Goal: Task Accomplishment & Management: Complete application form

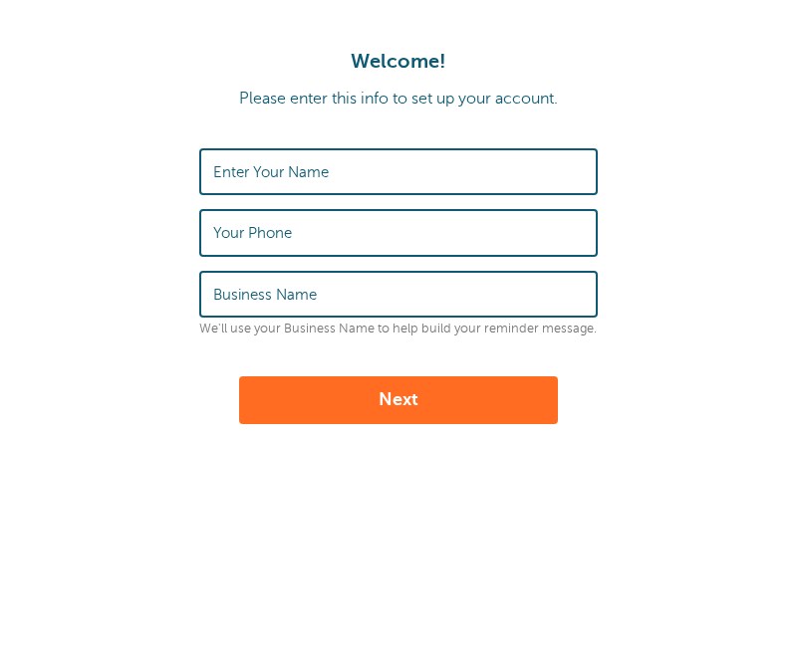
click at [274, 167] on label "Enter Your Name" at bounding box center [271, 172] width 116 height 18
click at [274, 167] on input "Enter Your Name" at bounding box center [398, 171] width 371 height 43
type input "Marilyn Elliott"
type input "5125859433"
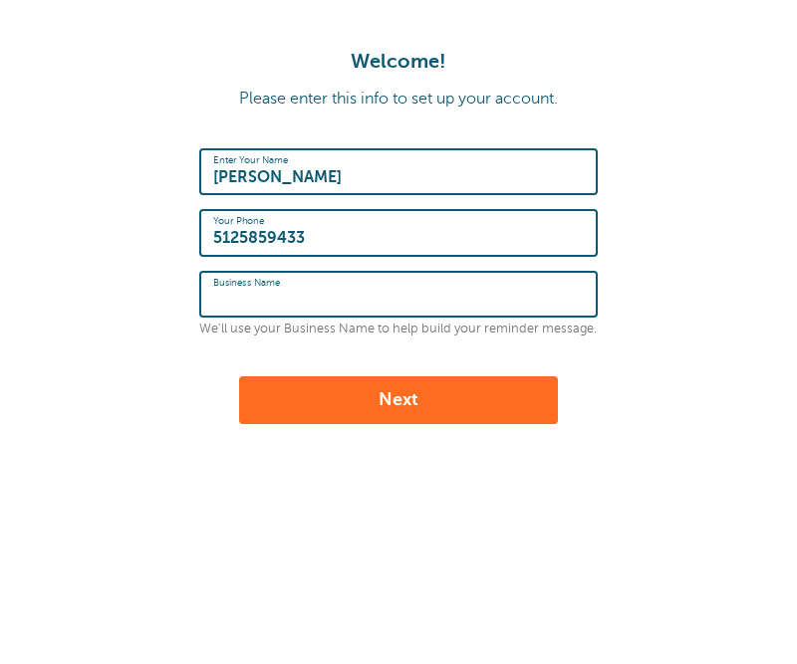
click at [324, 296] on input "Business Name" at bounding box center [398, 294] width 371 height 43
type input "D"
type input "Hill Country Dyslexia"
click at [377, 392] on button "Next" at bounding box center [398, 401] width 319 height 48
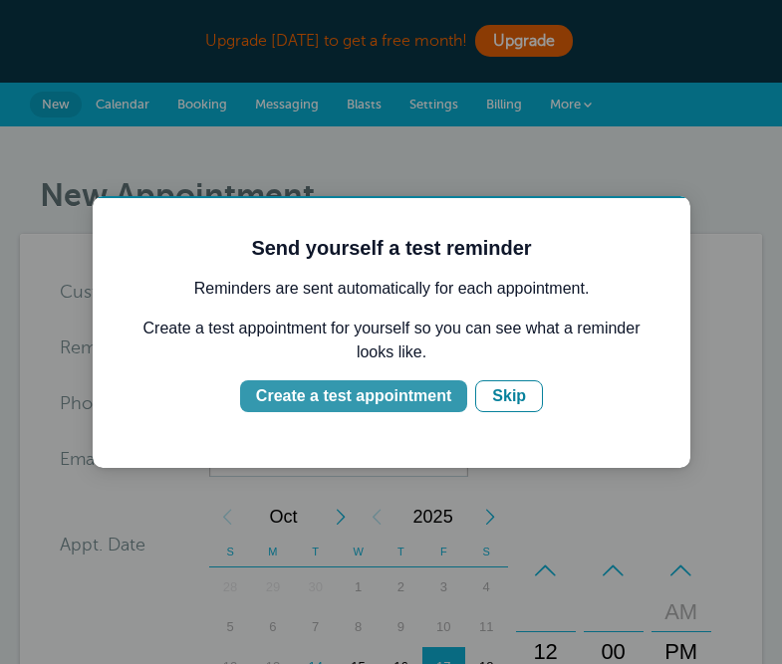
click at [412, 397] on div "Create a test appointment" at bounding box center [353, 397] width 195 height 24
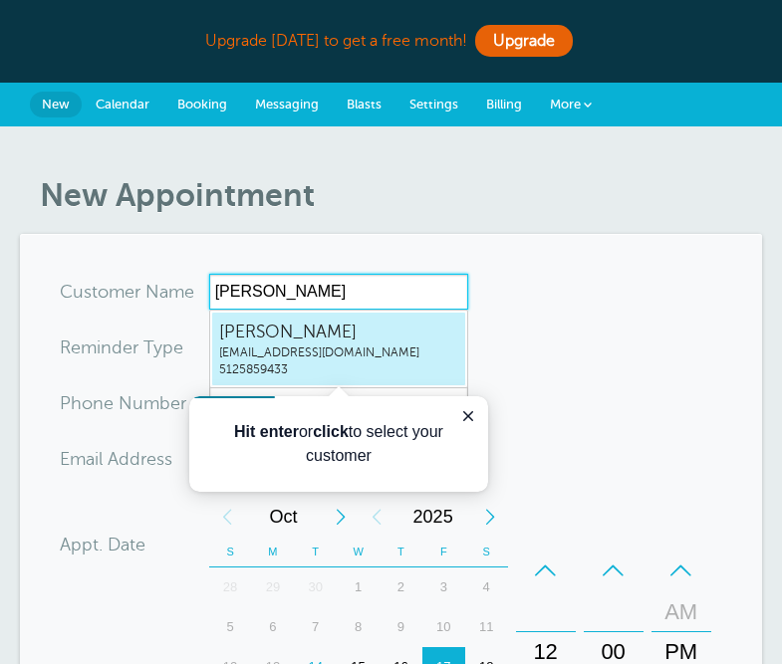
type input "Marilyn Elliott"
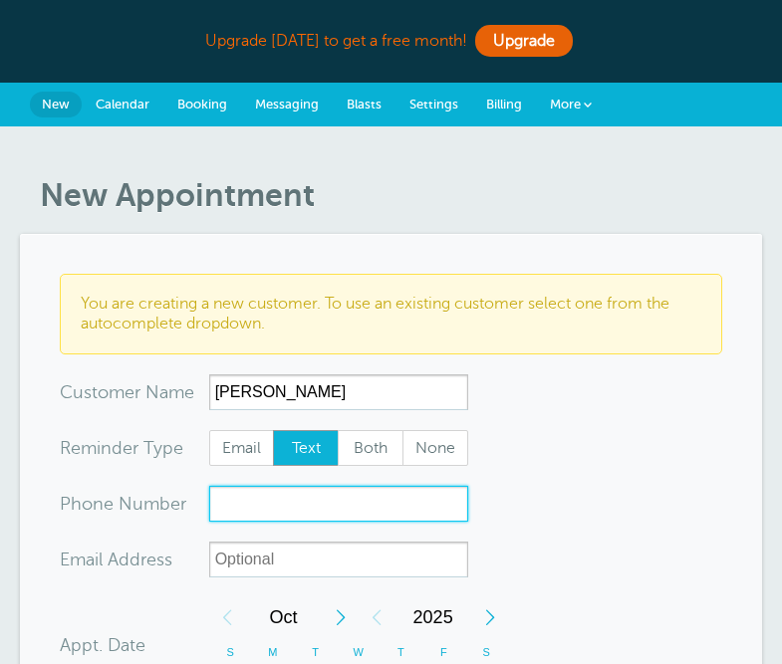
click at [237, 505] on input "xxx-no-autofill" at bounding box center [338, 504] width 259 height 36
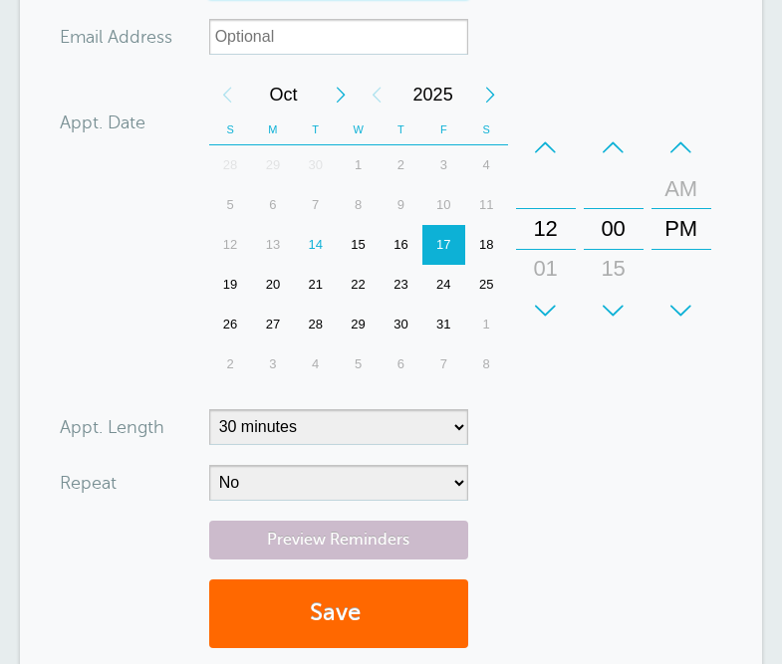
scroll to position [535, 0]
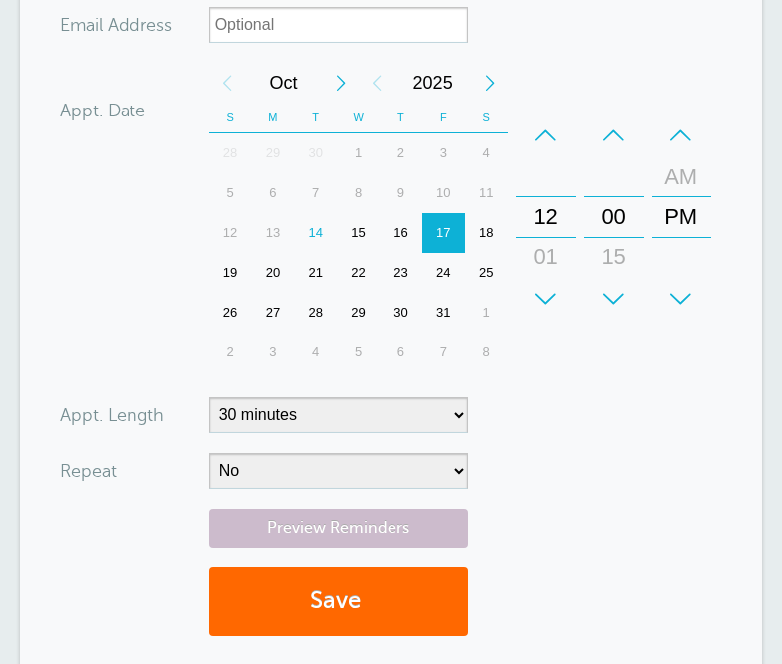
type input "5125859433"
click at [455, 413] on select "5 minutes 10 minutes 15 minutes 20 minutes 25 minutes 30 minutes 35 minutes 40 …" at bounding box center [338, 415] width 259 height 36
select select "60"
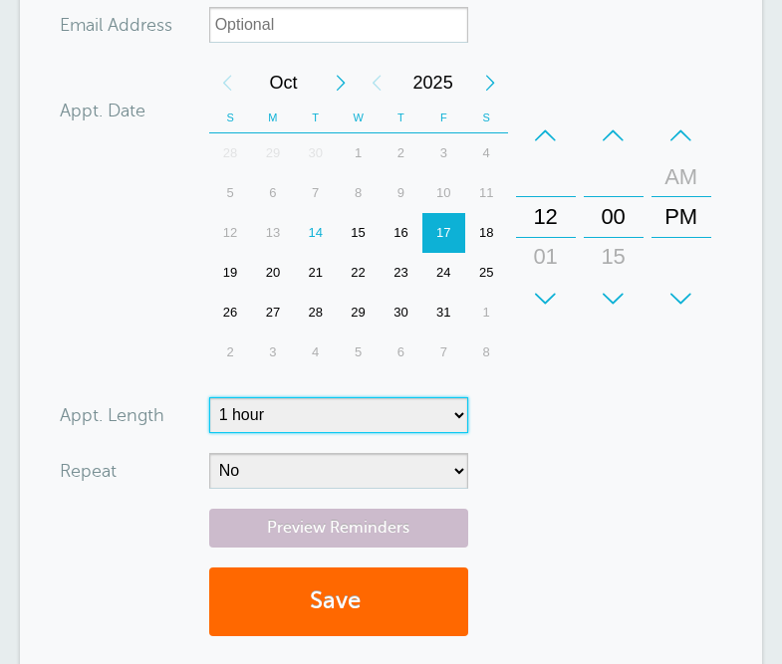
click at [209, 397] on select "5 minutes 10 minutes 15 minutes 20 minutes 25 minutes 30 minutes 35 minutes 40 …" at bounding box center [338, 415] width 259 height 36
click at [355, 233] on div "15" at bounding box center [358, 233] width 43 height 40
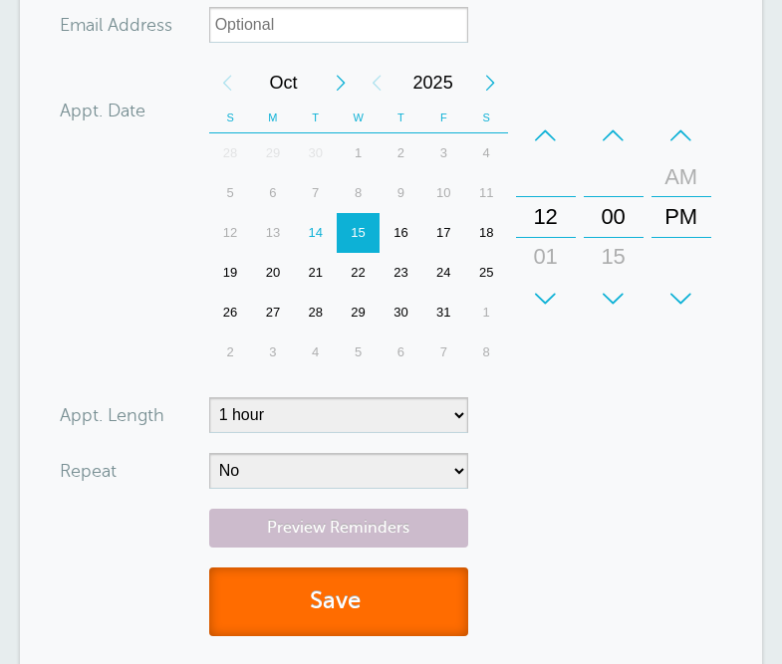
click at [328, 590] on button "Save" at bounding box center [338, 602] width 259 height 69
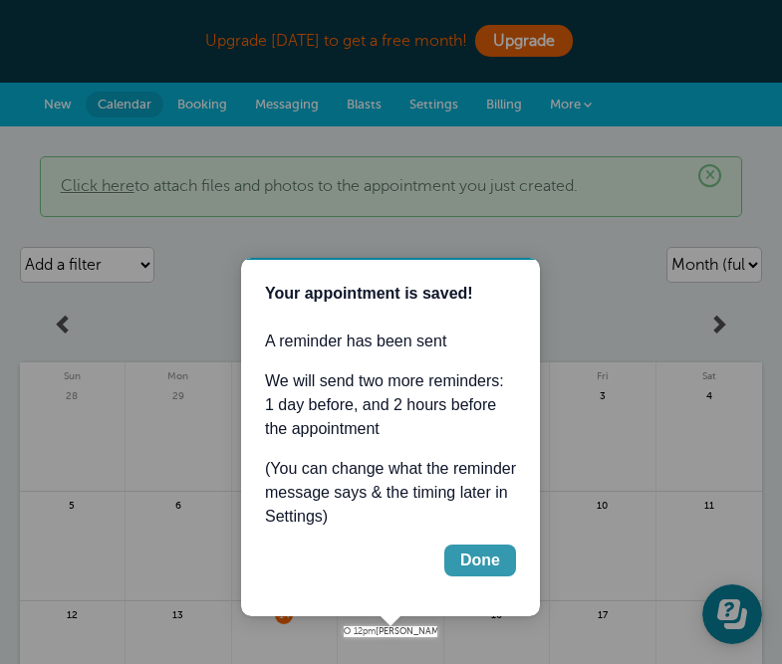
click at [479, 547] on button "Done" at bounding box center [480, 561] width 72 height 32
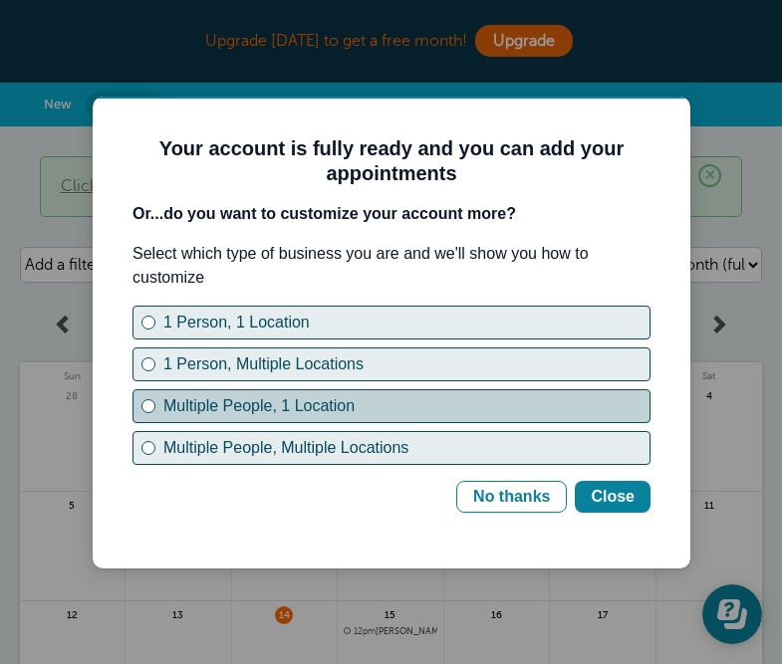
click at [148, 404] on div "Multiple People, 1 Location" at bounding box center [148, 406] width 8 height 8
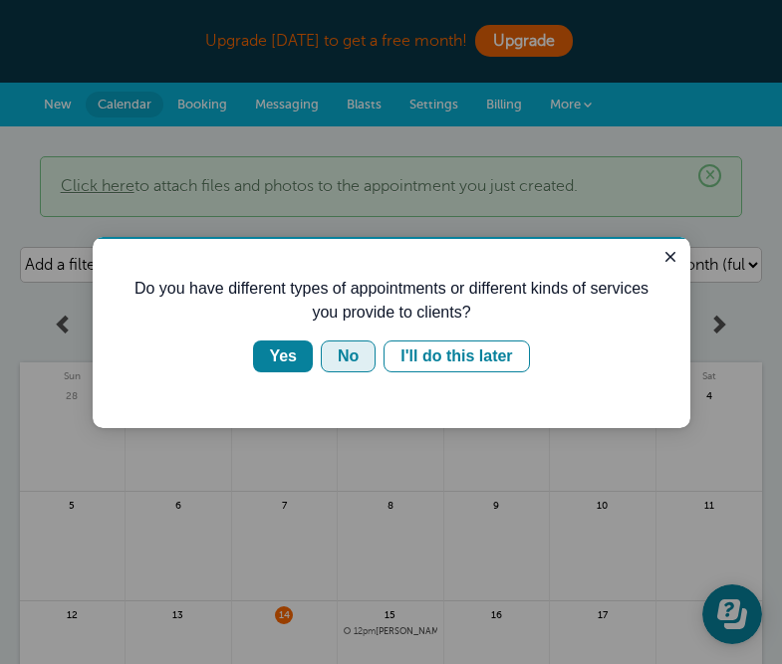
click at [349, 357] on div "No" at bounding box center [348, 357] width 21 height 24
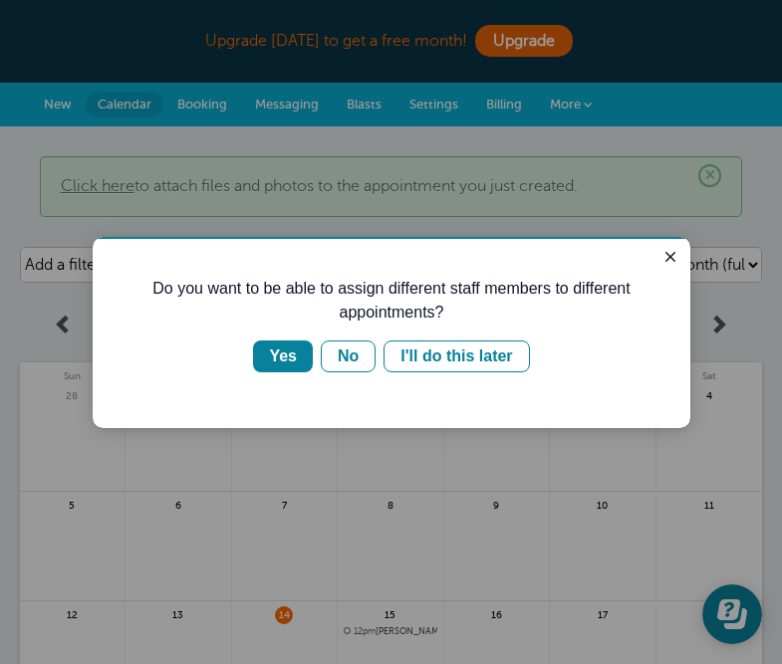
click at [349, 357] on div "No" at bounding box center [348, 357] width 21 height 24
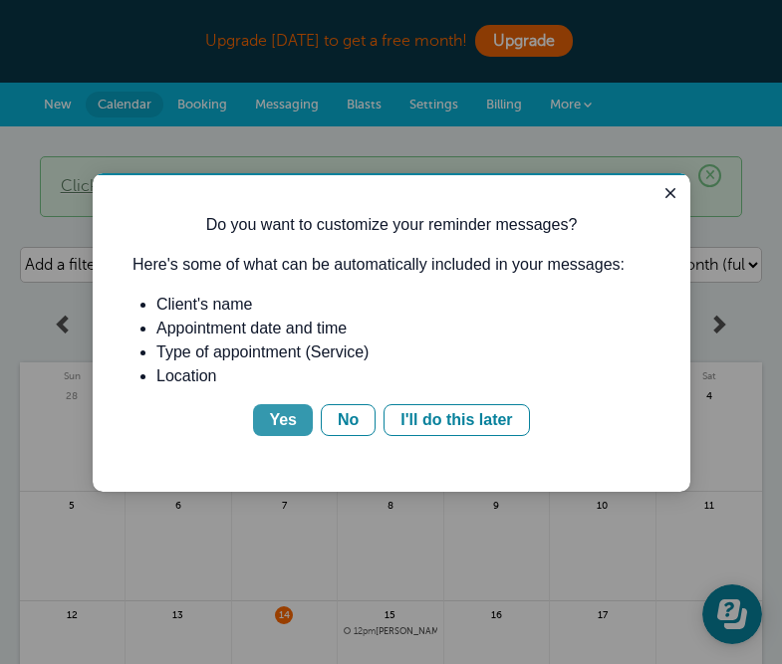
click at [271, 431] on div "Yes" at bounding box center [283, 420] width 28 height 24
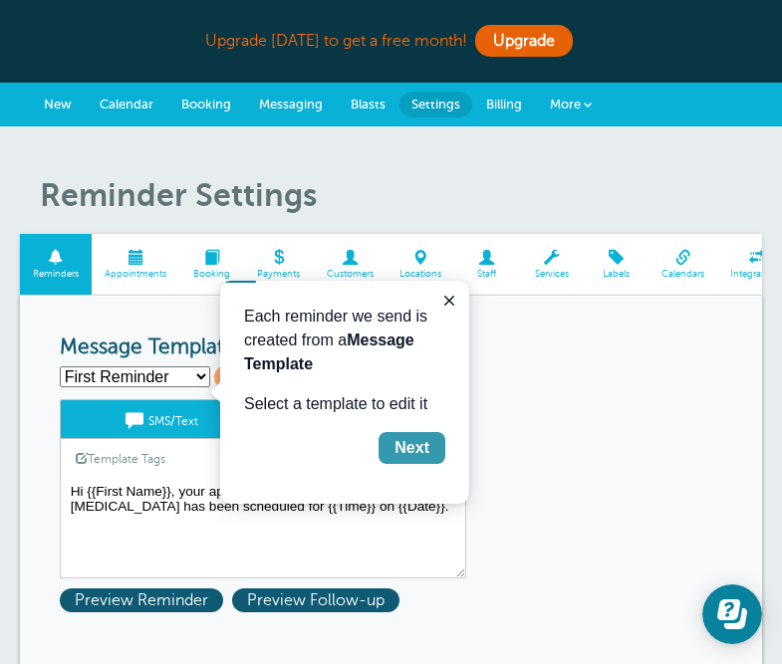
click at [406, 452] on div "Next" at bounding box center [412, 448] width 35 height 24
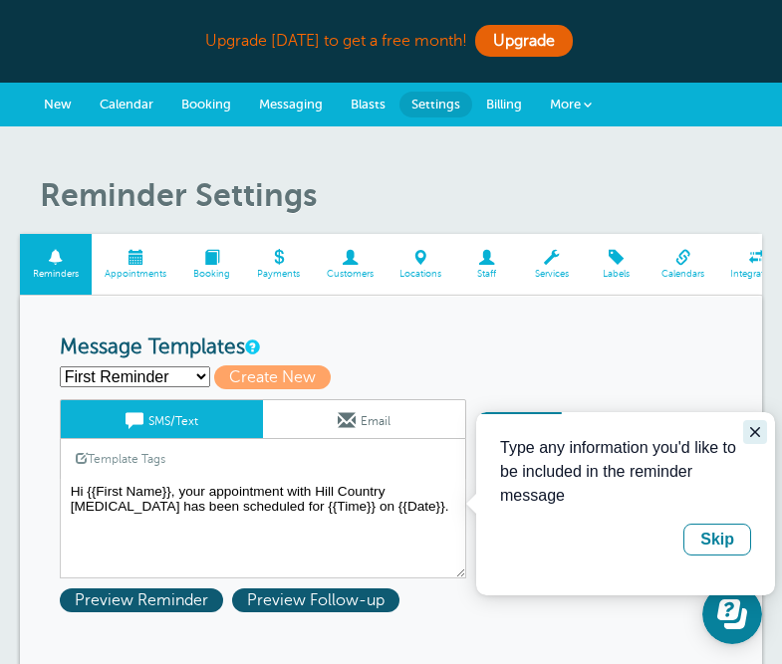
click at [756, 431] on icon "Close guide" at bounding box center [755, 432] width 16 height 16
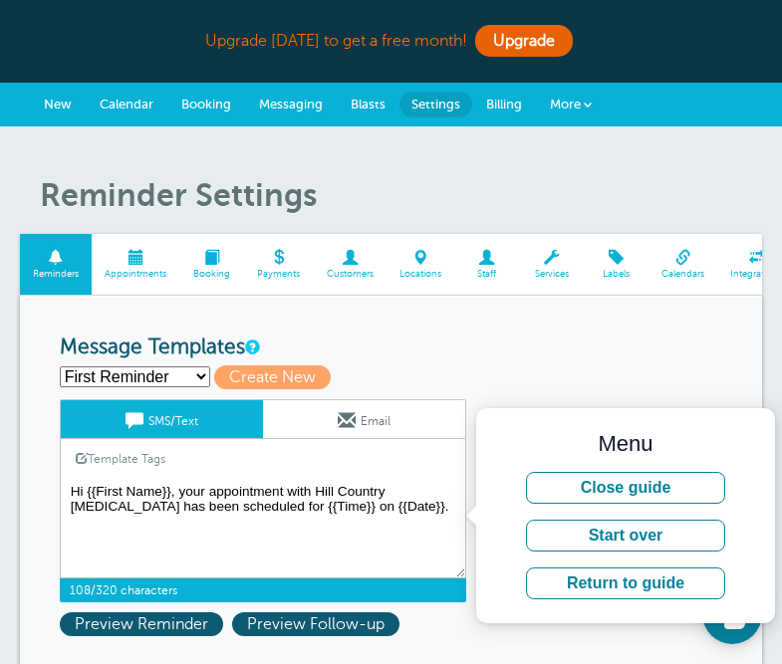
click at [312, 505] on textarea "Hi {{First Name}}, your appointment with Hill Country Dyslexia has been schedul…" at bounding box center [263, 529] width 406 height 100
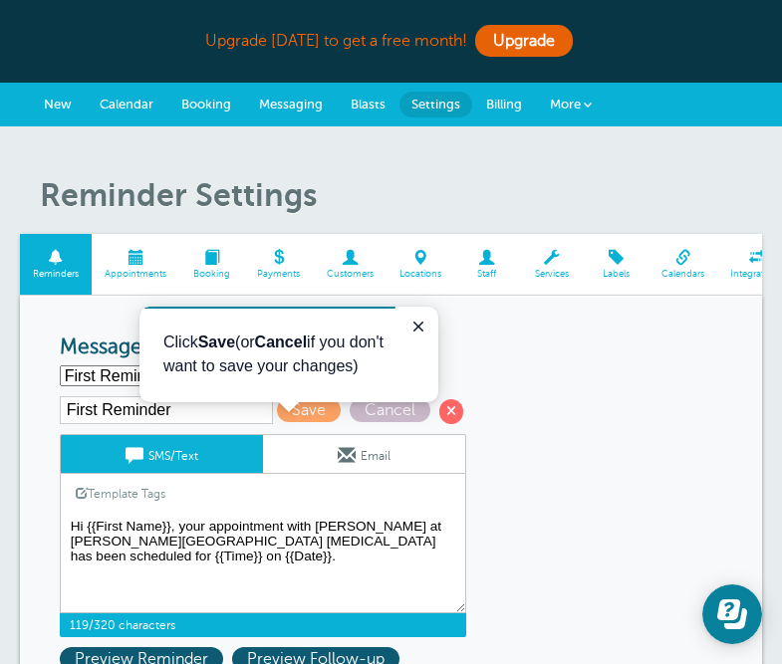
type textarea "Hi {{First Name}}, your appointment with [PERSON_NAME] at [PERSON_NAME][GEOGRAP…"
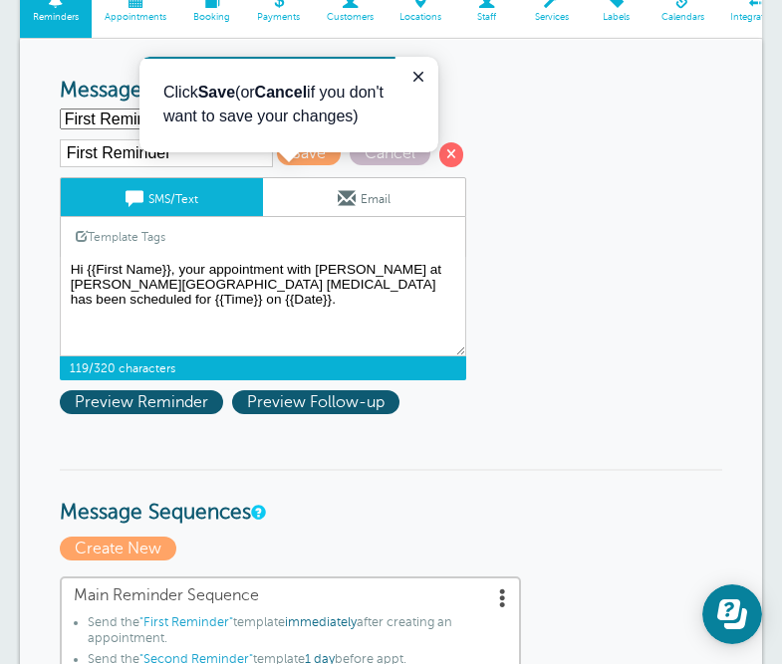
scroll to position [250, 0]
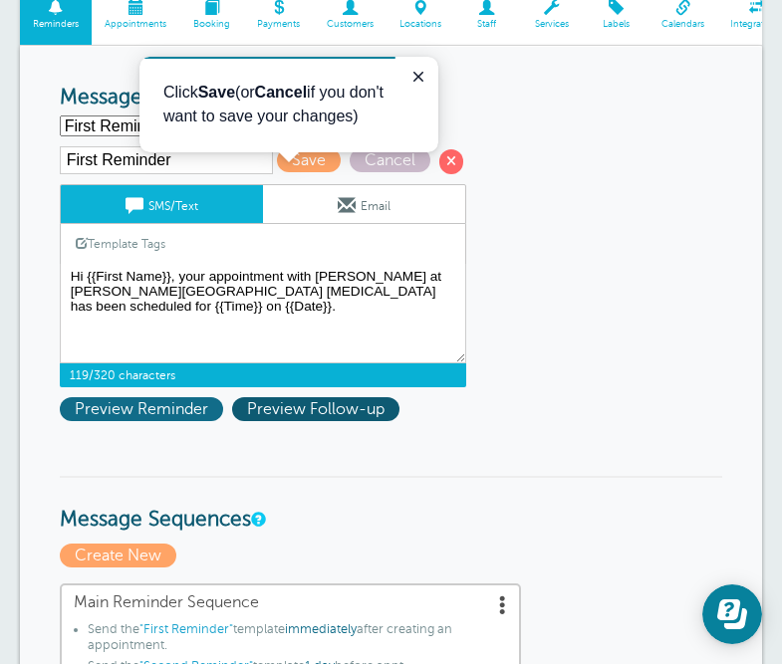
click at [154, 419] on span "Preview Reminder" at bounding box center [141, 409] width 163 height 24
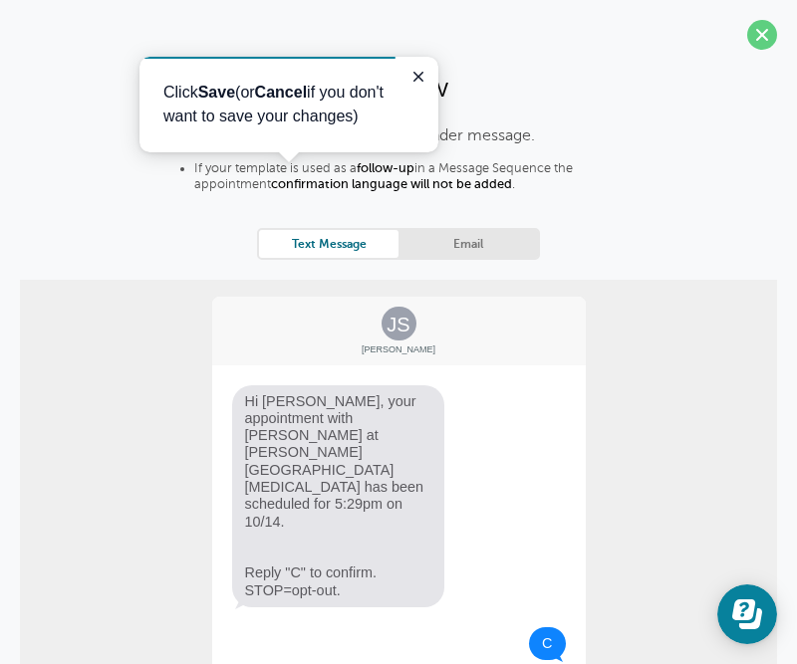
scroll to position [166, 0]
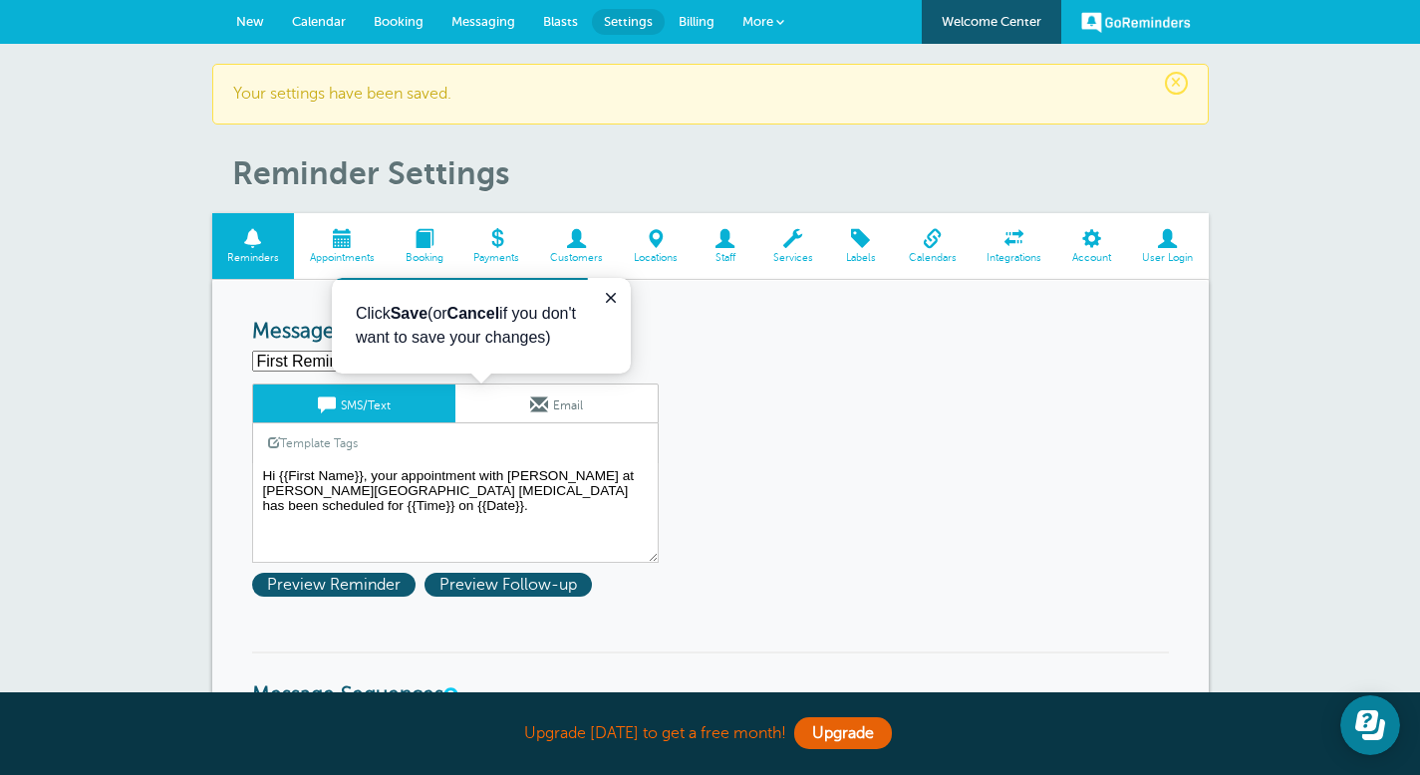
click at [781, 320] on h3 "Message Templates" at bounding box center [710, 332] width 917 height 25
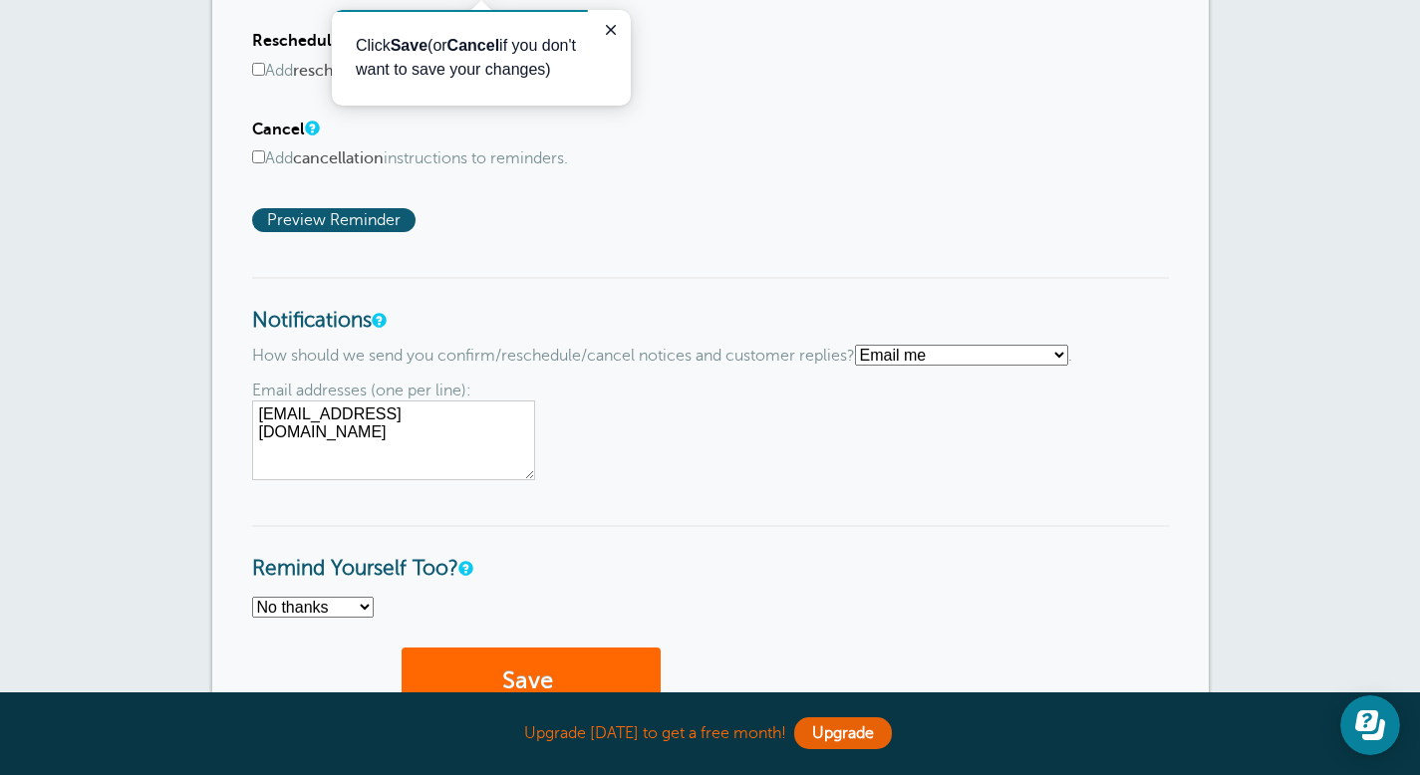
scroll to position [1390, 0]
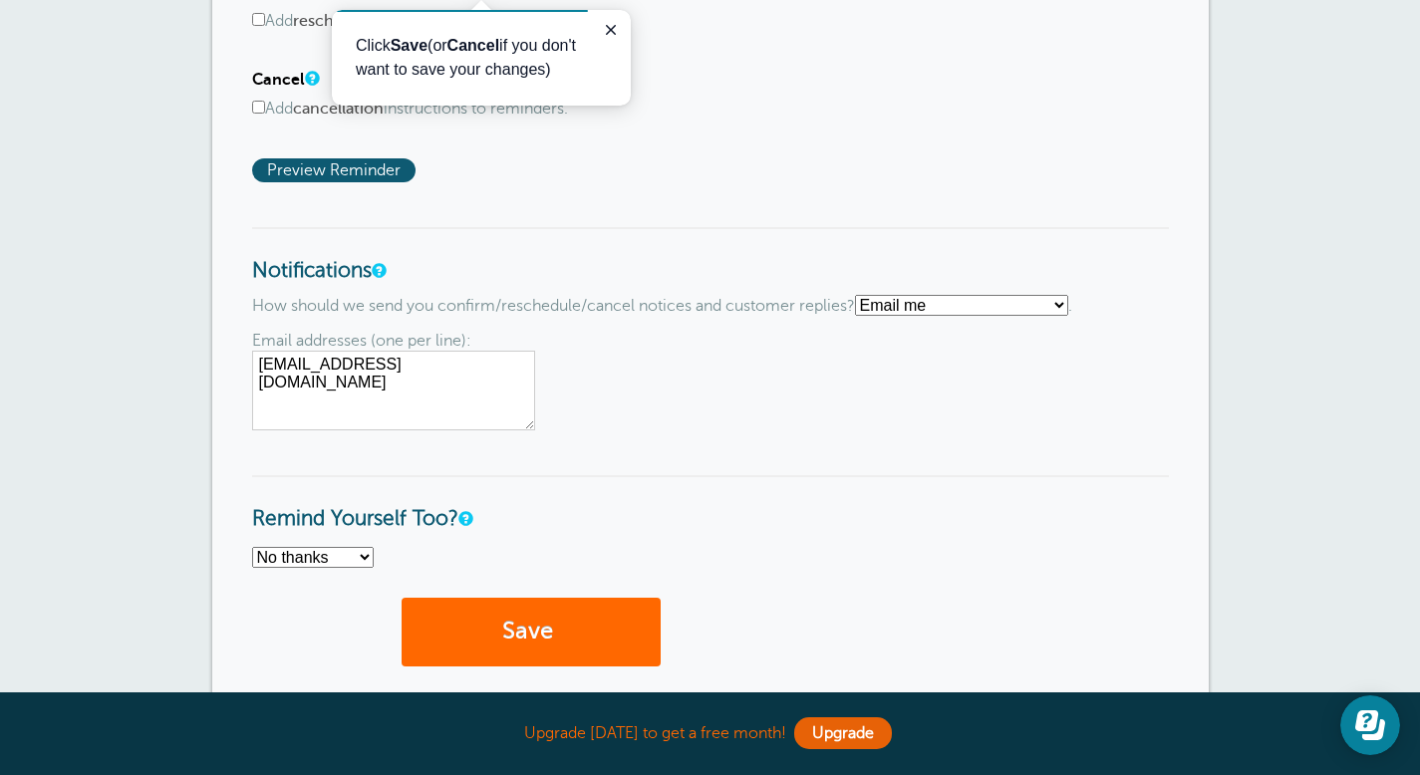
click at [781, 310] on select "Text me Email me Don't send me notifications" at bounding box center [961, 305] width 213 height 21
select select "4"
click at [781, 296] on select "Text me Email me Don't send me notifications" at bounding box center [961, 305] width 213 height 21
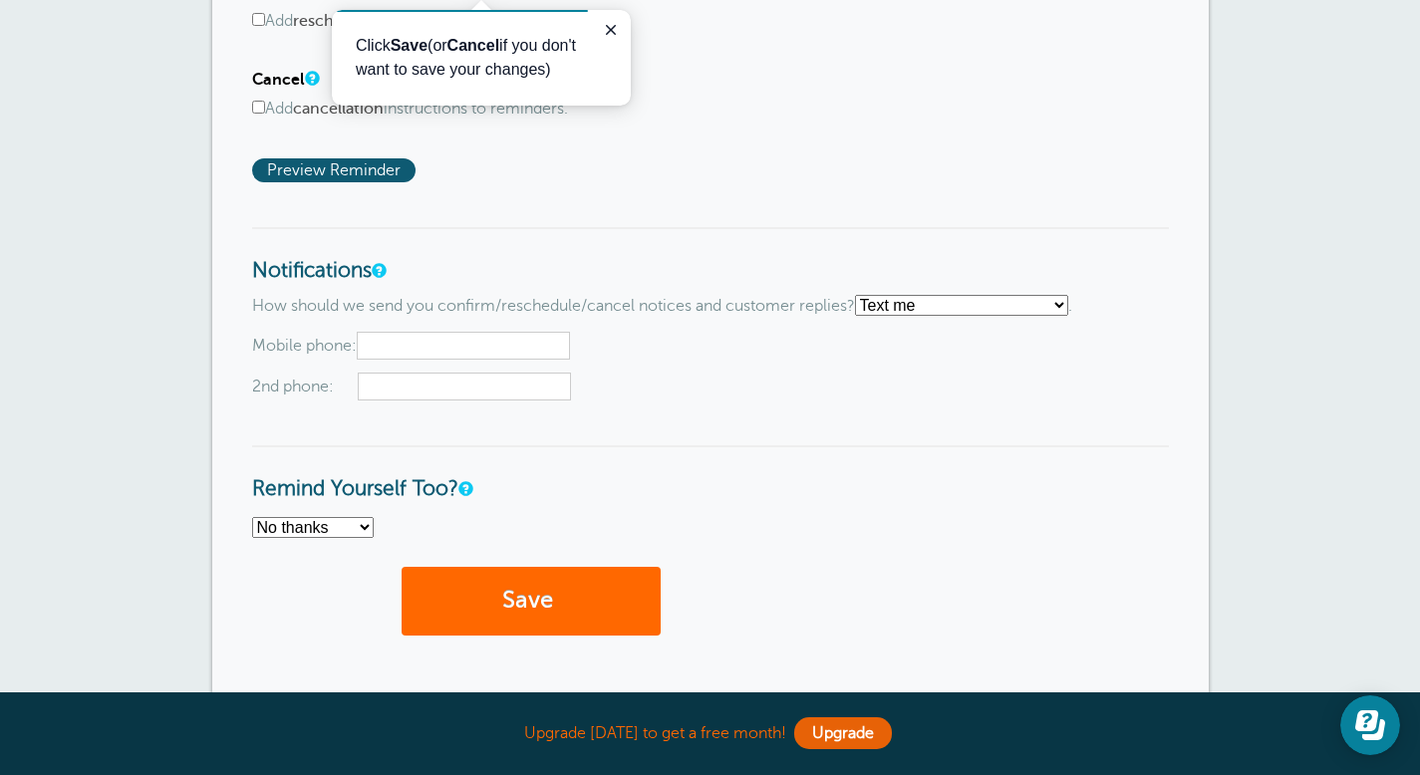
click at [429, 349] on input "text" at bounding box center [463, 346] width 213 height 28
type input "5125859433"
click at [437, 400] on input "text" at bounding box center [464, 387] width 213 height 28
click at [366, 527] on select "No thanks Yes, text me Yes, email me" at bounding box center [313, 527] width 122 height 21
select select "4"
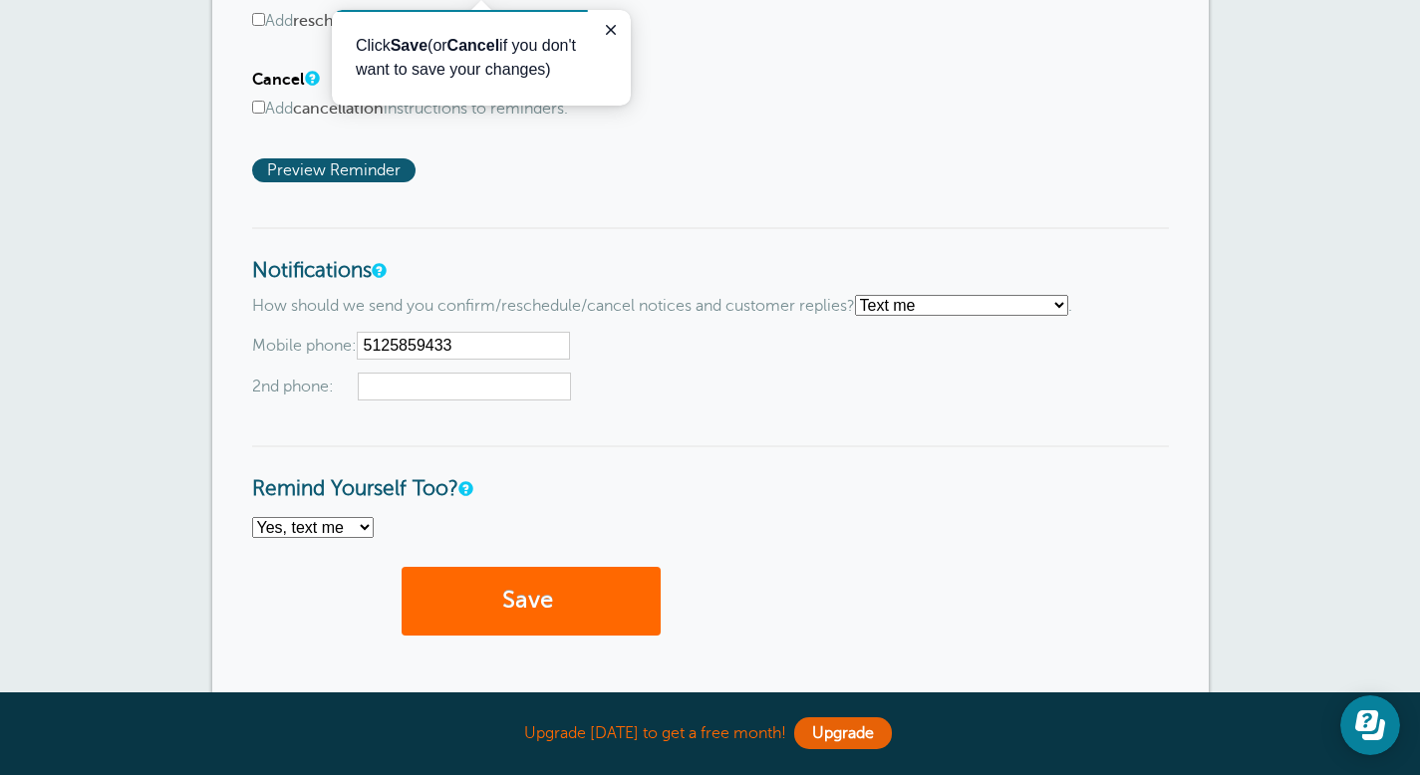
click at [252, 519] on select "No thanks Yes, text me Yes, email me" at bounding box center [313, 527] width 122 height 21
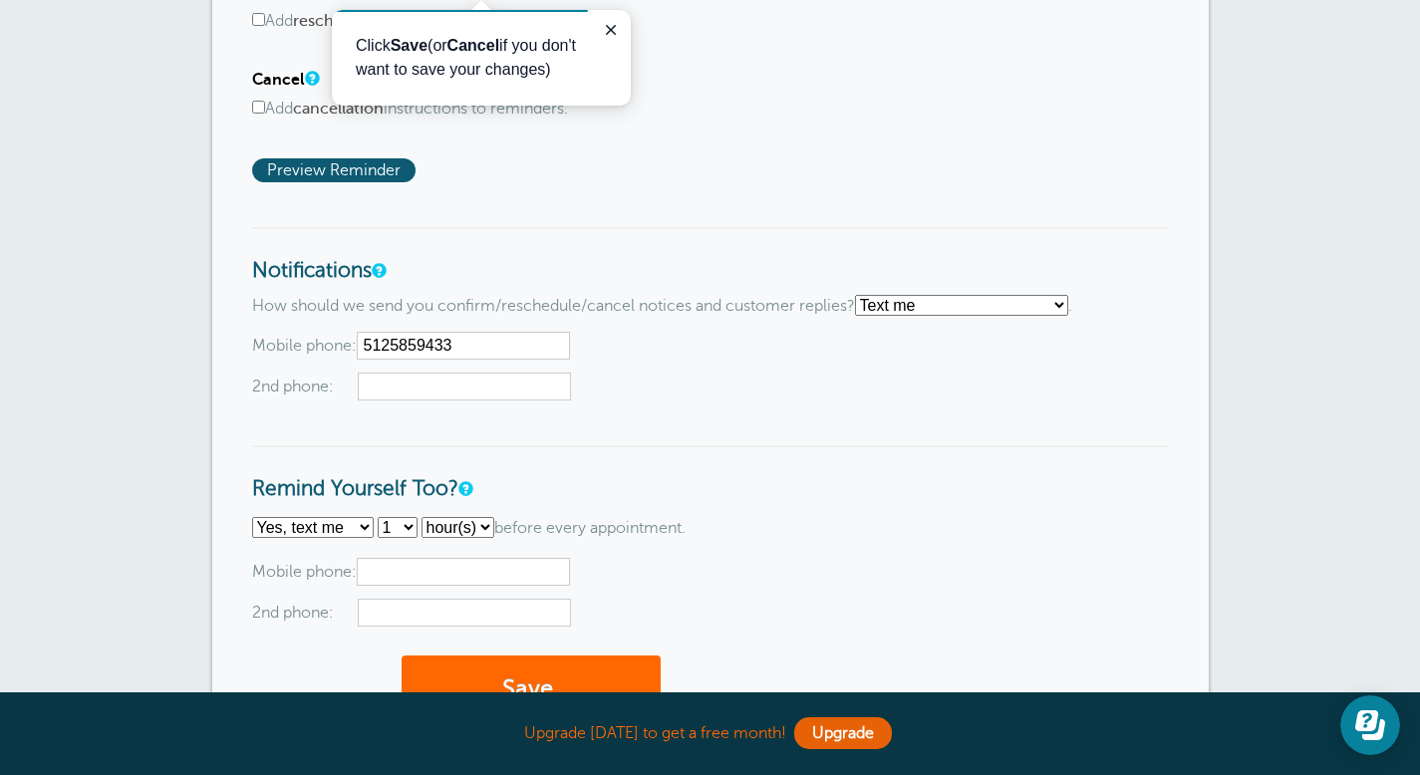
click at [442, 571] on input "text" at bounding box center [463, 572] width 213 height 28
type input "5125859433"
click at [539, 663] on button "Save" at bounding box center [530, 690] width 259 height 69
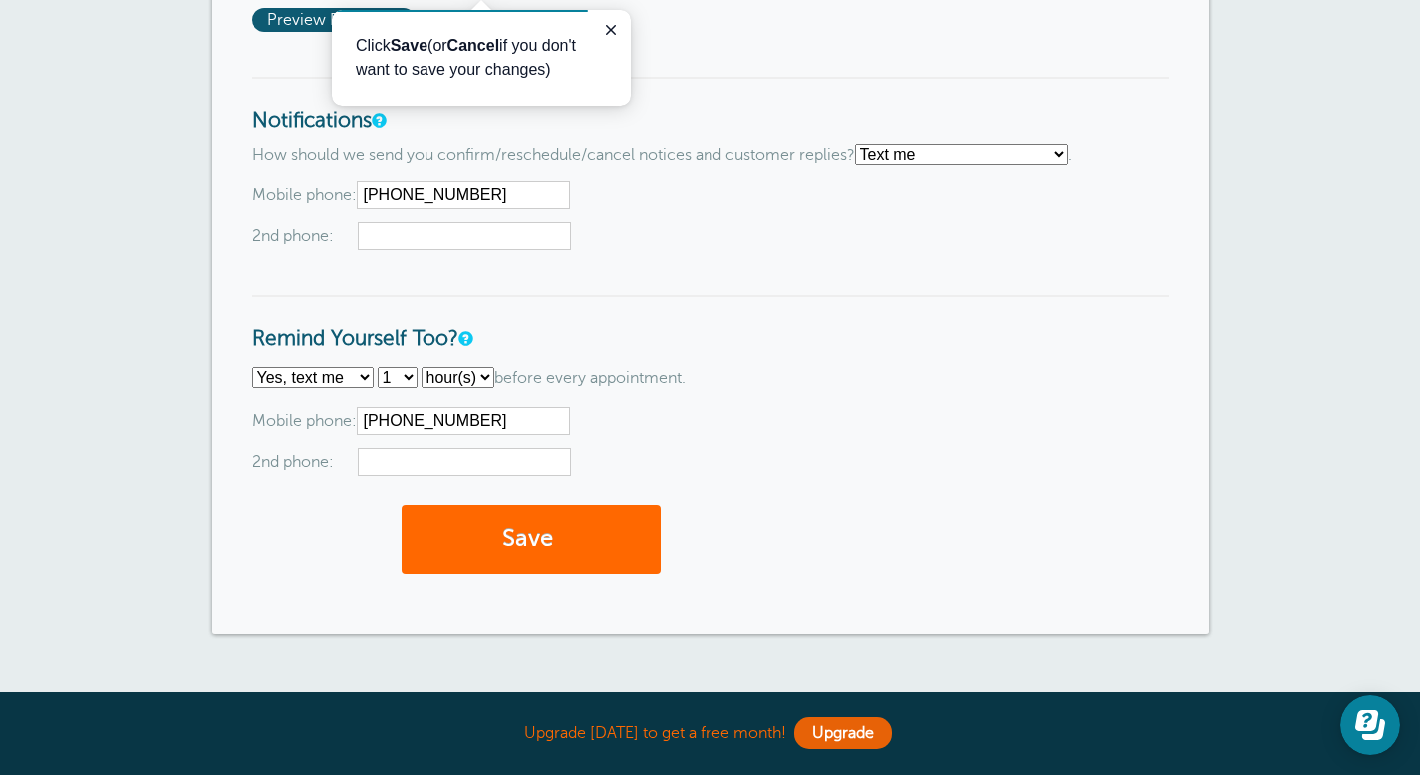
scroll to position [1706, 0]
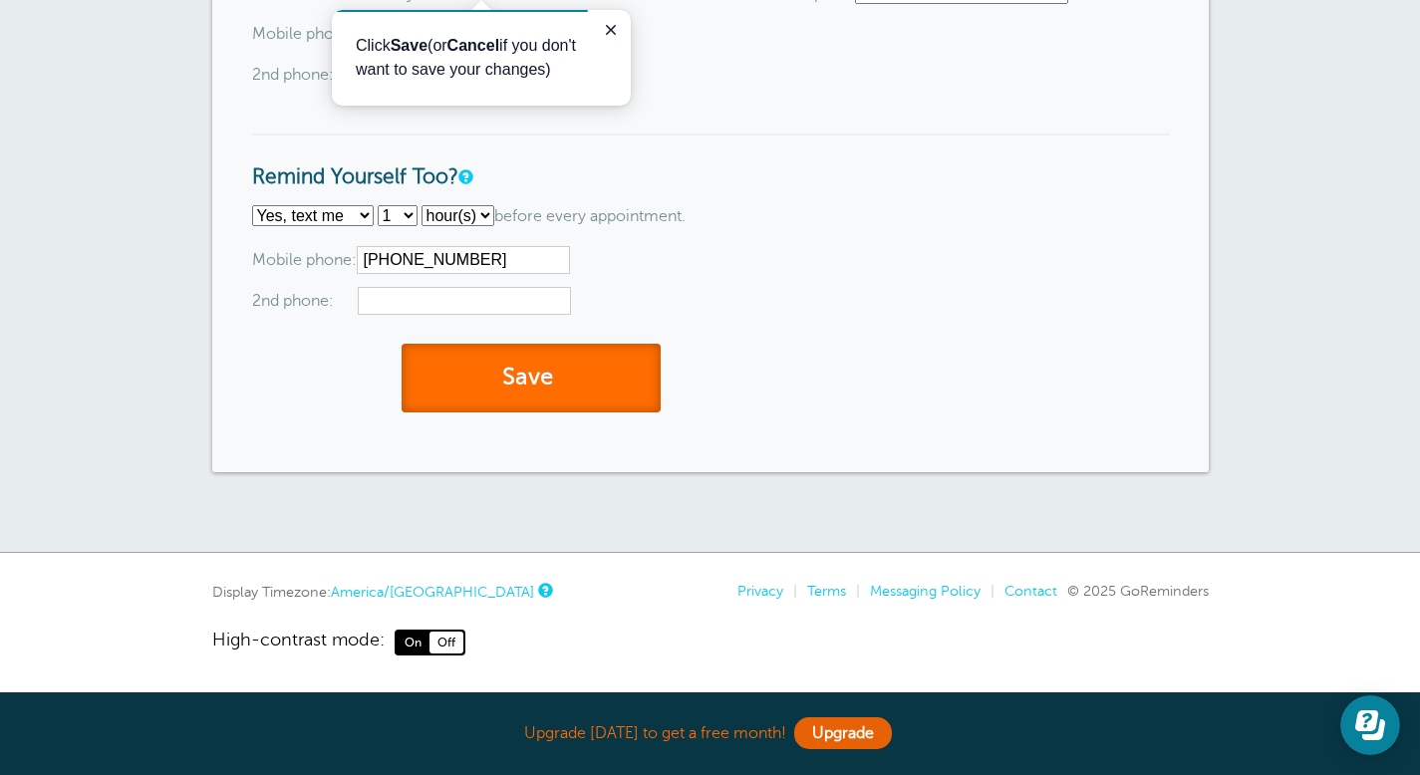
click at [625, 362] on button "Save" at bounding box center [530, 378] width 259 height 69
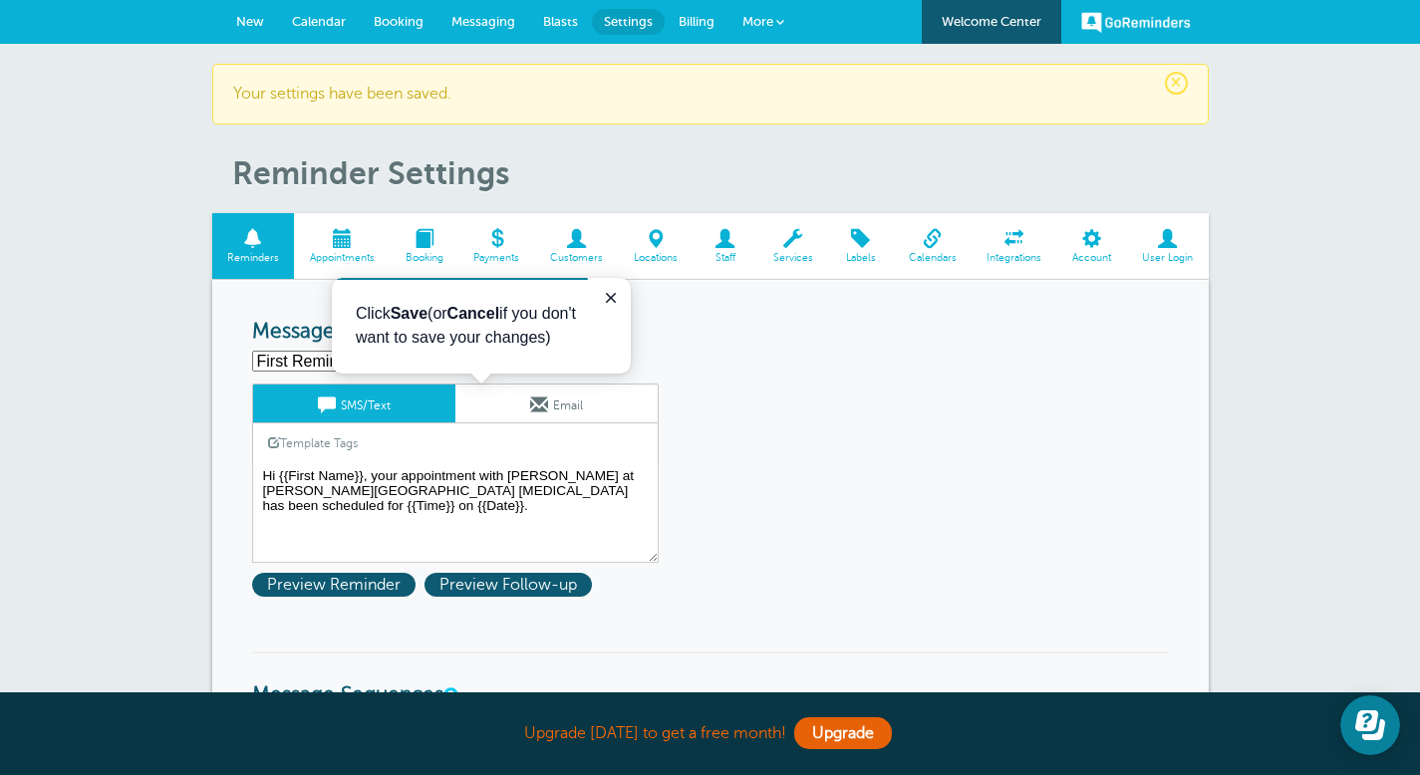
click at [390, 20] on span "Booking" at bounding box center [399, 21] width 50 height 15
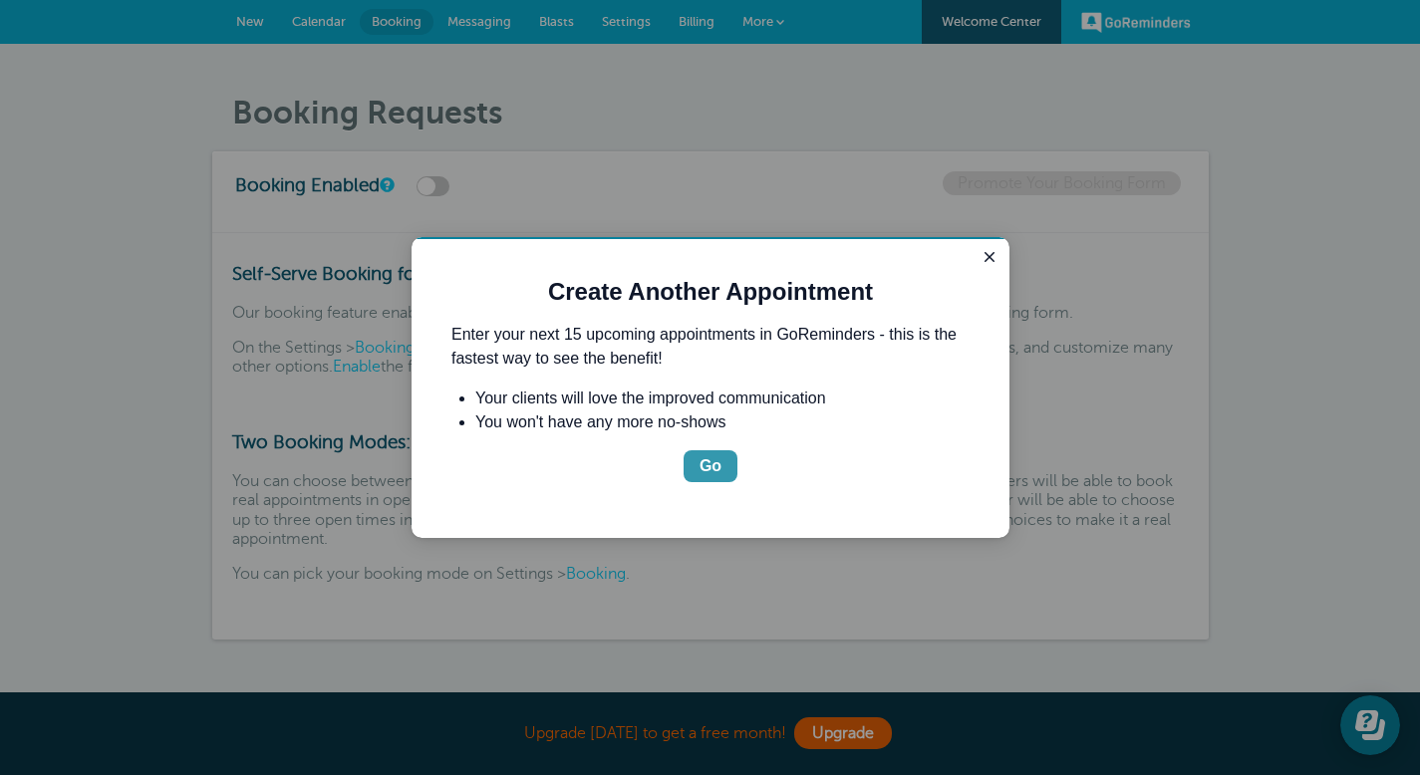
click at [707, 464] on div "Go" at bounding box center [710, 466] width 22 height 24
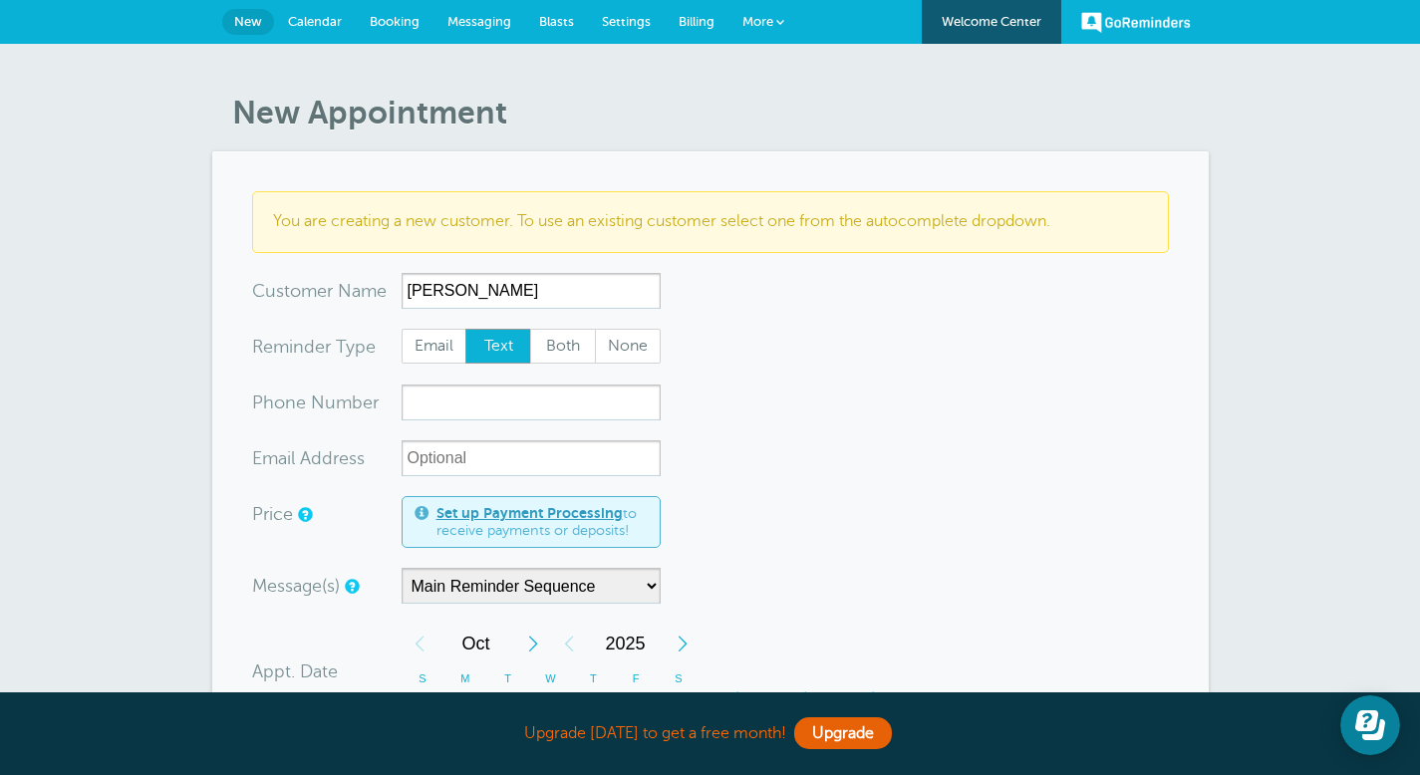
type input "[PERSON_NAME]"
click at [469, 412] on input "xxx-no-autofill" at bounding box center [530, 403] width 259 height 36
type input "2109739990"
click at [763, 518] on form "You are creating a new customer. To use an existing customer select one from th…" at bounding box center [710, 723] width 917 height 1065
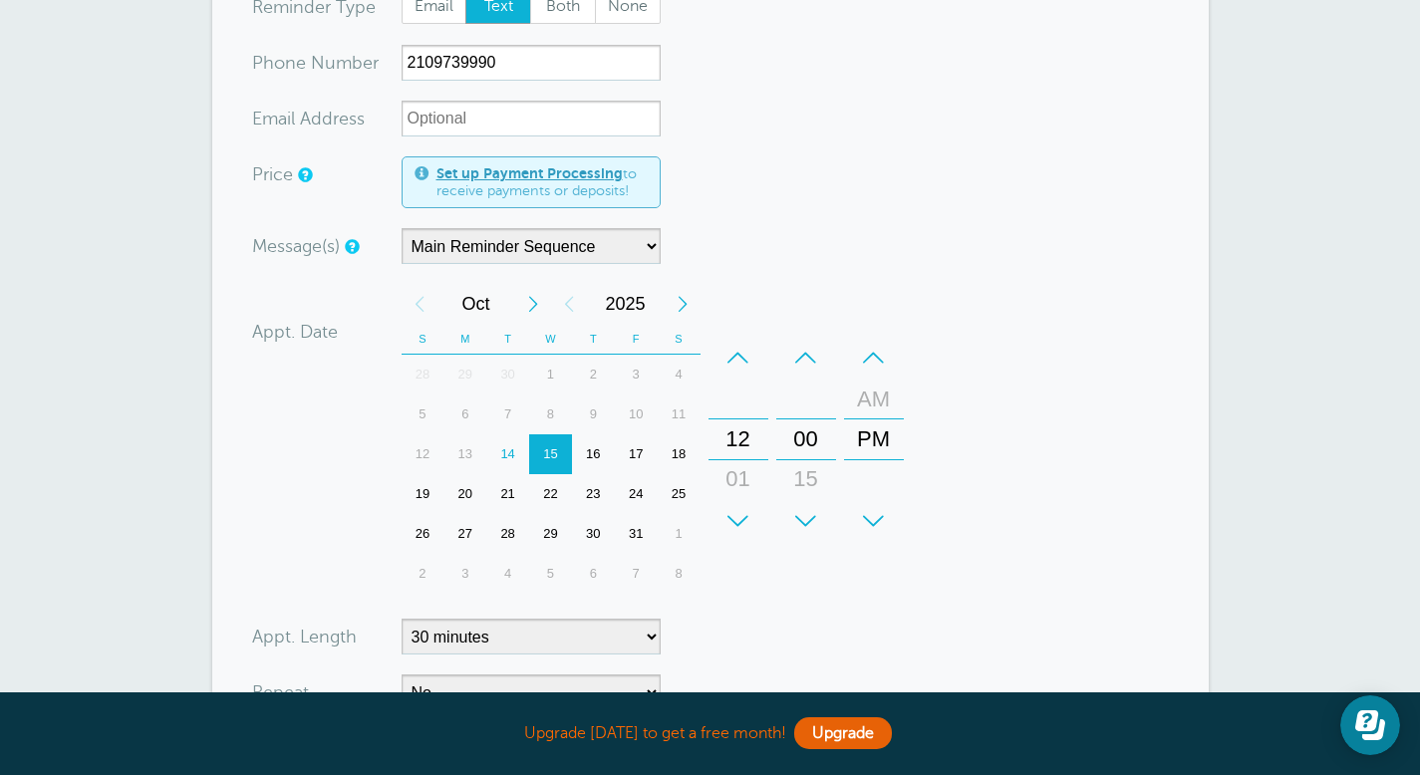
scroll to position [330, 0]
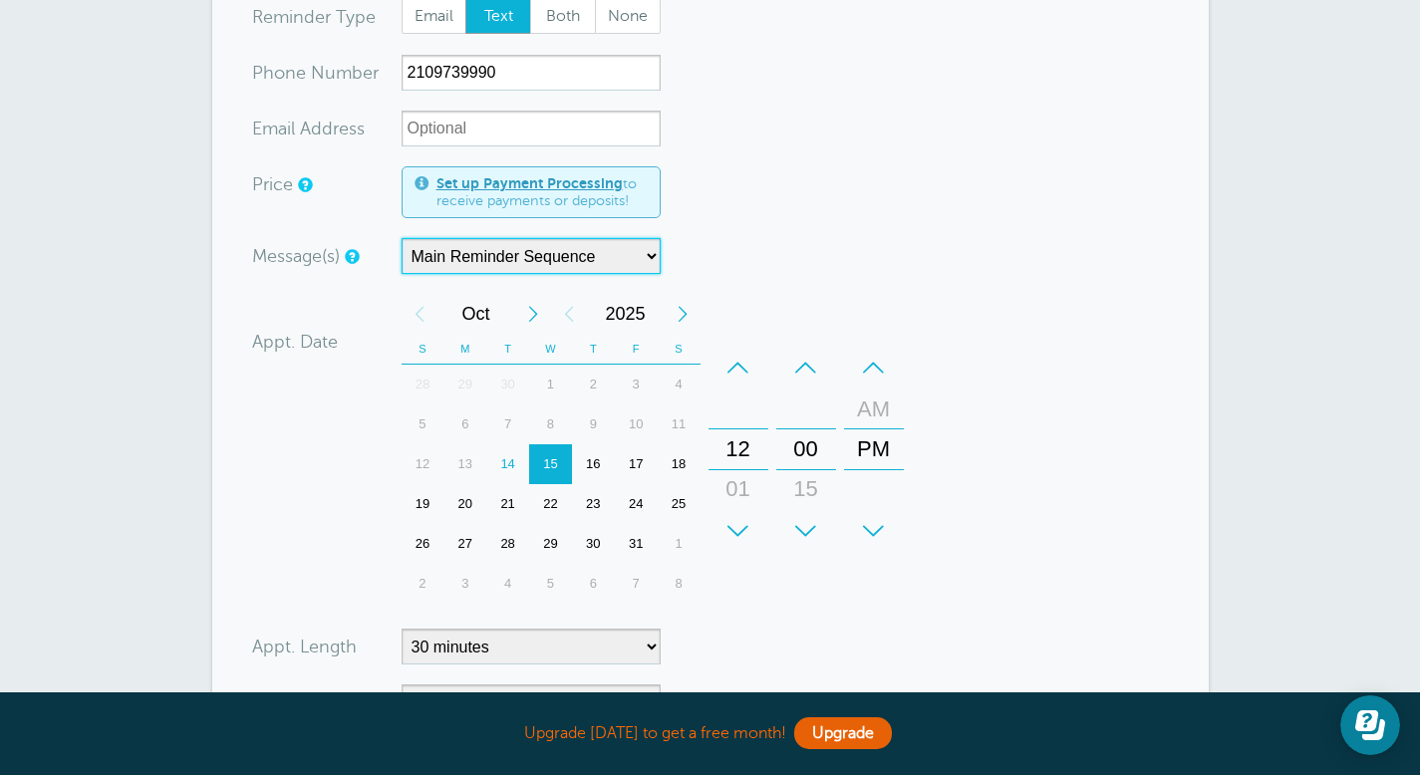
click at [646, 252] on select "Main Reminder Sequence" at bounding box center [530, 256] width 259 height 36
click at [401, 238] on select "Main Reminder Sequence" at bounding box center [530, 256] width 259 height 36
click at [736, 527] on div "+" at bounding box center [738, 531] width 60 height 40
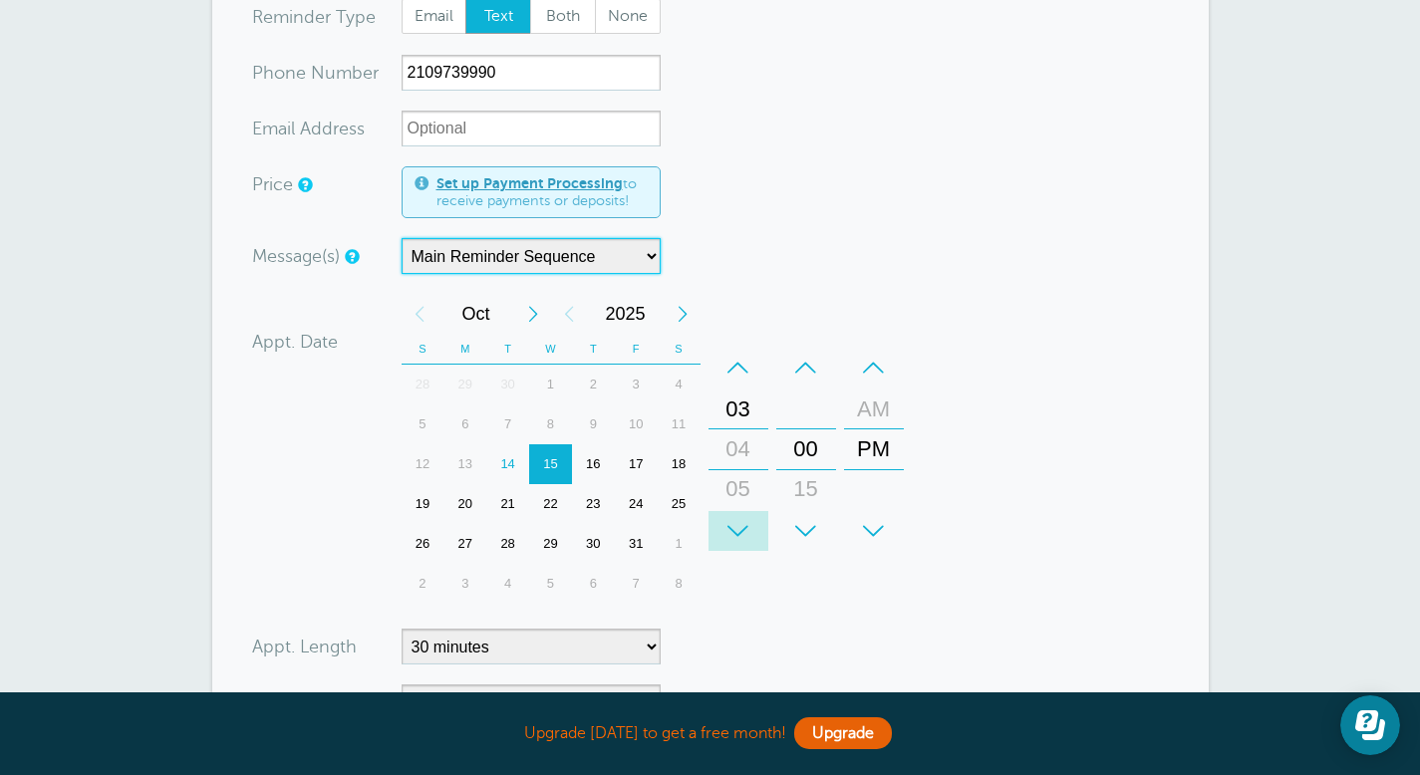
click at [736, 527] on div "+" at bounding box center [738, 531] width 60 height 40
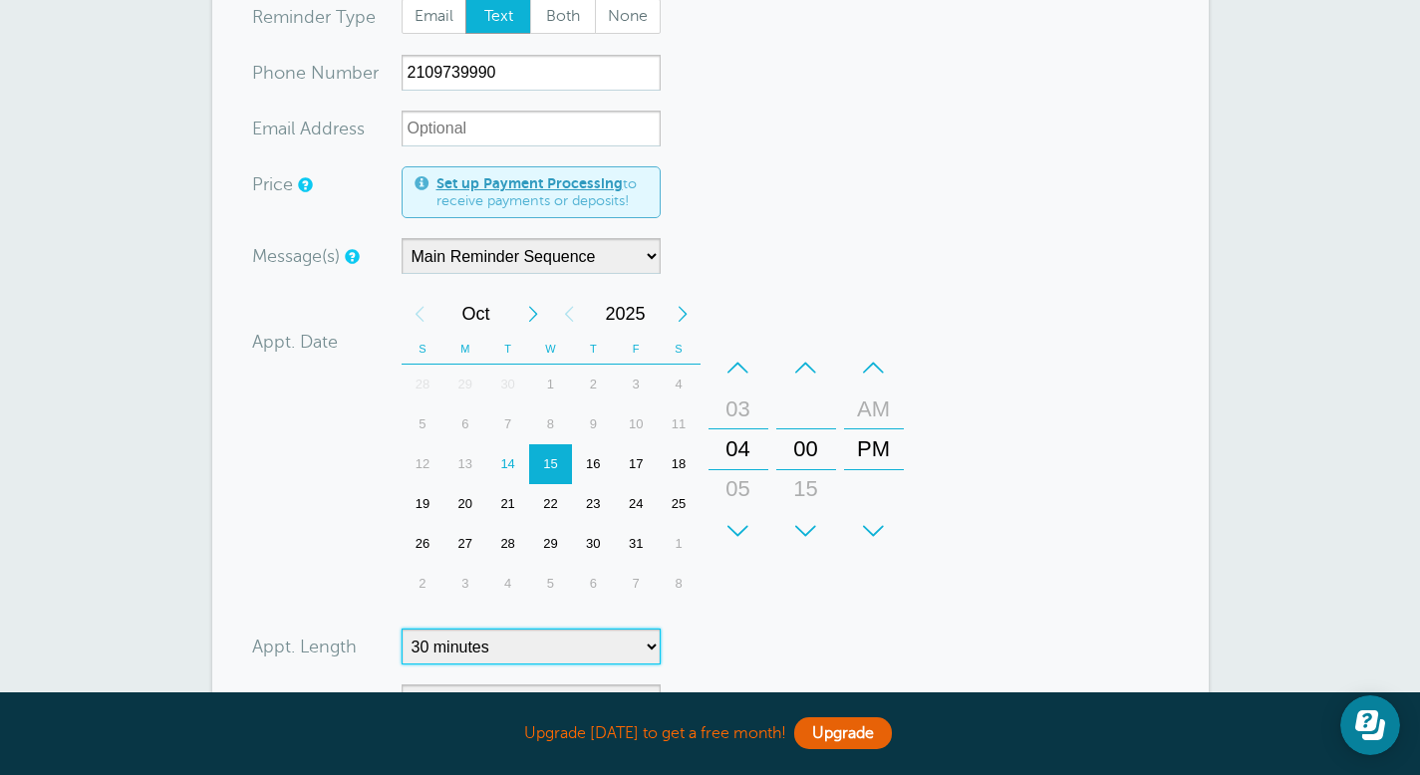
click at [648, 654] on select "5 minutes 10 minutes 15 minutes 20 minutes 25 minutes 30 minutes 35 minutes 40 …" at bounding box center [530, 647] width 259 height 36
select select "90"
click at [401, 629] on select "5 minutes 10 minutes 15 minutes 20 minutes 25 minutes 30 minutes 35 minutes 40 …" at bounding box center [530, 647] width 259 height 36
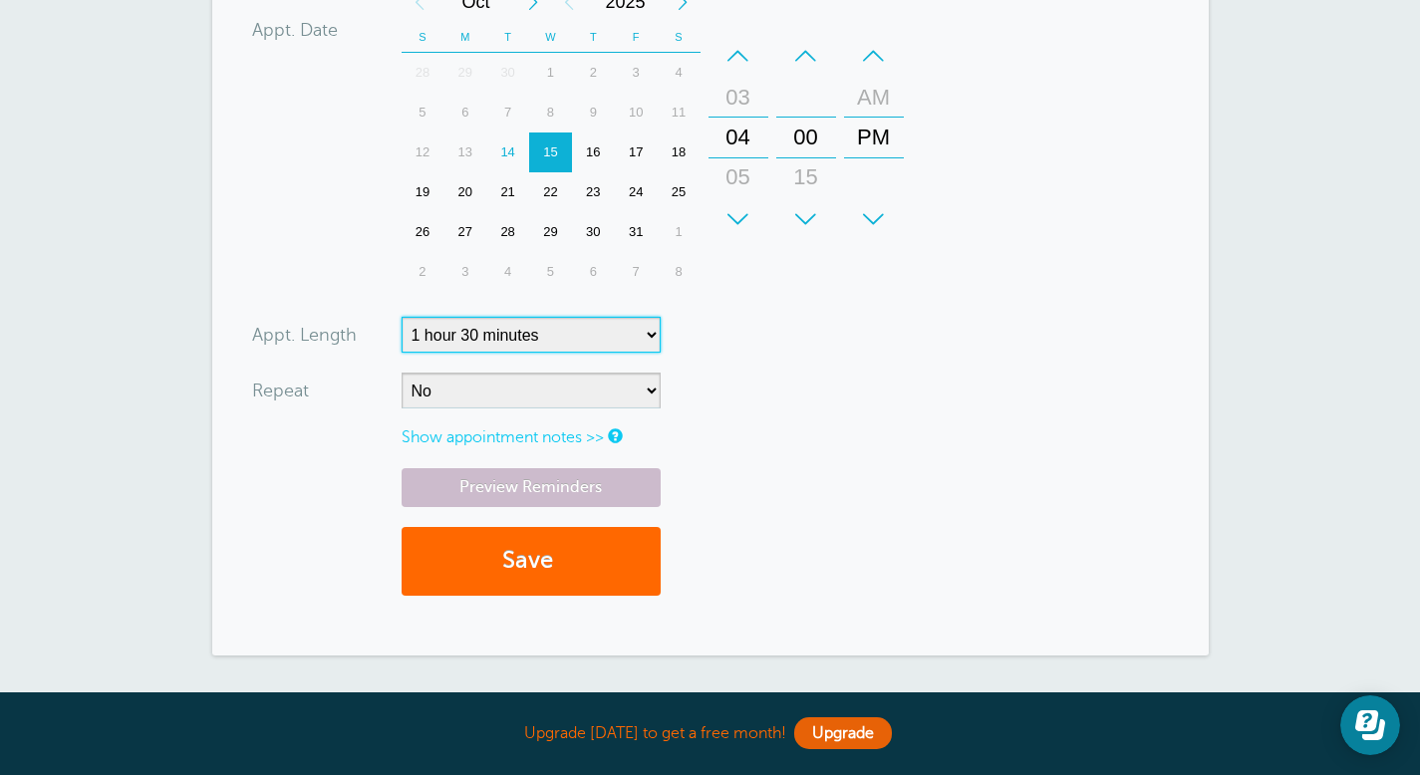
scroll to position [656, 0]
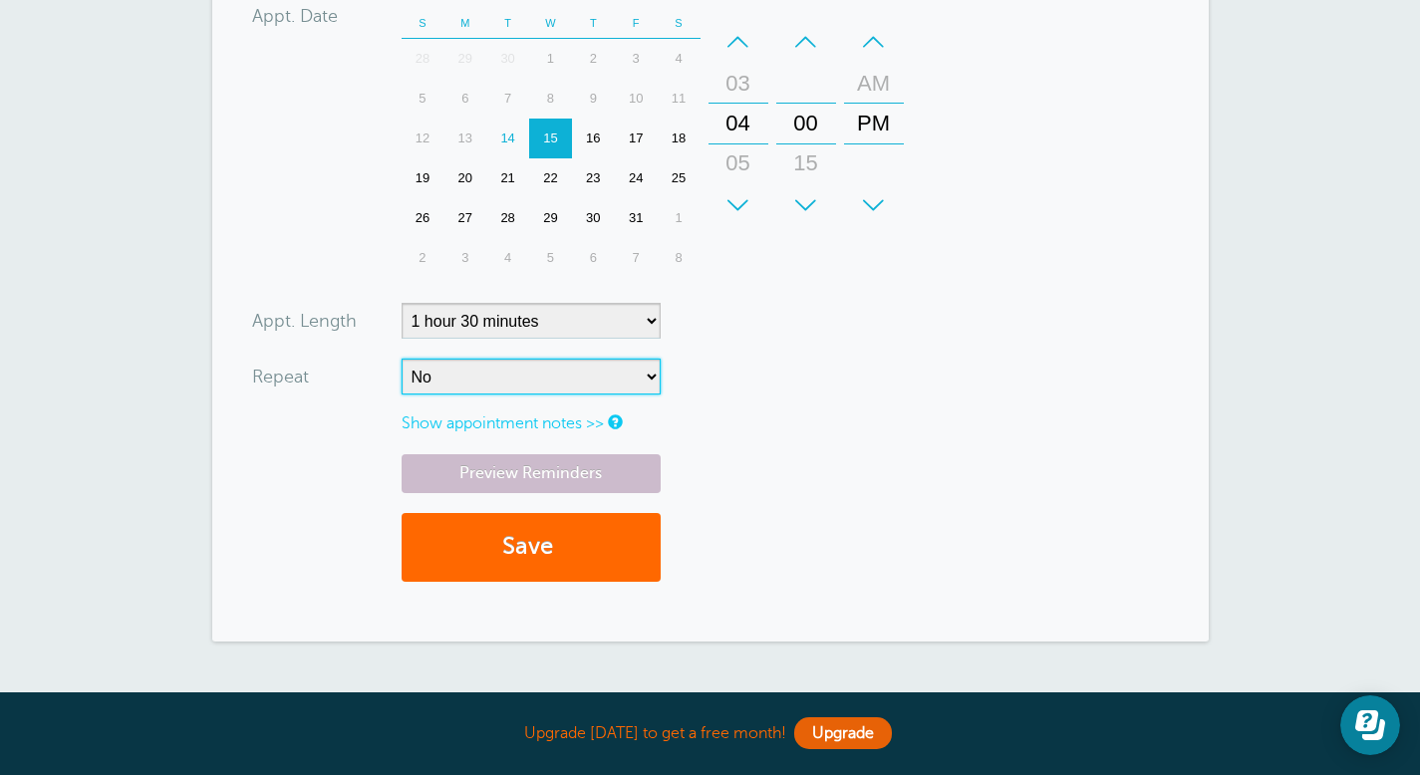
click at [653, 380] on select "No Daily Weekly Every 2 weeks Every 3 weeks Every 4 weeks Monthly Every 5 weeks…" at bounding box center [530, 377] width 259 height 36
click at [554, 551] on button "Save" at bounding box center [530, 547] width 259 height 69
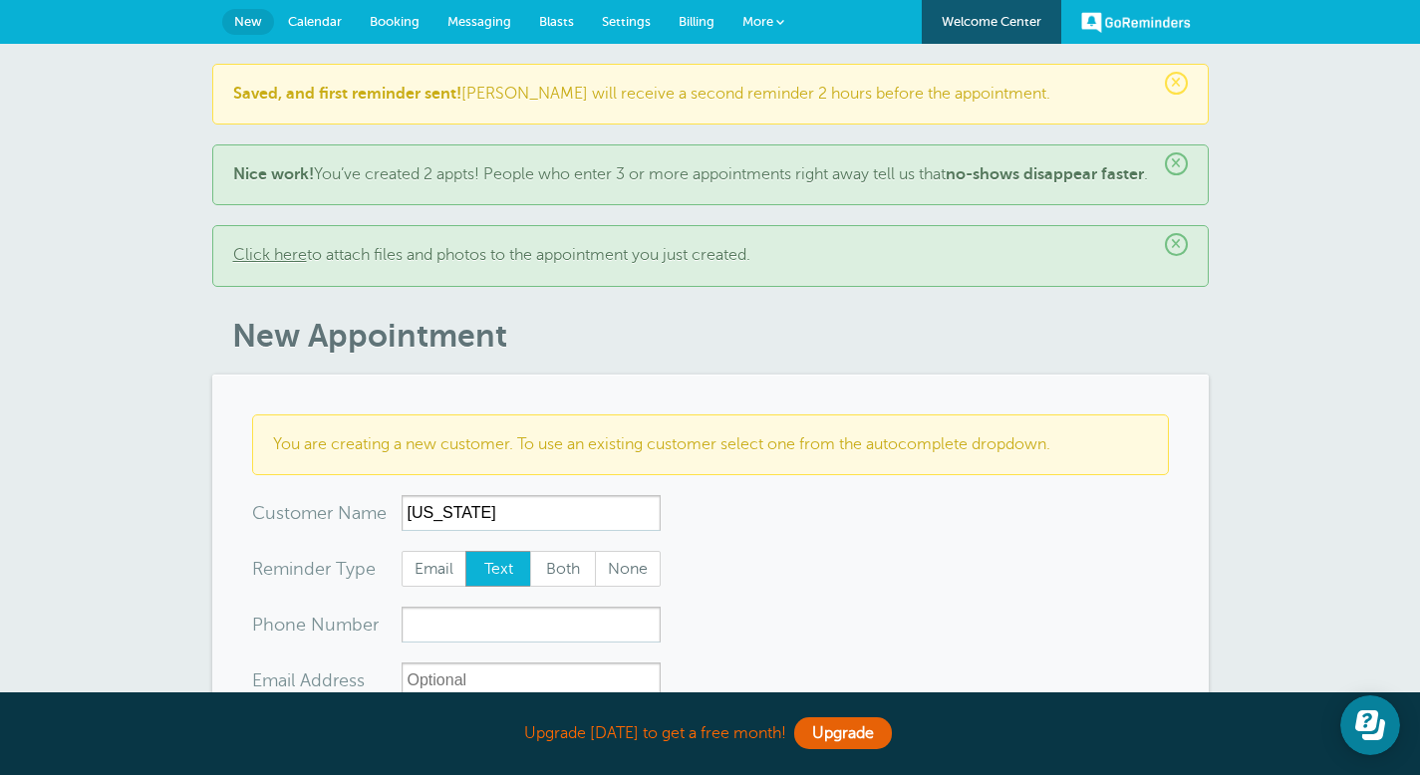
type input "Georgia"
click at [563, 643] on input "xxx-no-autofill" at bounding box center [530, 625] width 259 height 36
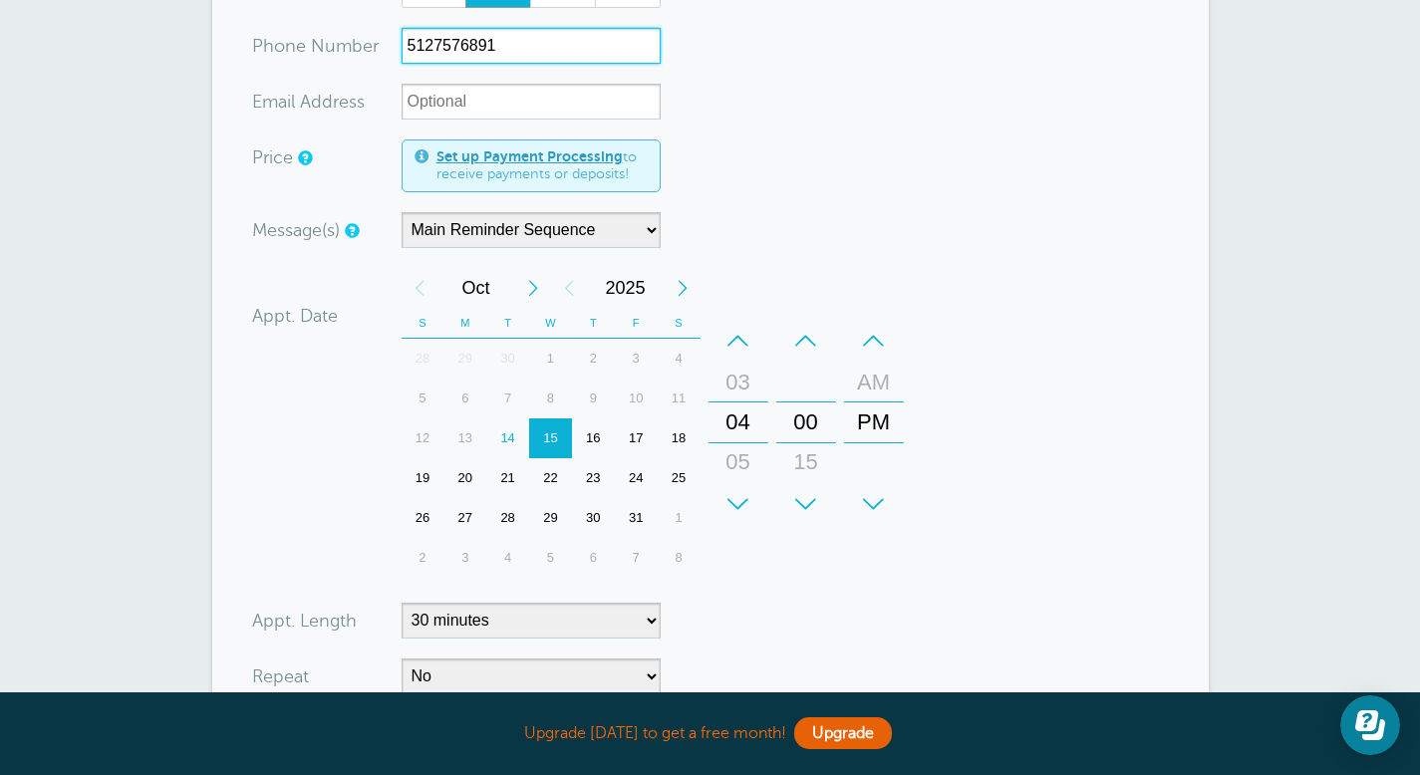
scroll to position [607, 0]
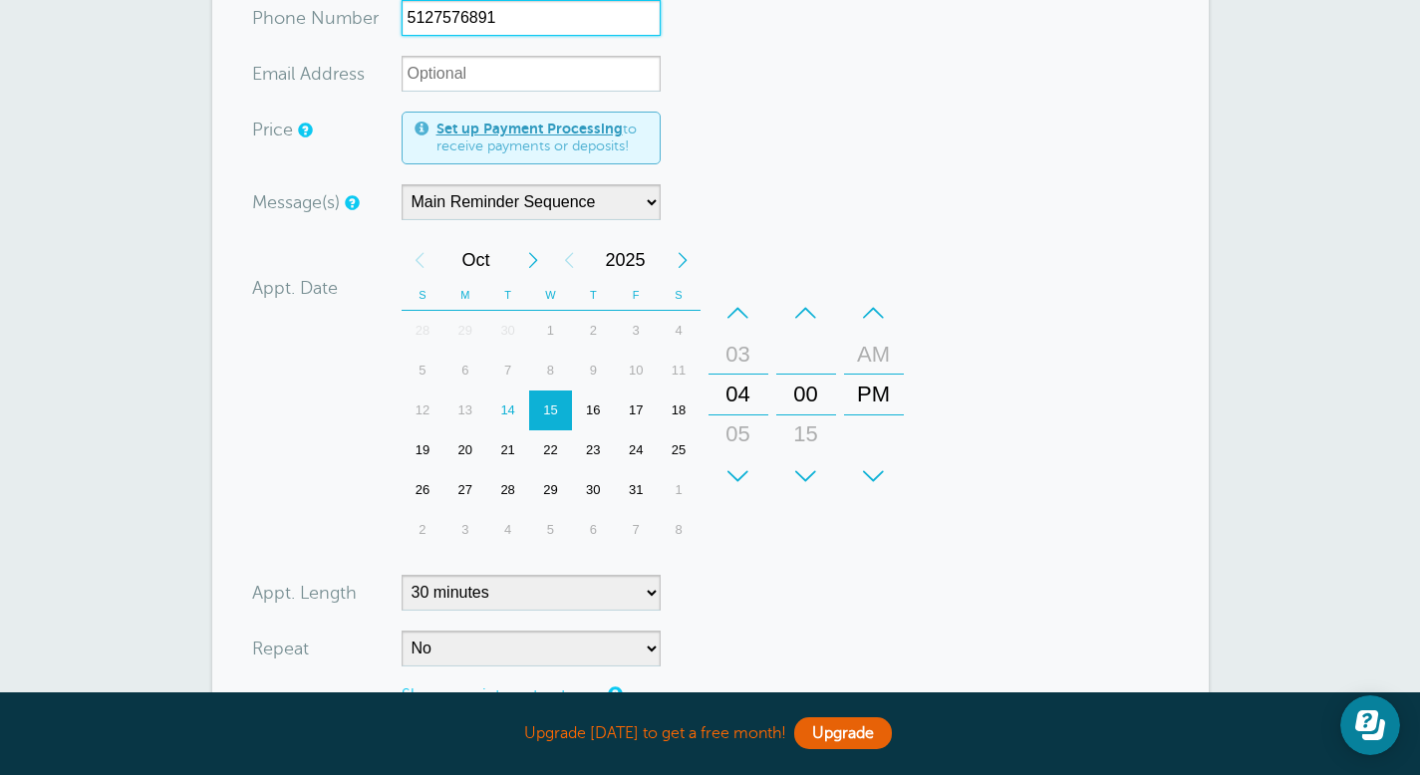
click at [594, 430] on div "16" at bounding box center [593, 411] width 43 height 40
click at [740, 451] on div "05" at bounding box center [738, 434] width 48 height 40
type input "5127576891"
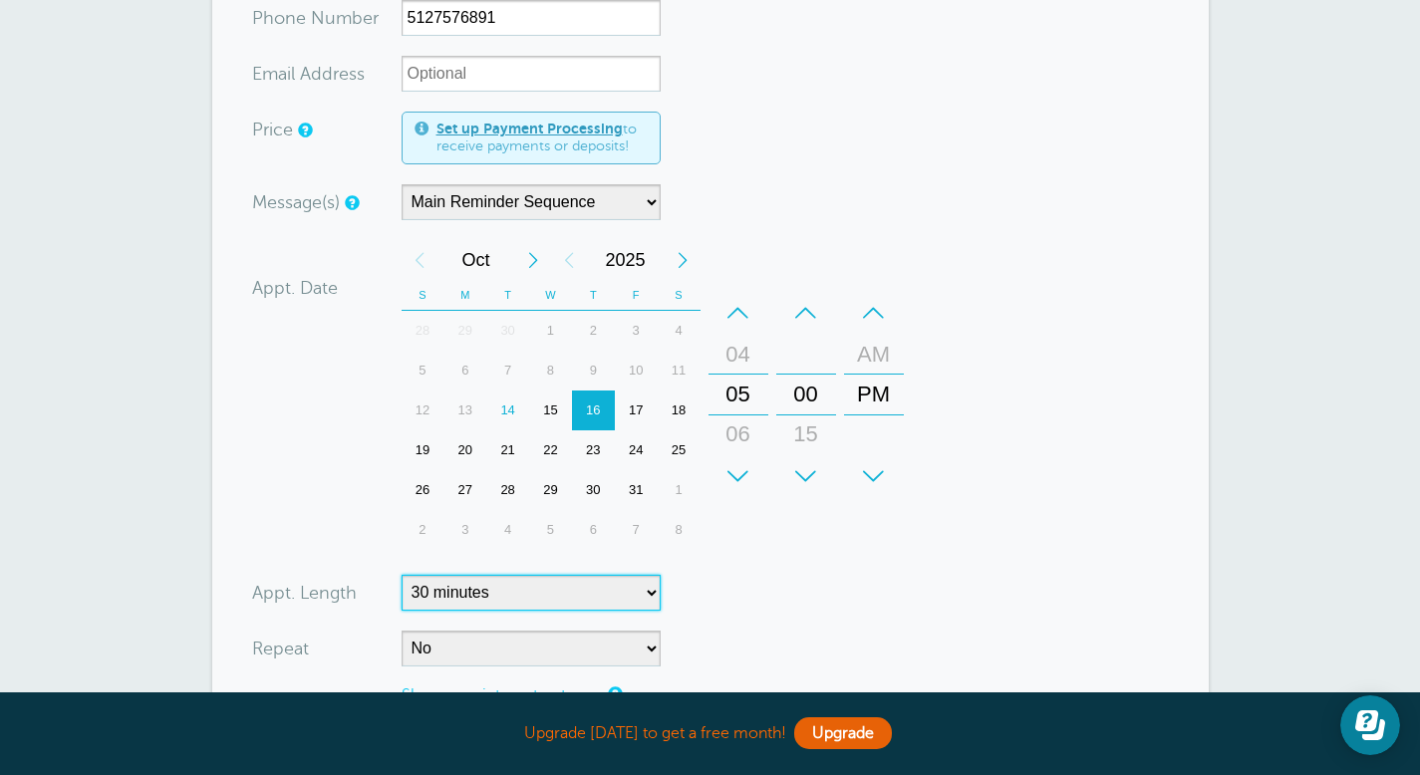
click at [645, 611] on select "5 minutes 10 minutes 15 minutes 20 minutes 25 minutes 30 minutes 35 minutes 40 …" at bounding box center [530, 593] width 259 height 36
select select "60"
click at [401, 594] on select "5 minutes 10 minutes 15 minutes 20 minutes 25 minutes 30 minutes 35 minutes 40 …" at bounding box center [530, 593] width 259 height 36
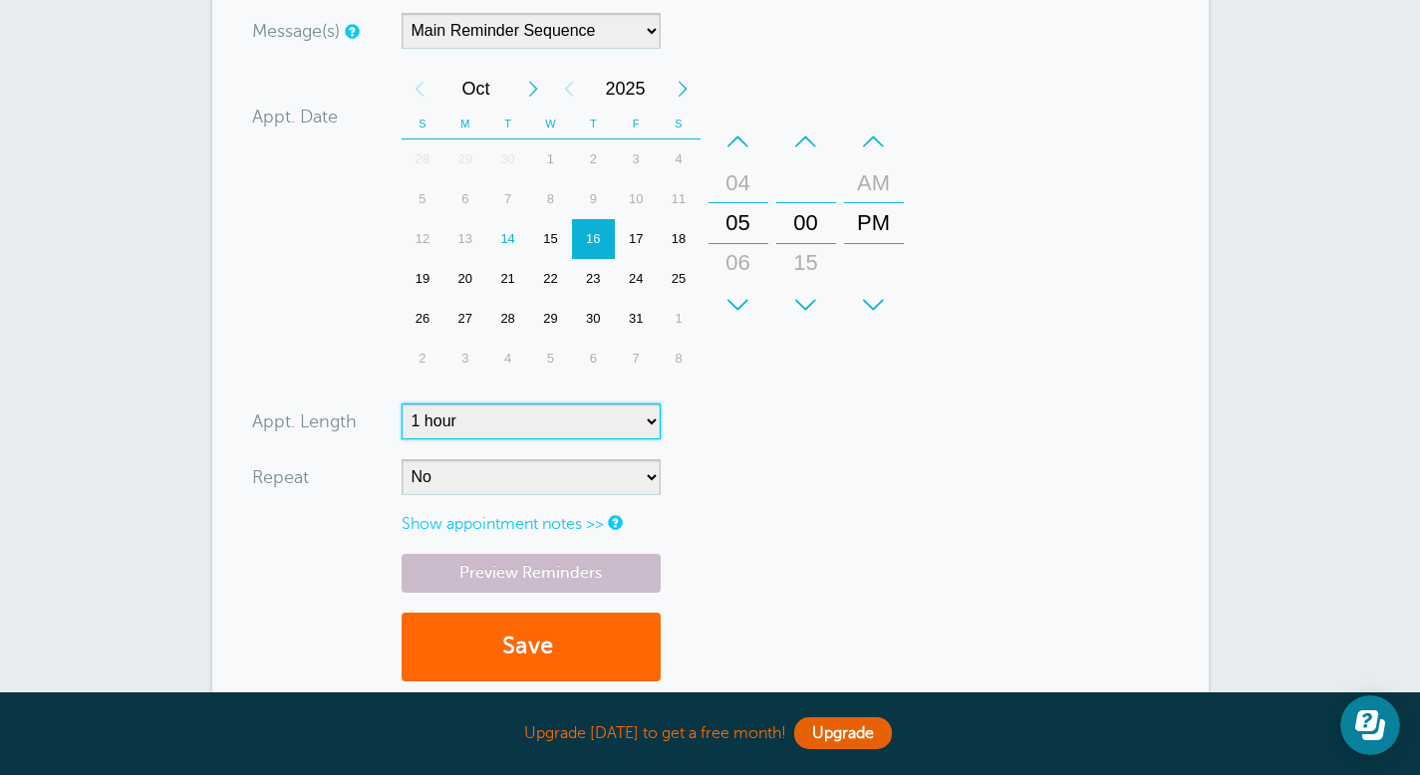
scroll to position [816, 0]
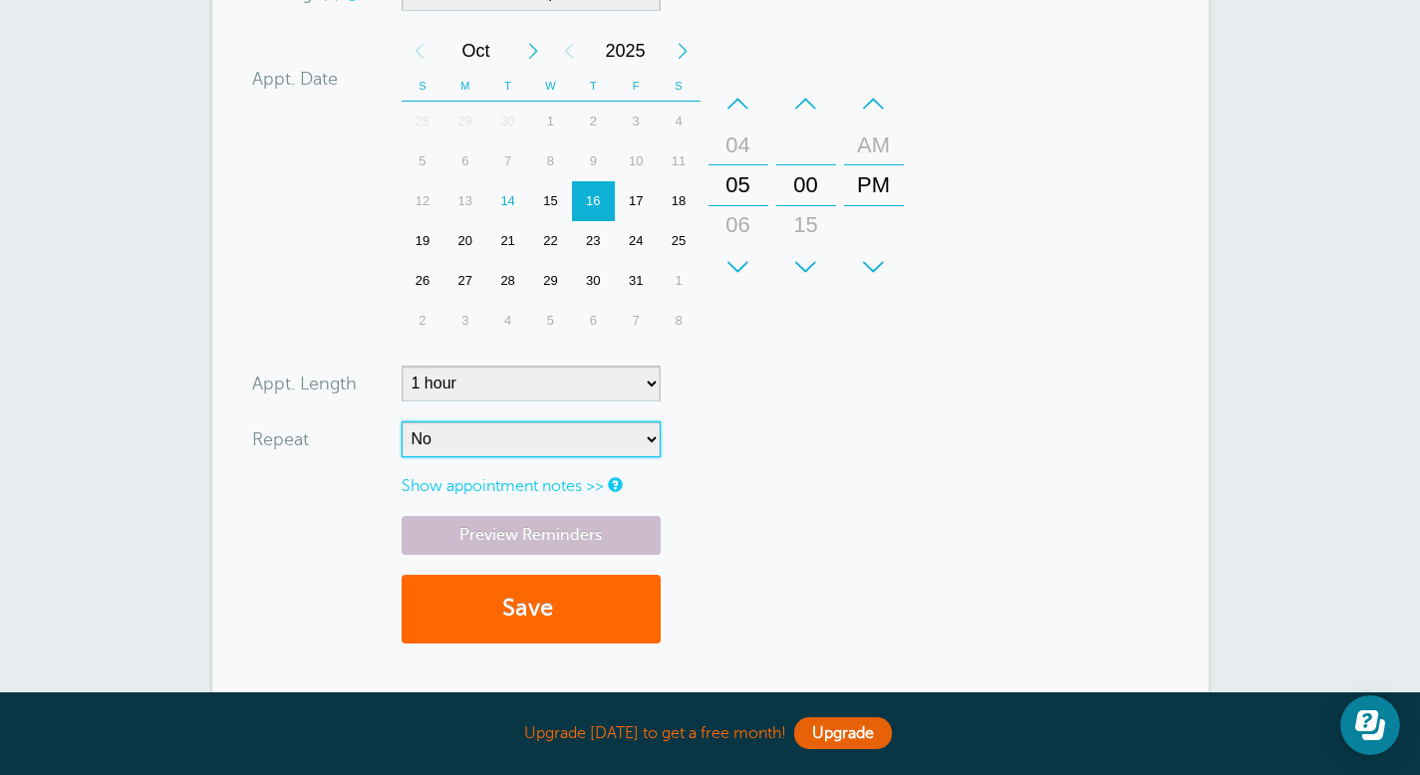
click at [651, 457] on select "No Daily Weekly Every 2 weeks Every 3 weeks Every 4 weeks Monthly Every 5 weeks…" at bounding box center [530, 439] width 259 height 36
click at [401, 440] on select "No Daily Weekly Every 2 weeks Every 3 weeks Every 4 weeks Monthly Every 5 weeks…" at bounding box center [530, 439] width 259 height 36
click at [545, 625] on button "Save" at bounding box center [530, 609] width 259 height 69
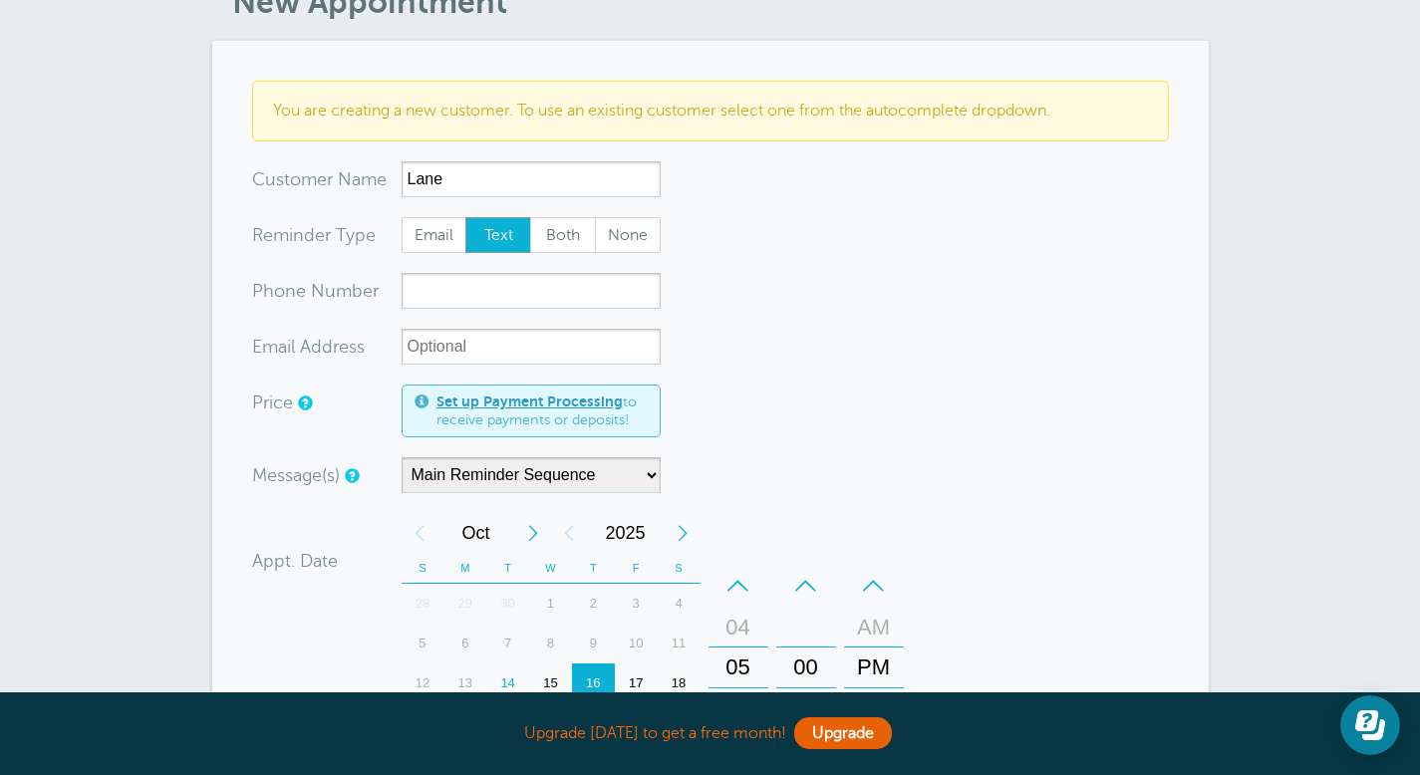
scroll to position [386, 0]
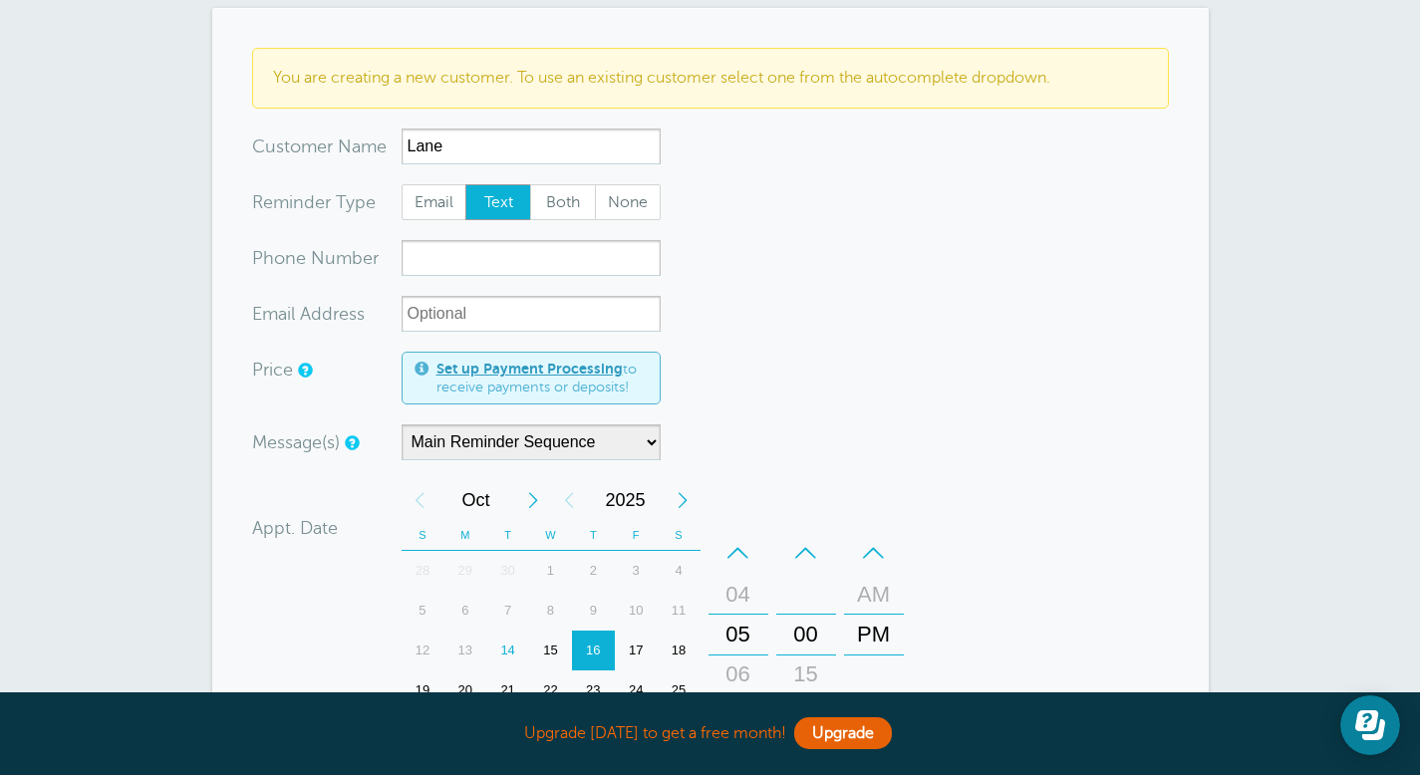
type input "Lane"
click at [522, 269] on input "xxx-no-autofill" at bounding box center [530, 258] width 259 height 36
click at [635, 650] on div "17" at bounding box center [636, 651] width 43 height 40
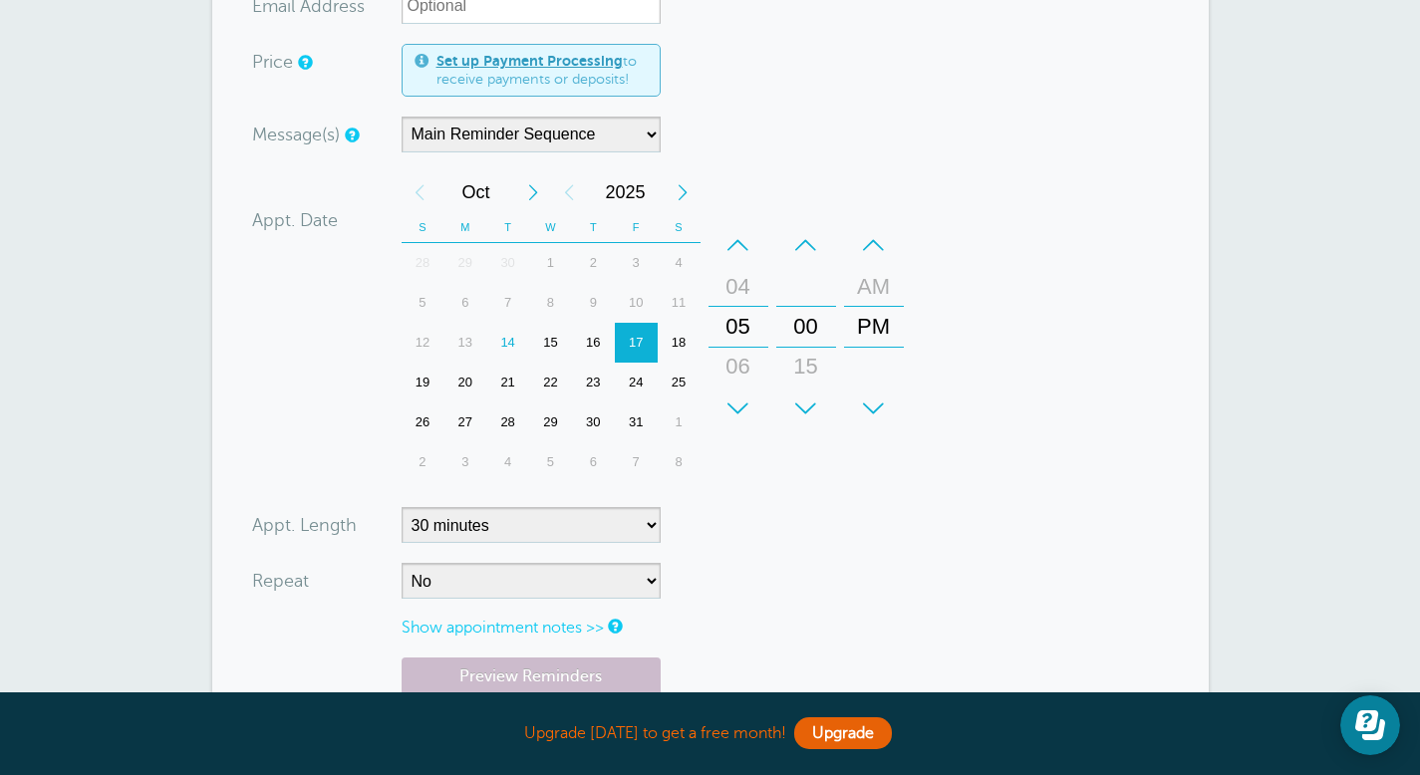
scroll to position [697, 0]
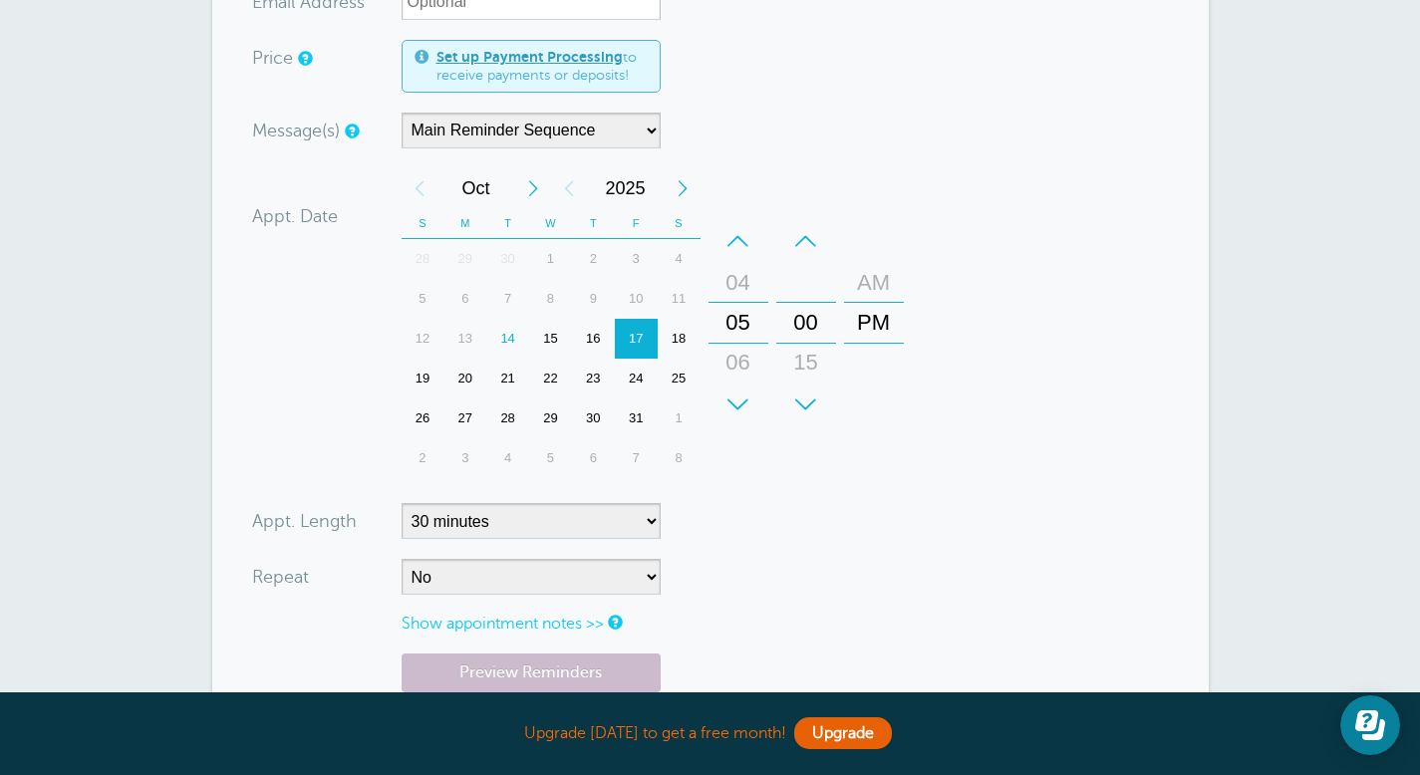
click at [881, 274] on div "AM" at bounding box center [874, 283] width 48 height 40
click at [737, 404] on div "+" at bounding box center [738, 405] width 60 height 40
click at [806, 403] on div "+" at bounding box center [806, 405] width 60 height 40
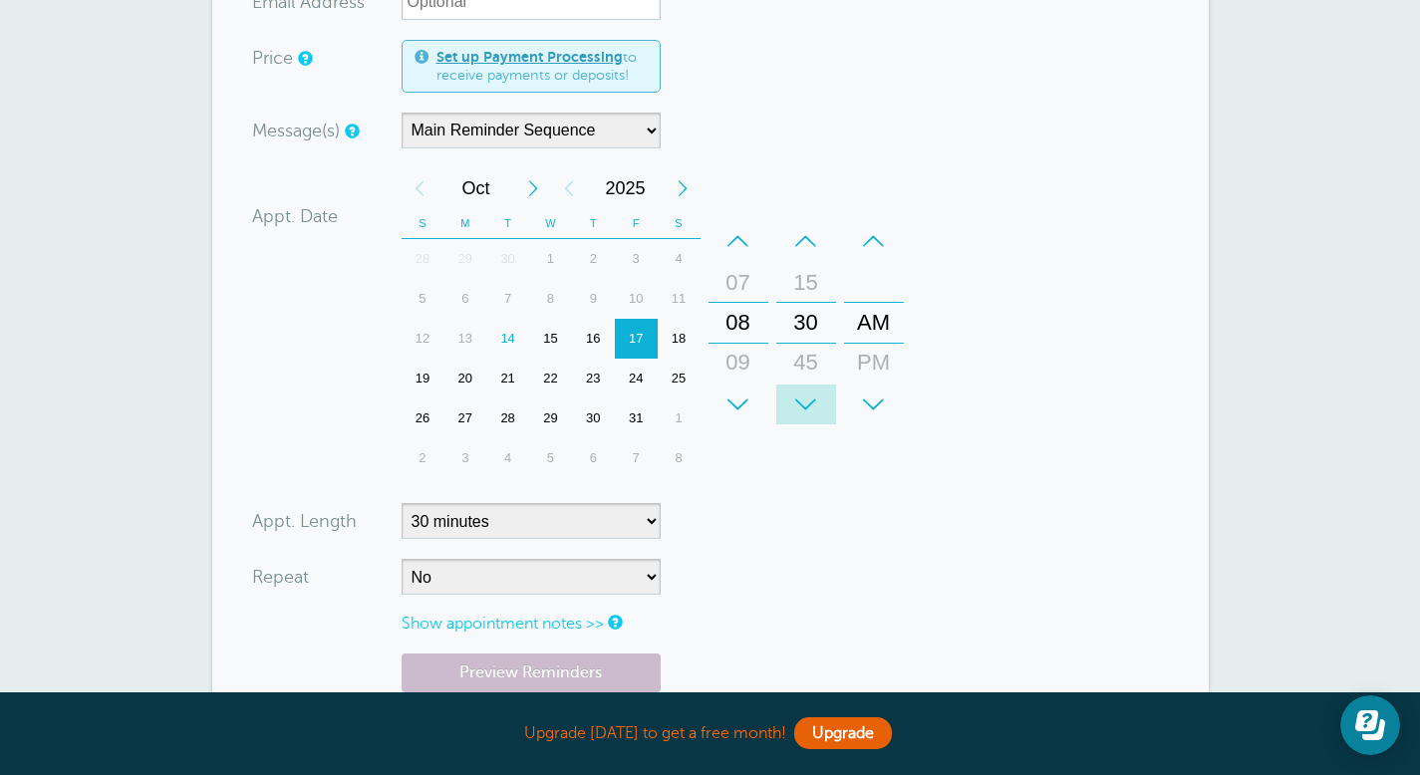
click at [806, 403] on div "+" at bounding box center [806, 405] width 60 height 40
click at [800, 245] on div "–" at bounding box center [806, 241] width 60 height 40
type input "5128787322"
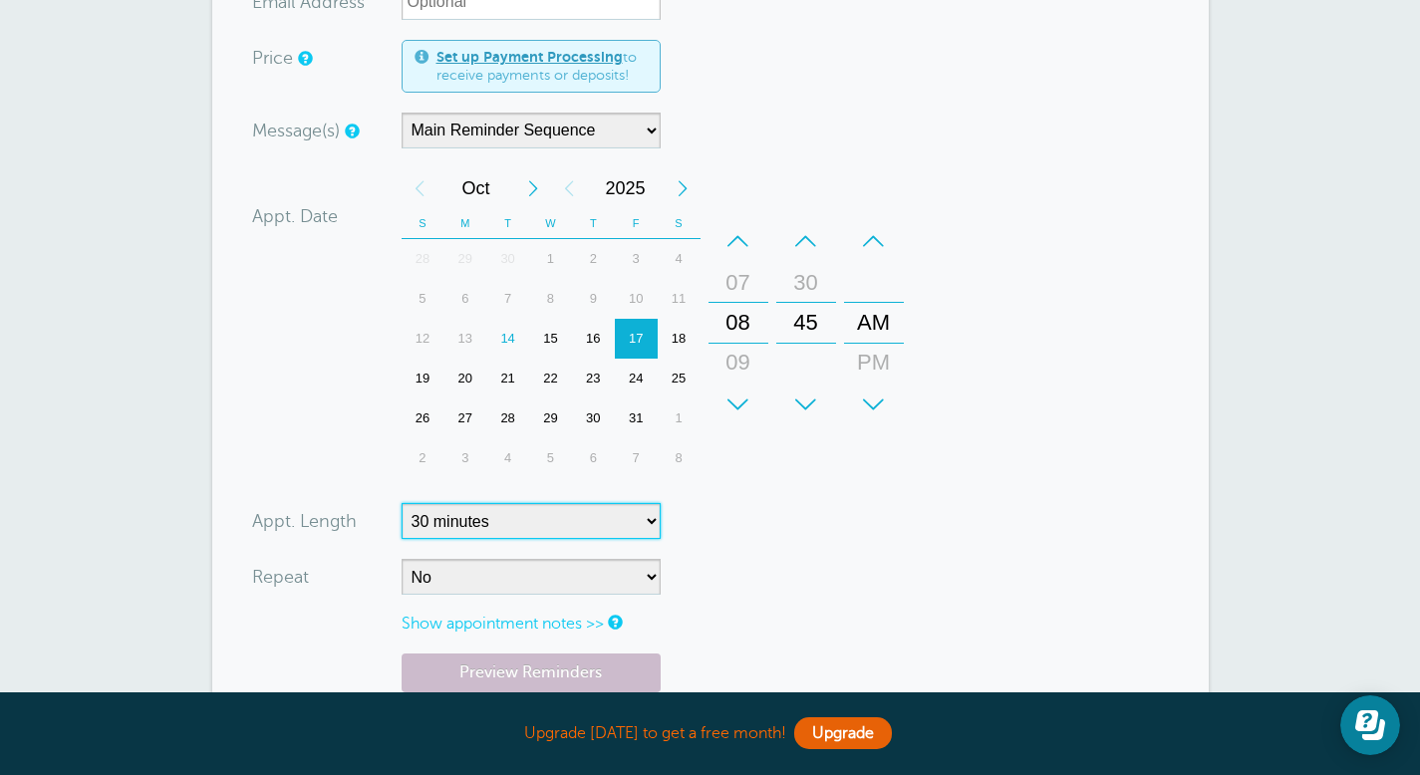
click at [648, 520] on select "5 minutes 10 minutes 15 minutes 20 minutes 25 minutes 30 minutes 35 minutes 40 …" at bounding box center [530, 521] width 259 height 36
select select "60"
click at [401, 503] on select "5 minutes 10 minutes 15 minutes 20 minutes 25 minutes 30 minutes 35 minutes 40 …" at bounding box center [530, 521] width 259 height 36
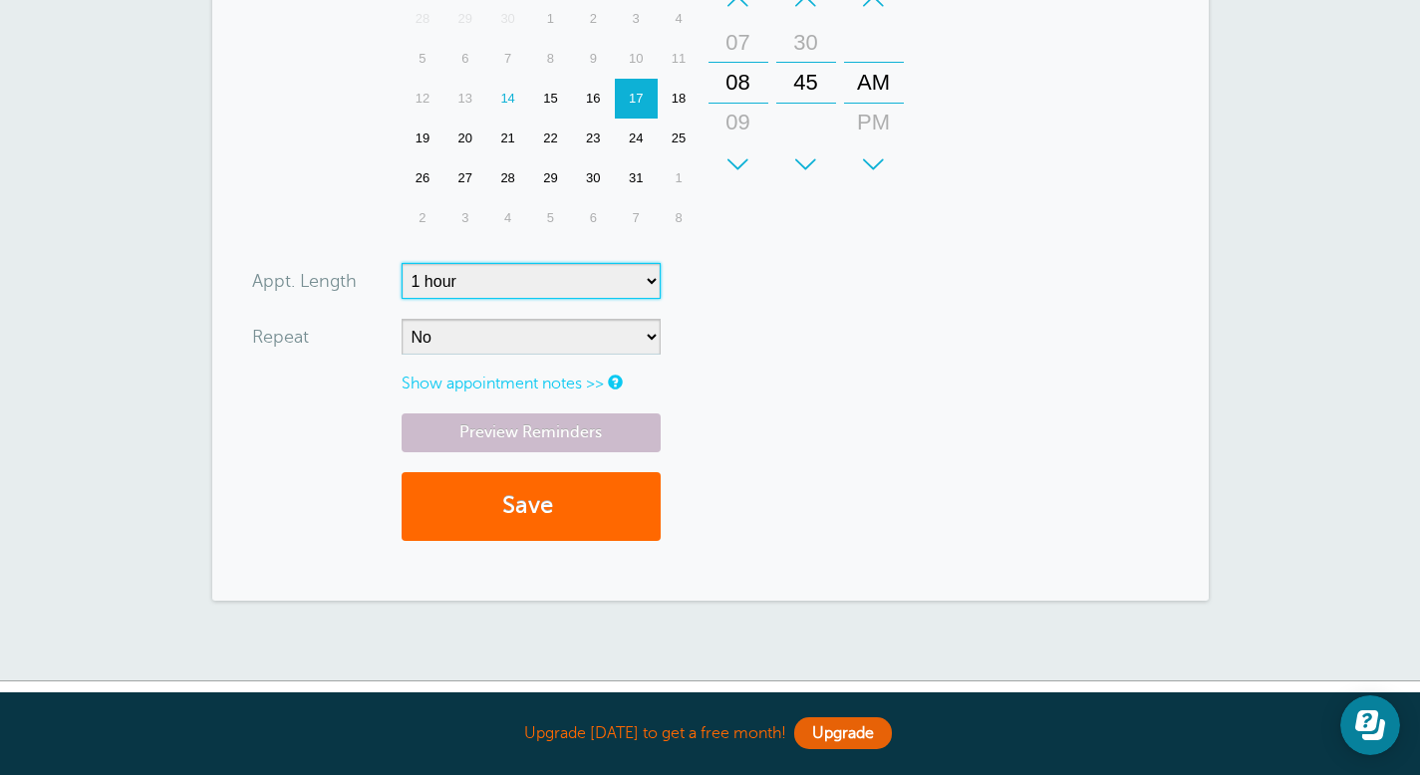
scroll to position [944, 0]
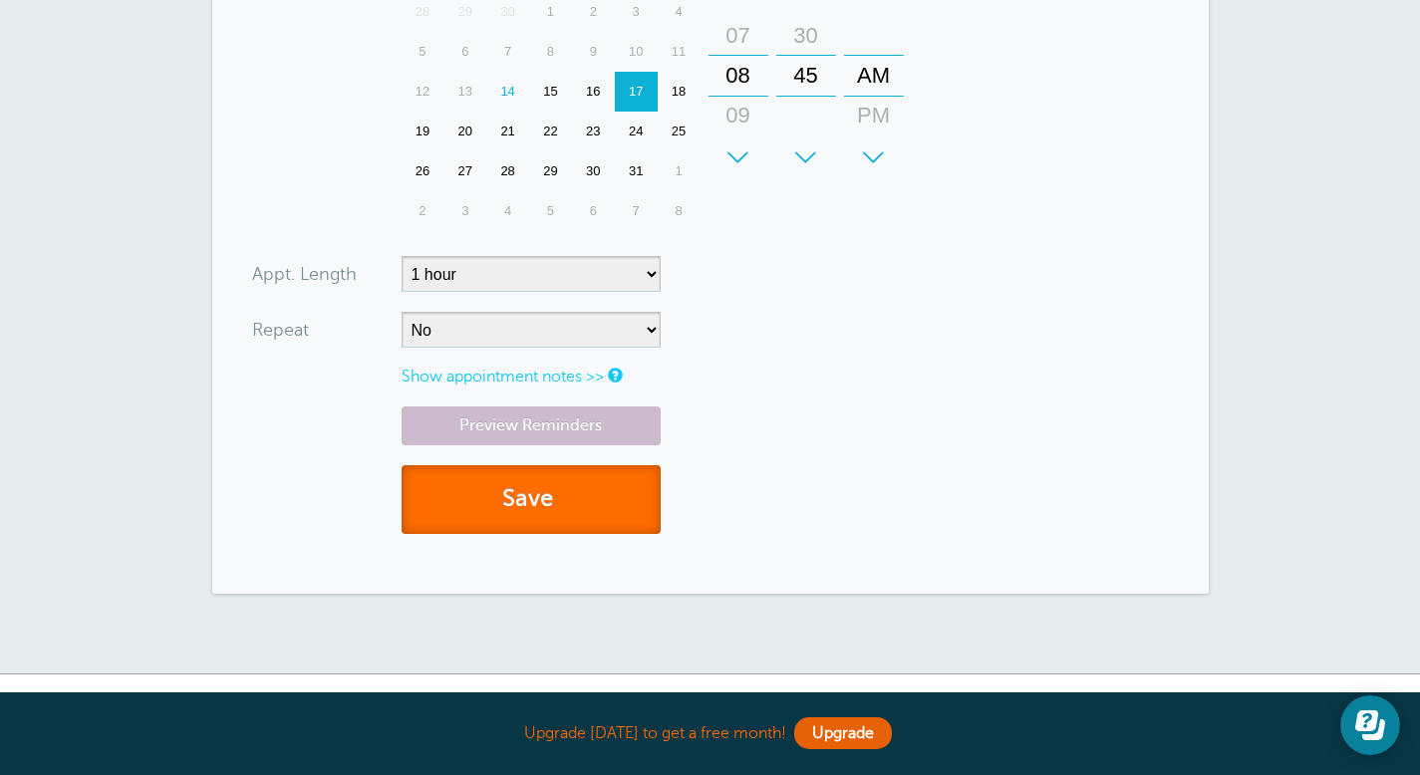
click at [577, 519] on button "Save" at bounding box center [530, 499] width 259 height 69
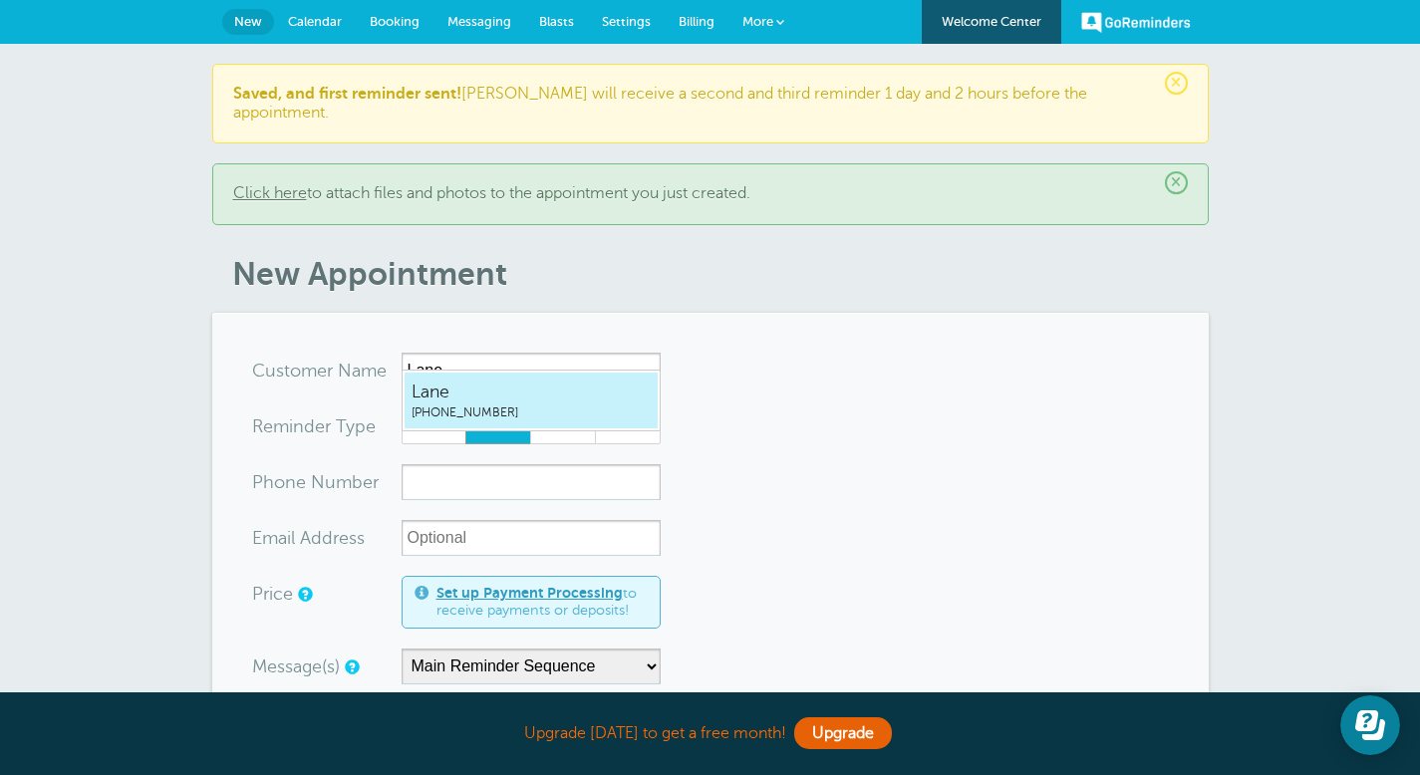
click at [506, 414] on span "[PHONE_NUMBER]" at bounding box center [530, 412] width 239 height 17
type input "Lane5128787322"
type input "Lane"
type input "[PHONE_NUMBER]"
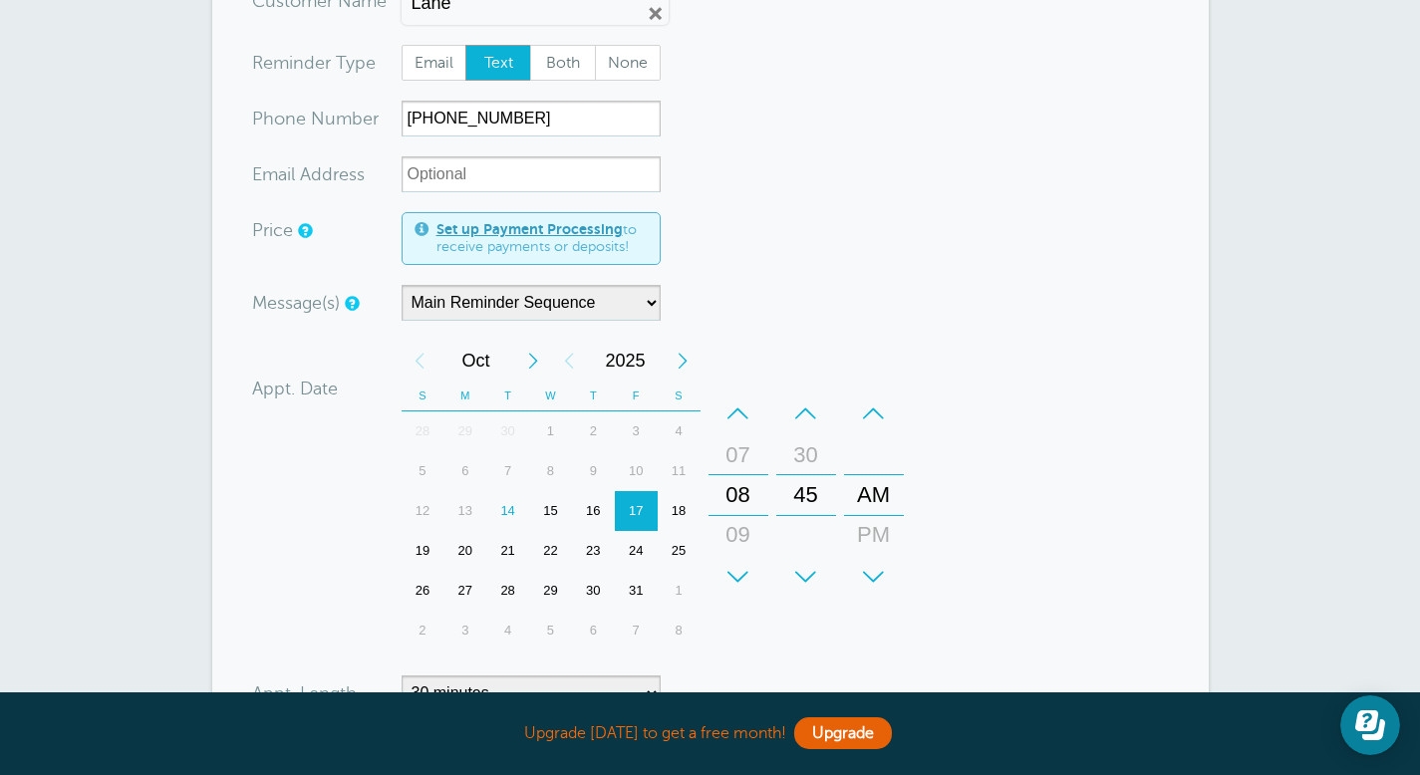
scroll to position [372, 0]
click at [465, 531] on div "20" at bounding box center [464, 549] width 43 height 40
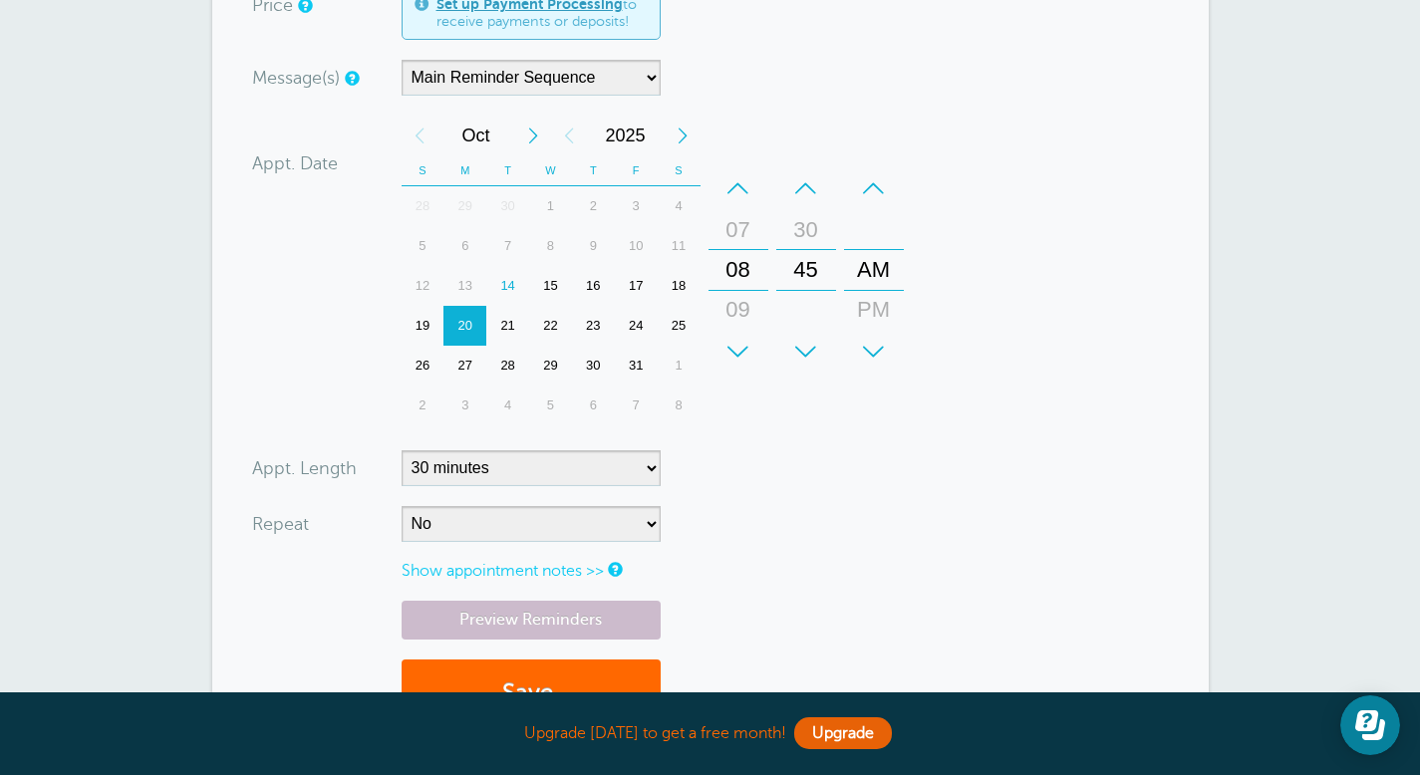
scroll to position [599, 0]
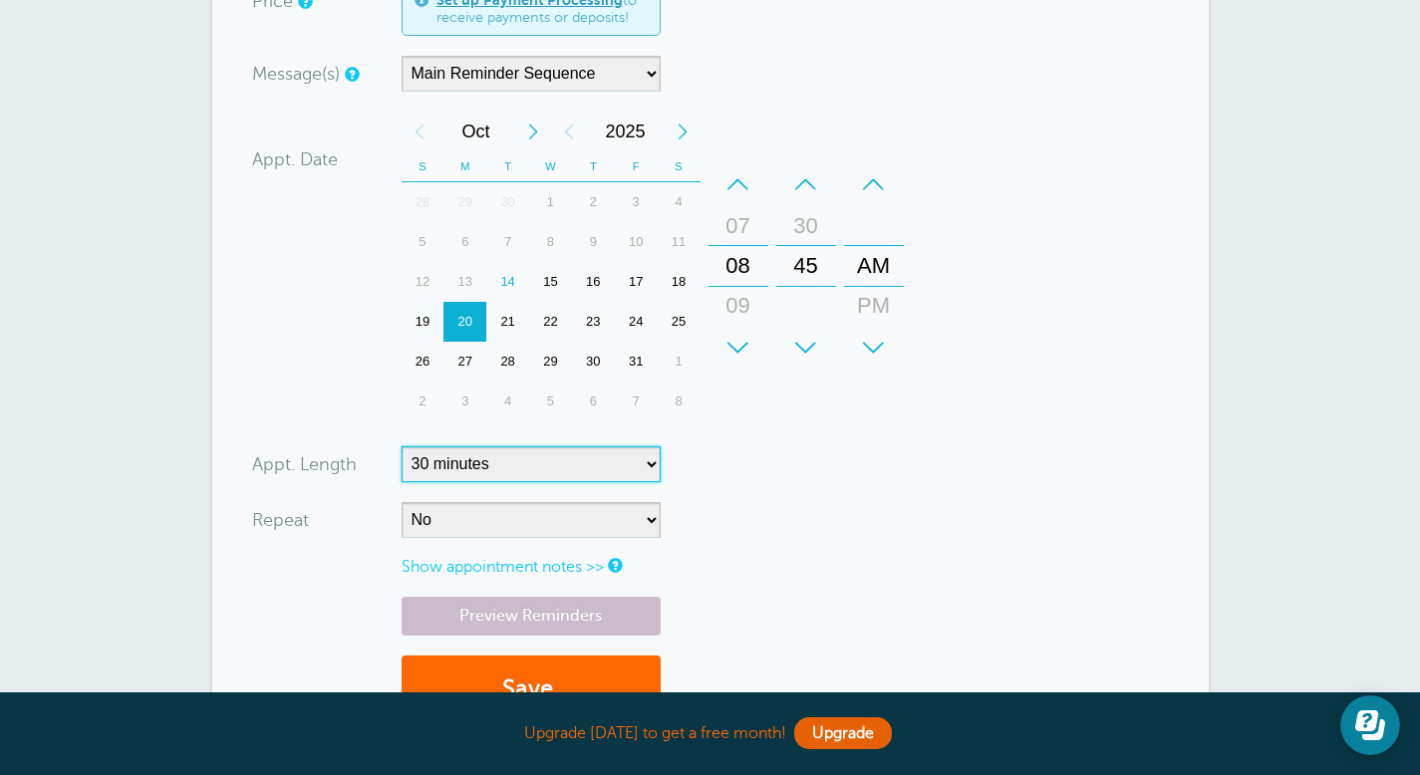
click at [653, 446] on select "5 minutes 10 minutes 15 minutes 20 minutes 25 minutes 30 minutes 35 minutes 40 …" at bounding box center [530, 464] width 259 height 36
select select "60"
click at [401, 446] on select "5 minutes 10 minutes 15 minutes 20 minutes 25 minutes 30 minutes 35 minutes 40 …" at bounding box center [530, 464] width 259 height 36
click at [553, 664] on button "Save" at bounding box center [530, 690] width 259 height 69
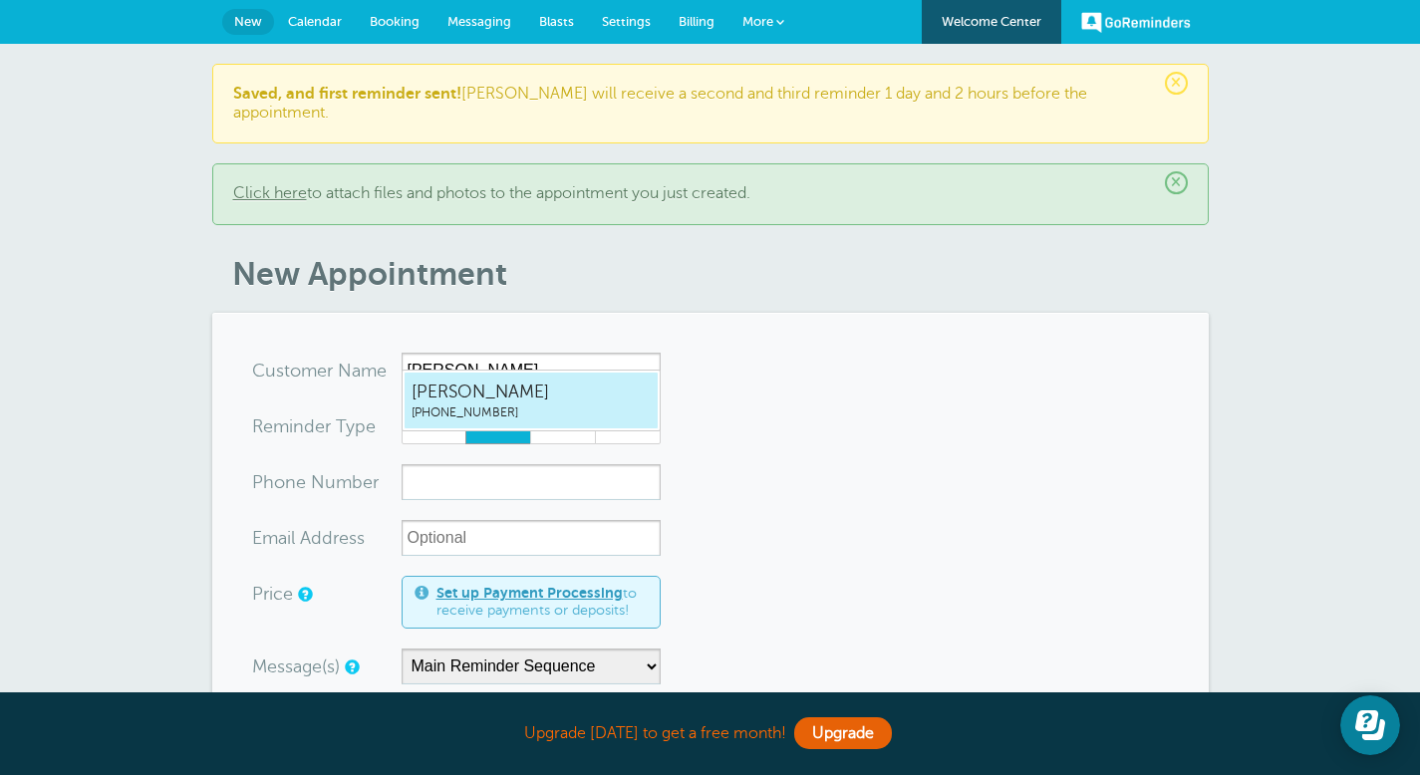
click at [494, 415] on span "[PHONE_NUMBER]" at bounding box center [530, 412] width 239 height 17
type input "Amee2109739990"
type input "[PERSON_NAME]"
type input "[PHONE_NUMBER]"
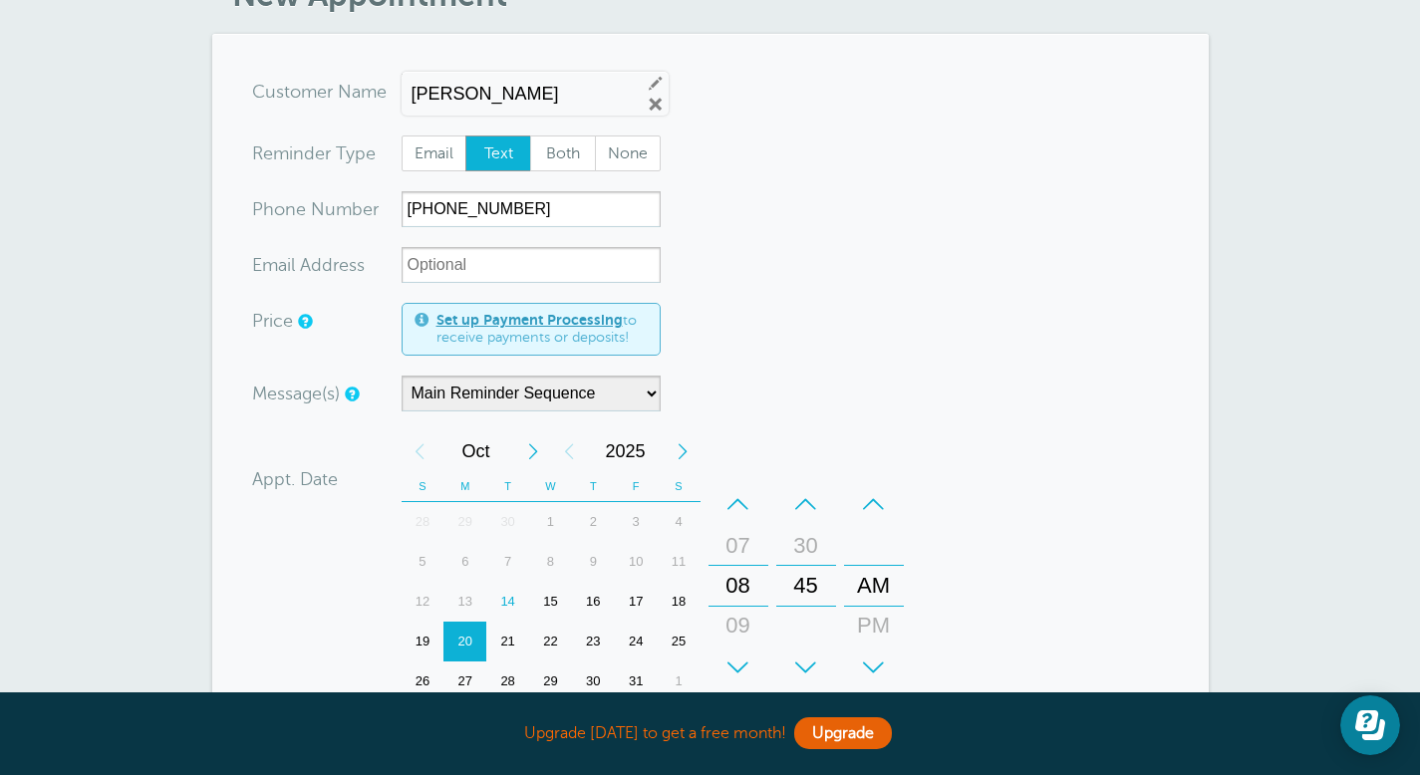
scroll to position [307, 0]
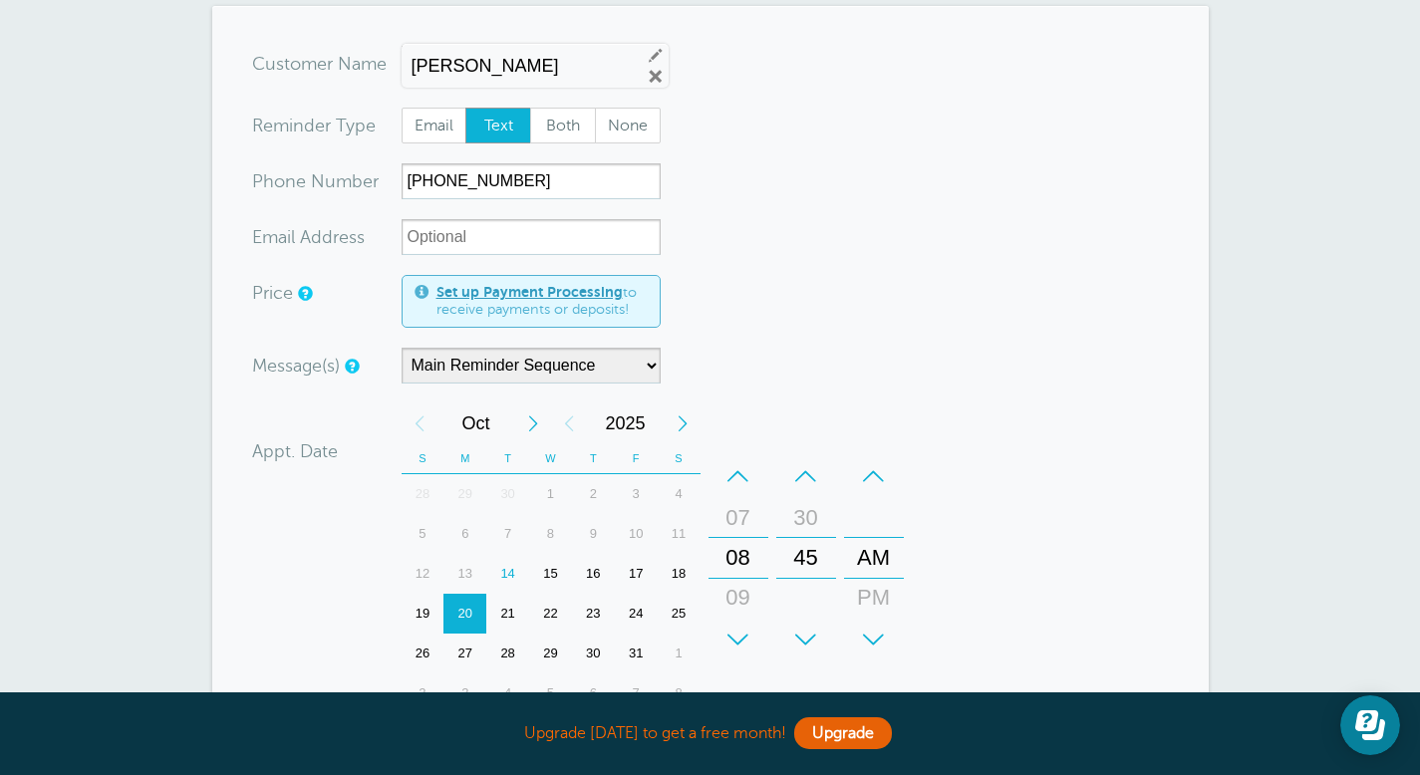
click at [873, 578] on div "PM" at bounding box center [874, 598] width 48 height 40
click at [736, 621] on div "+" at bounding box center [738, 640] width 60 height 40
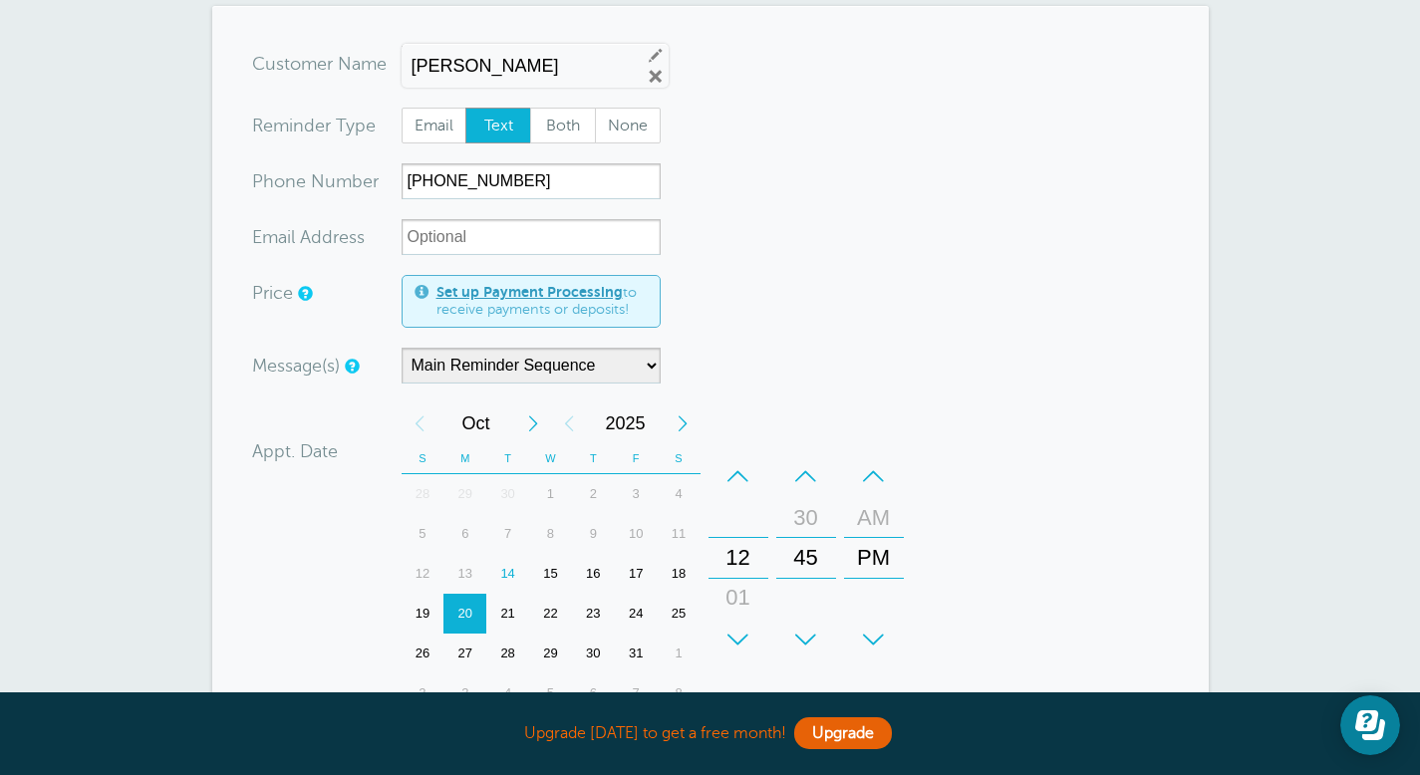
click at [736, 621] on div "+" at bounding box center [738, 640] width 60 height 40
click at [804, 456] on div "–" at bounding box center [806, 476] width 60 height 40
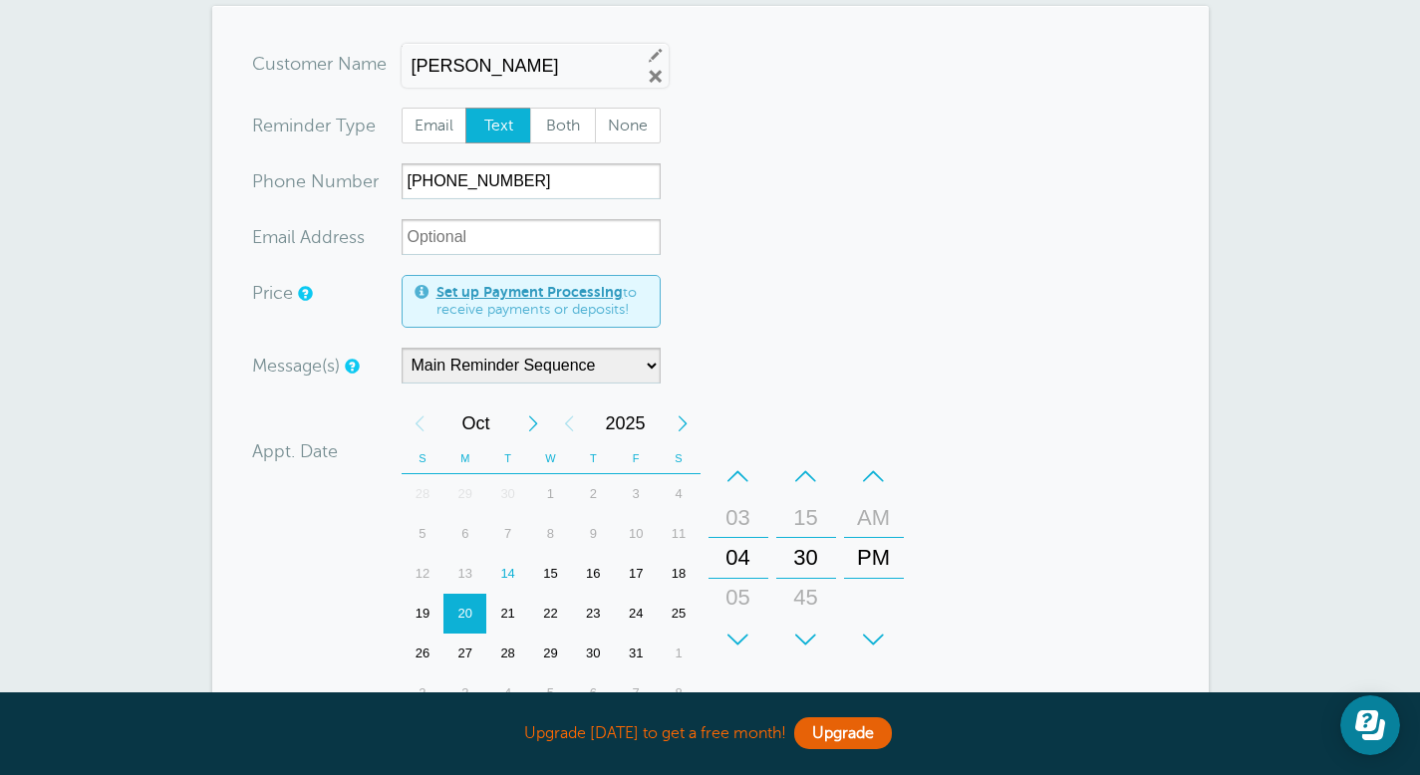
click at [804, 456] on div "–" at bounding box center [806, 476] width 60 height 40
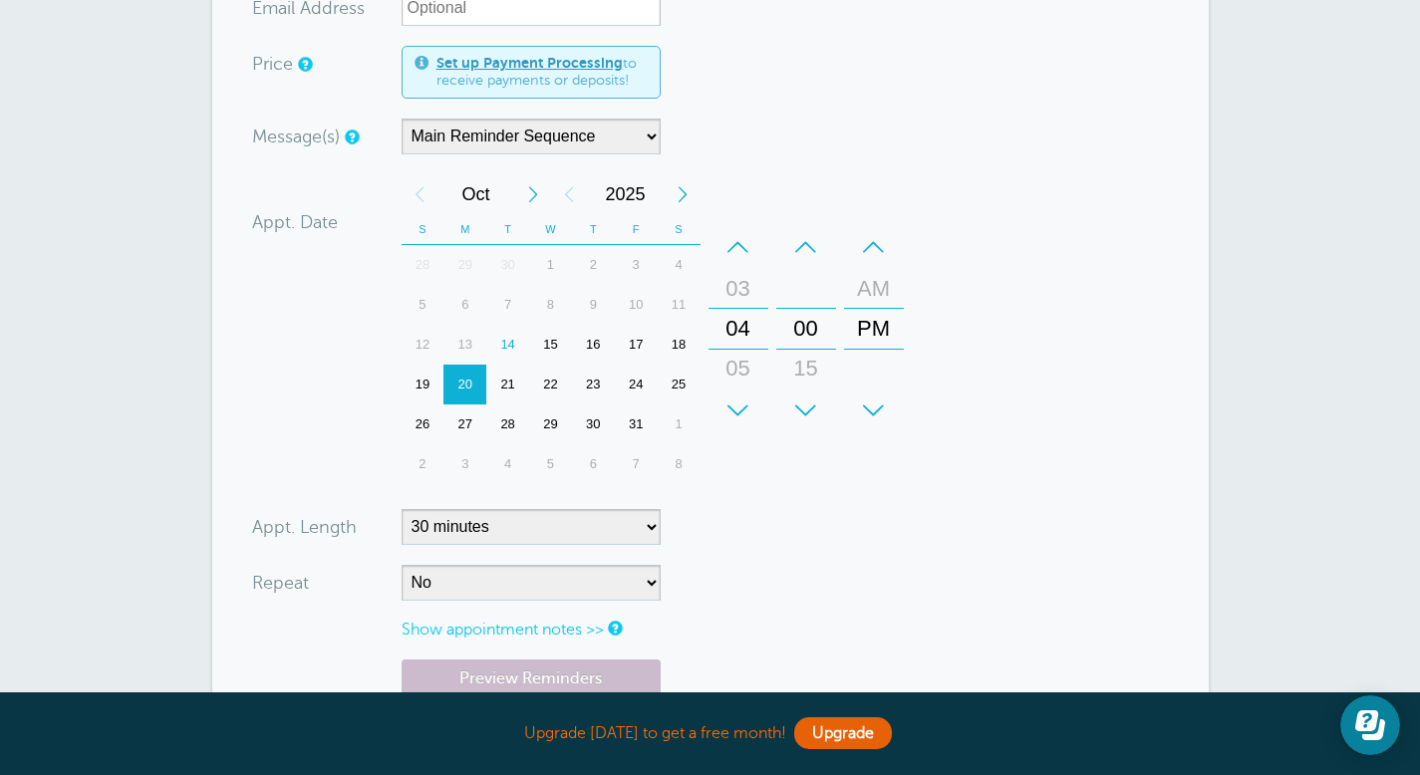
scroll to position [599, 0]
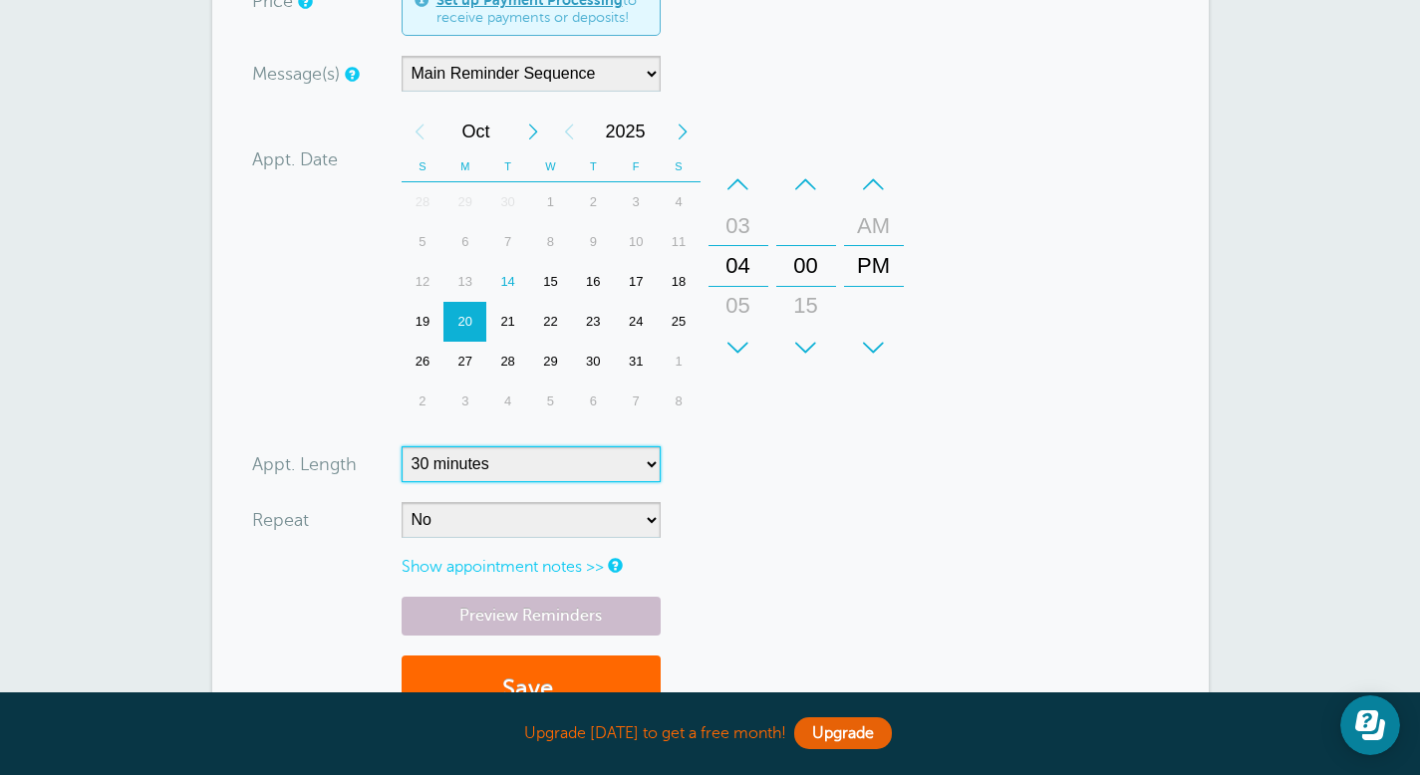
click at [605, 446] on select "5 minutes 10 minutes 15 minutes 20 minutes 25 minutes 30 minutes 35 minutes 40 …" at bounding box center [530, 464] width 259 height 36
select select "60"
click at [401, 446] on select "5 minutes 10 minutes 15 minutes 20 minutes 25 minutes 30 minutes 35 minutes 40 …" at bounding box center [530, 464] width 259 height 36
click at [504, 671] on button "Save" at bounding box center [530, 690] width 259 height 69
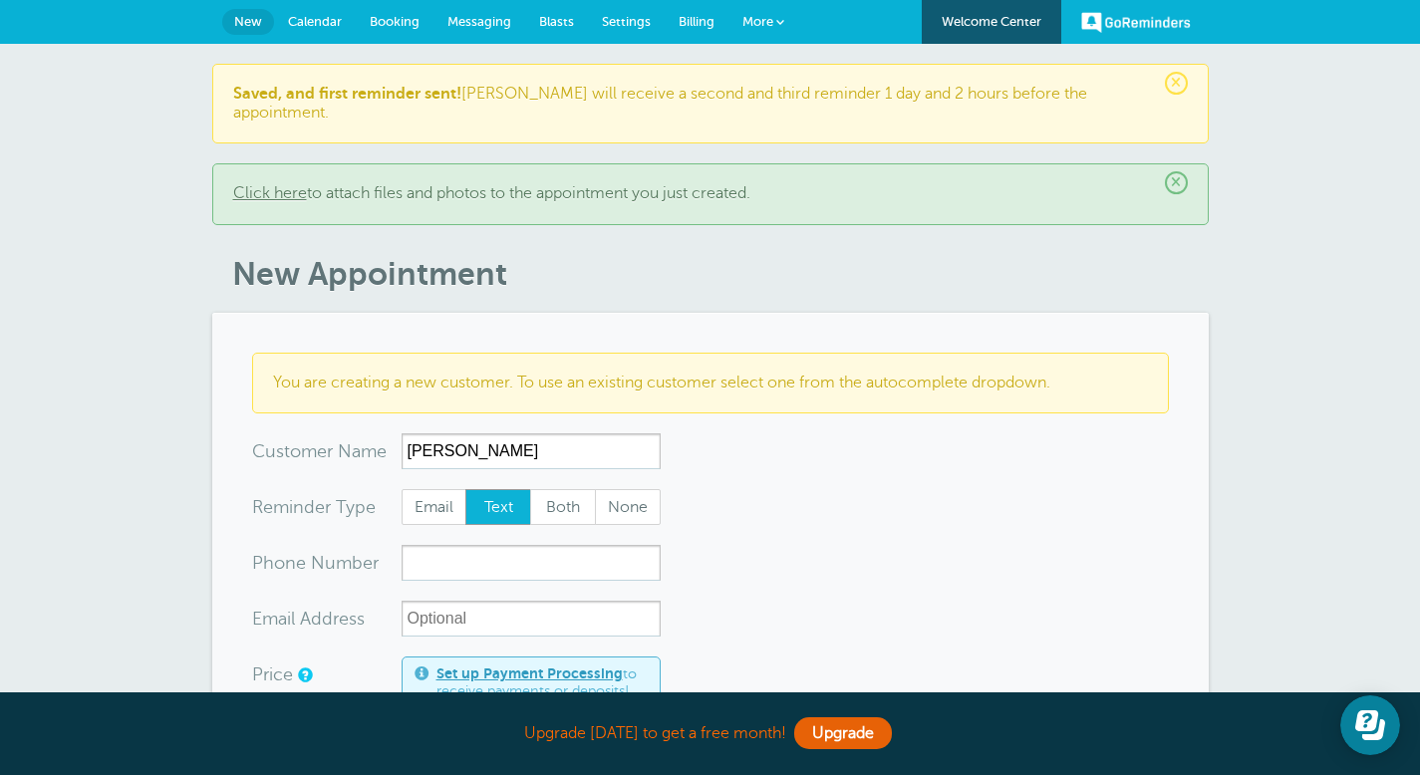
type input "[PERSON_NAME]"
click at [513, 545] on input "xxx-no-autofill" at bounding box center [530, 563] width 259 height 36
type input "5126657646"
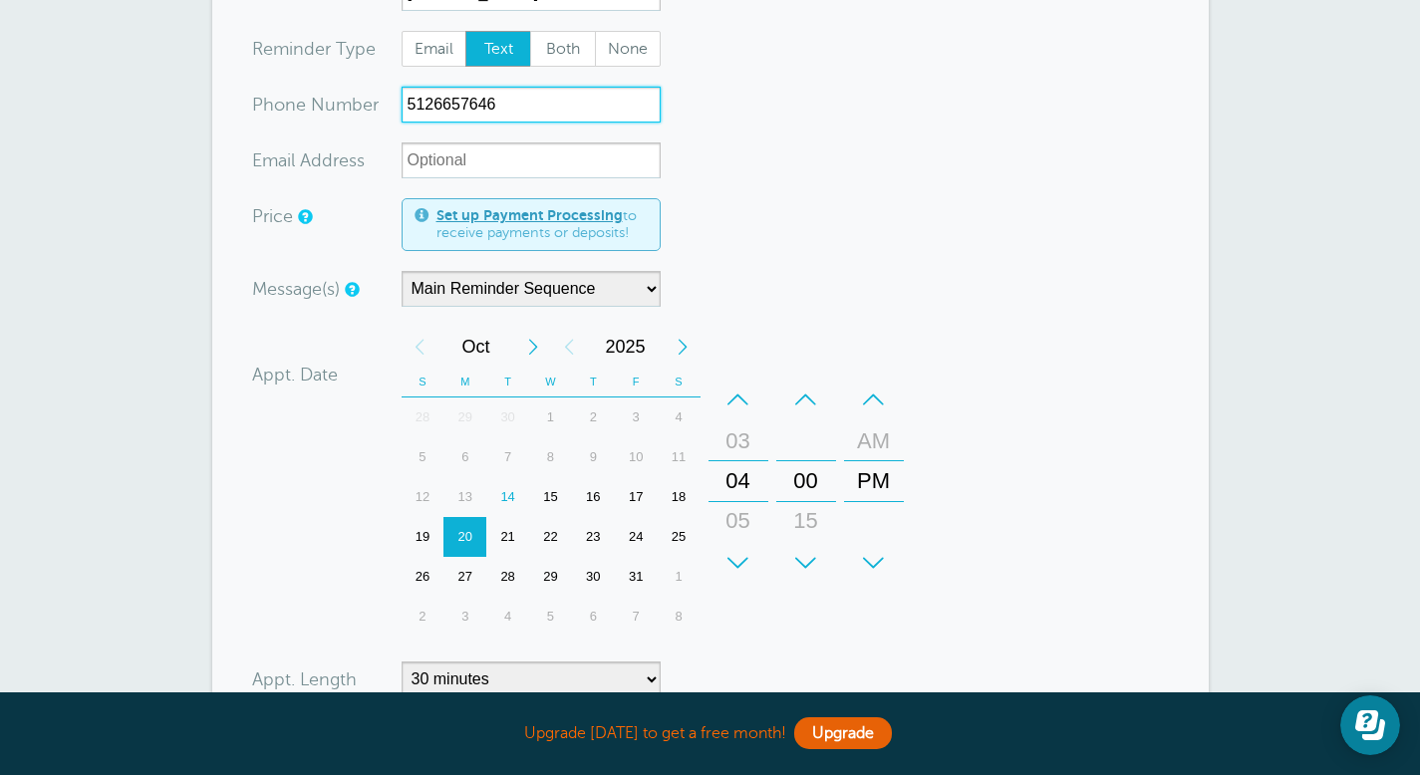
scroll to position [462, 0]
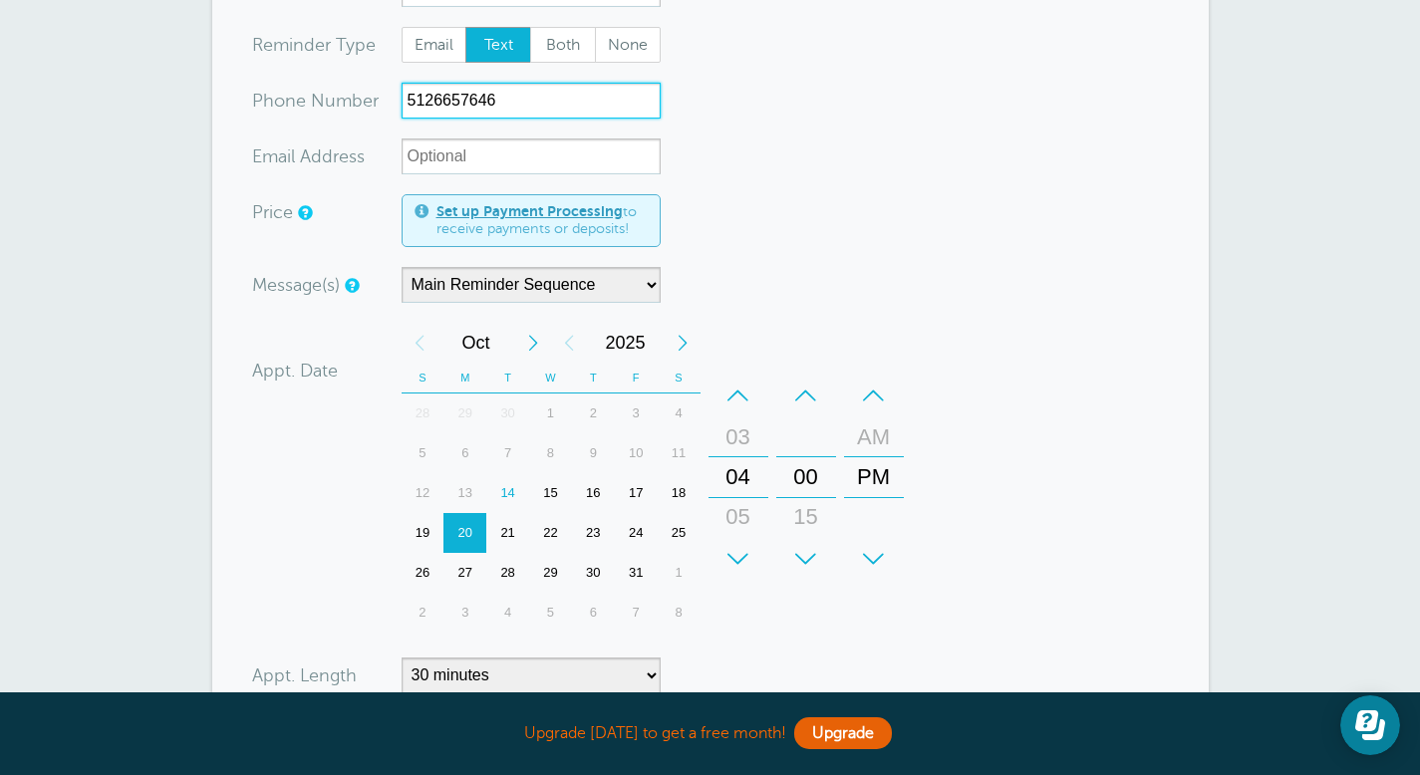
click at [741, 502] on div "05" at bounding box center [738, 517] width 48 height 40
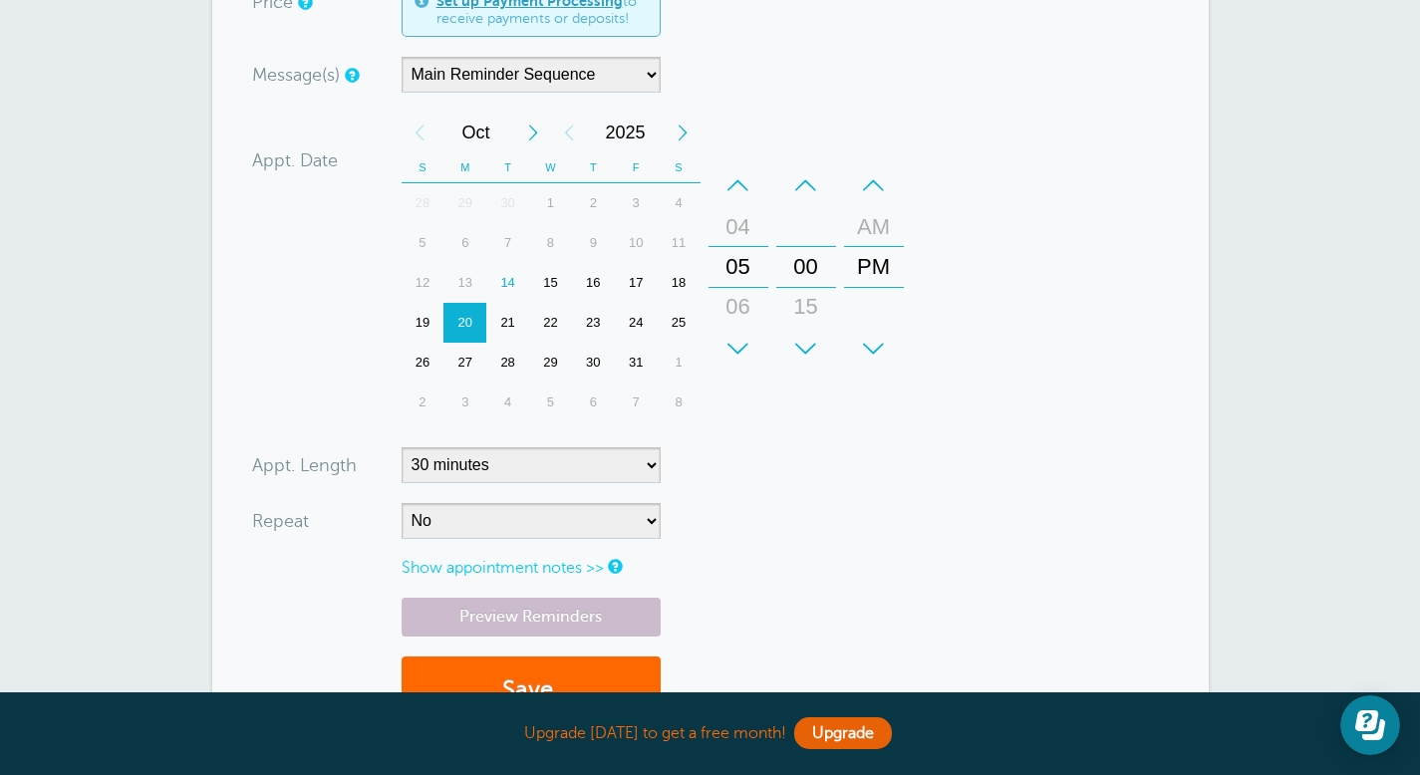
scroll to position [692, 0]
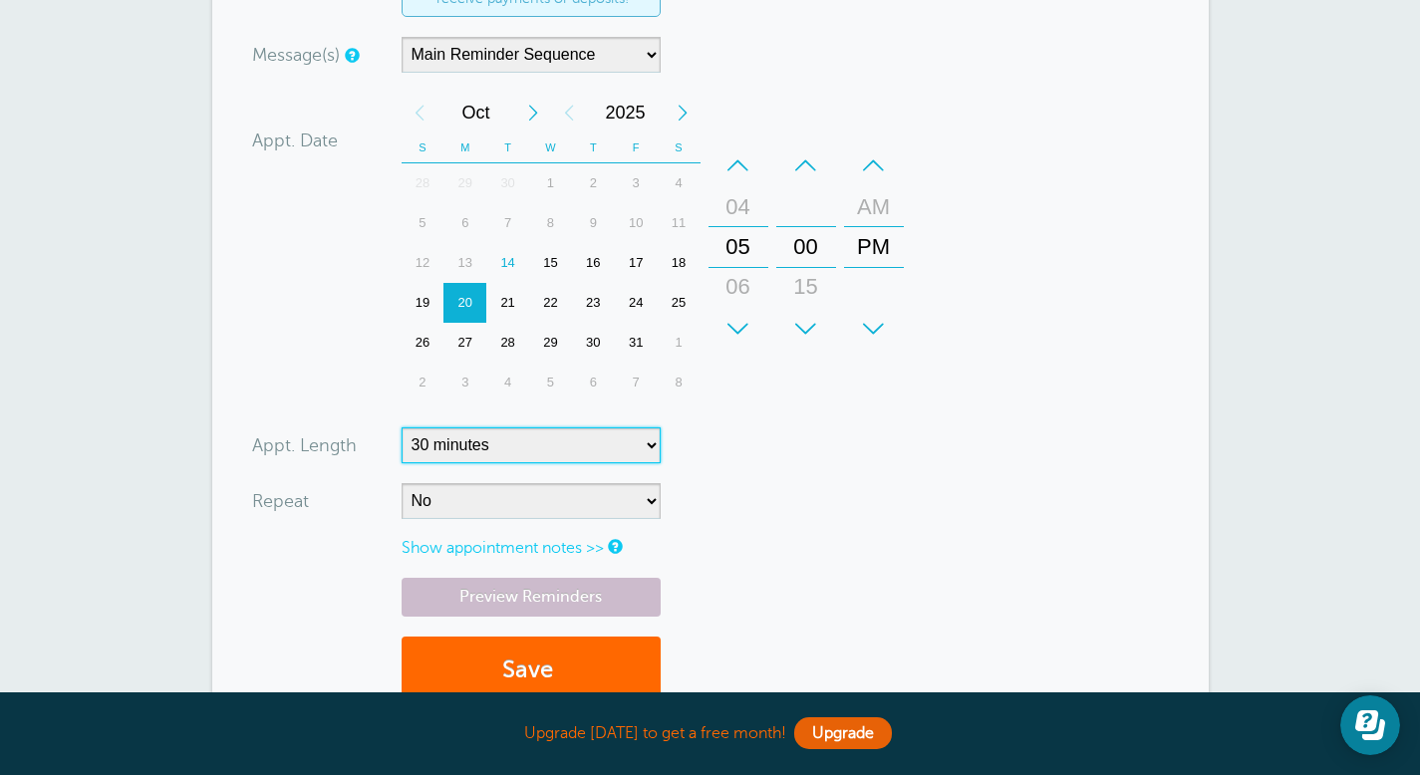
click at [626, 431] on select "5 minutes 10 minutes 15 minutes 20 minutes 25 minutes 30 minutes 35 minutes 40 …" at bounding box center [530, 445] width 259 height 36
select select "60"
click at [401, 427] on select "5 minutes 10 minutes 15 minutes 20 minutes 25 minutes 30 minutes 35 minutes 40 …" at bounding box center [530, 445] width 259 height 36
click at [554, 648] on button "Save" at bounding box center [530, 671] width 259 height 69
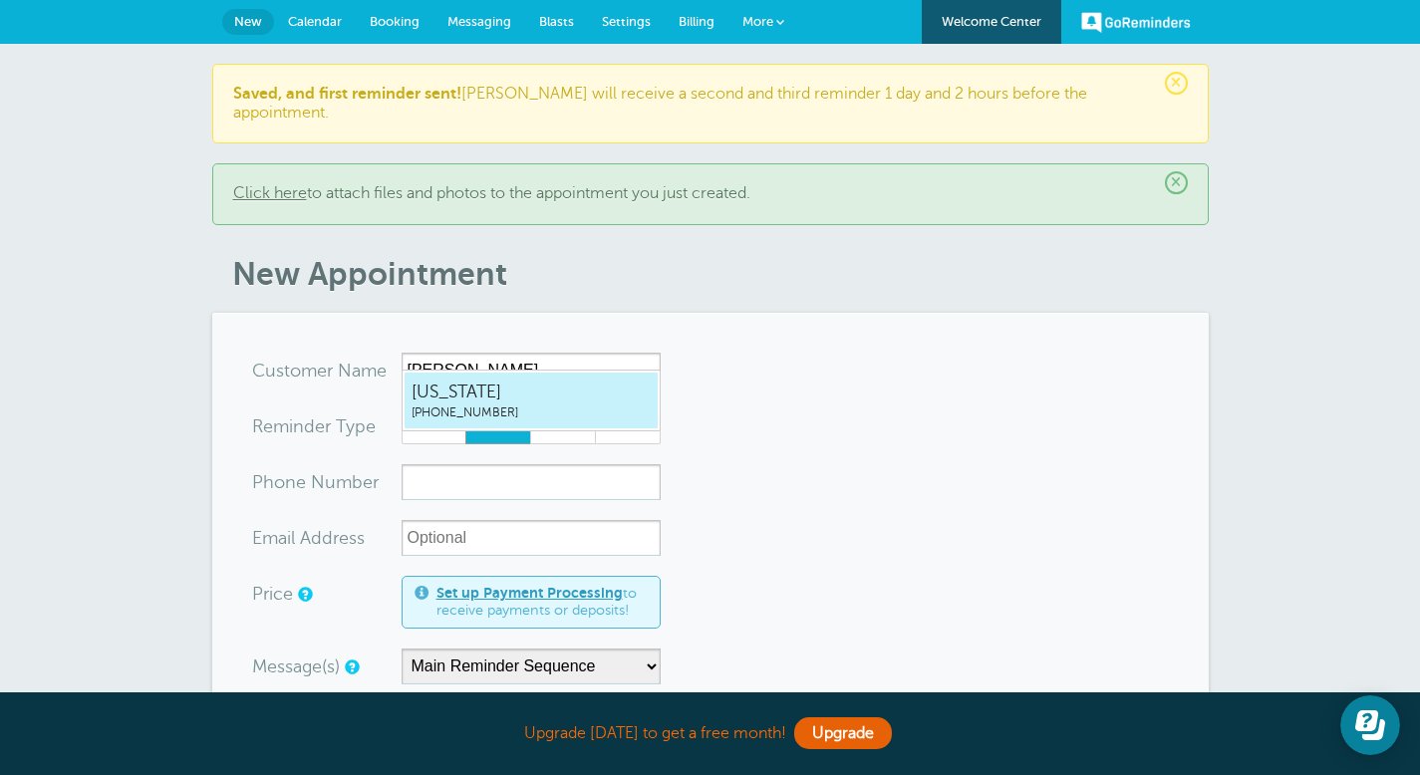
click at [517, 397] on span "[US_STATE]" at bounding box center [530, 392] width 239 height 25
type input "Georgia5127576891"
type input "[US_STATE]"
type input "[PHONE_NUMBER]"
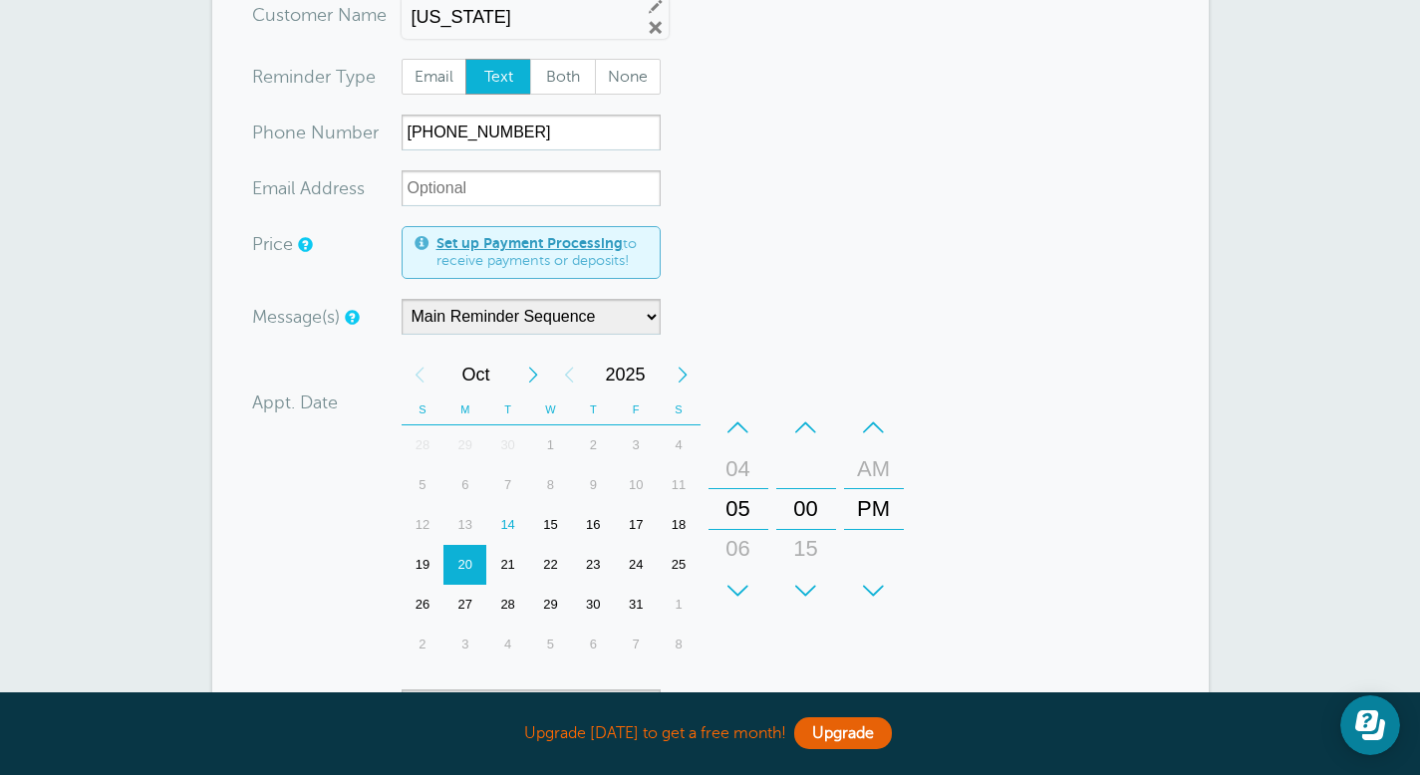
scroll to position [379, 0]
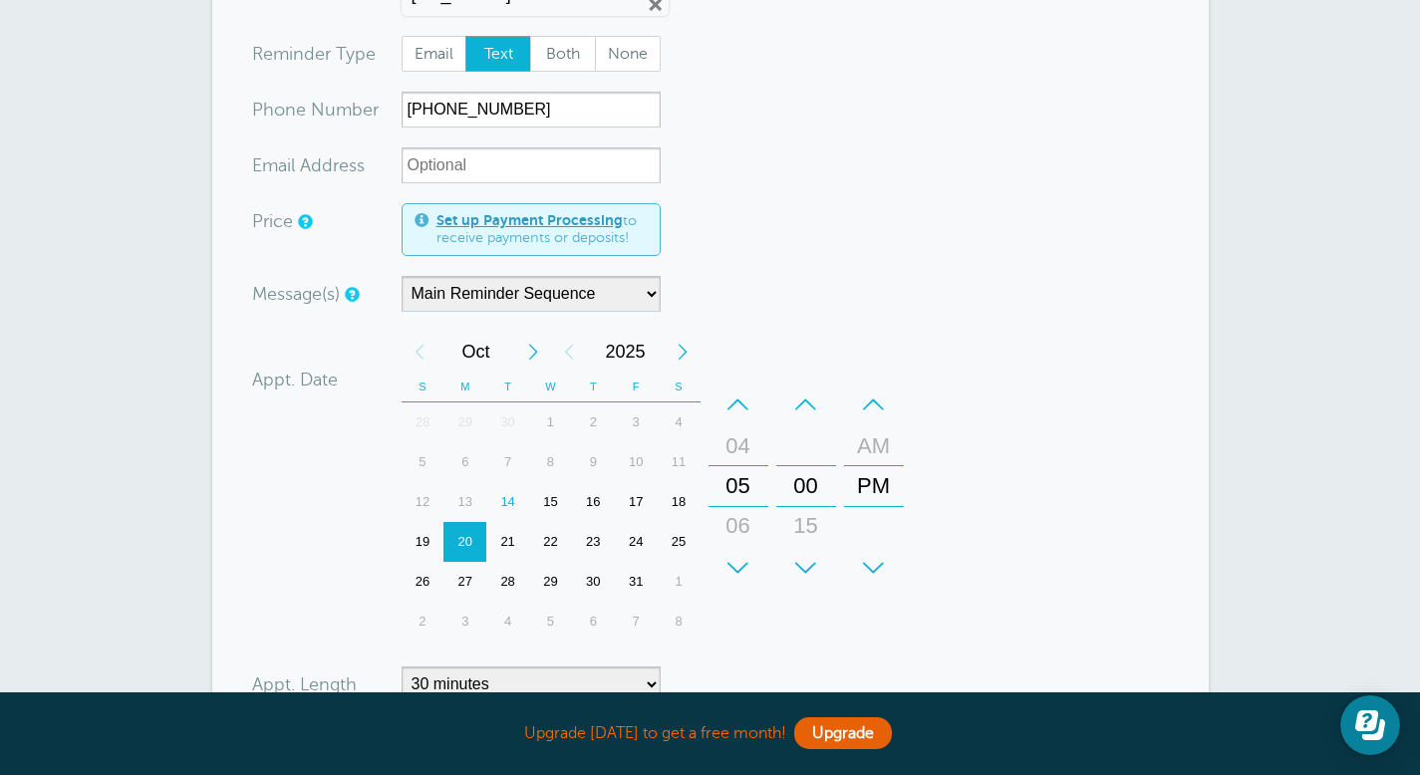
click at [508, 522] on div "21" at bounding box center [507, 542] width 43 height 40
click at [647, 666] on select "5 minutes 10 minutes 15 minutes 20 minutes 25 minutes 30 minutes 35 minutes 40 …" at bounding box center [530, 684] width 259 height 36
select select "60"
click at [401, 666] on select "5 minutes 10 minutes 15 minutes 20 minutes 25 minutes 30 minutes 35 minutes 40 …" at bounding box center [530, 684] width 259 height 36
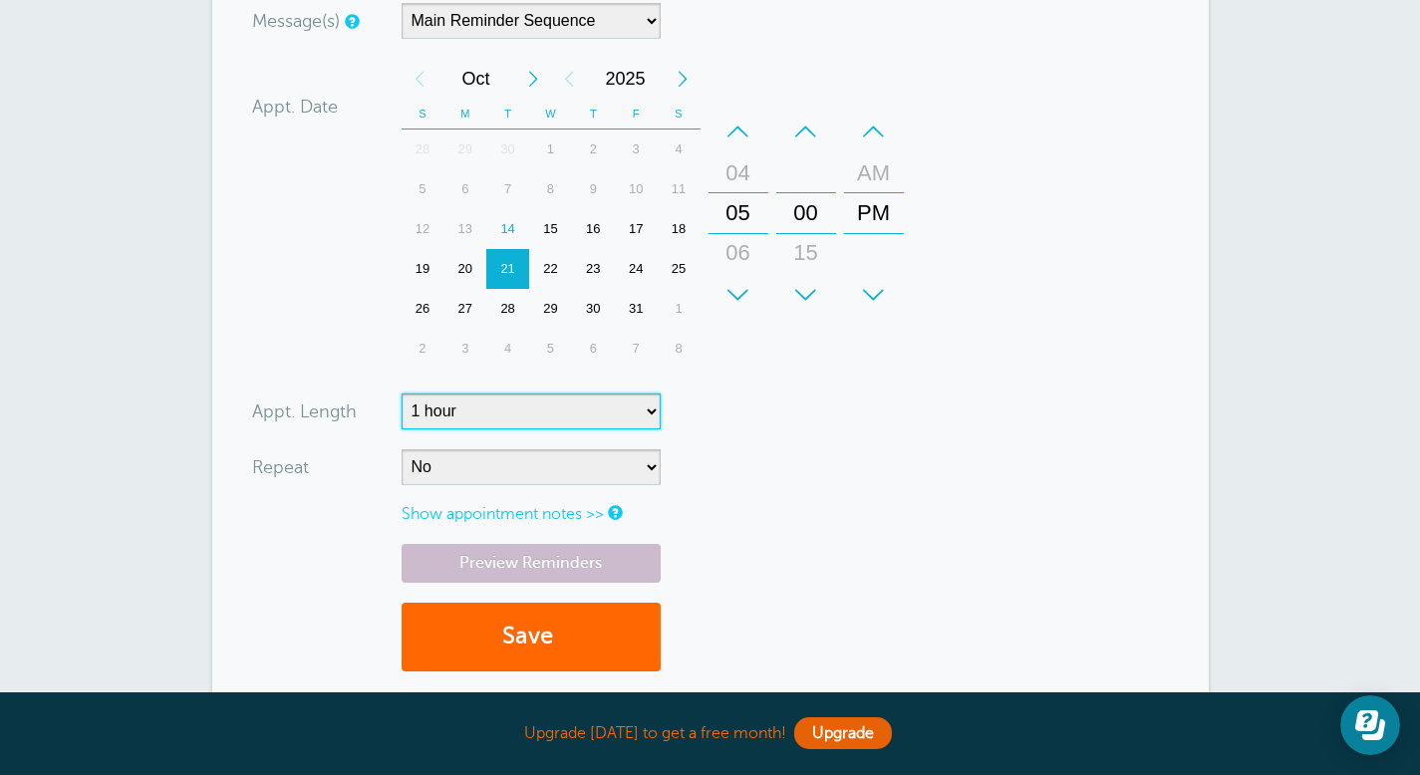
scroll to position [692, 0]
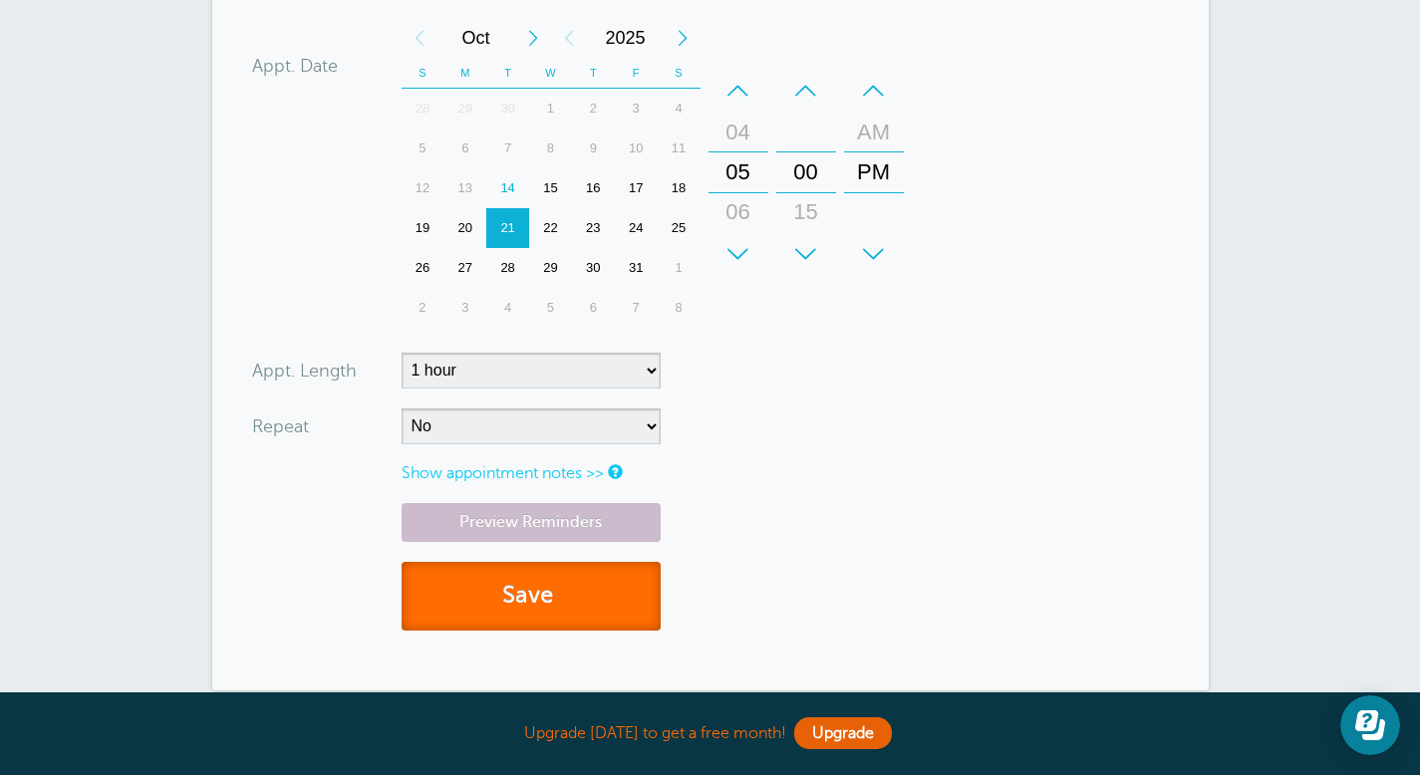
click at [573, 587] on button "Save" at bounding box center [530, 596] width 259 height 69
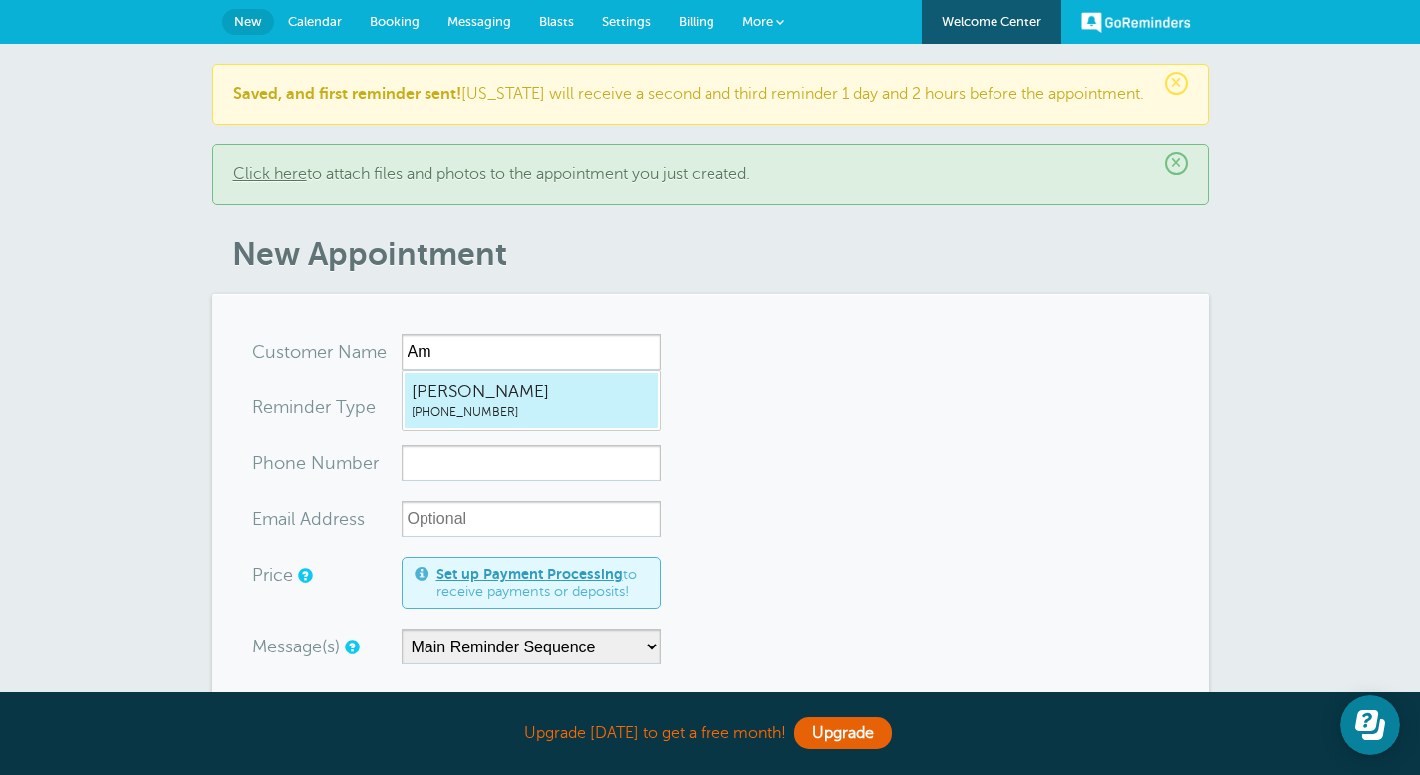
click at [498, 391] on span "Amee" at bounding box center [530, 392] width 239 height 25
type input "Amee2109739990"
type input "Amee"
type input "(210) 973-9990"
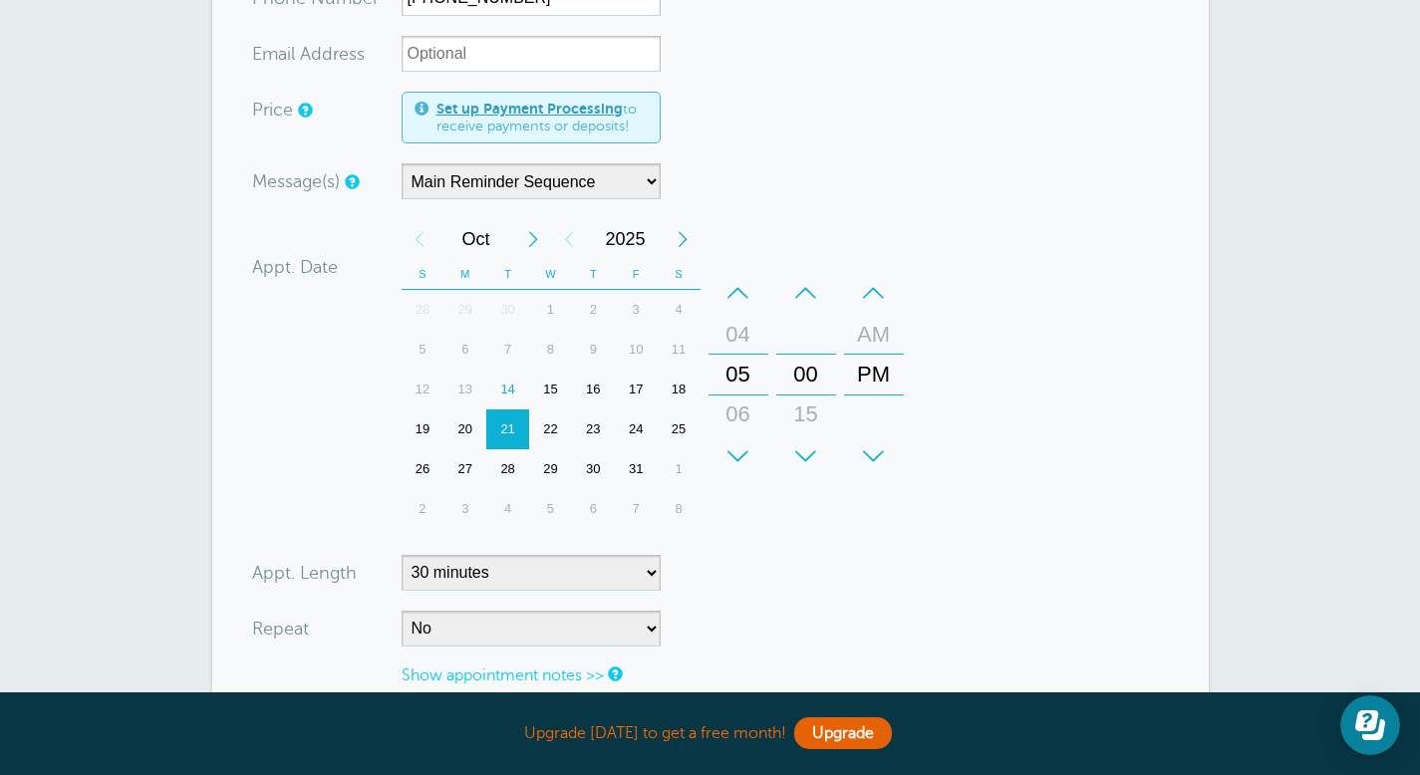
scroll to position [480, 0]
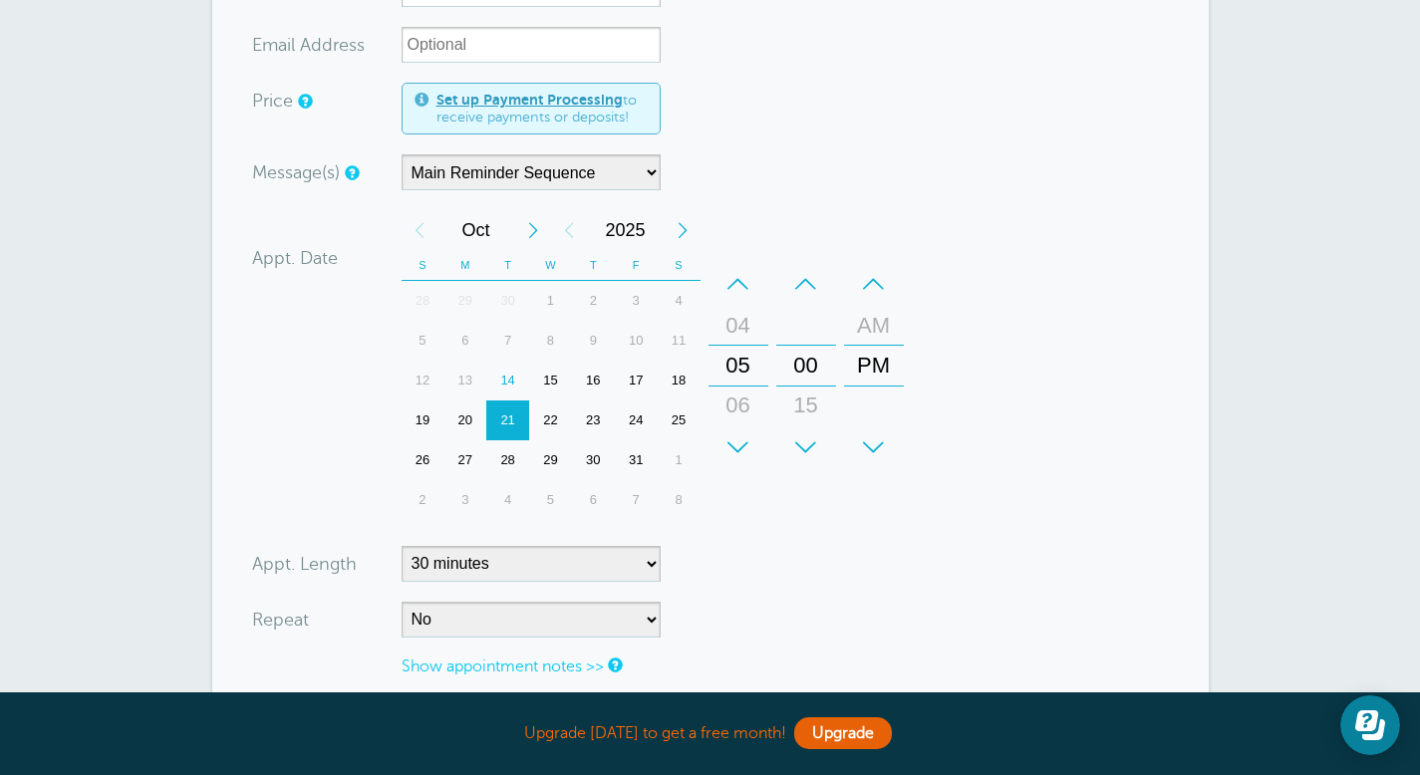
click at [554, 419] on div "22" at bounding box center [550, 420] width 43 height 40
drag, startPoint x: 745, startPoint y: 328, endPoint x: 744, endPoint y: 365, distance: 36.9
click at [744, 365] on div "04" at bounding box center [738, 363] width 48 height 40
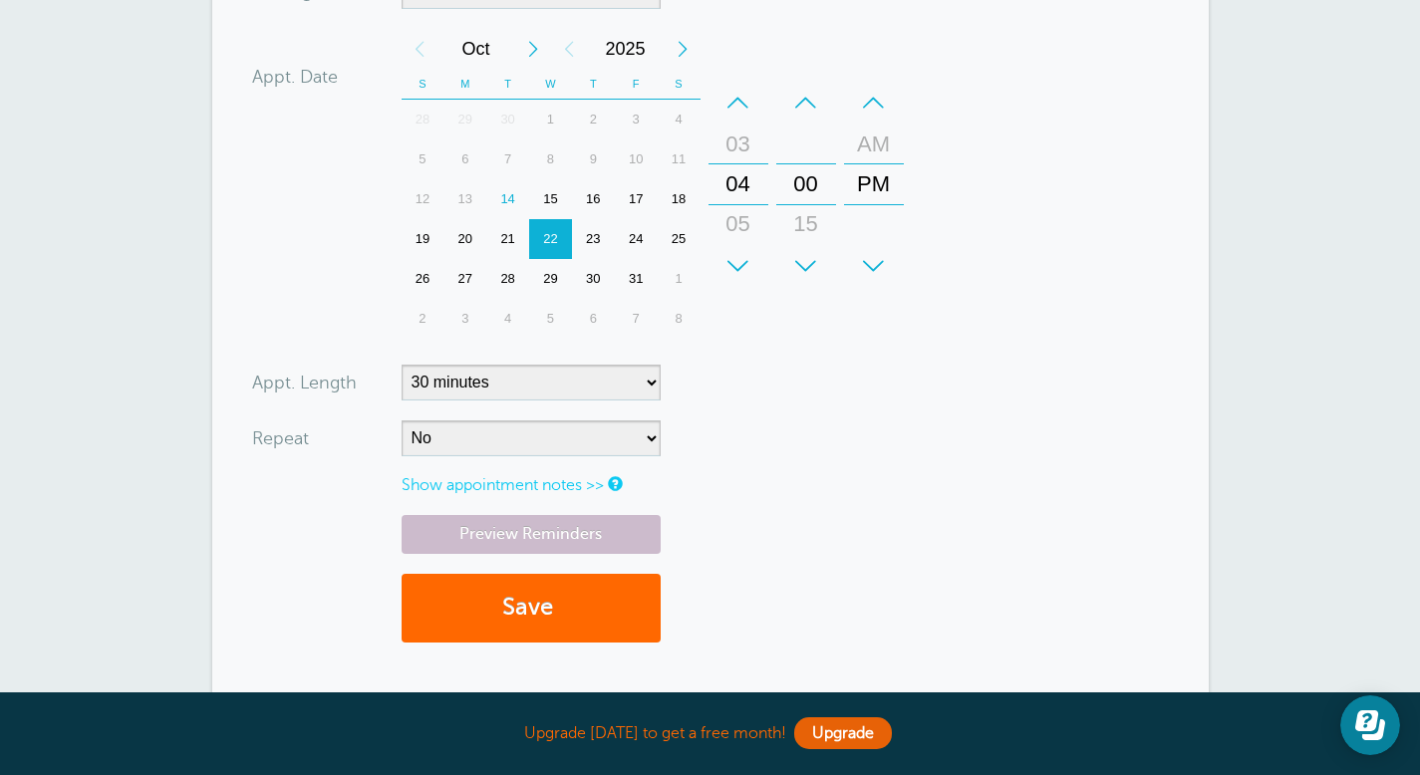
scroll to position [663, 0]
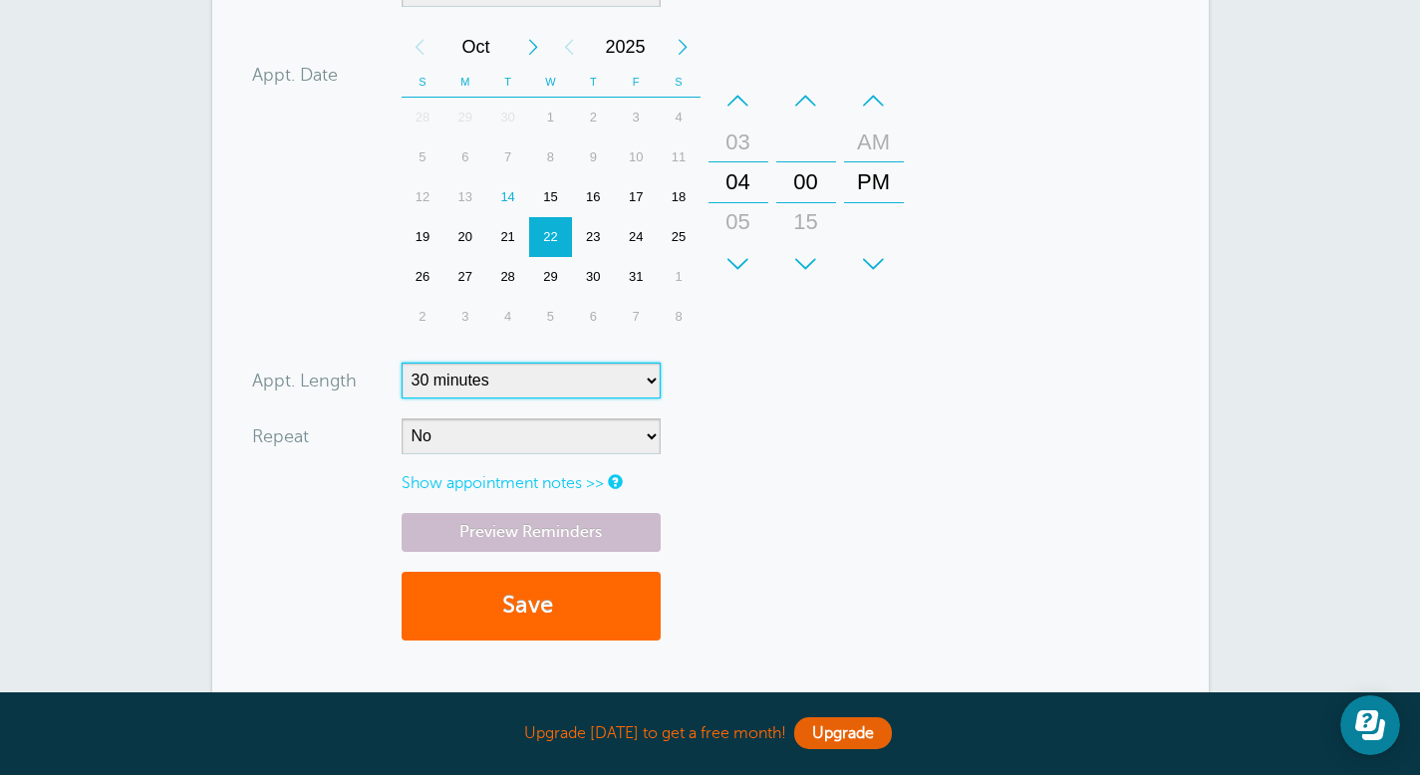
click at [647, 385] on select "5 minutes 10 minutes 15 minutes 20 minutes 25 minutes 30 minutes 35 minutes 40 …" at bounding box center [530, 381] width 259 height 36
select select "90"
click at [401, 363] on select "5 minutes 10 minutes 15 minutes 20 minutes 25 minutes 30 minutes 35 minutes 40 …" at bounding box center [530, 381] width 259 height 36
click at [532, 615] on button "Save" at bounding box center [530, 606] width 259 height 69
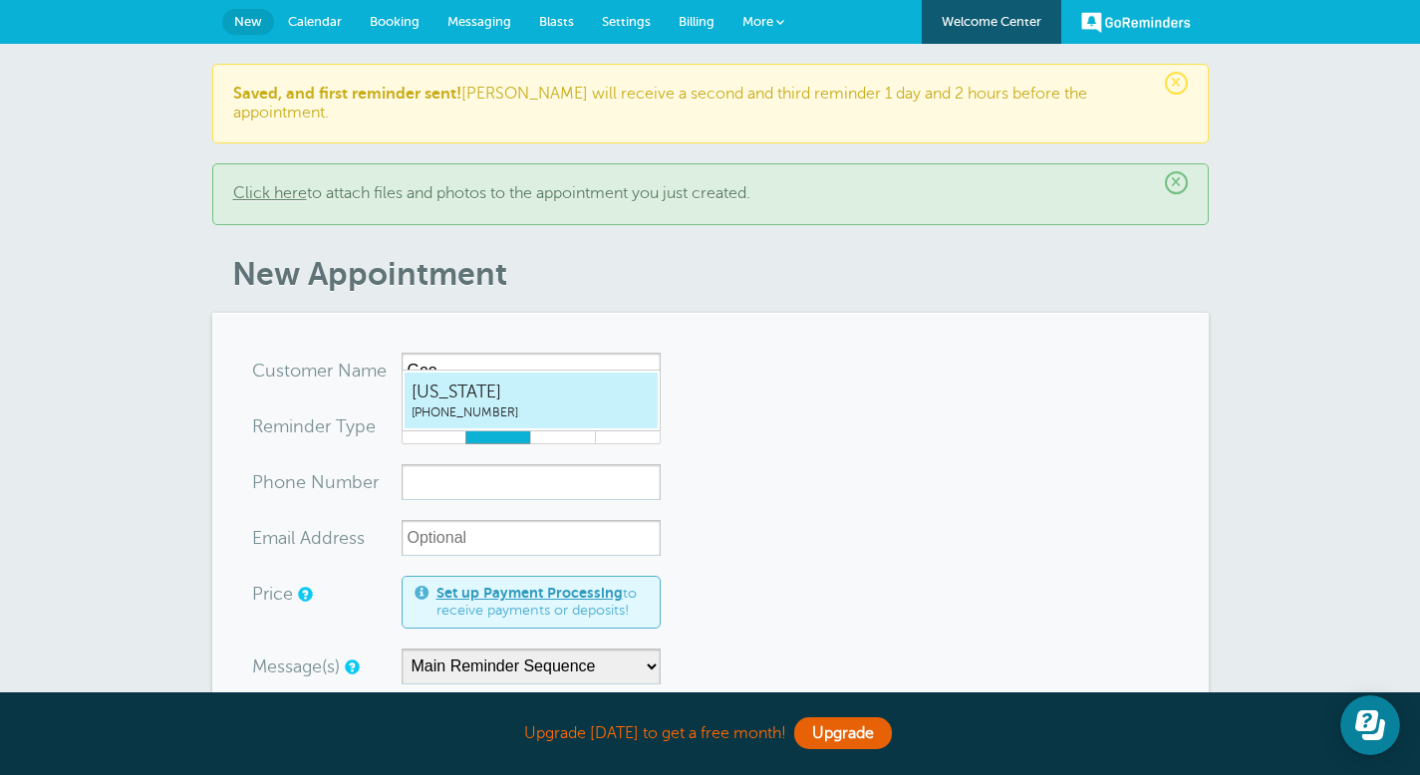
click at [487, 400] on span "[US_STATE]" at bounding box center [530, 392] width 239 height 25
type input "Georgia5127576891"
type input "[US_STATE]"
type input "[PHONE_NUMBER]"
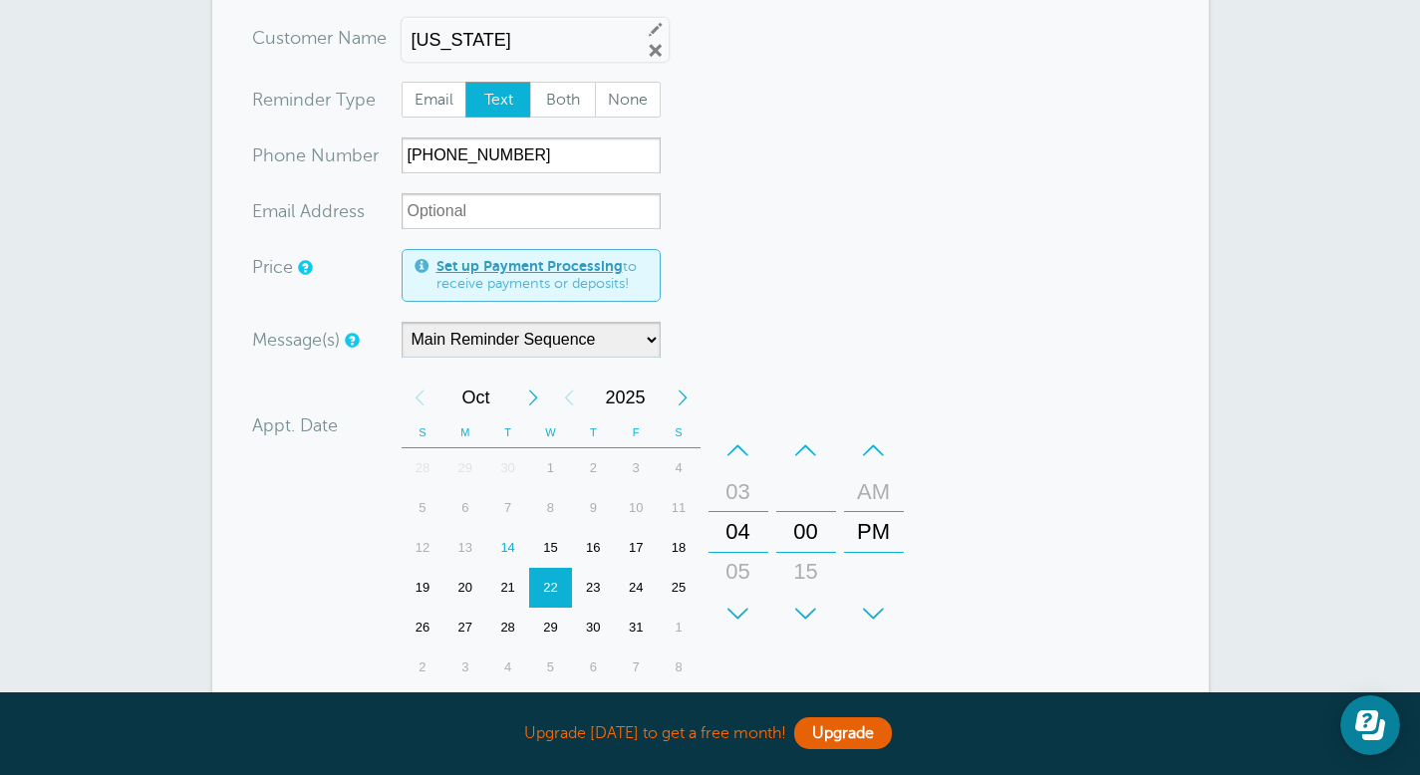
scroll to position [354, 0]
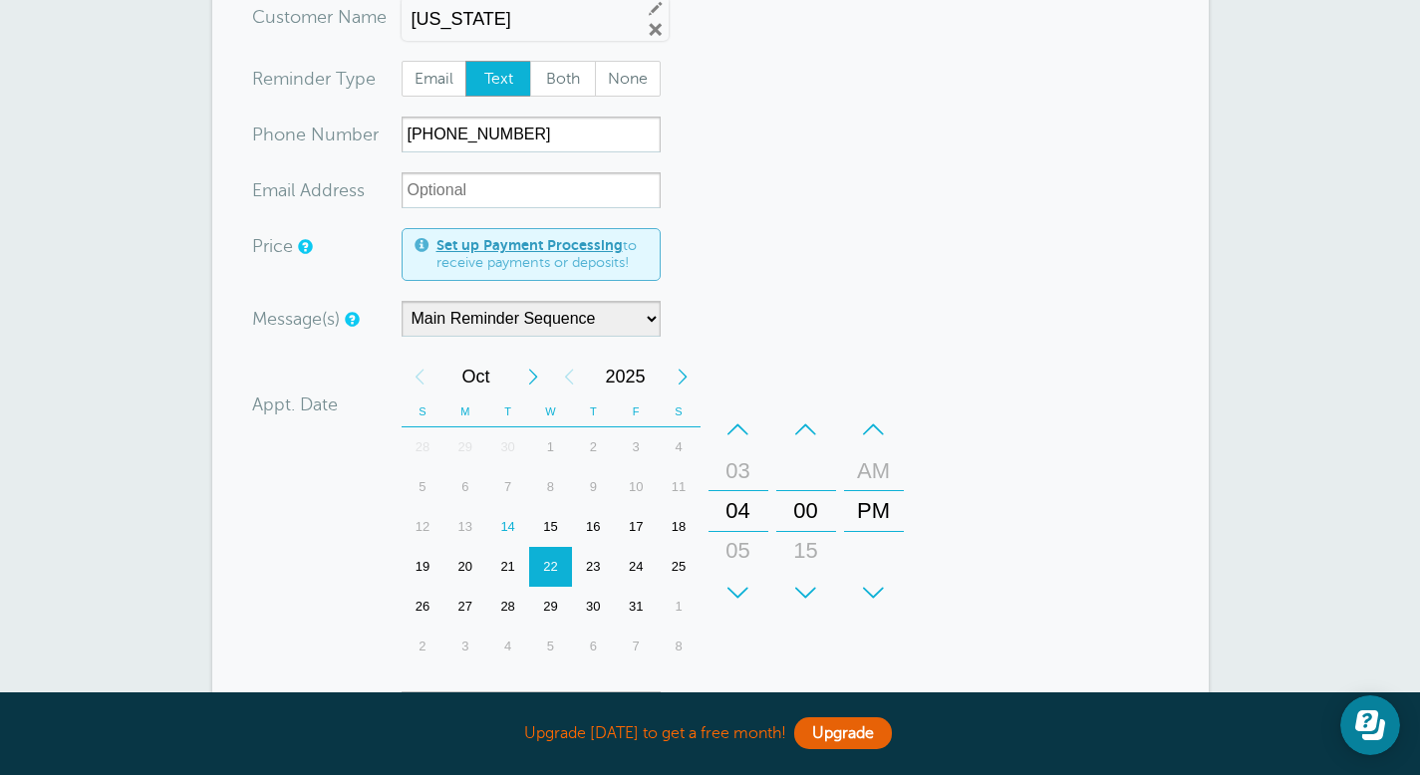
click at [588, 547] on div "23" at bounding box center [593, 567] width 43 height 40
drag, startPoint x: 738, startPoint y: 532, endPoint x: 738, endPoint y: 486, distance: 45.8
click at [738, 486] on div "05" at bounding box center [738, 505] width 48 height 40
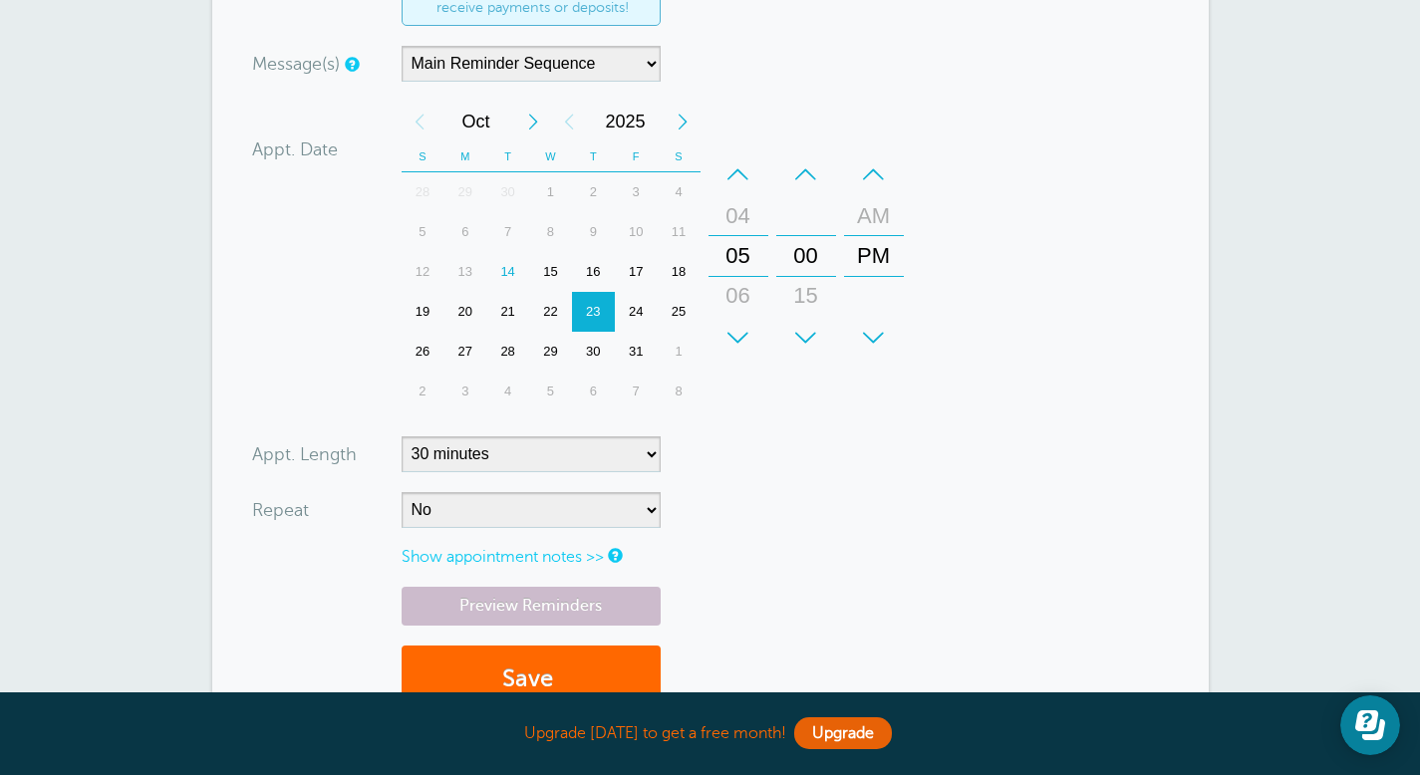
scroll to position [614, 0]
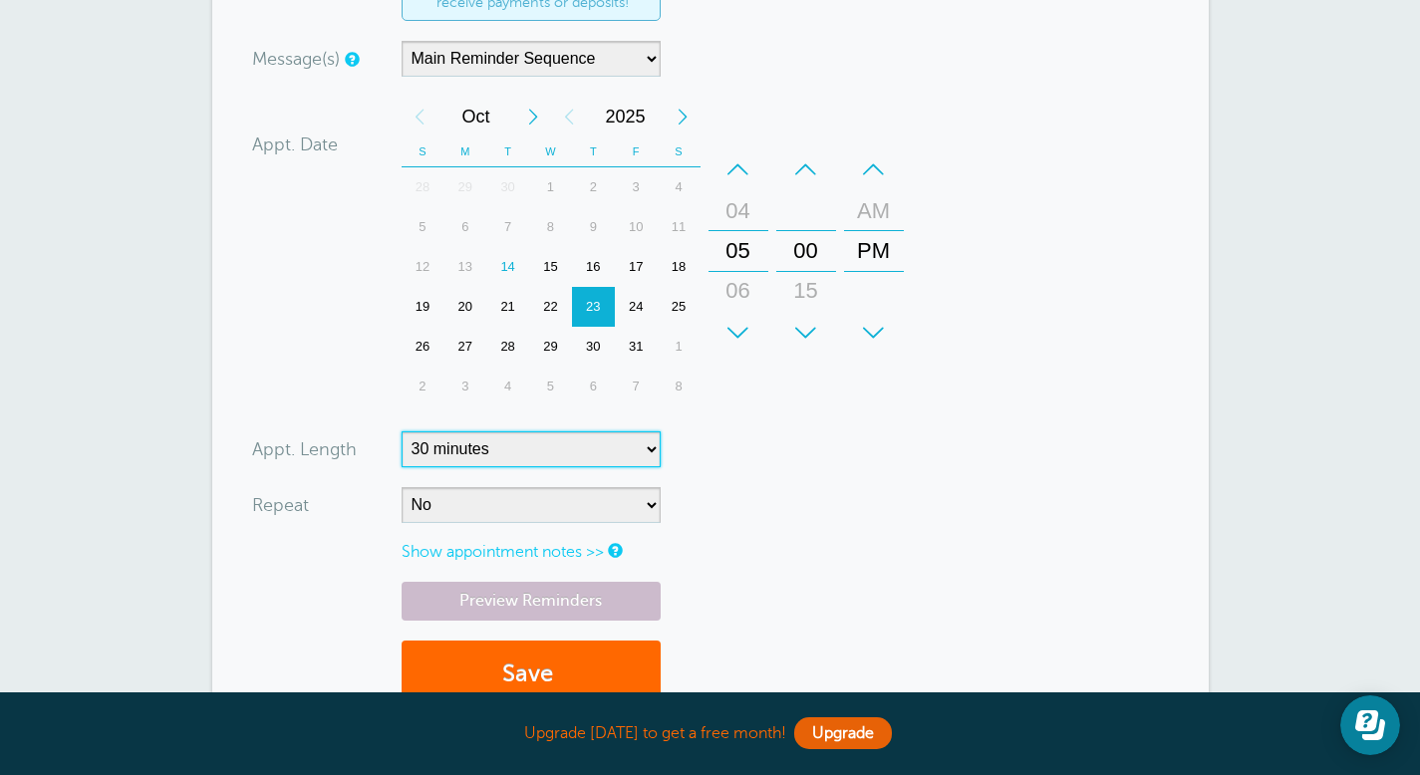
click at [627, 433] on select "5 minutes 10 minutes 15 minutes 20 minutes 25 minutes 30 minutes 35 minutes 40 …" at bounding box center [530, 449] width 259 height 36
select select "60"
click at [401, 431] on select "5 minutes 10 minutes 15 minutes 20 minutes 25 minutes 30 minutes 35 minutes 40 …" at bounding box center [530, 449] width 259 height 36
click at [530, 672] on button "Save" at bounding box center [530, 675] width 259 height 69
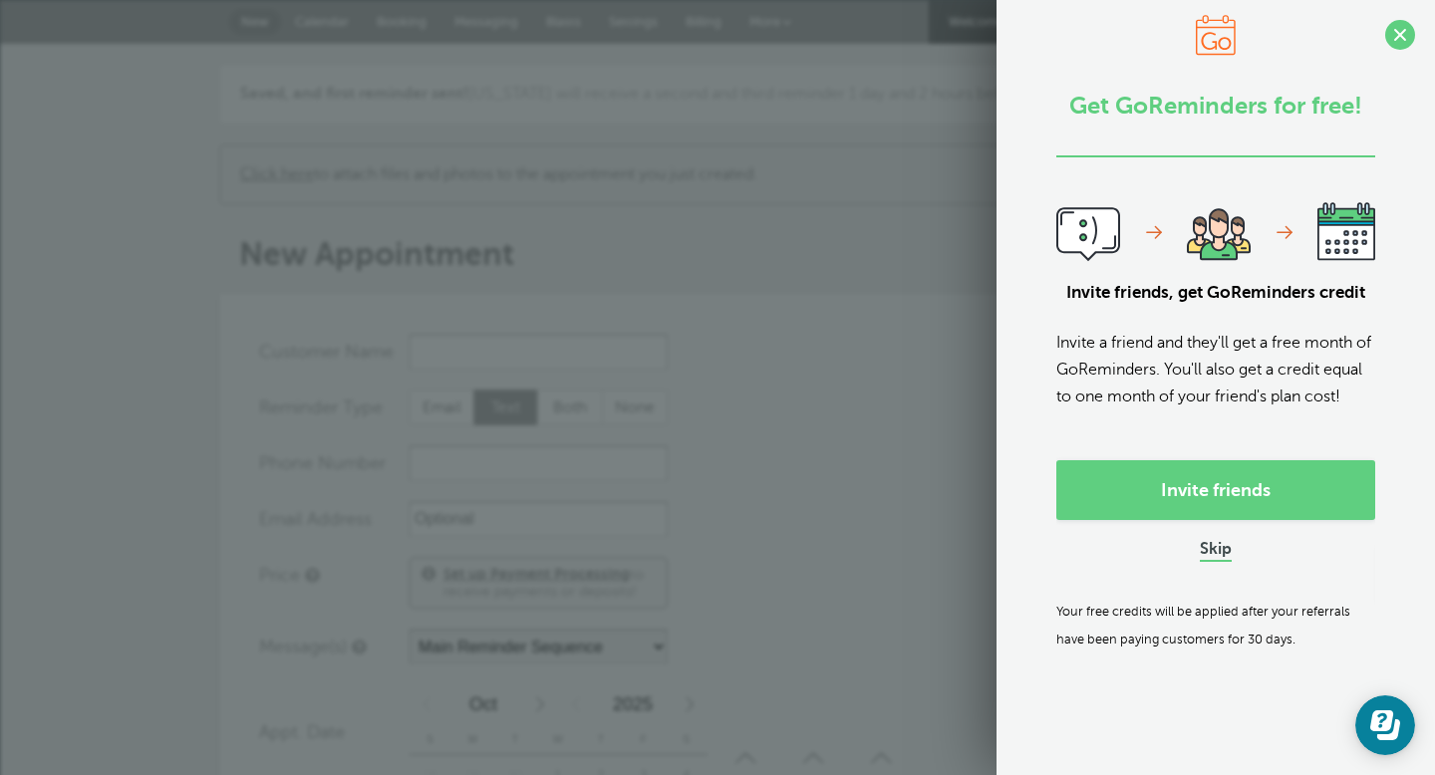
click at [1199, 561] on link "Skip" at bounding box center [1215, 550] width 32 height 21
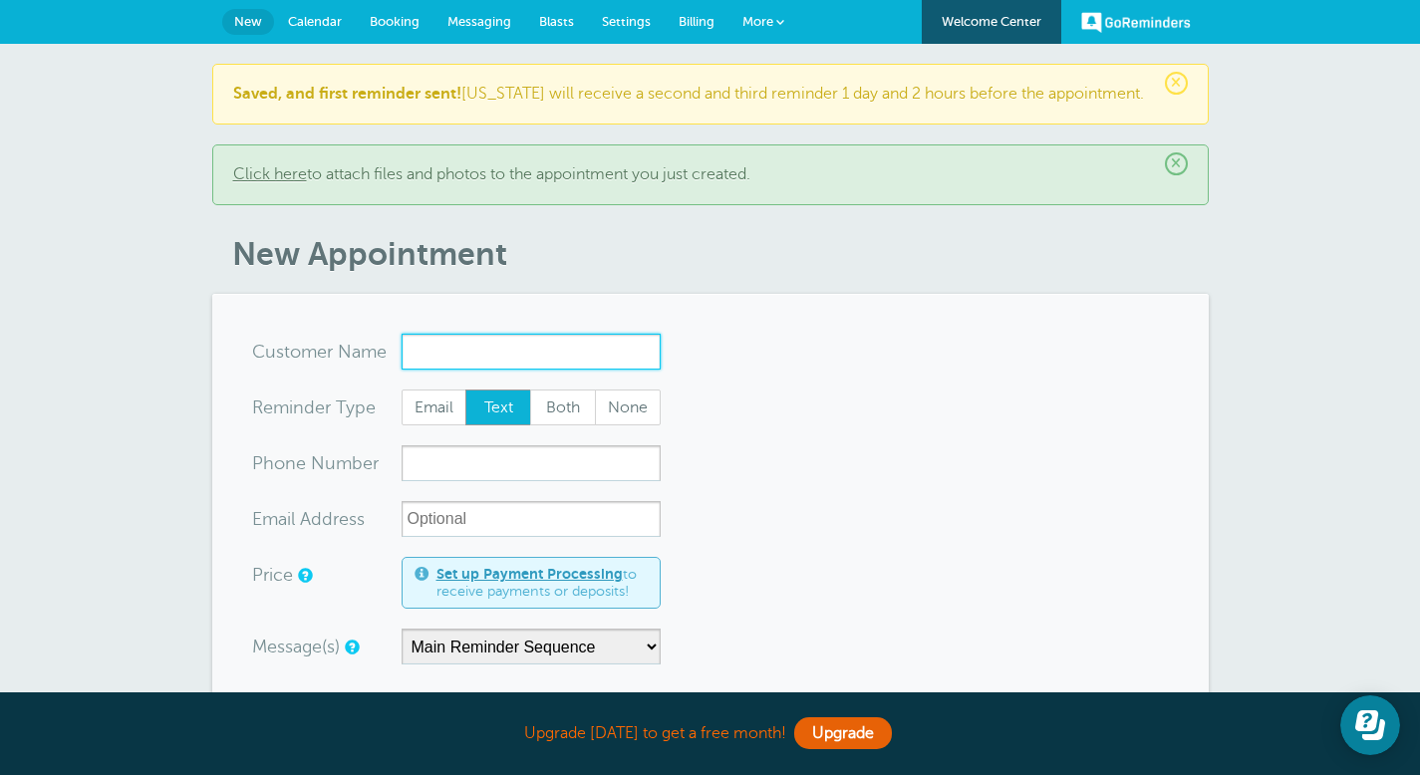
click at [504, 350] on input "x-no-autofill" at bounding box center [530, 352] width 259 height 36
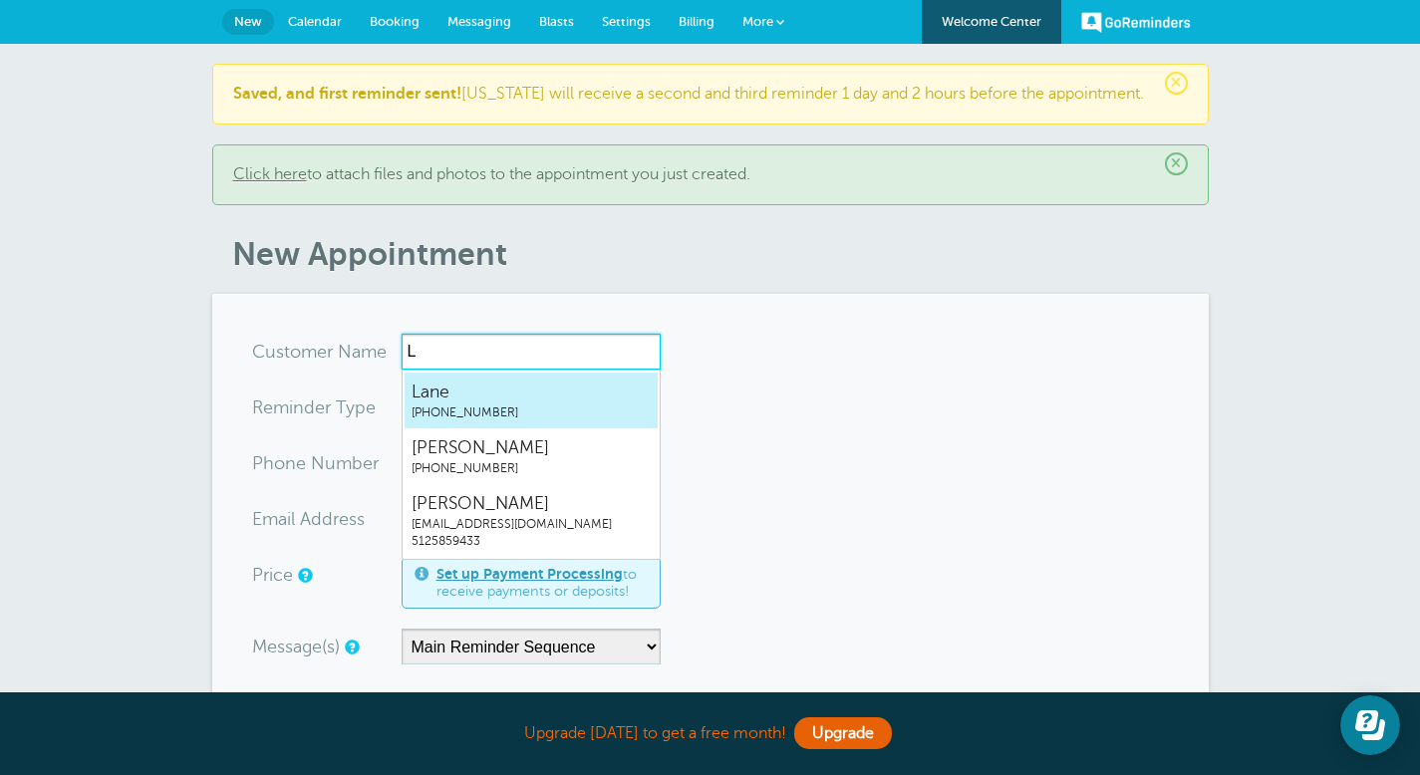
click at [449, 404] on span "(512) 878-7322" at bounding box center [530, 412] width 239 height 17
type input "Lane5128787322"
type input "Lane"
type input "[PHONE_NUMBER]"
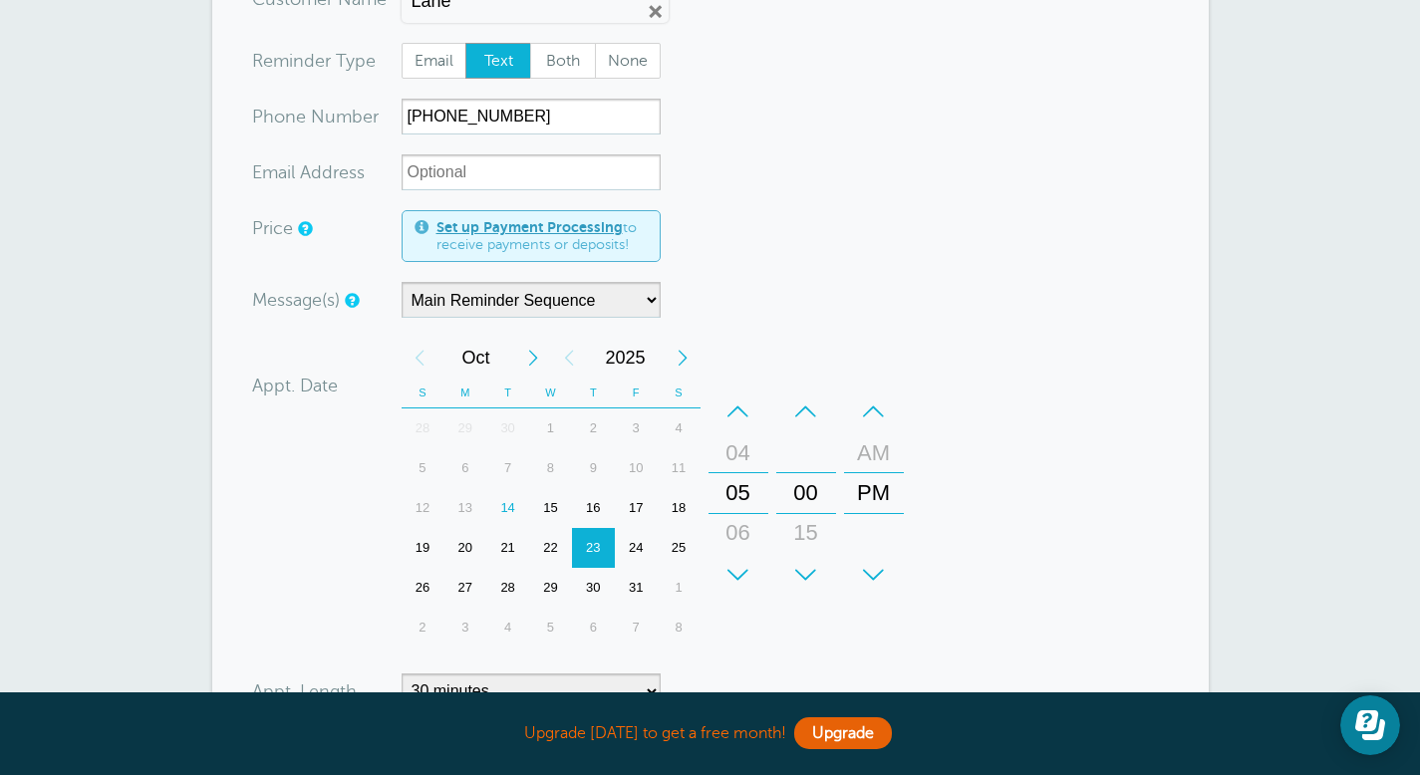
scroll to position [361, 0]
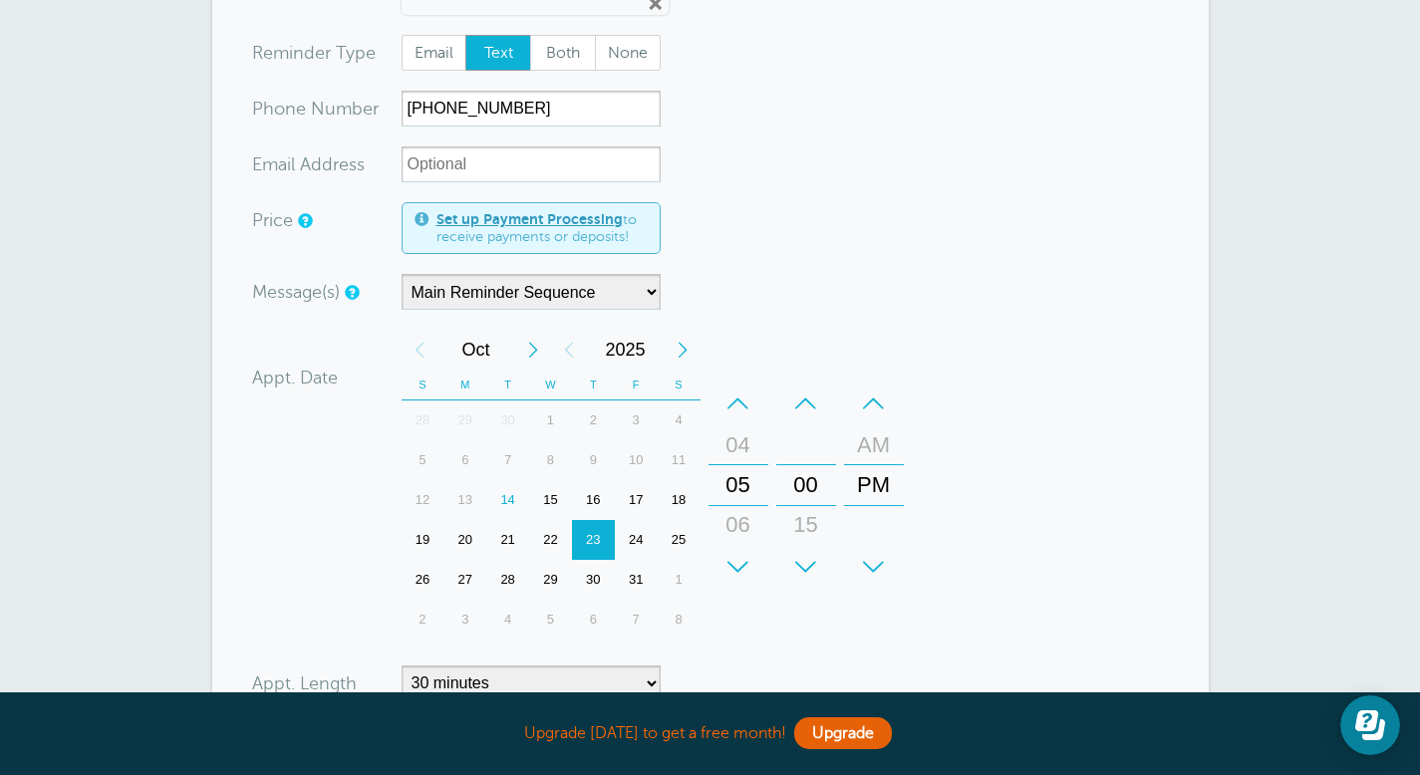
click at [639, 538] on div "24" at bounding box center [636, 540] width 43 height 40
click at [734, 561] on div "+" at bounding box center [738, 567] width 60 height 40
click at [807, 560] on div "+" at bounding box center [806, 567] width 60 height 40
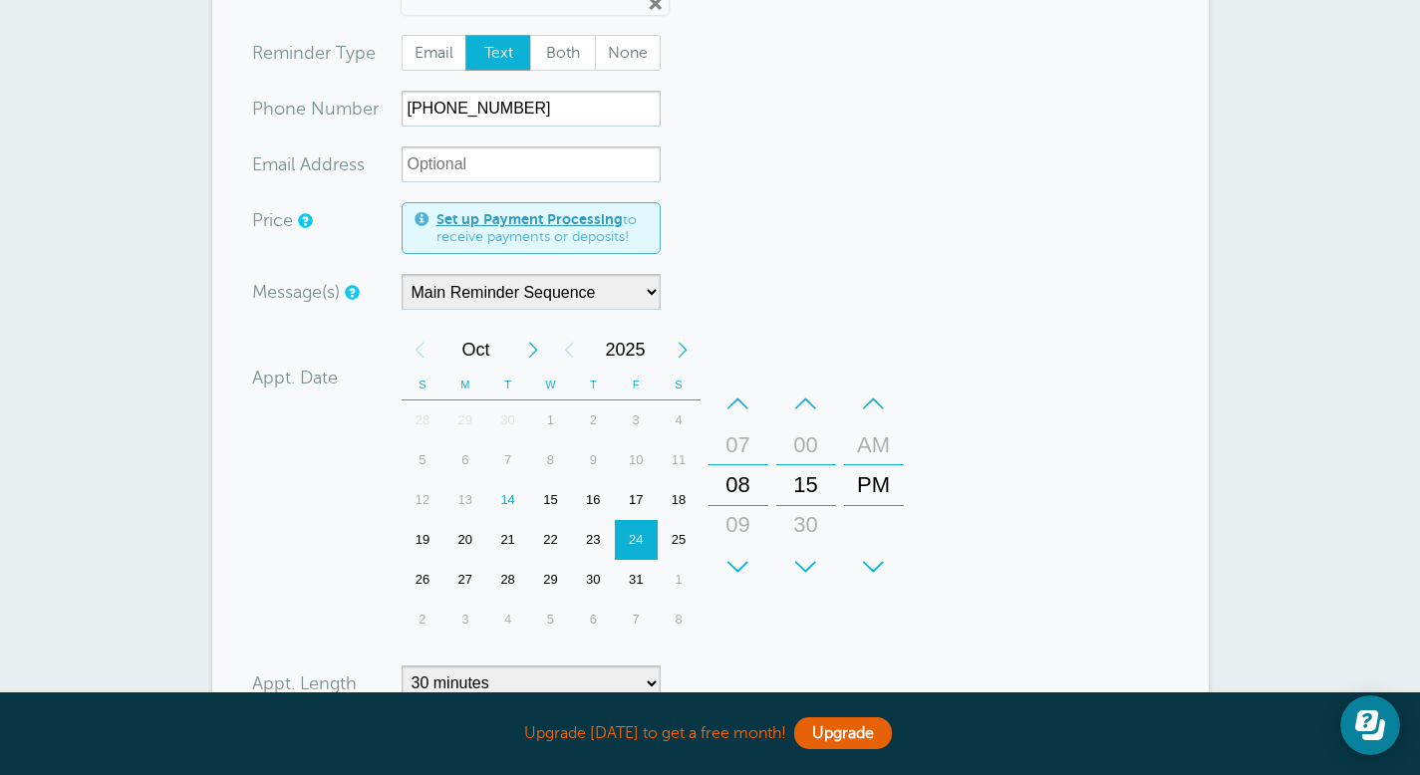
click at [807, 560] on div "+" at bounding box center [806, 567] width 60 height 40
click at [873, 483] on div "PM" at bounding box center [874, 485] width 48 height 40
drag, startPoint x: 873, startPoint y: 441, endPoint x: 873, endPoint y: 480, distance: 38.9
click at [873, 480] on div "AM" at bounding box center [874, 484] width 48 height 40
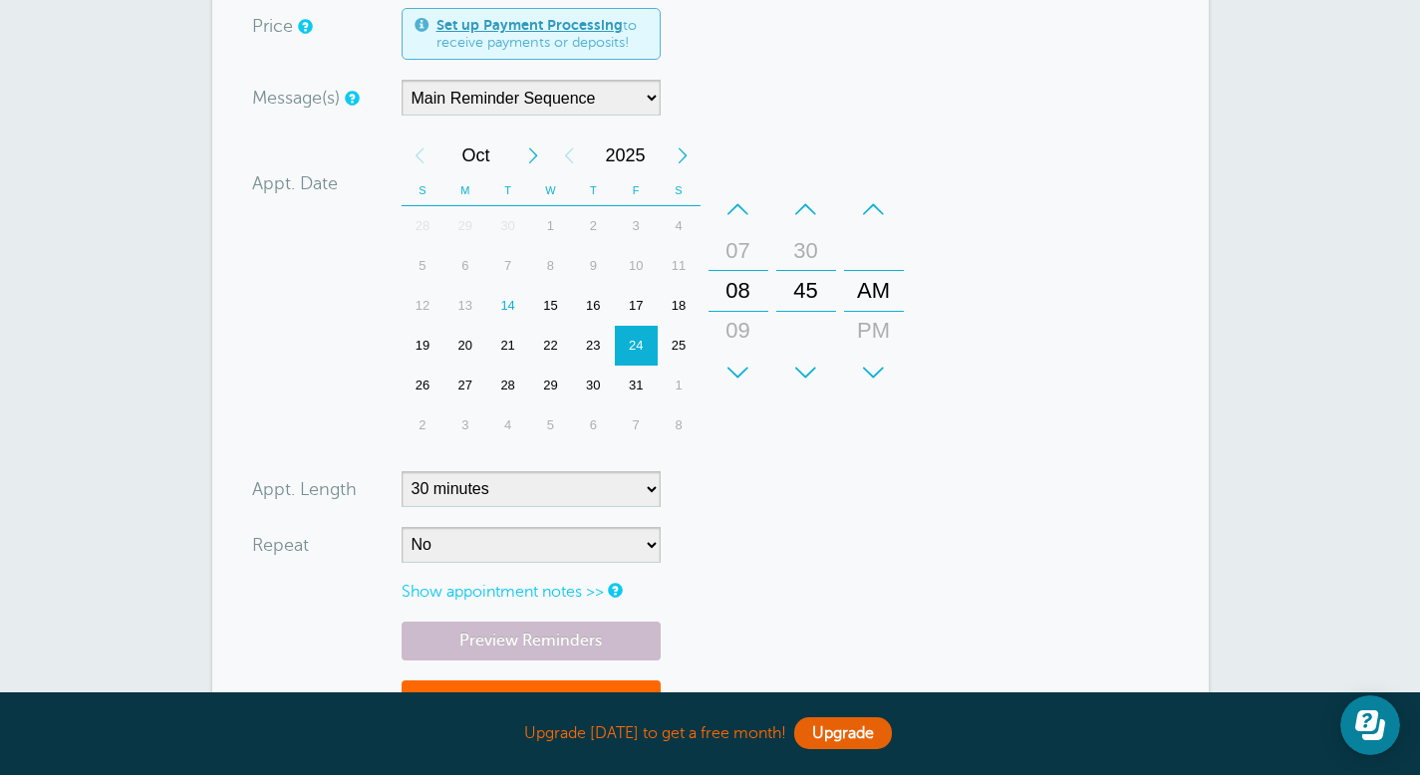
scroll to position [557, 0]
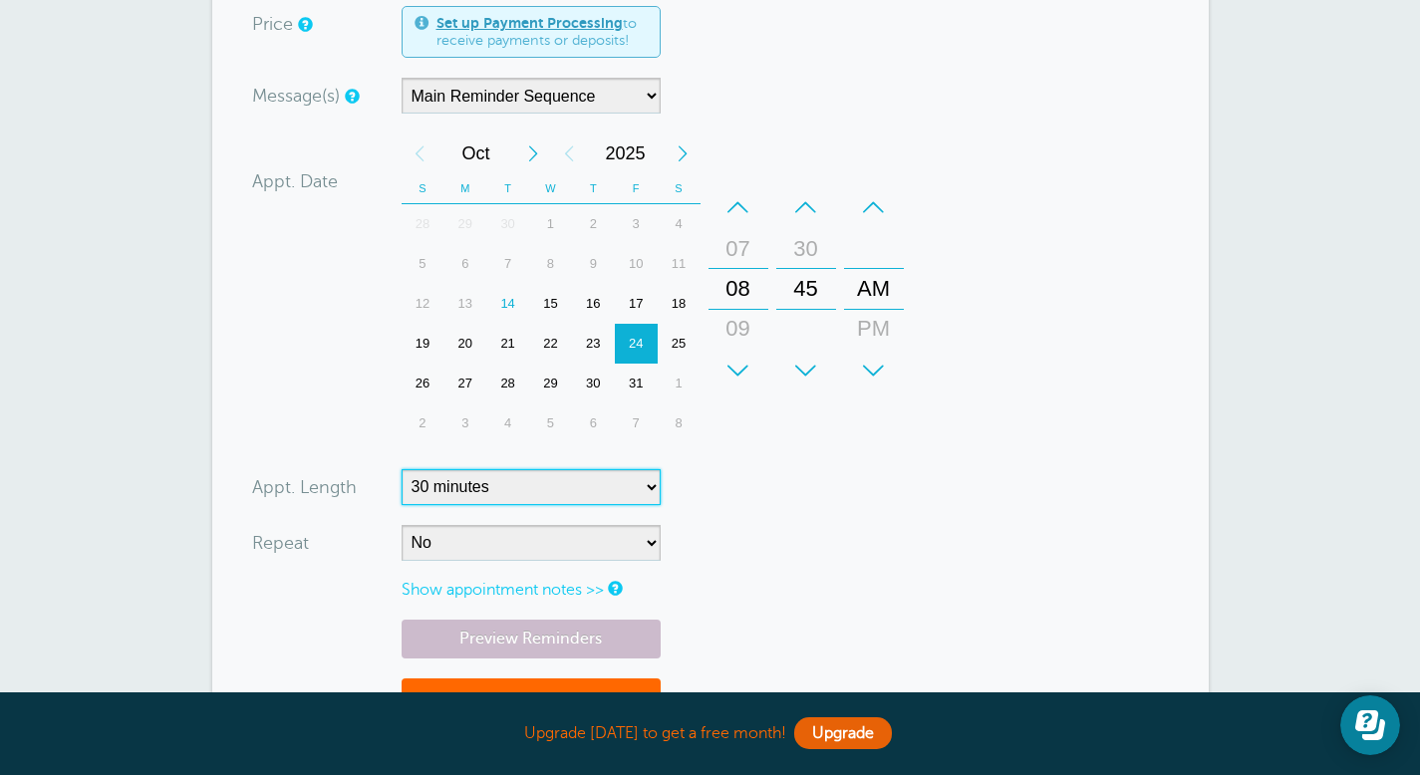
click at [641, 487] on select "5 minutes 10 minutes 15 minutes 20 minutes 25 minutes 30 minutes 35 minutes 40 …" at bounding box center [530, 487] width 259 height 36
select select "60"
click at [401, 469] on select "5 minutes 10 minutes 15 minutes 20 minutes 25 minutes 30 minutes 35 minutes 40 …" at bounding box center [530, 487] width 259 height 36
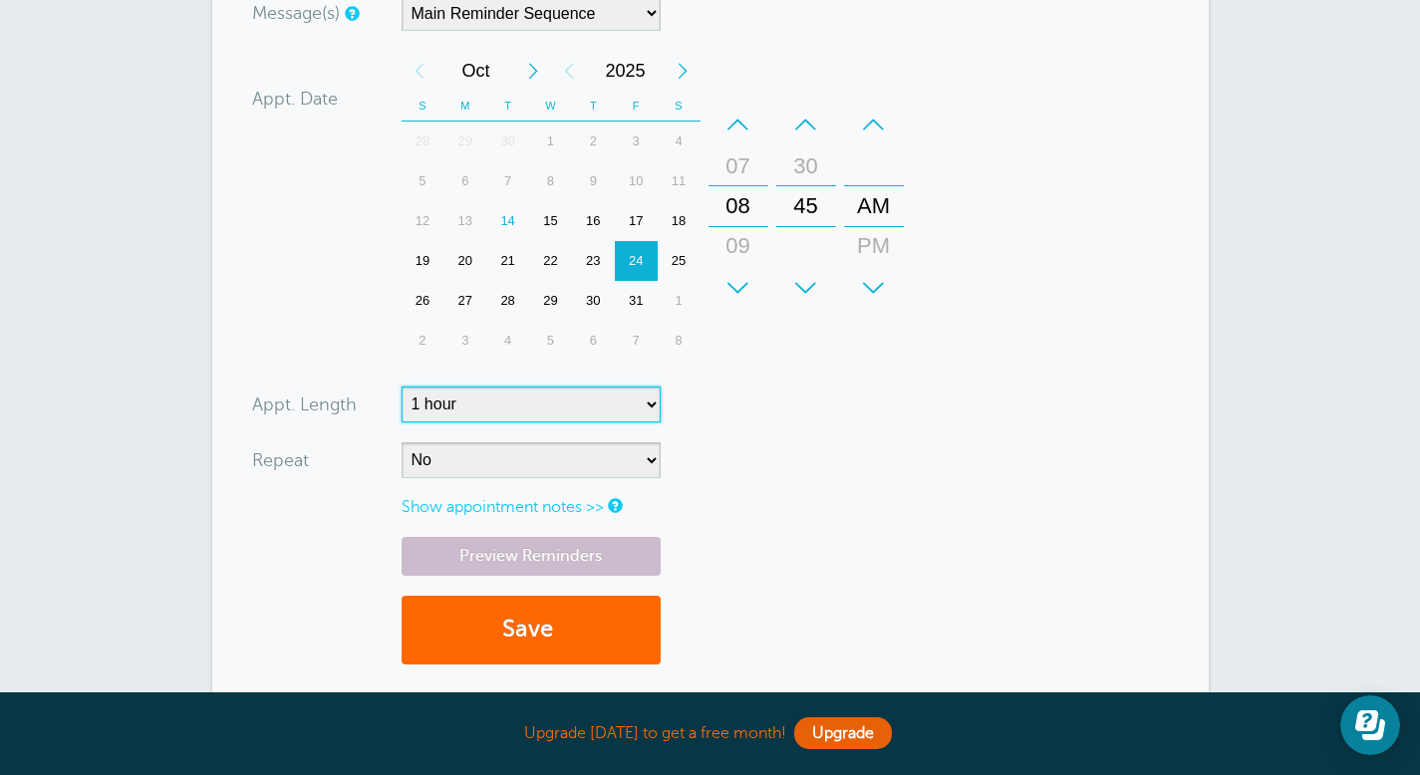
scroll to position [705, 0]
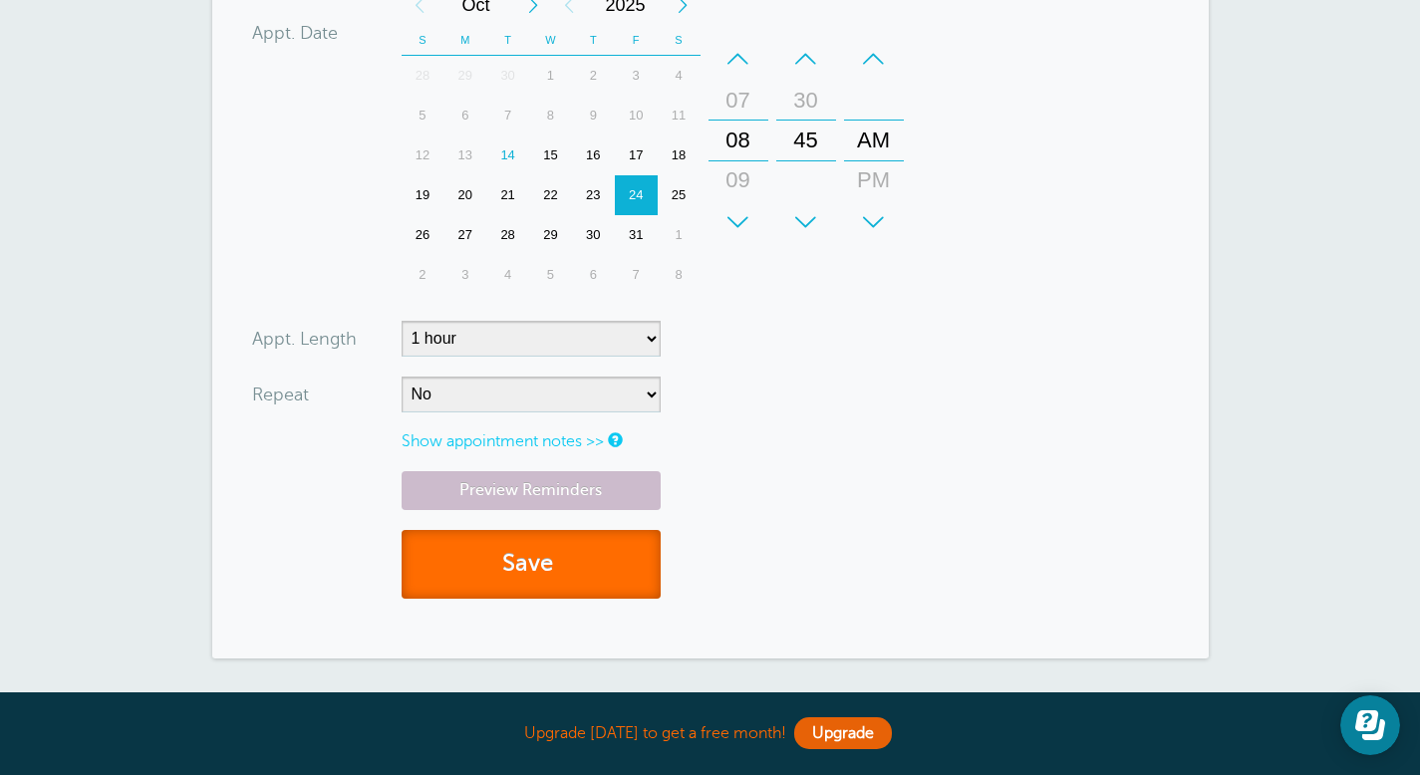
click at [541, 570] on button "Save" at bounding box center [530, 564] width 259 height 69
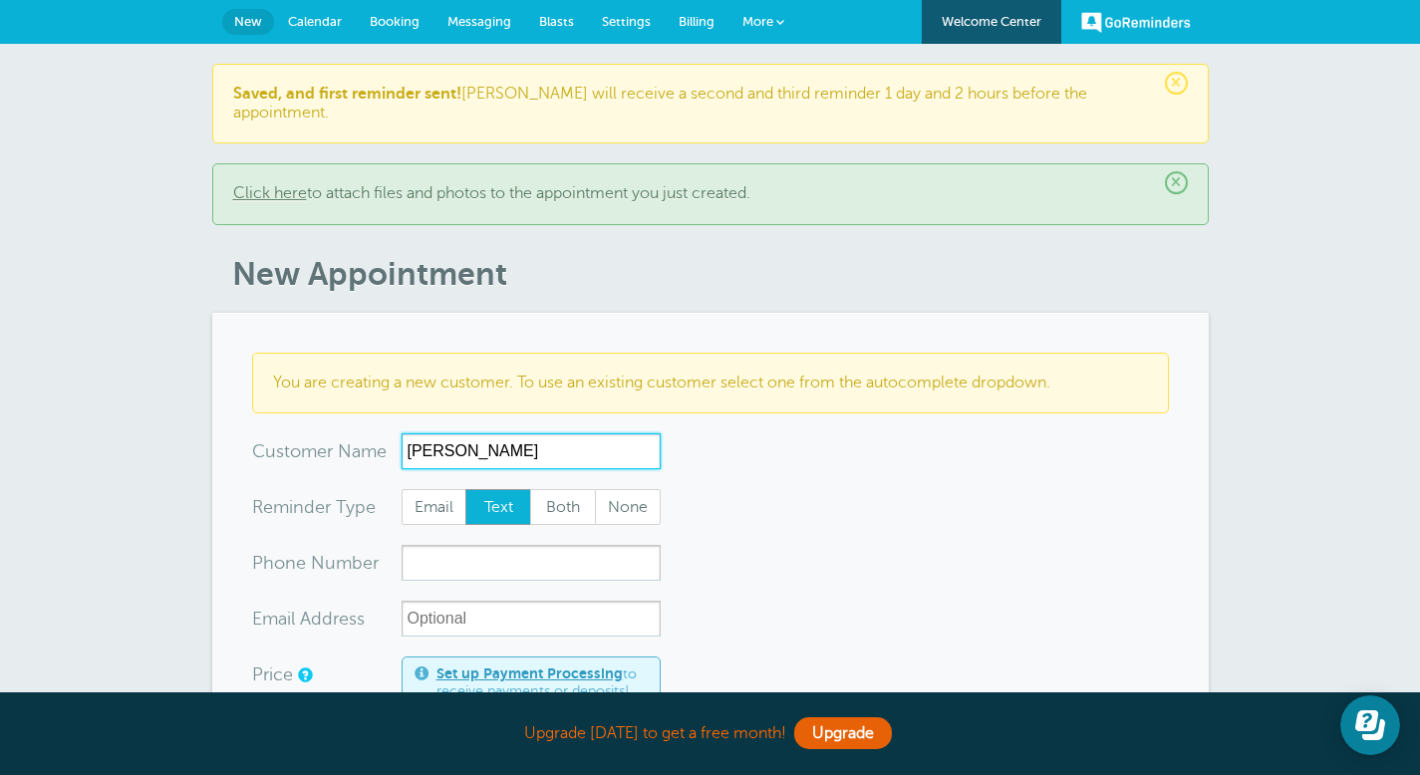
type input "[PERSON_NAME]"
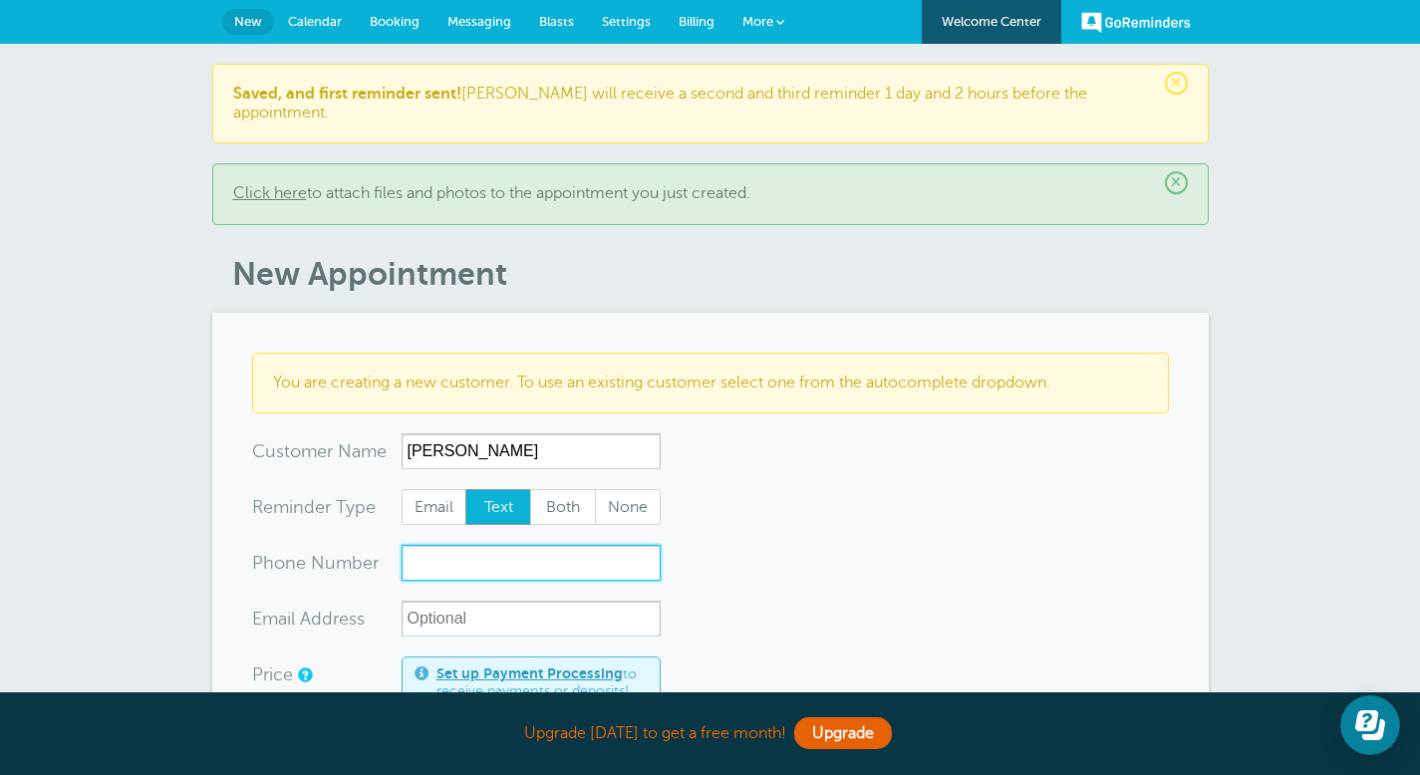
click at [541, 554] on input "xxx-no-autofill" at bounding box center [530, 563] width 259 height 36
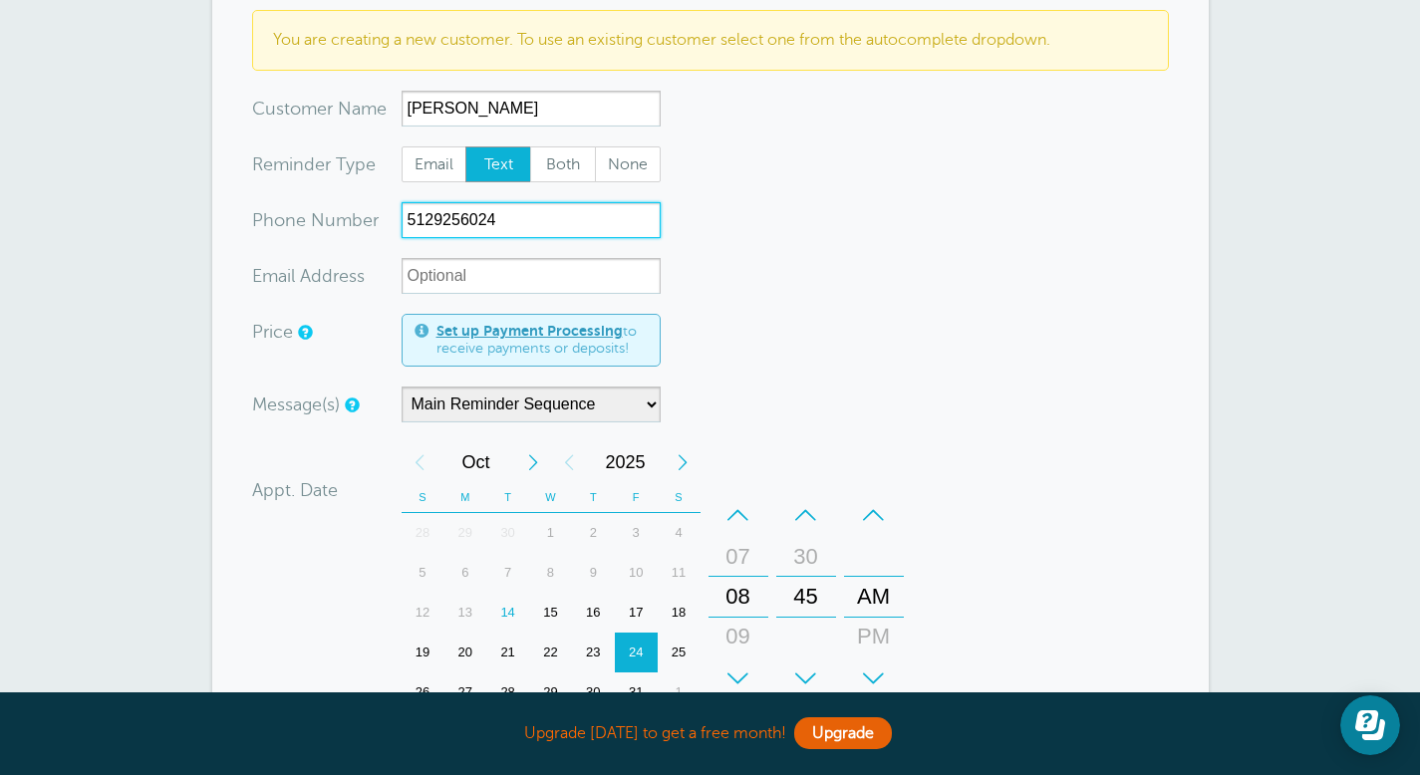
scroll to position [402, 0]
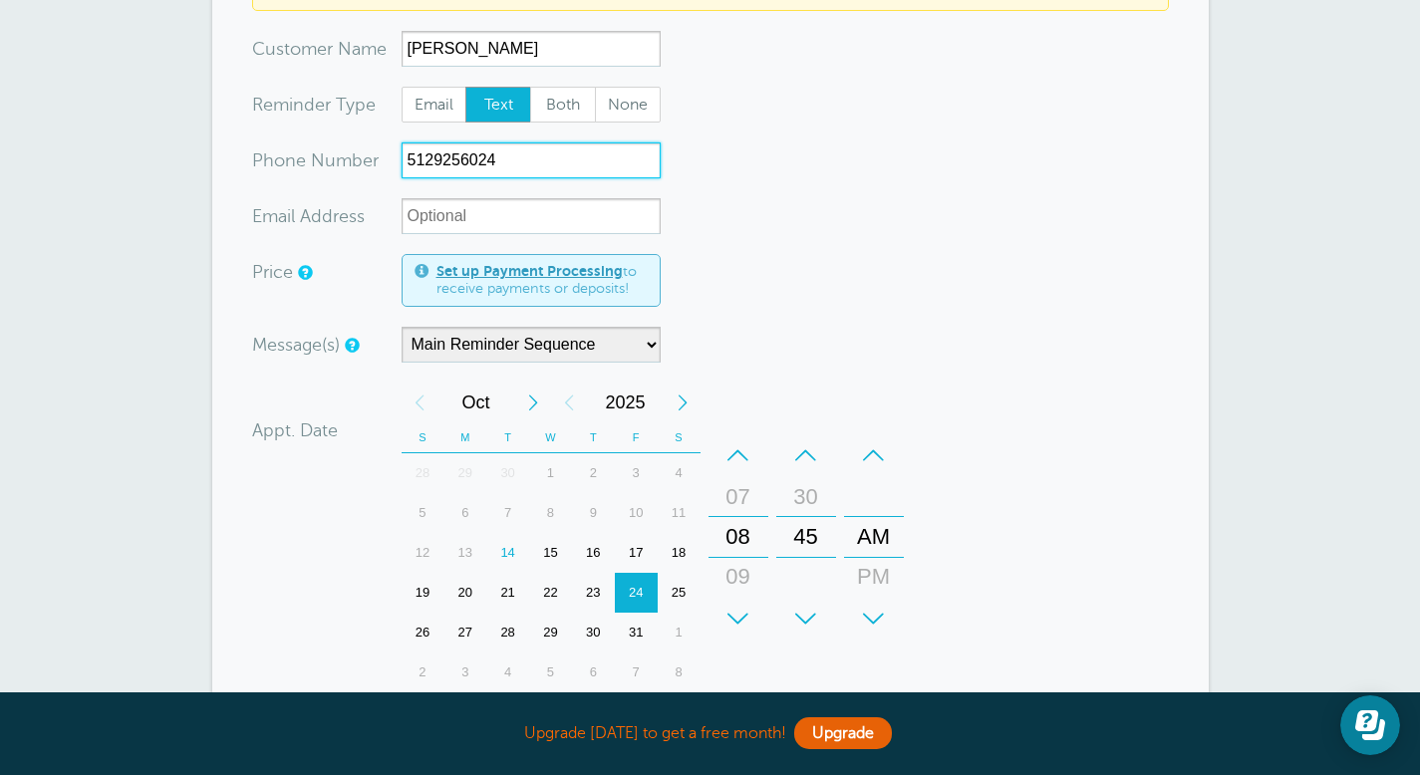
click at [639, 533] on div "17" at bounding box center [636, 553] width 43 height 40
click at [744, 517] on div "08" at bounding box center [738, 537] width 48 height 40
click at [742, 442] on div "–" at bounding box center [738, 455] width 60 height 40
drag, startPoint x: 742, startPoint y: 476, endPoint x: 738, endPoint y: 635, distance: 158.5
click at [738, 635] on div "+ – Month January February March April May June July August September October N…" at bounding box center [656, 538] width 510 height 310
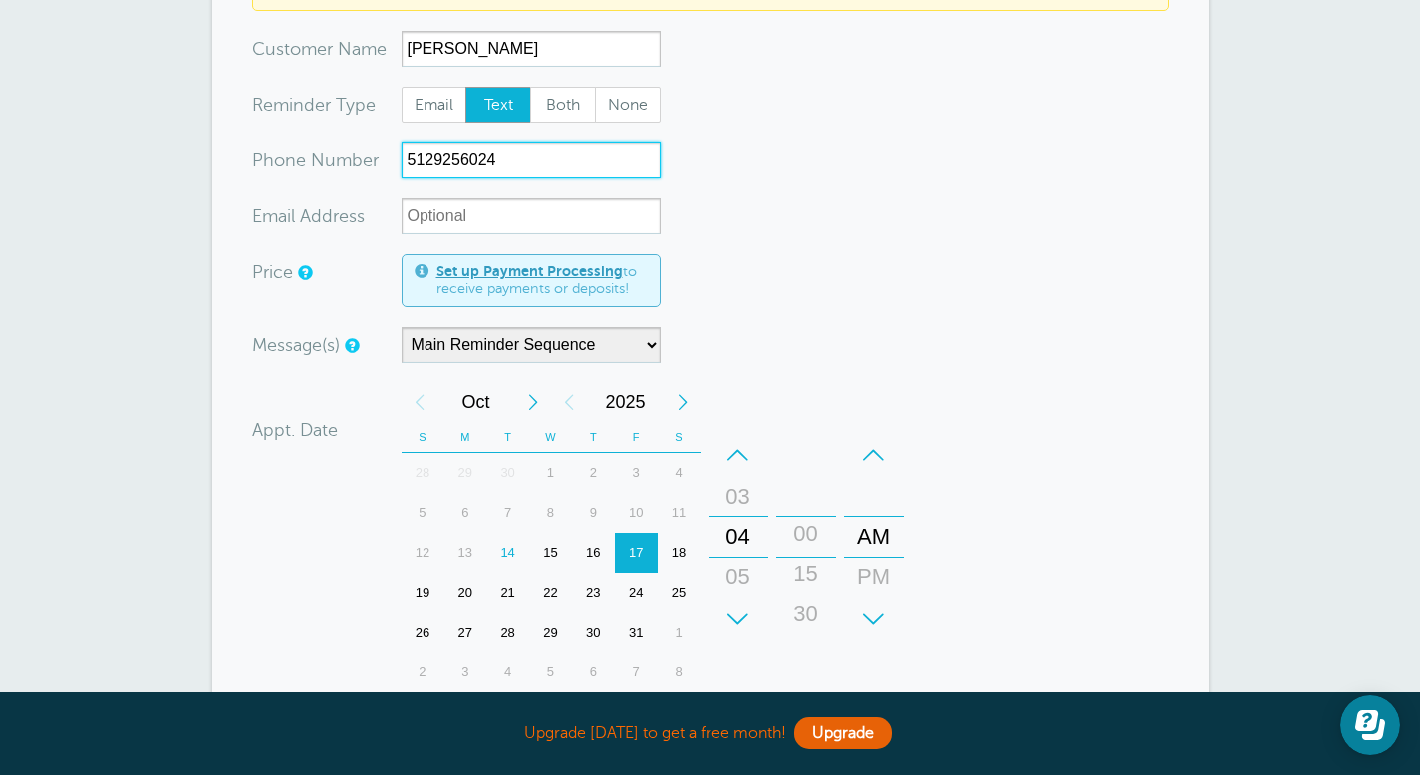
drag, startPoint x: 808, startPoint y: 493, endPoint x: 810, endPoint y: 609, distance: 115.6
click at [810, 609] on div "+ – Minutes 00 15 30 45" at bounding box center [806, 536] width 60 height 203
drag, startPoint x: 880, startPoint y: 555, endPoint x: 879, endPoint y: 518, distance: 36.9
click at [879, 520] on div "PM" at bounding box center [874, 540] width 48 height 40
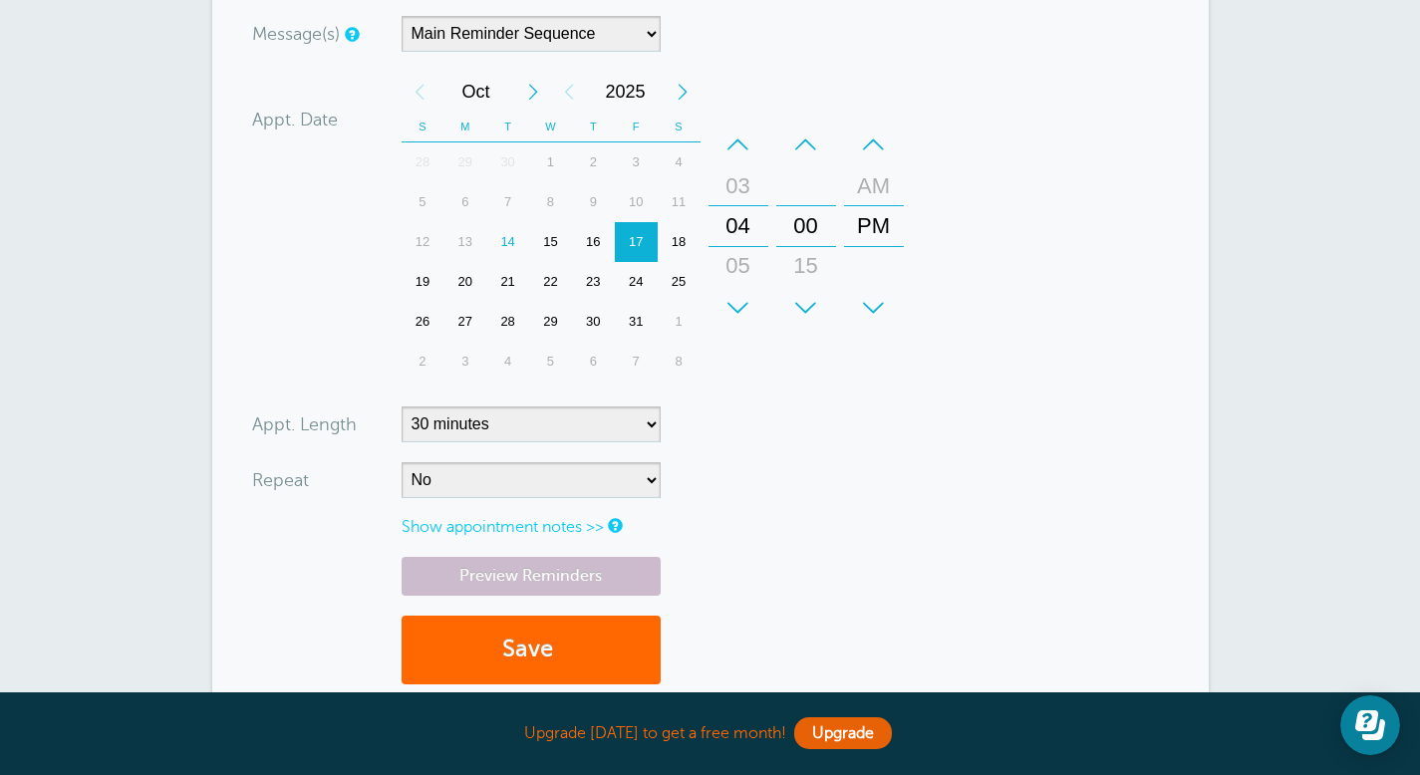
scroll to position [716, 0]
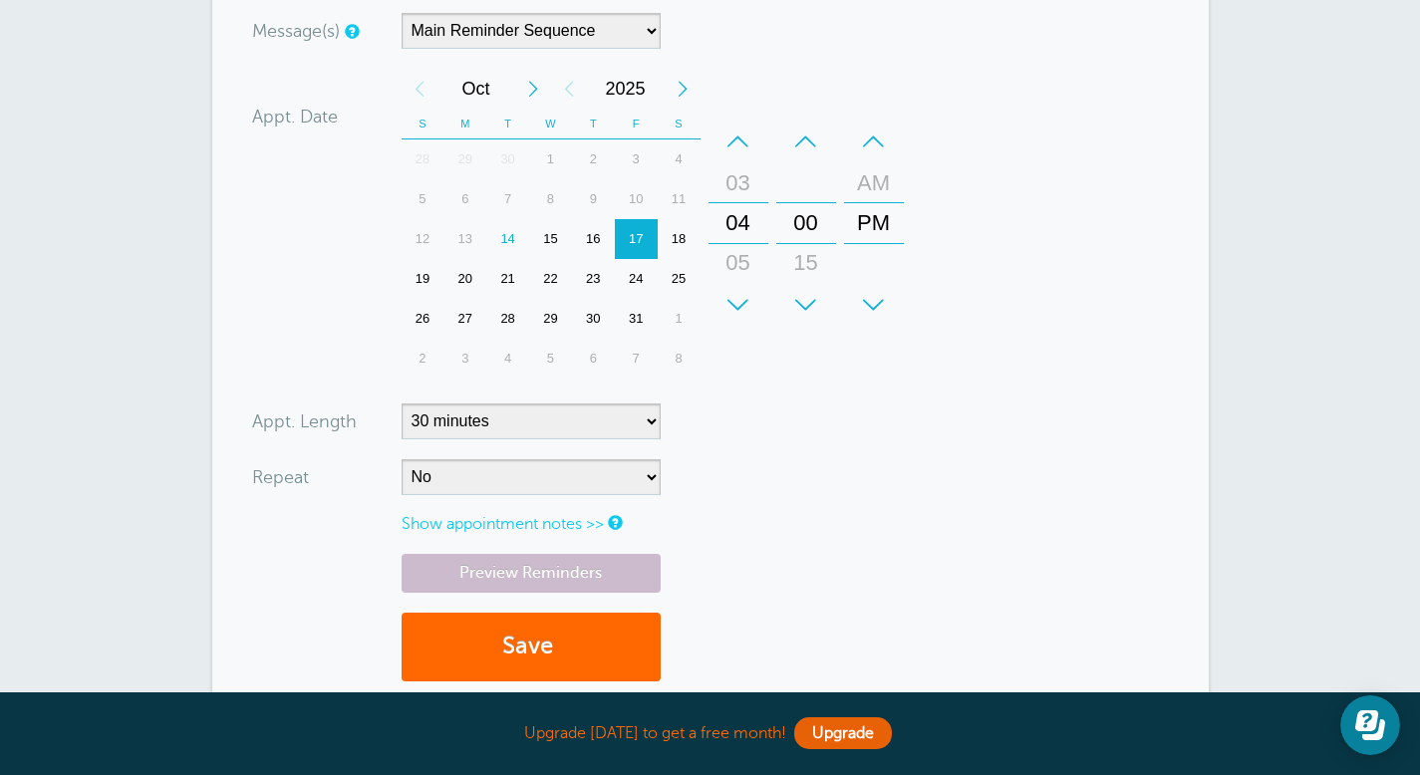
type input "5129256024"
click at [643, 403] on select "5 minutes 10 minutes 15 minutes 20 minutes 25 minutes 30 minutes 35 minutes 40 …" at bounding box center [530, 421] width 259 height 36
select select "60"
click at [401, 403] on select "5 minutes 10 minutes 15 minutes 20 minutes 25 minutes 30 minutes 35 minutes 40 …" at bounding box center [530, 421] width 259 height 36
click at [539, 637] on button "Save" at bounding box center [530, 647] width 259 height 69
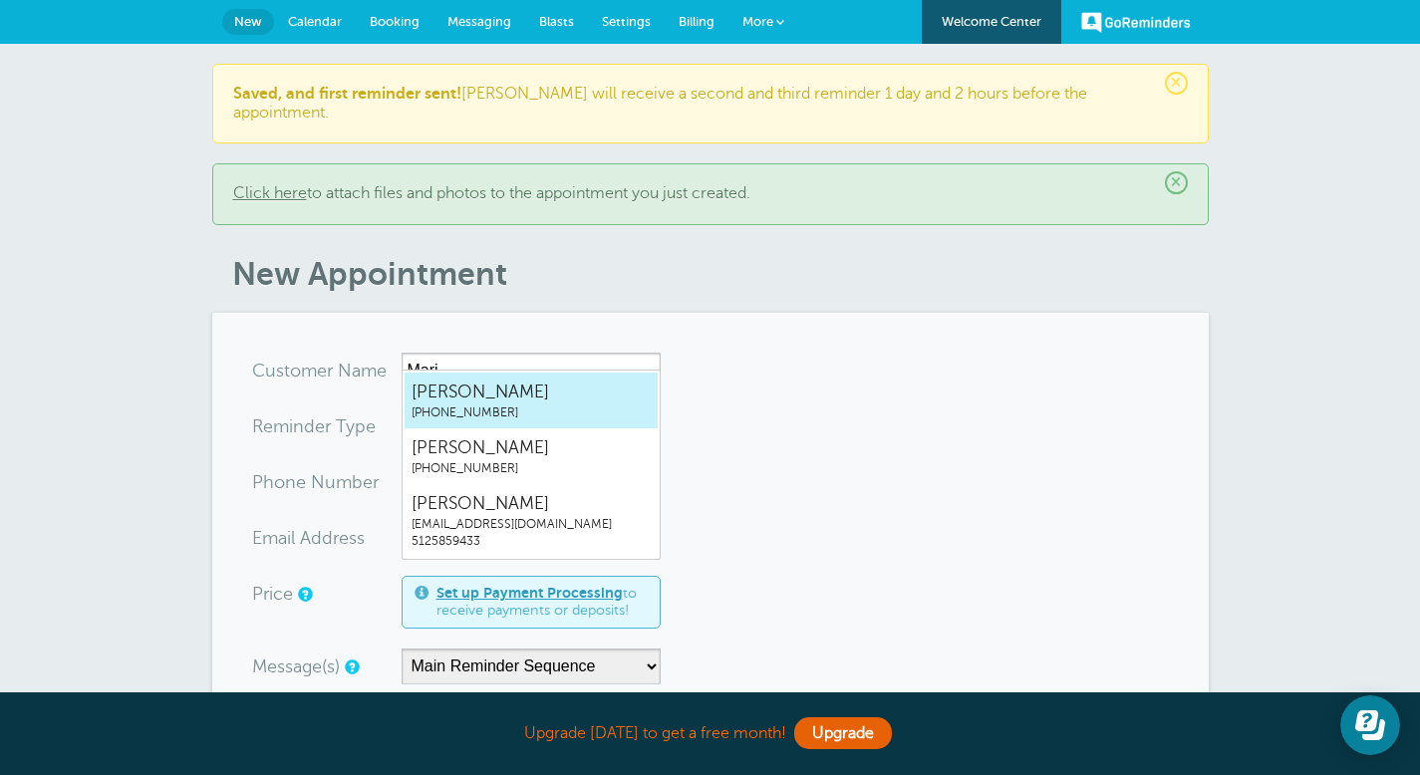
click at [571, 406] on span "[PHONE_NUMBER]" at bounding box center [530, 412] width 239 height 17
type input "Maria5129256024"
type input "Maria"
type input "(512) 925-6024"
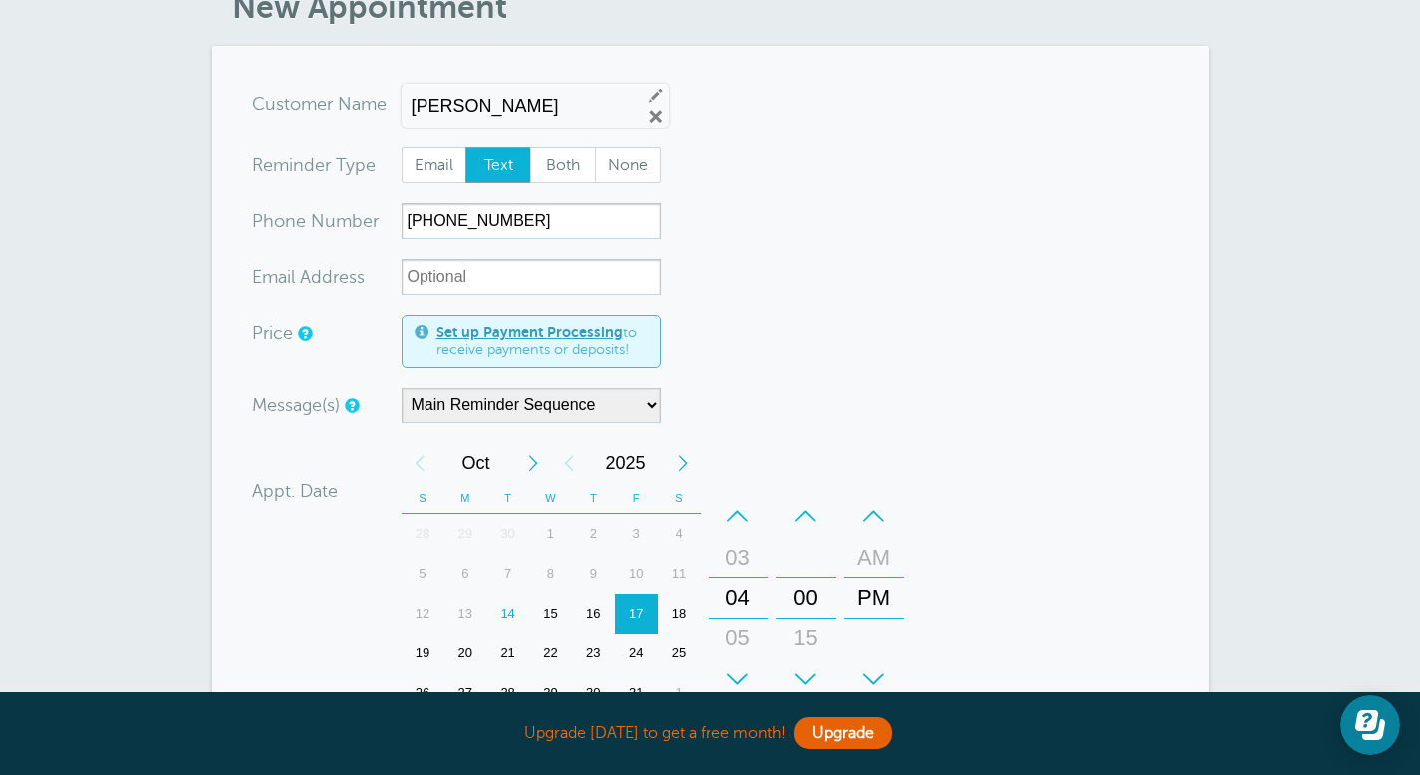
scroll to position [271, 0]
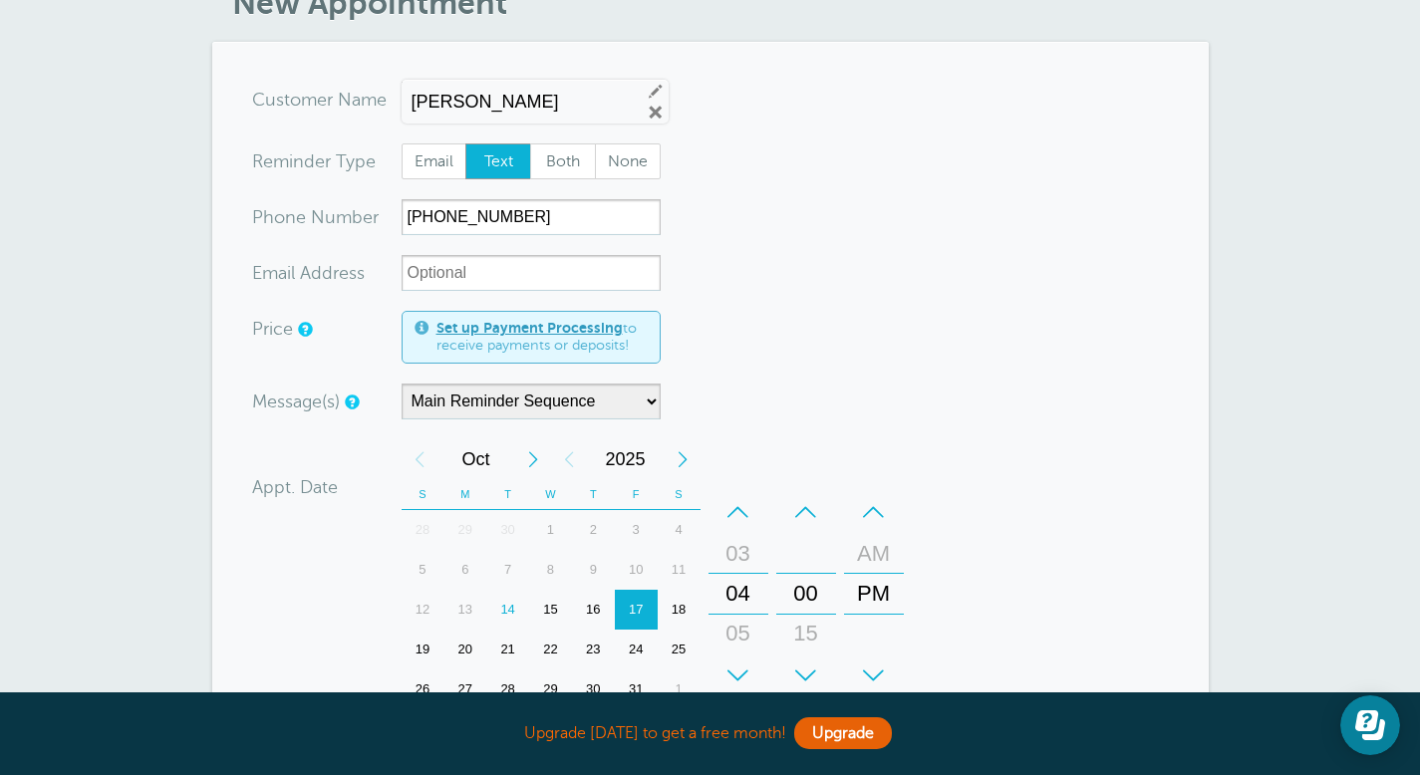
click at [632, 630] on div "24" at bounding box center [636, 650] width 43 height 40
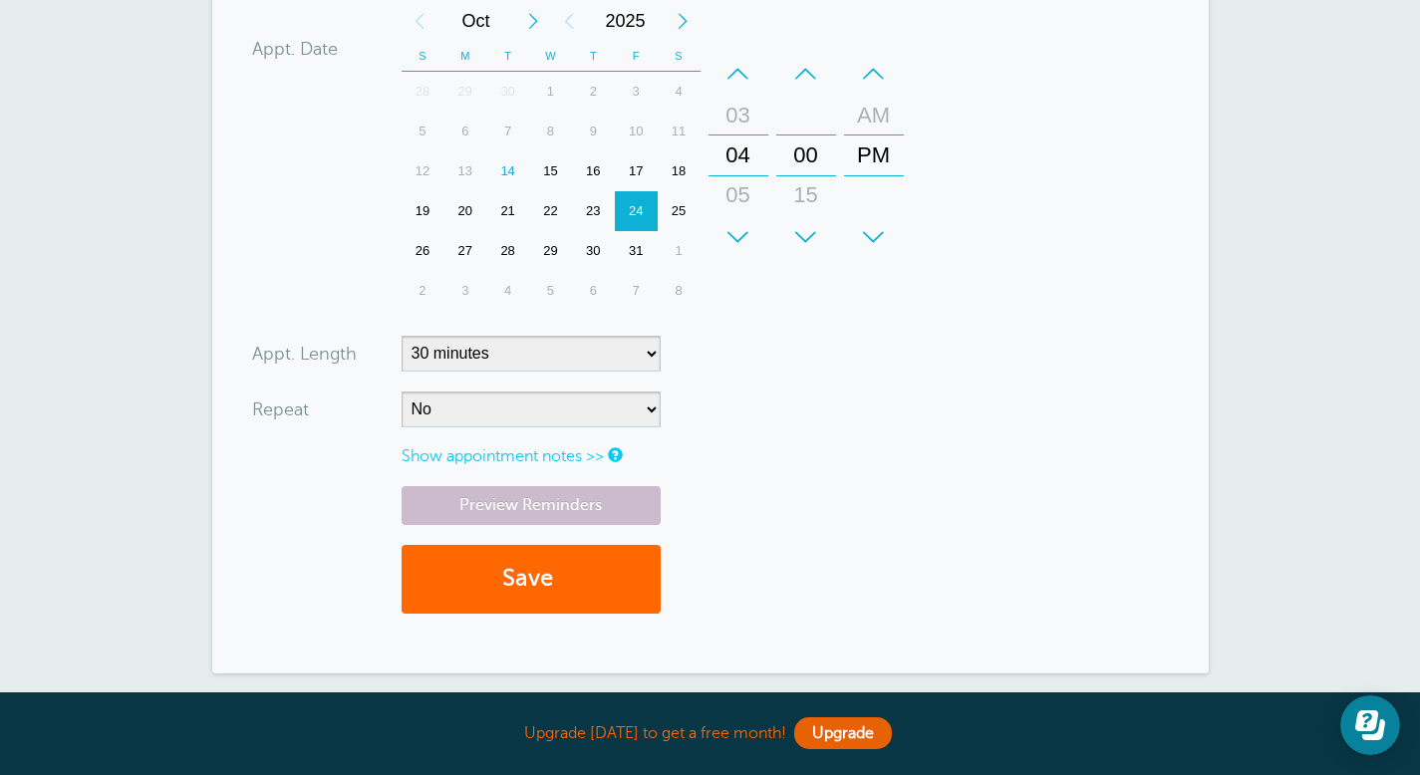
scroll to position [707, 0]
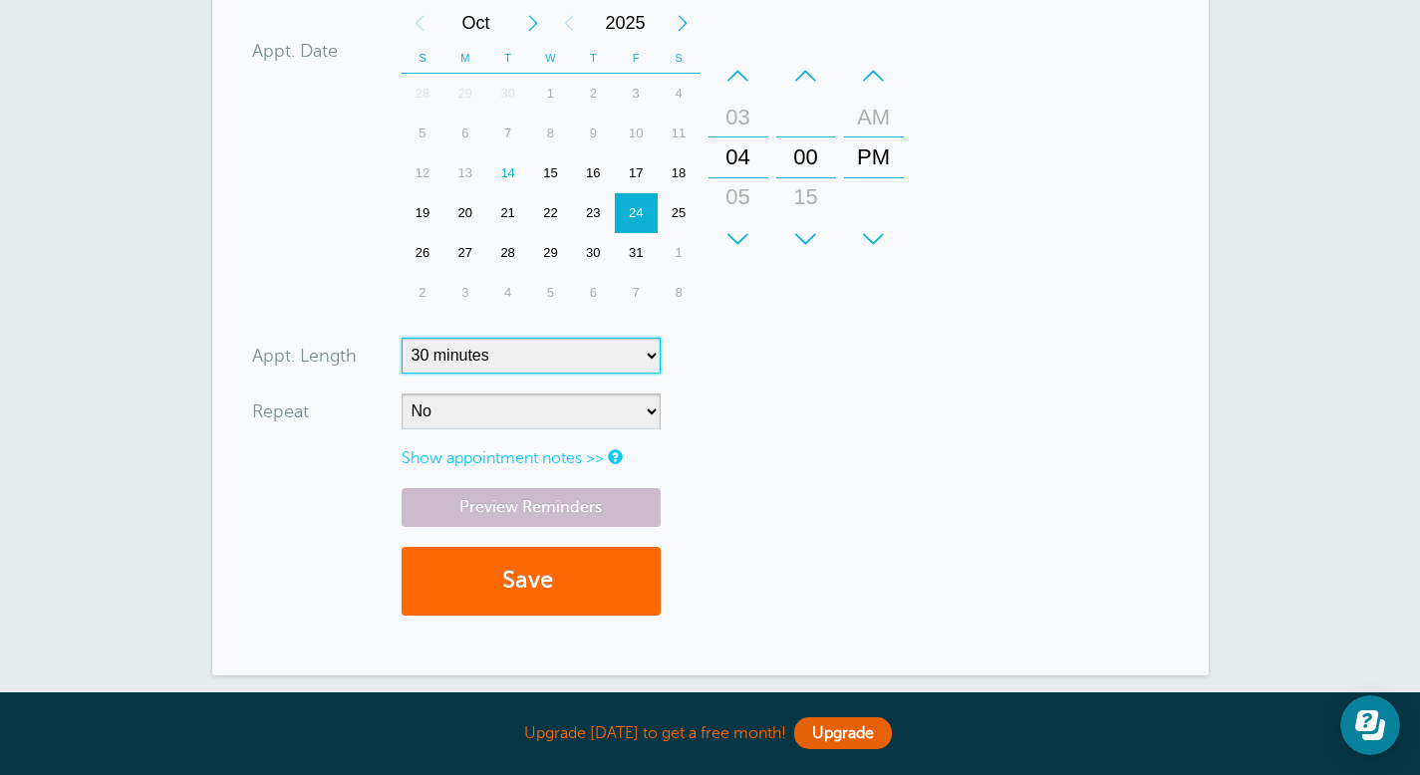
click at [653, 338] on select "5 minutes 10 minutes 15 minutes 20 minutes 25 minutes 30 minutes 35 minutes 40 …" at bounding box center [530, 356] width 259 height 36
select select "60"
click at [401, 338] on select "5 minutes 10 minutes 15 minutes 20 minutes 25 minutes 30 minutes 35 minutes 40 …" at bounding box center [530, 356] width 259 height 36
click at [536, 551] on button "Save" at bounding box center [530, 581] width 259 height 69
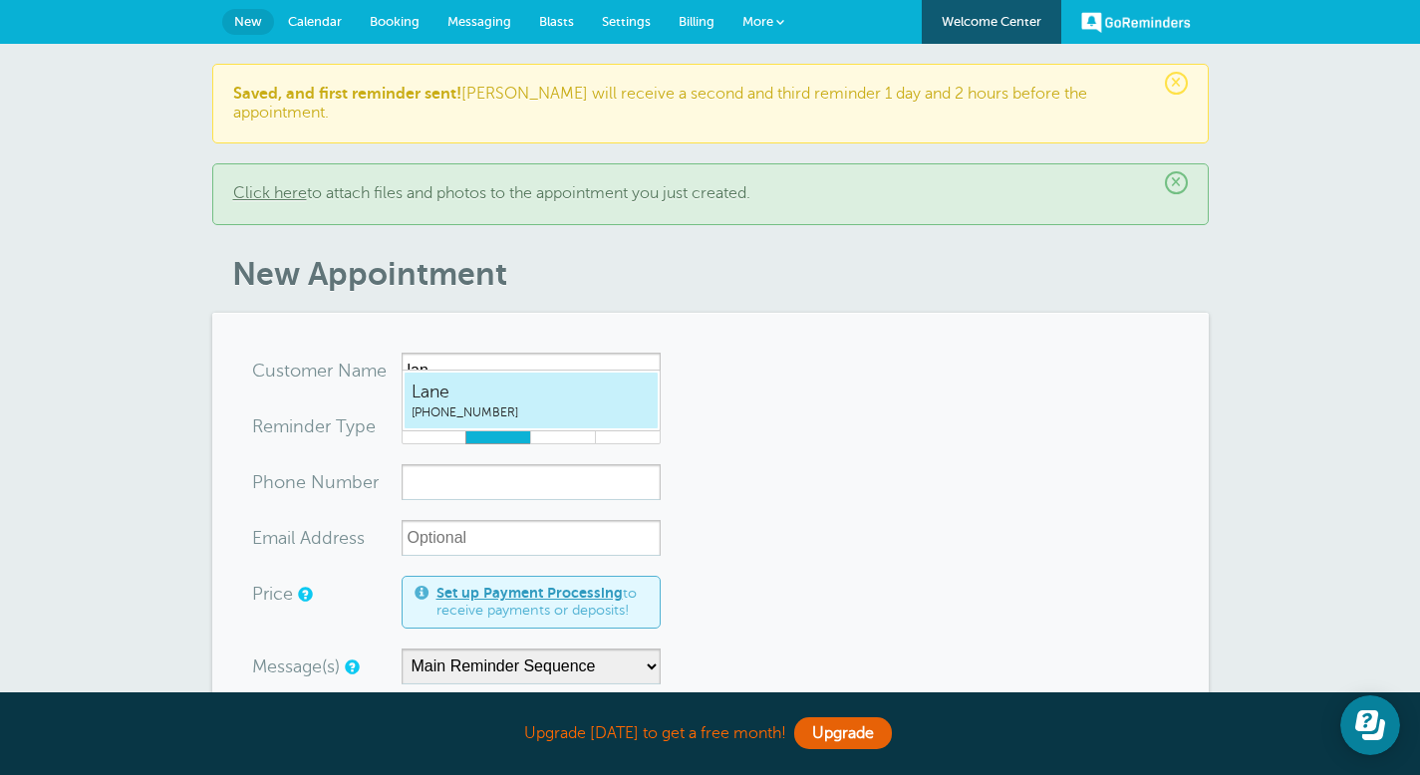
click at [481, 412] on span "[PHONE_NUMBER]" at bounding box center [530, 412] width 239 height 17
type input "Lane5128787322"
type input "Lane"
type input "[PHONE_NUMBER]"
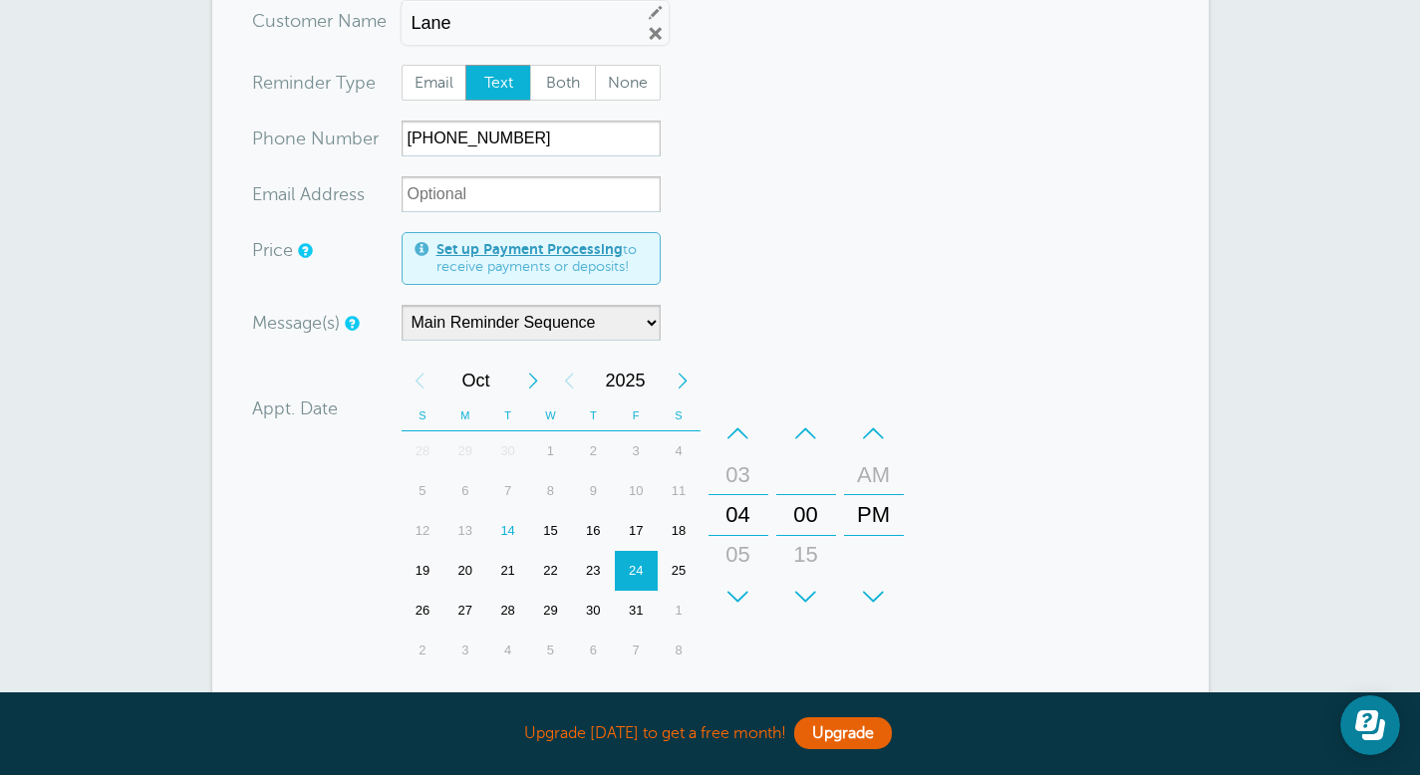
scroll to position [352, 0]
click at [466, 589] on div "27" at bounding box center [464, 609] width 43 height 40
click at [739, 575] on div "+" at bounding box center [738, 595] width 60 height 40
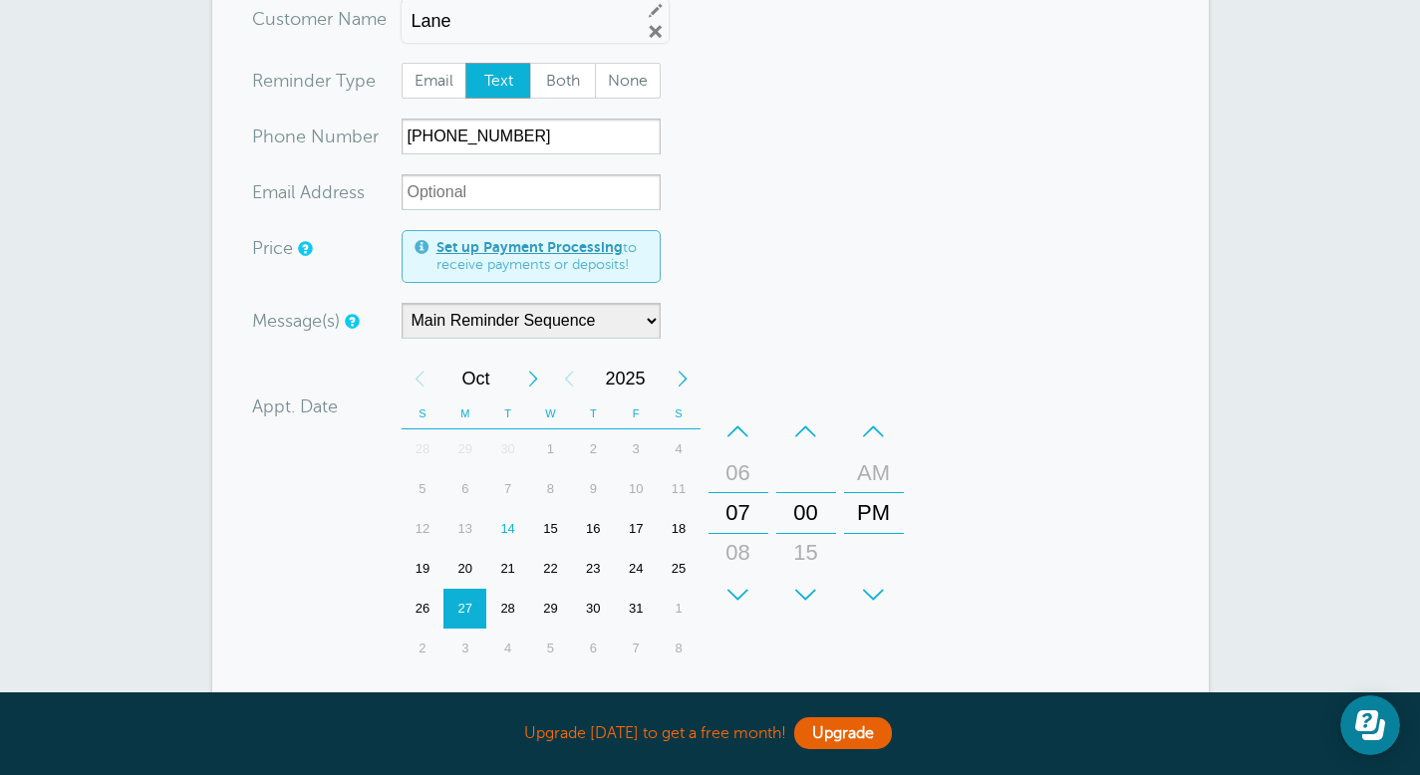
click at [739, 575] on div "+" at bounding box center [738, 595] width 60 height 40
click at [800, 575] on div "+" at bounding box center [806, 595] width 60 height 40
click at [875, 575] on div "+" at bounding box center [874, 595] width 60 height 40
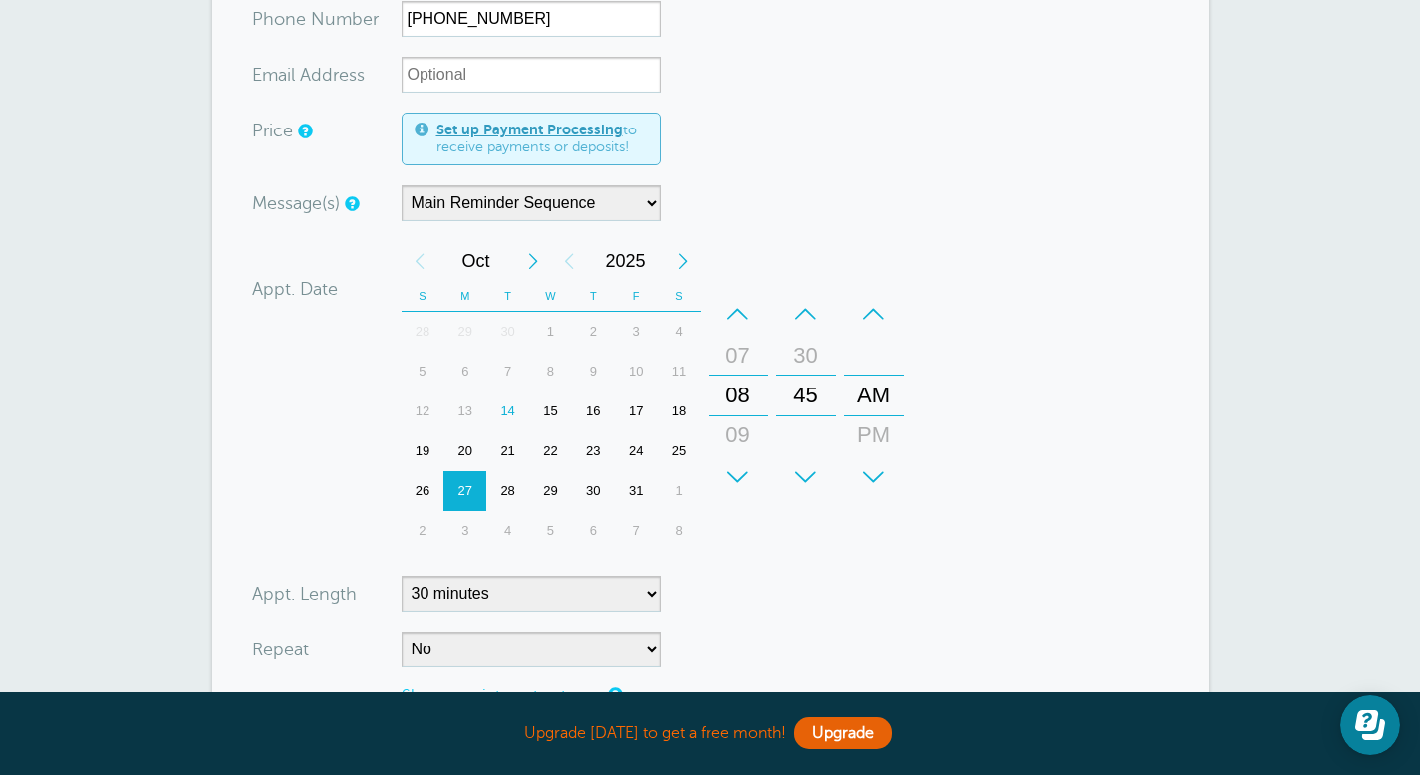
scroll to position [560, 0]
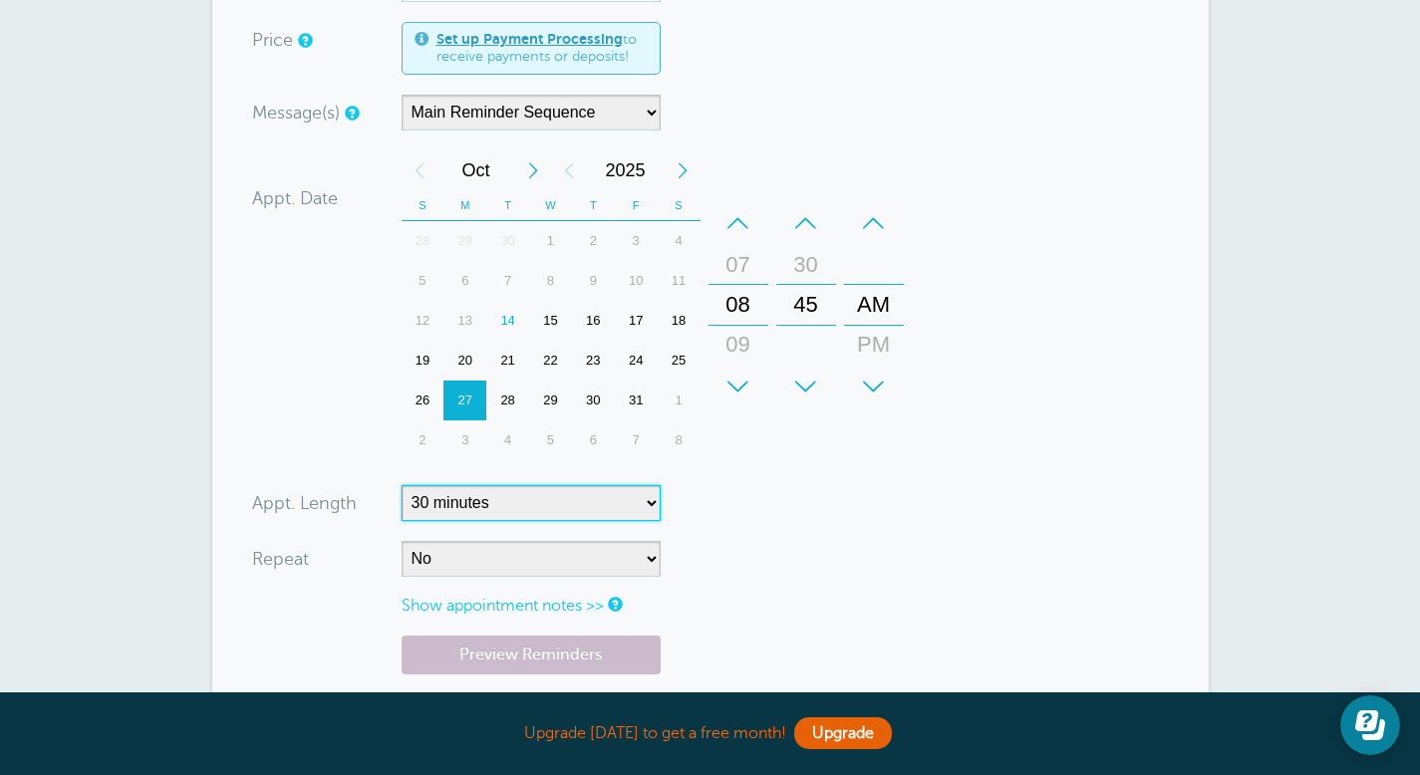
click at [648, 485] on select "5 minutes 10 minutes 15 minutes 20 minutes 25 minutes 30 minutes 35 minutes 40 …" at bounding box center [530, 503] width 259 height 36
select select "60"
click at [401, 485] on select "5 minutes 10 minutes 15 minutes 20 minutes 25 minutes 30 minutes 35 minutes 40 …" at bounding box center [530, 503] width 259 height 36
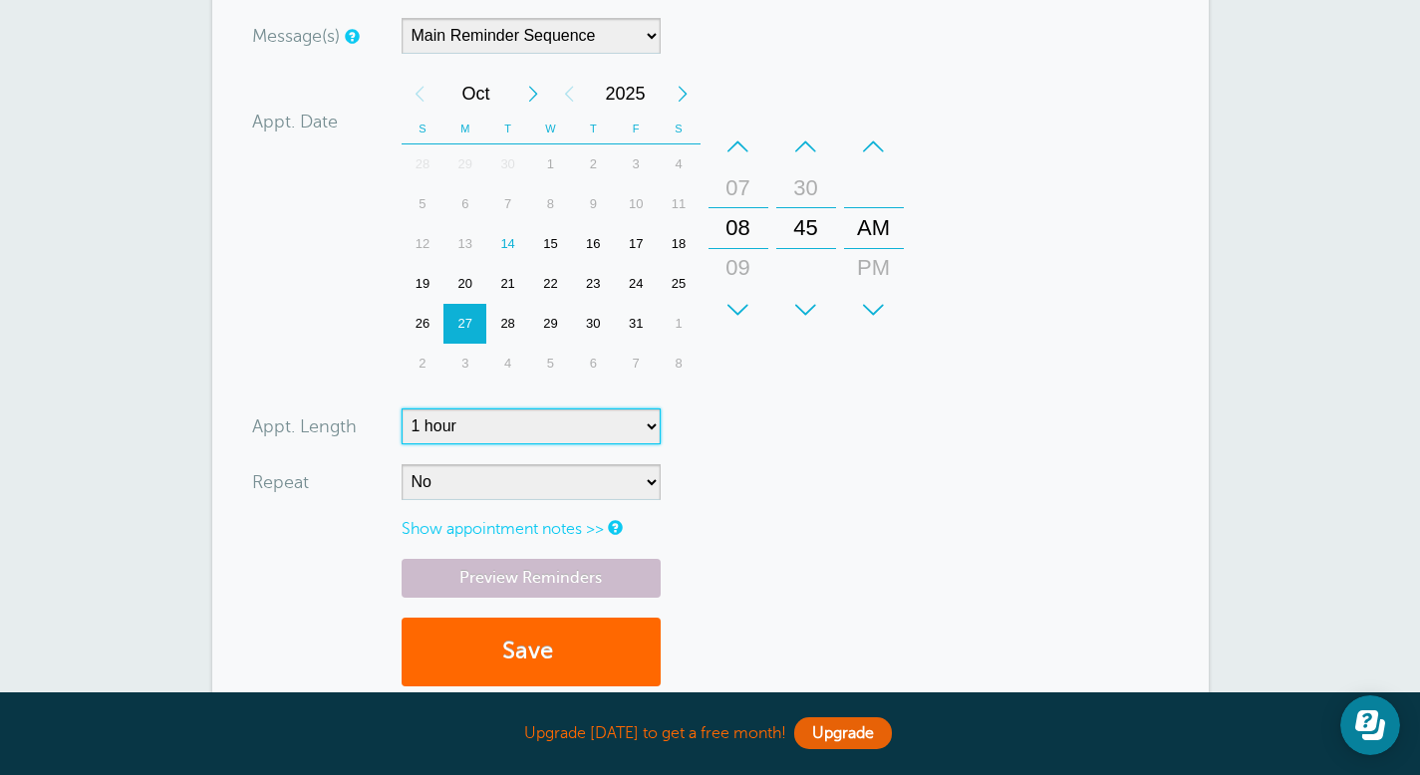
scroll to position [643, 0]
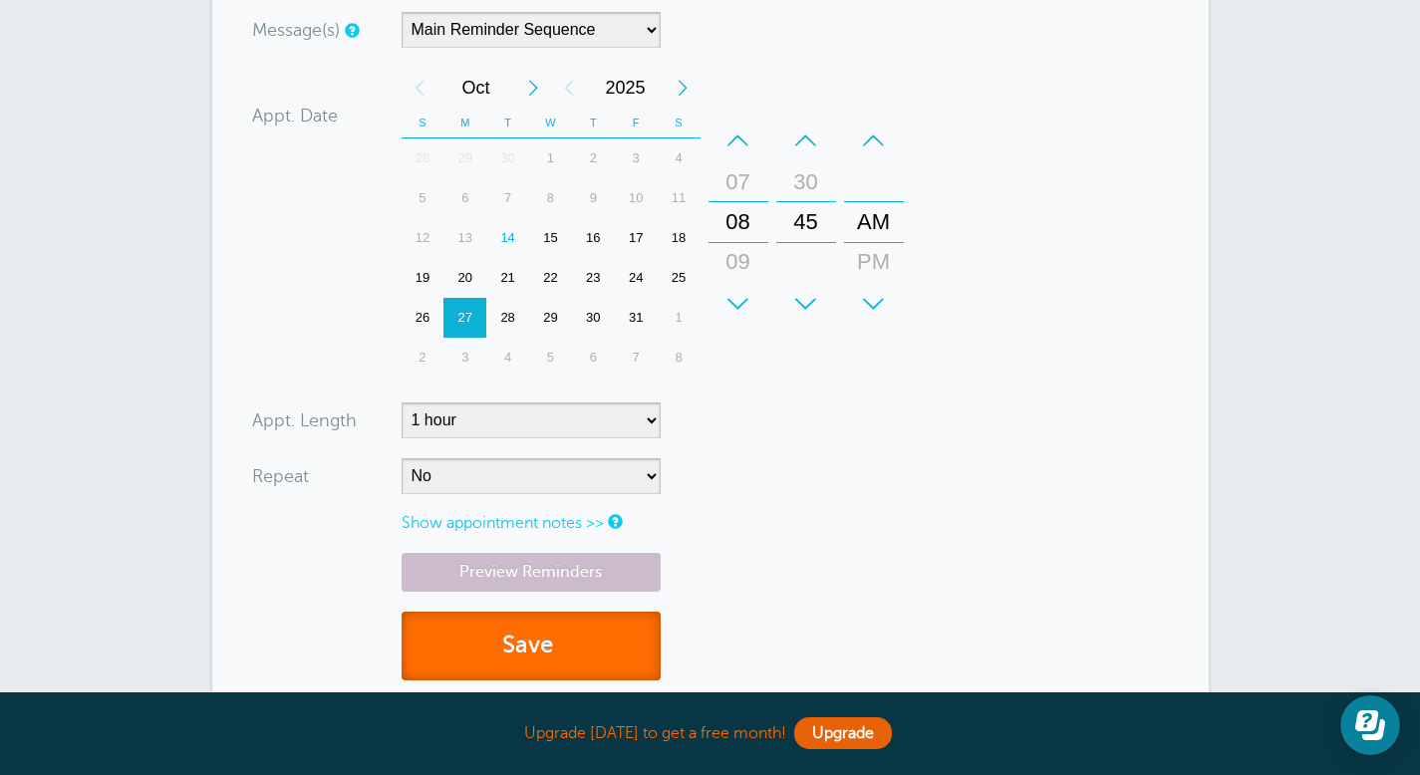
click at [547, 632] on button "Save" at bounding box center [530, 646] width 259 height 69
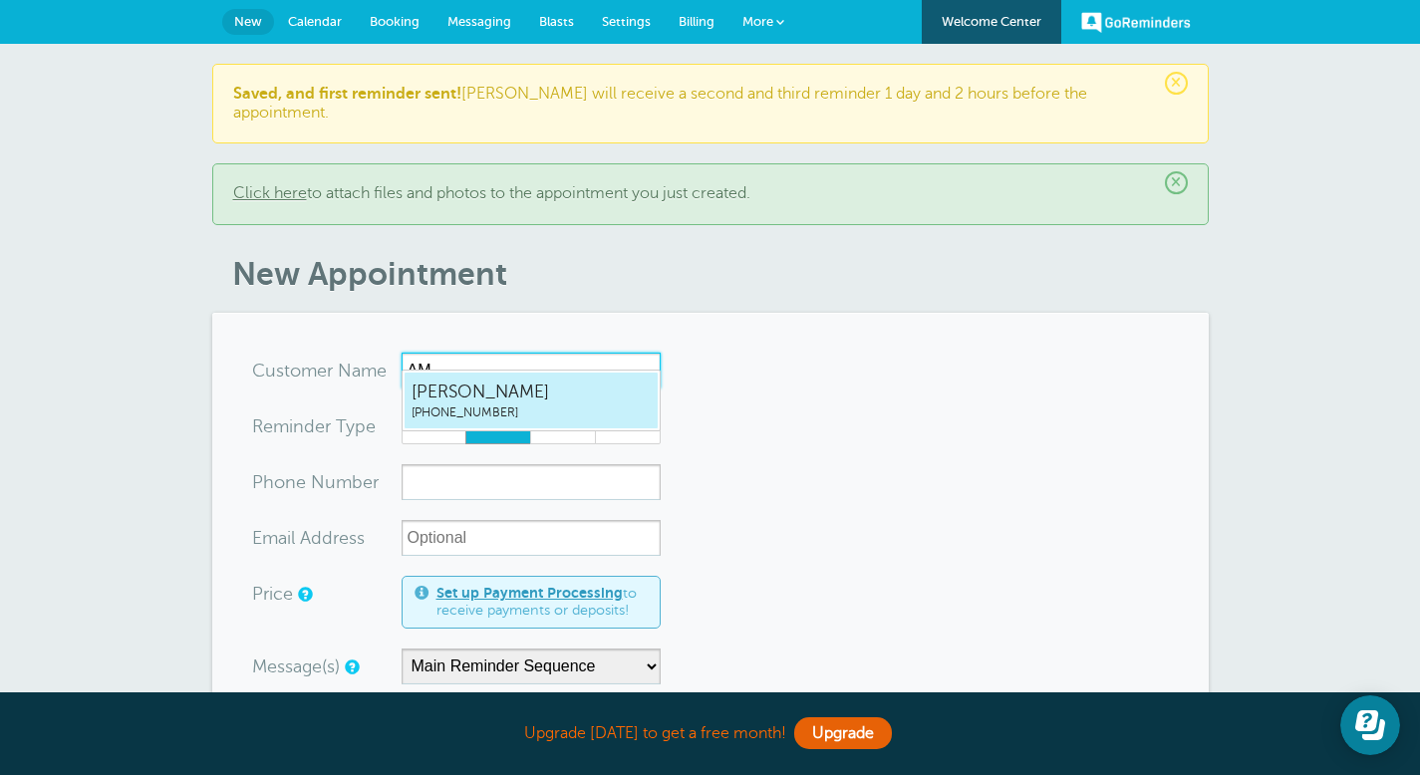
click at [447, 406] on span "[PHONE_NUMBER]" at bounding box center [530, 412] width 239 height 17
type input "Amee2109739990"
type input "[PERSON_NAME]"
type input "[PHONE_NUMBER]"
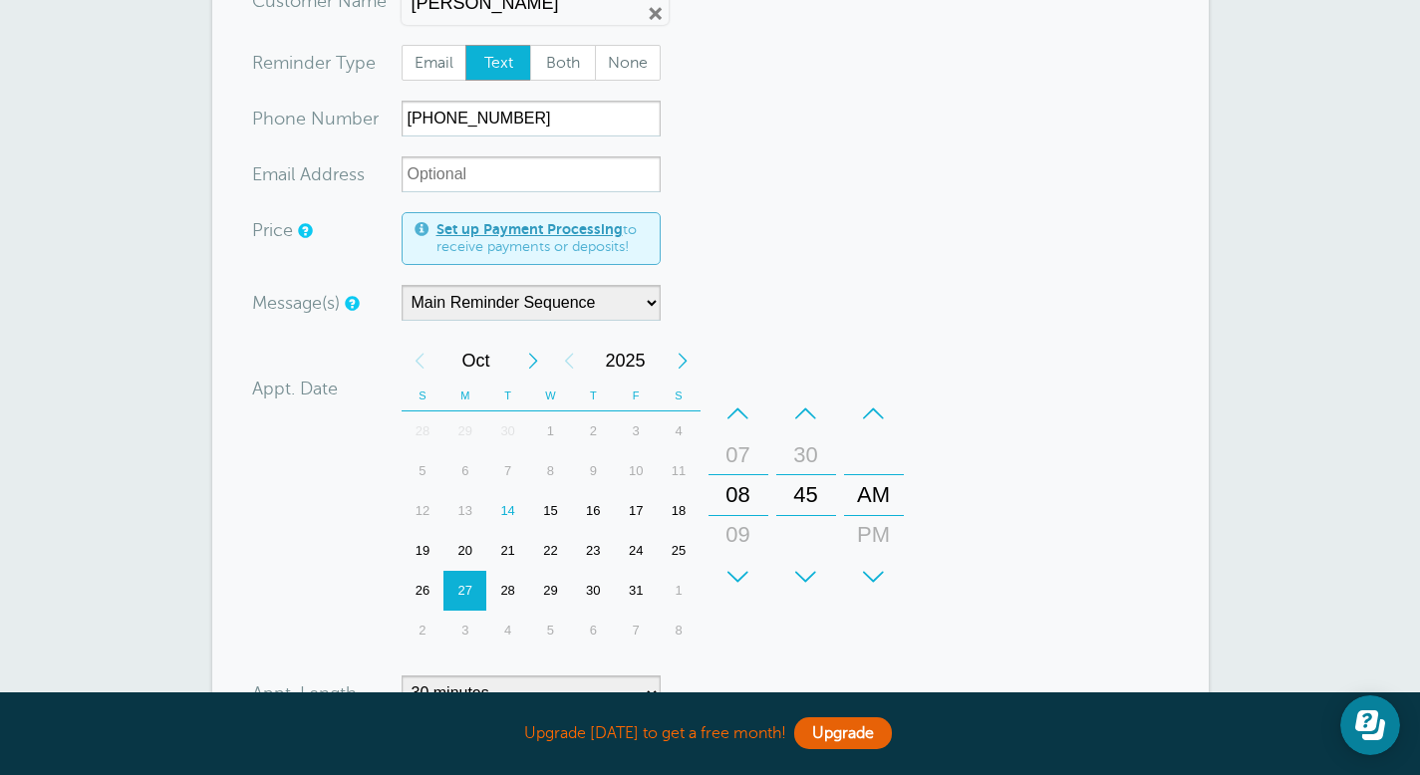
scroll to position [385, 0]
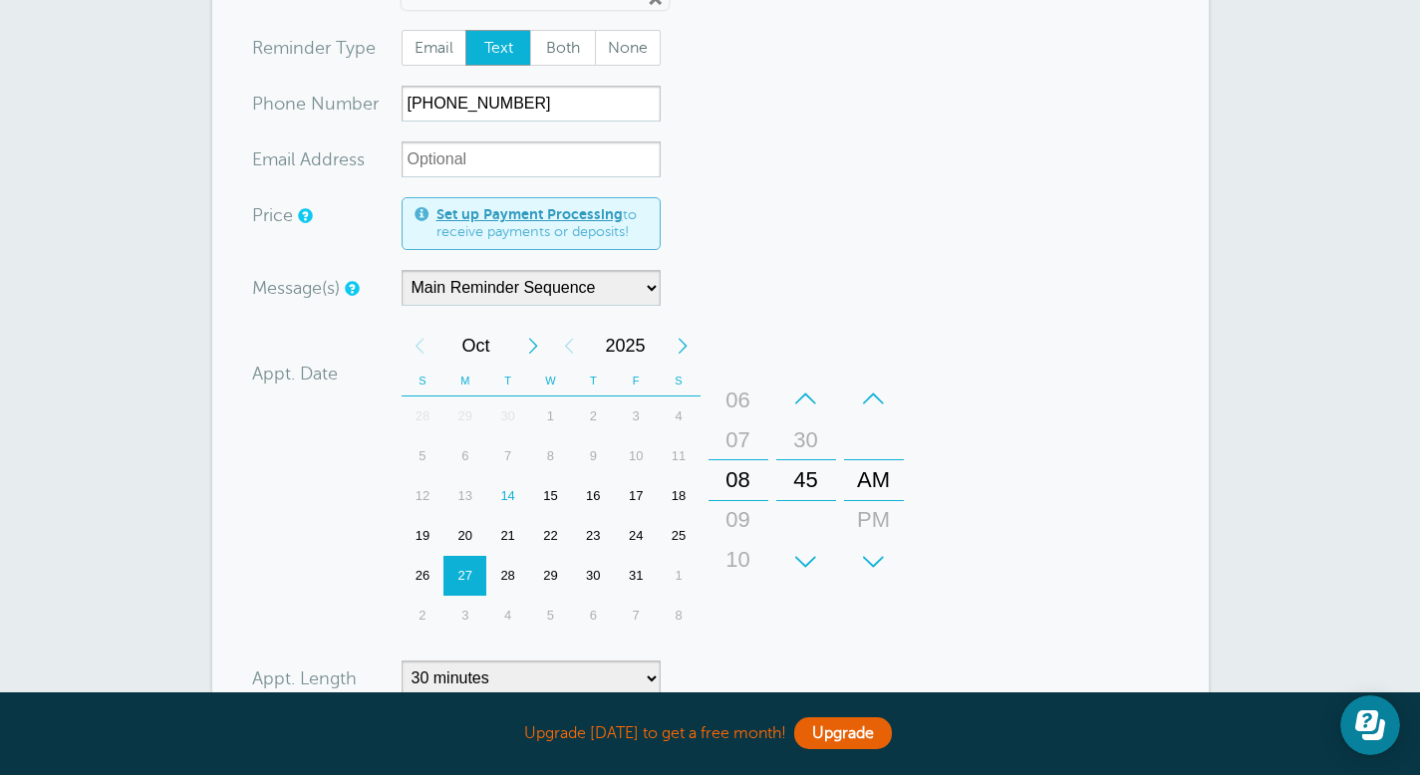
click at [741, 436] on div "07" at bounding box center [738, 440] width 48 height 40
click at [741, 426] on div "06" at bounding box center [738, 440] width 48 height 40
click at [741, 426] on div "05" at bounding box center [738, 440] width 48 height 40
click at [741, 426] on div "04" at bounding box center [738, 440] width 48 height 40
click at [801, 429] on div "30" at bounding box center [806, 440] width 48 height 40
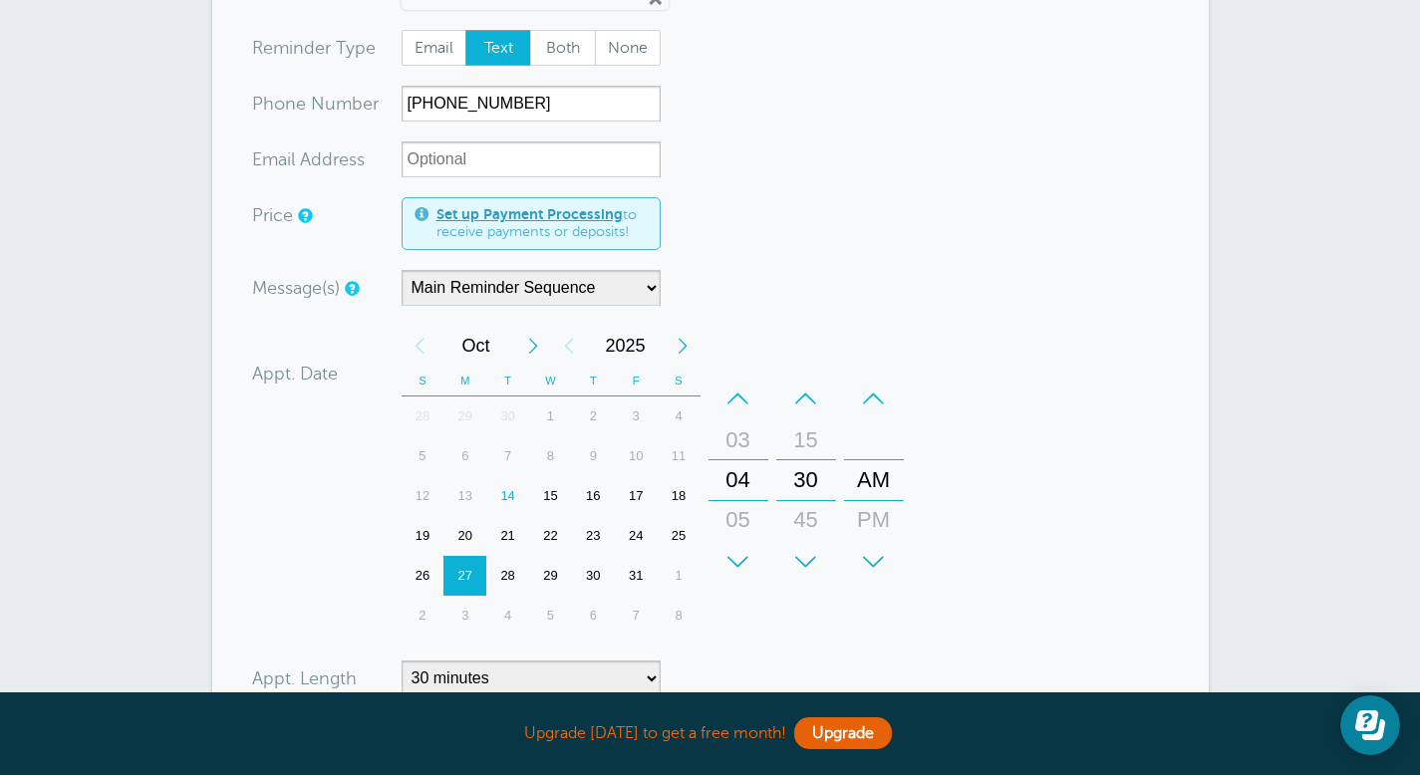
click at [801, 429] on div "15" at bounding box center [806, 440] width 48 height 40
click at [801, 429] on div "00" at bounding box center [806, 440] width 48 height 40
click at [872, 473] on div "AM" at bounding box center [874, 480] width 48 height 40
click at [874, 503] on div "PM" at bounding box center [874, 520] width 48 height 40
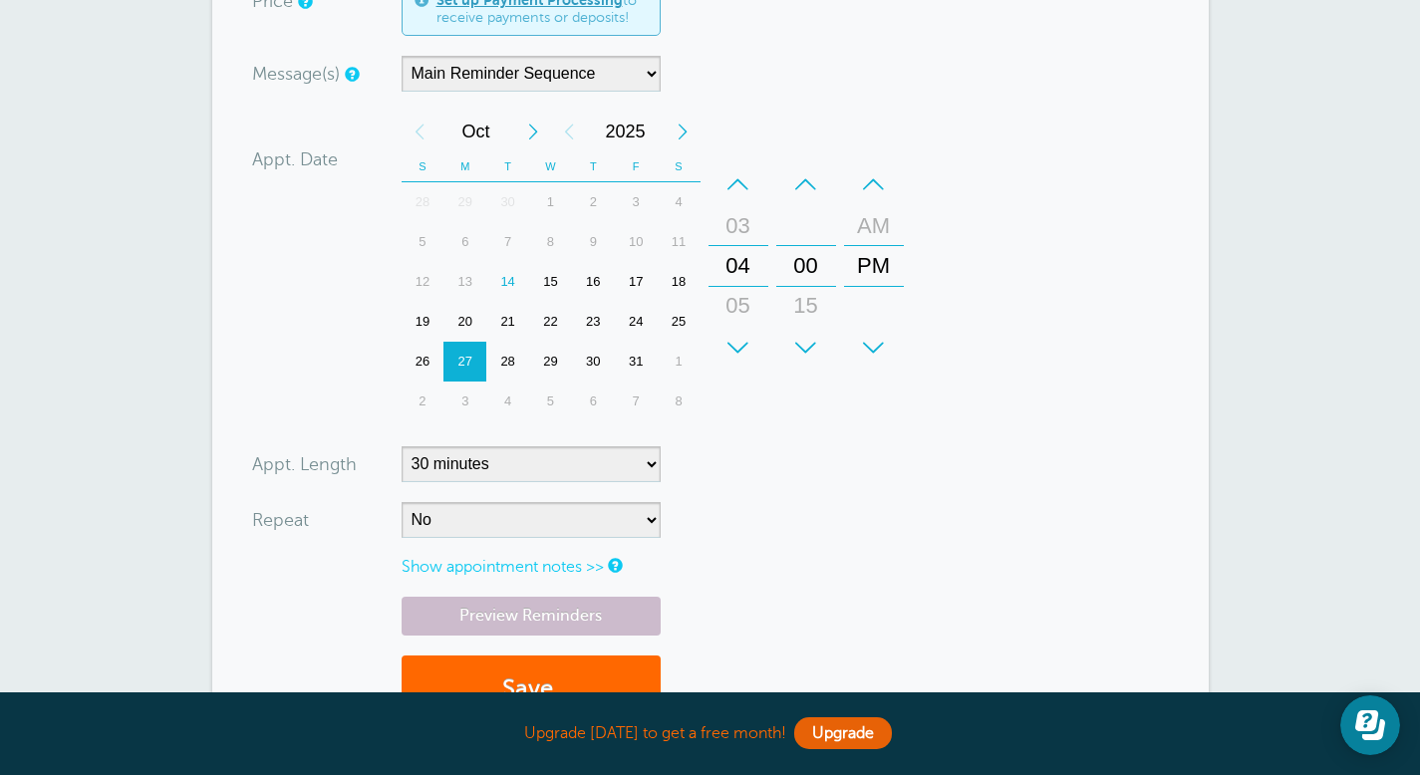
scroll to position [627, 0]
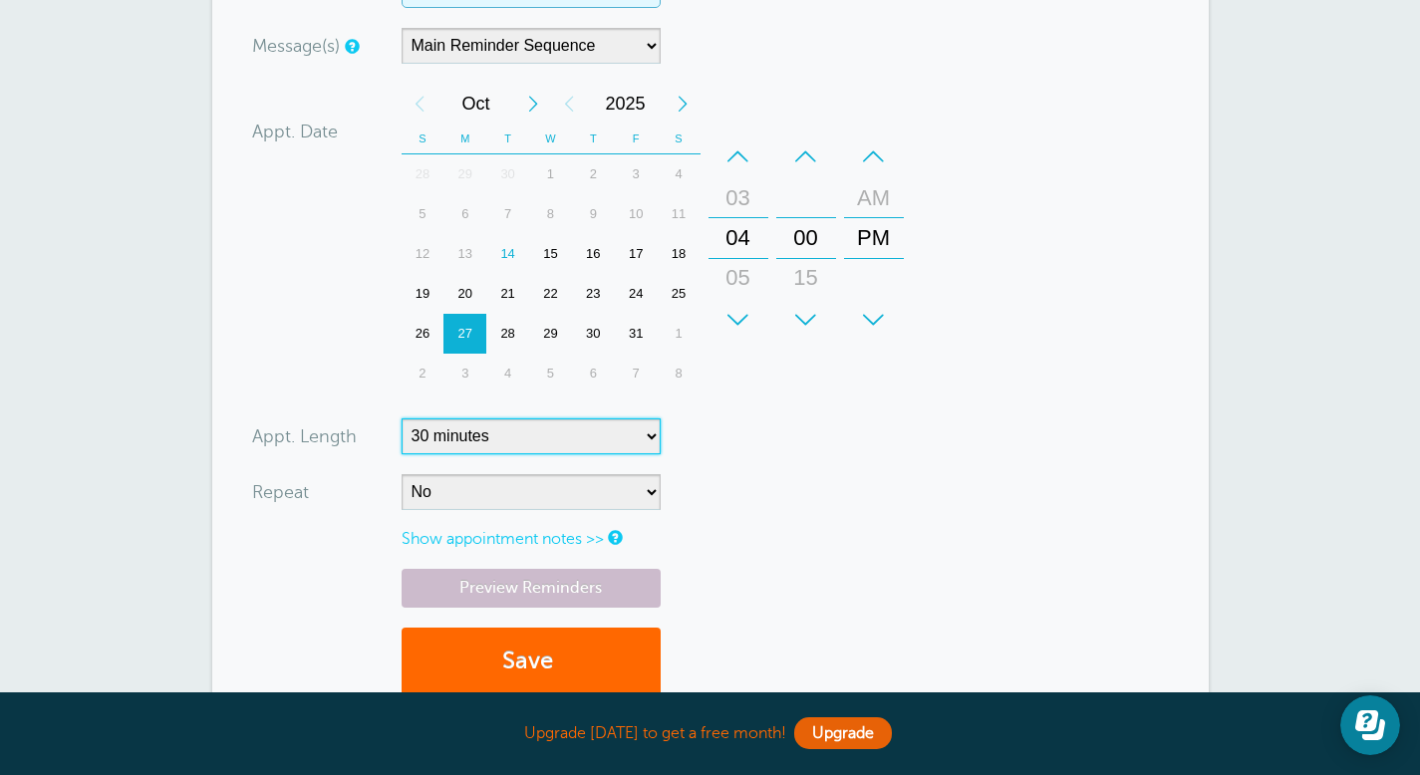
click at [614, 425] on select "5 minutes 10 minutes 15 minutes 20 minutes 25 minutes 30 minutes 35 minutes 40 …" at bounding box center [530, 436] width 259 height 36
select select "60"
click at [401, 418] on select "5 minutes 10 minutes 15 minutes 20 minutes 25 minutes 30 minutes 35 minutes 40 …" at bounding box center [530, 436] width 259 height 36
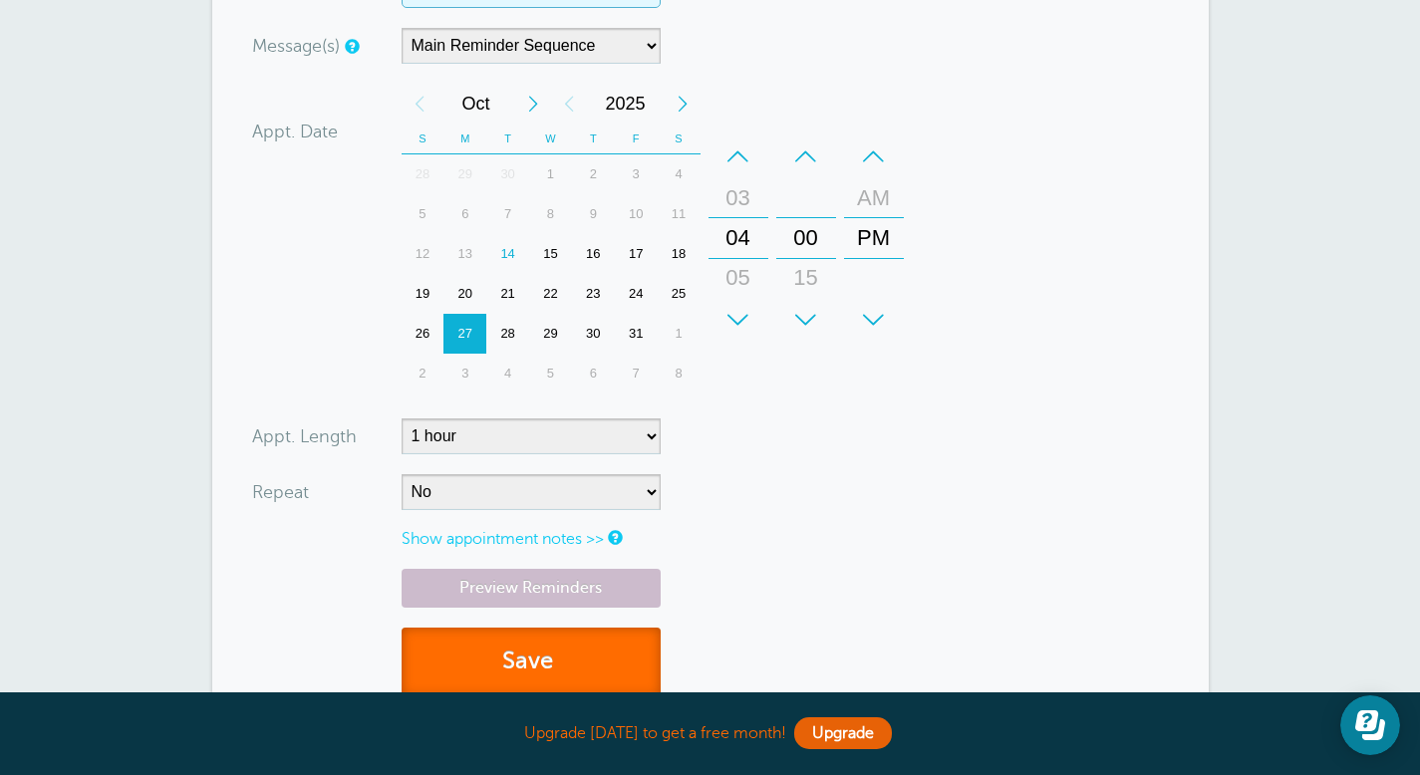
click at [575, 640] on button "Save" at bounding box center [530, 662] width 259 height 69
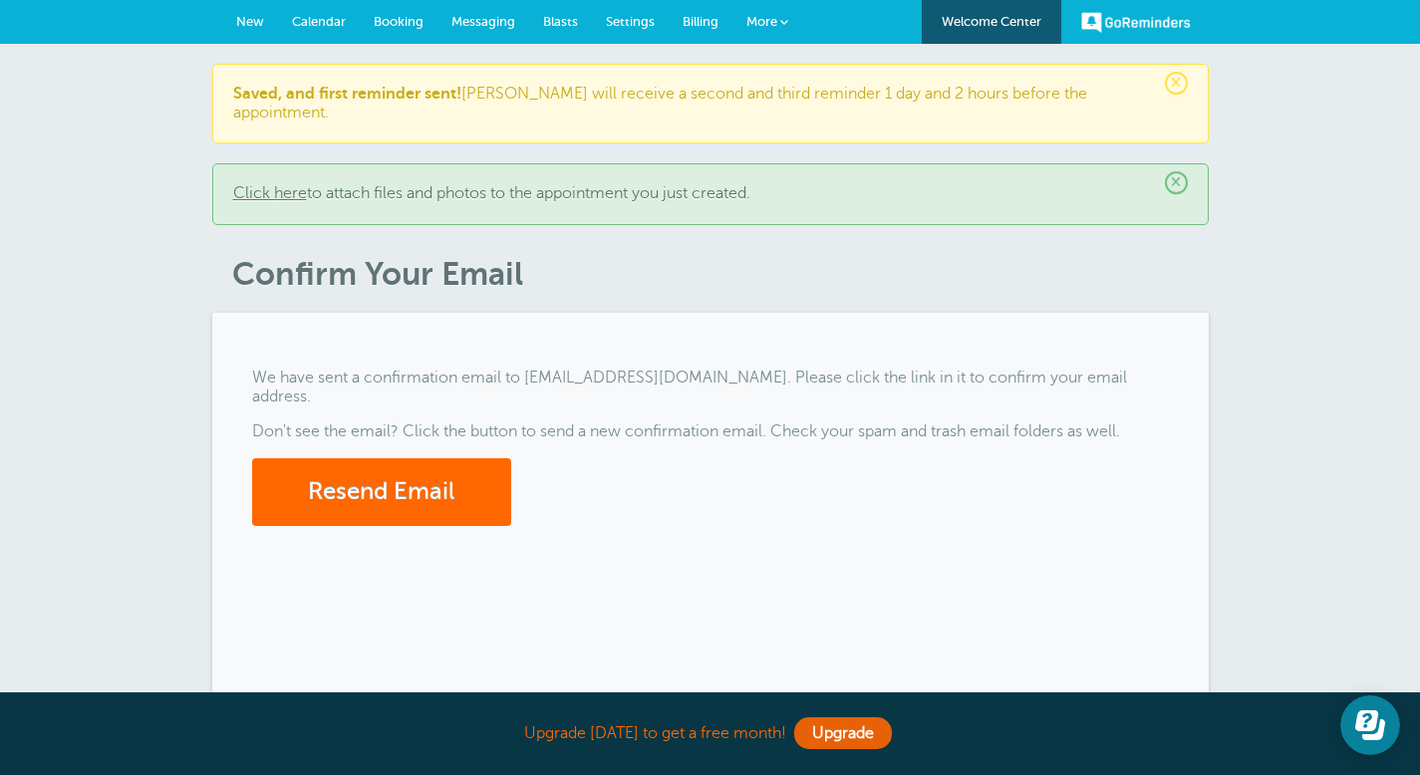
click at [396, 16] on span "Booking" at bounding box center [399, 21] width 50 height 15
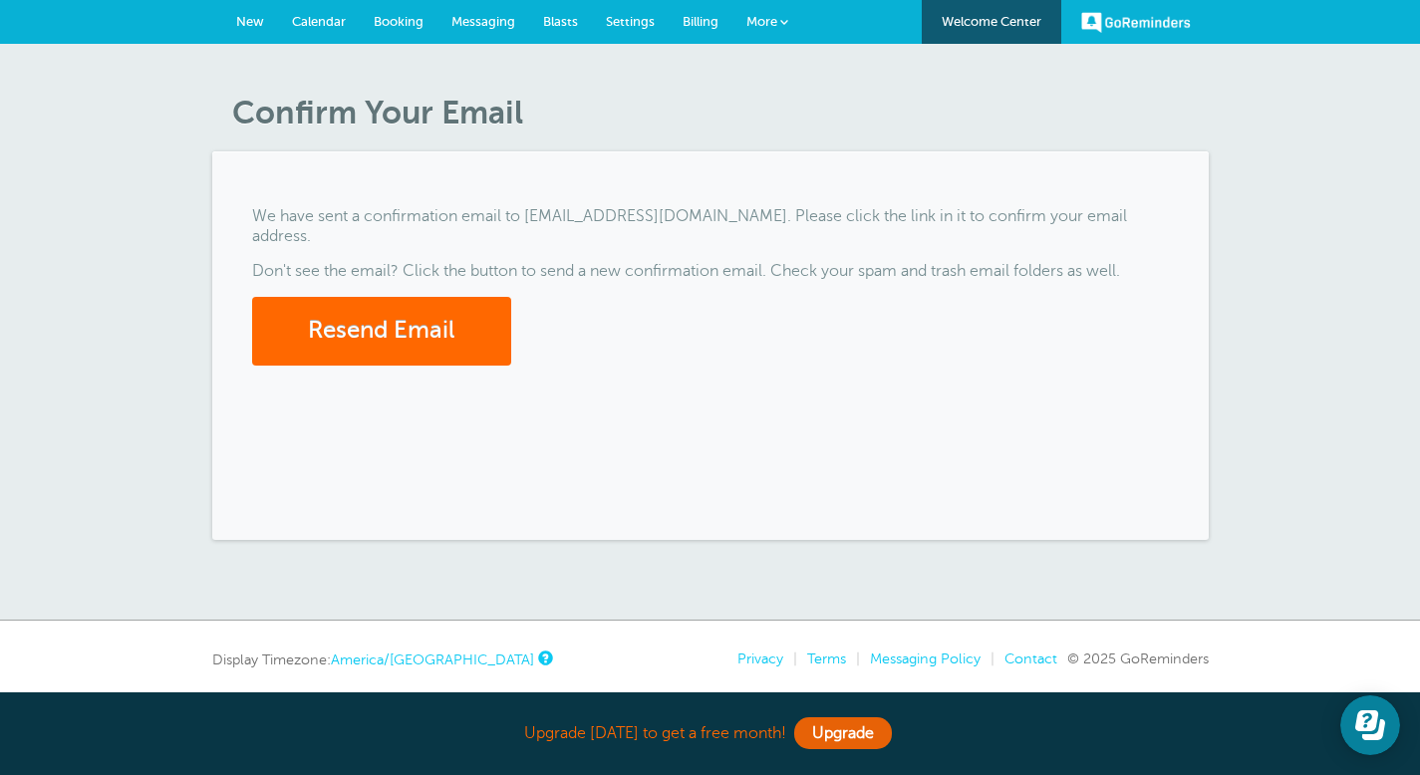
click at [406, 23] on span "Booking" at bounding box center [399, 21] width 50 height 15
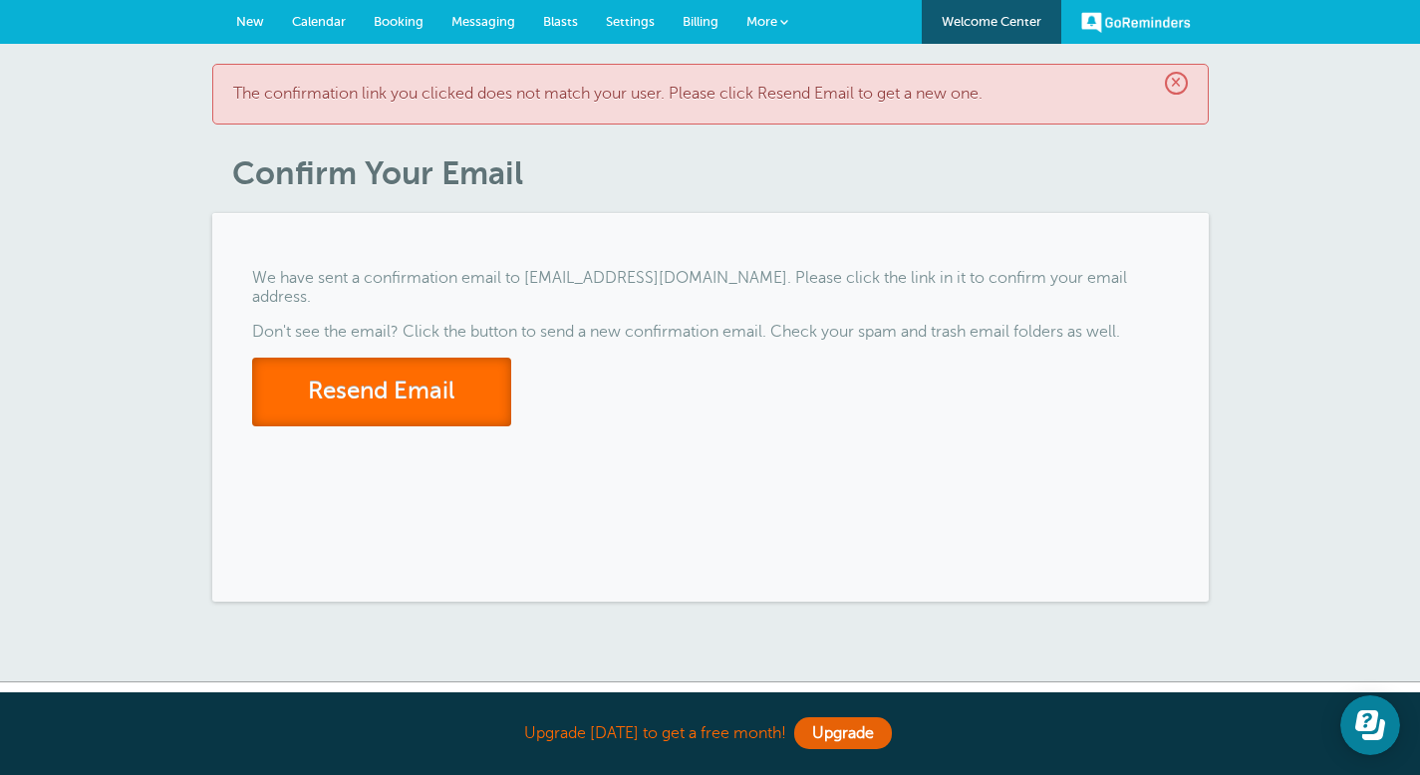
click at [400, 380] on button "Resend Email" at bounding box center [381, 392] width 259 height 69
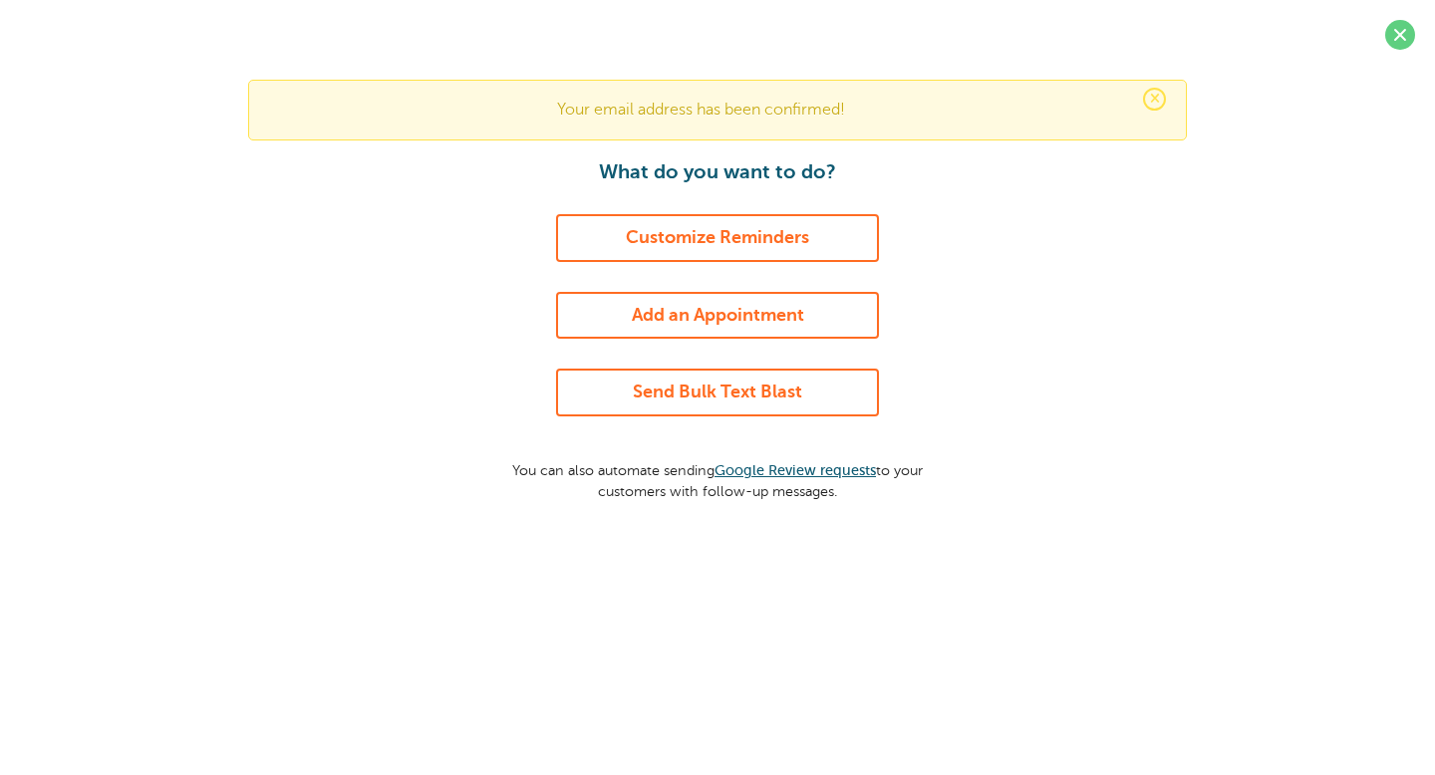
click at [792, 323] on link "Add an Appointment" at bounding box center [717, 316] width 323 height 48
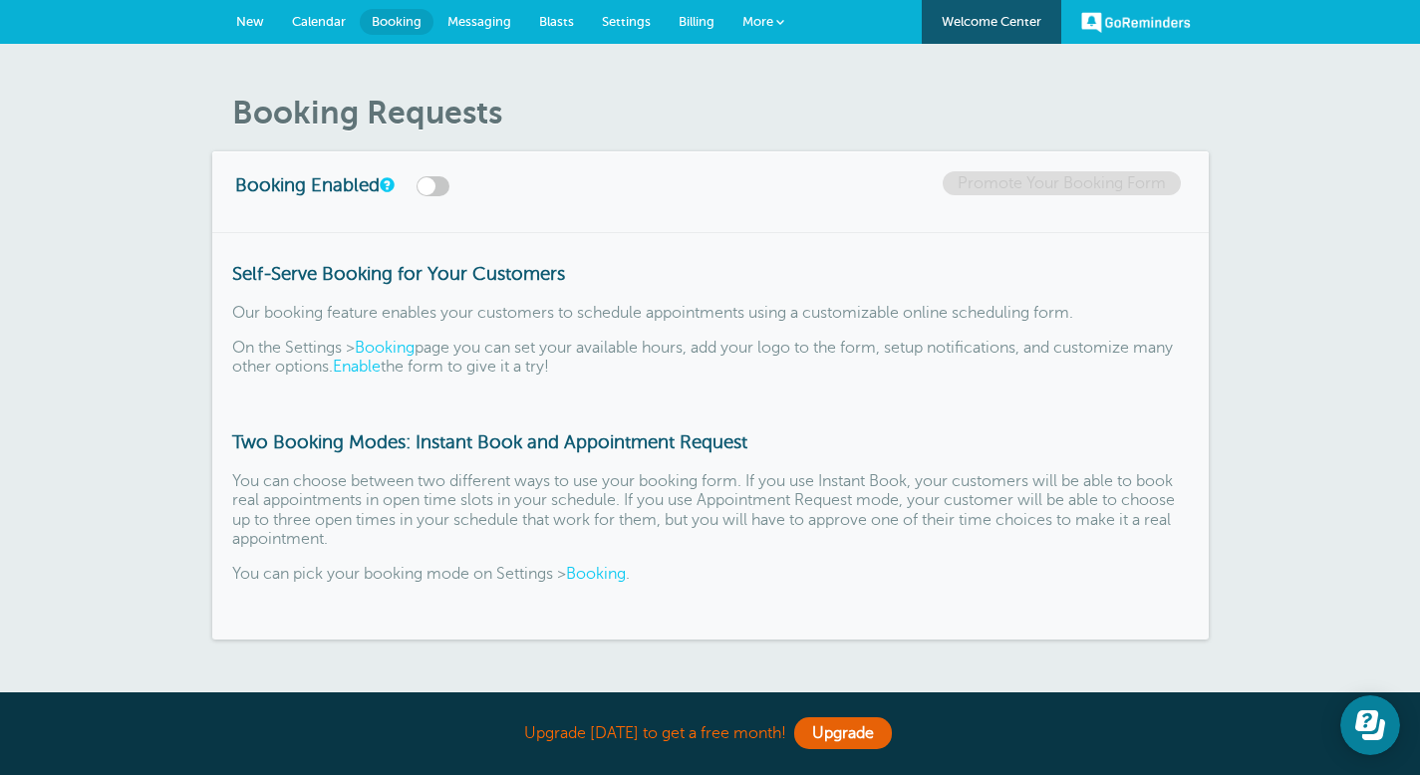
click at [311, 25] on span "Calendar" at bounding box center [319, 21] width 54 height 15
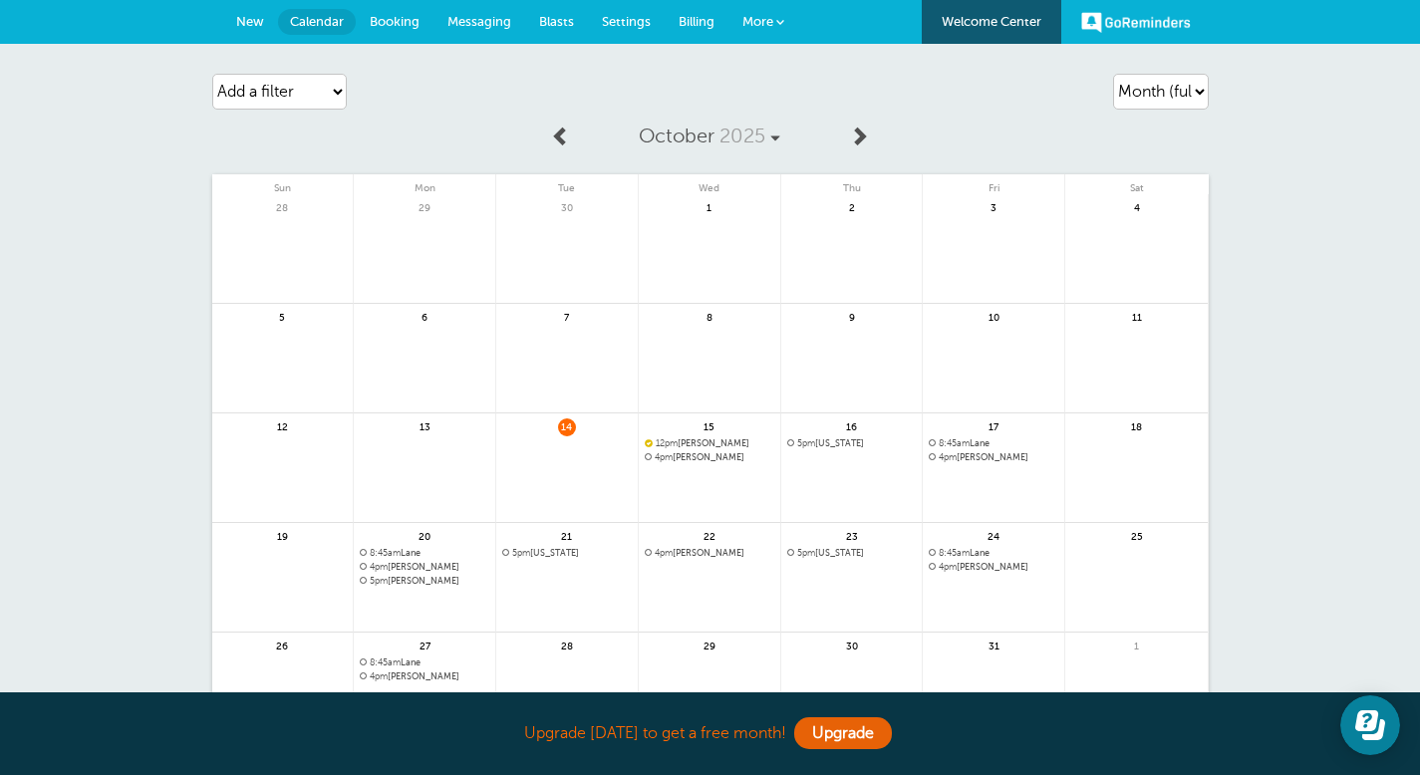
click at [397, 17] on span "Booking" at bounding box center [395, 21] width 50 height 15
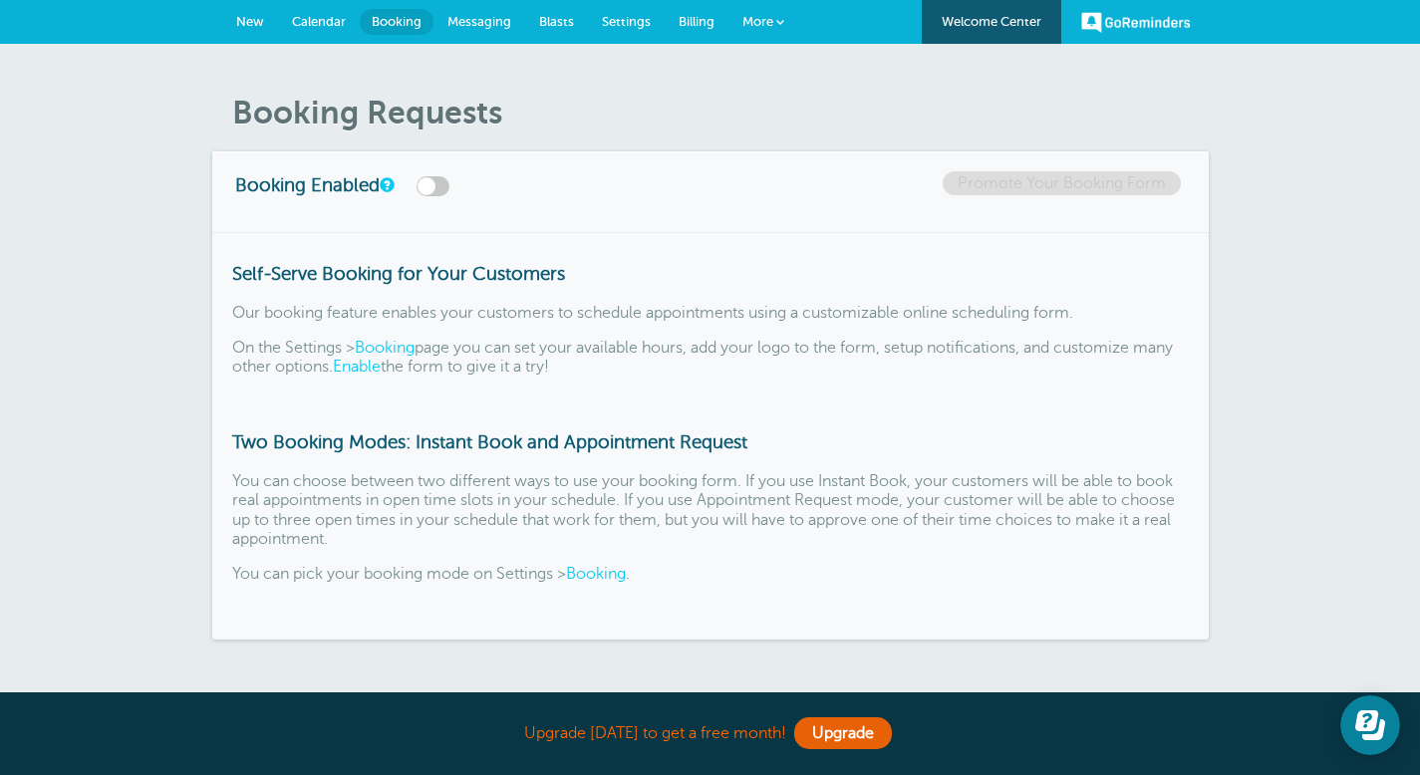
click at [433, 187] on label at bounding box center [432, 186] width 33 height 20
click at [0, 0] on input "checkbox" at bounding box center [0, 0] width 0 height 0
click at [475, 24] on span "Messaging" at bounding box center [479, 21] width 64 height 15
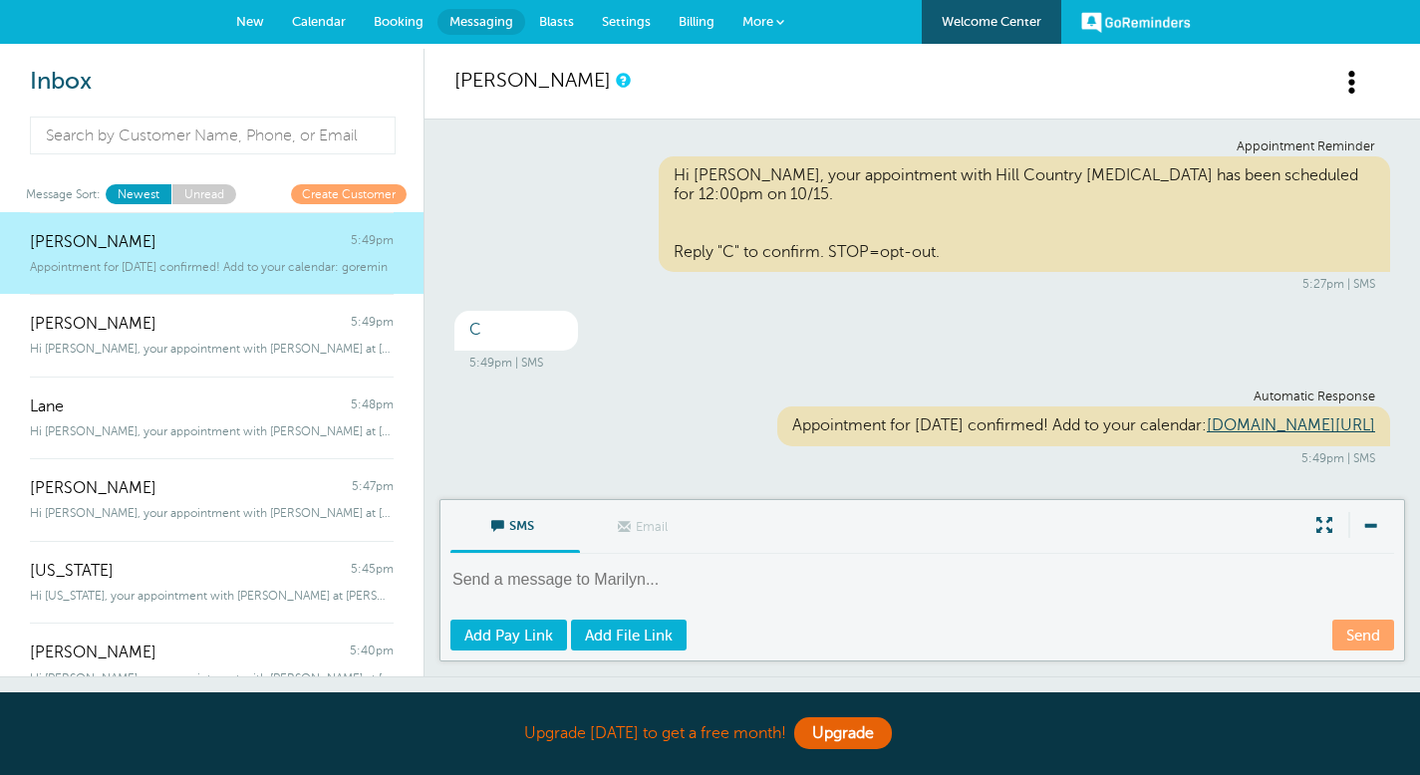
scroll to position [6, 0]
click at [398, 20] on span "Booking" at bounding box center [399, 21] width 50 height 15
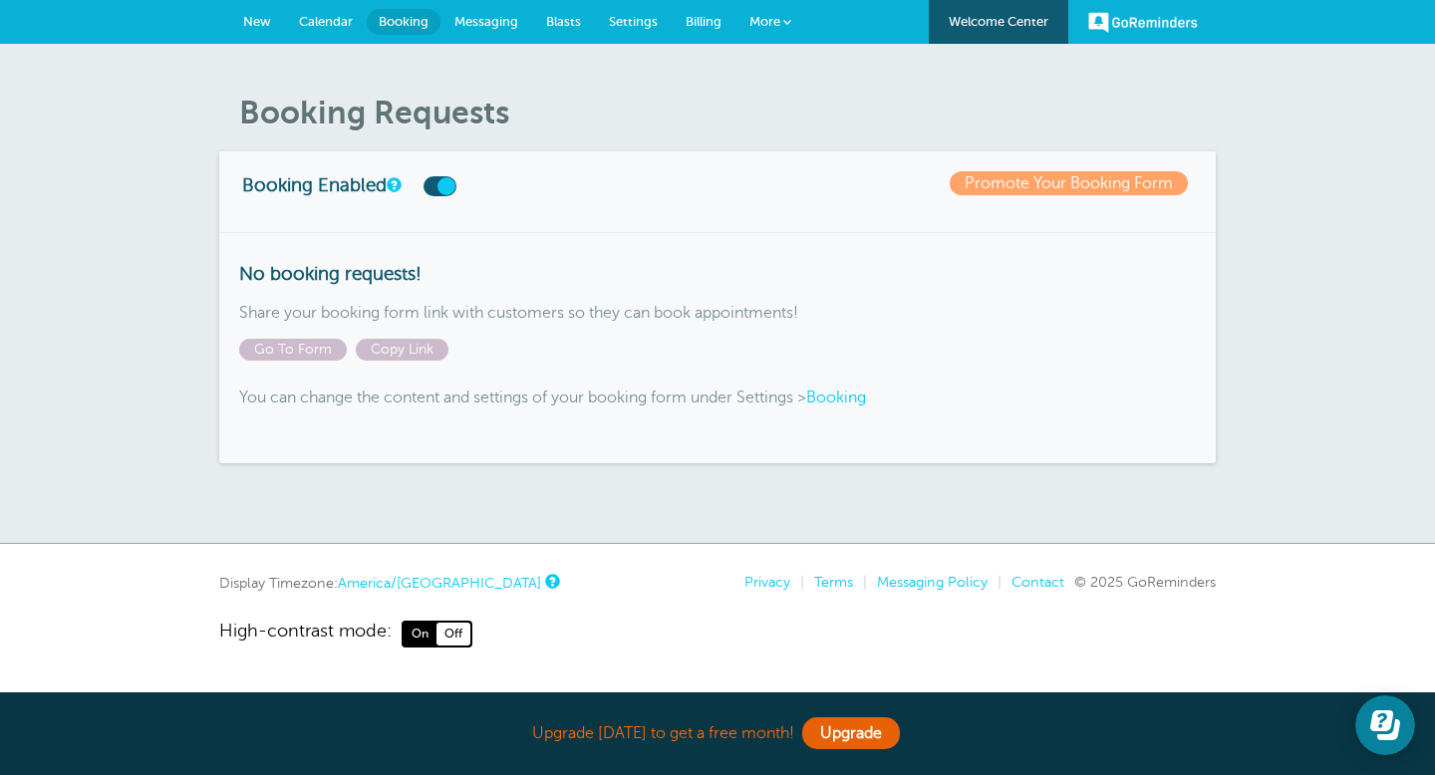
click at [448, 186] on label at bounding box center [439, 186] width 33 height 20
click at [0, 0] on input "checkbox" at bounding box center [0, 0] width 0 height 0
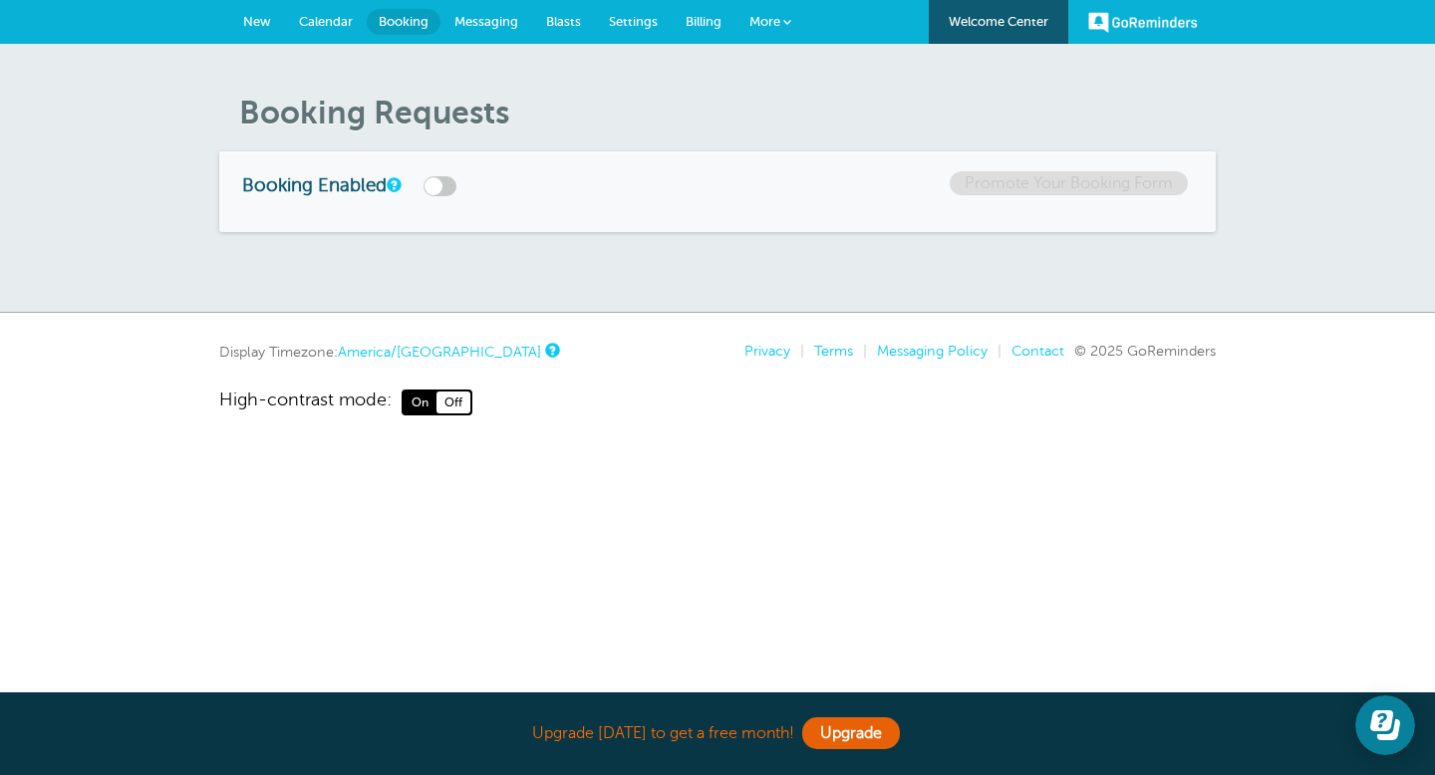
click at [255, 20] on span "New" at bounding box center [257, 21] width 28 height 15
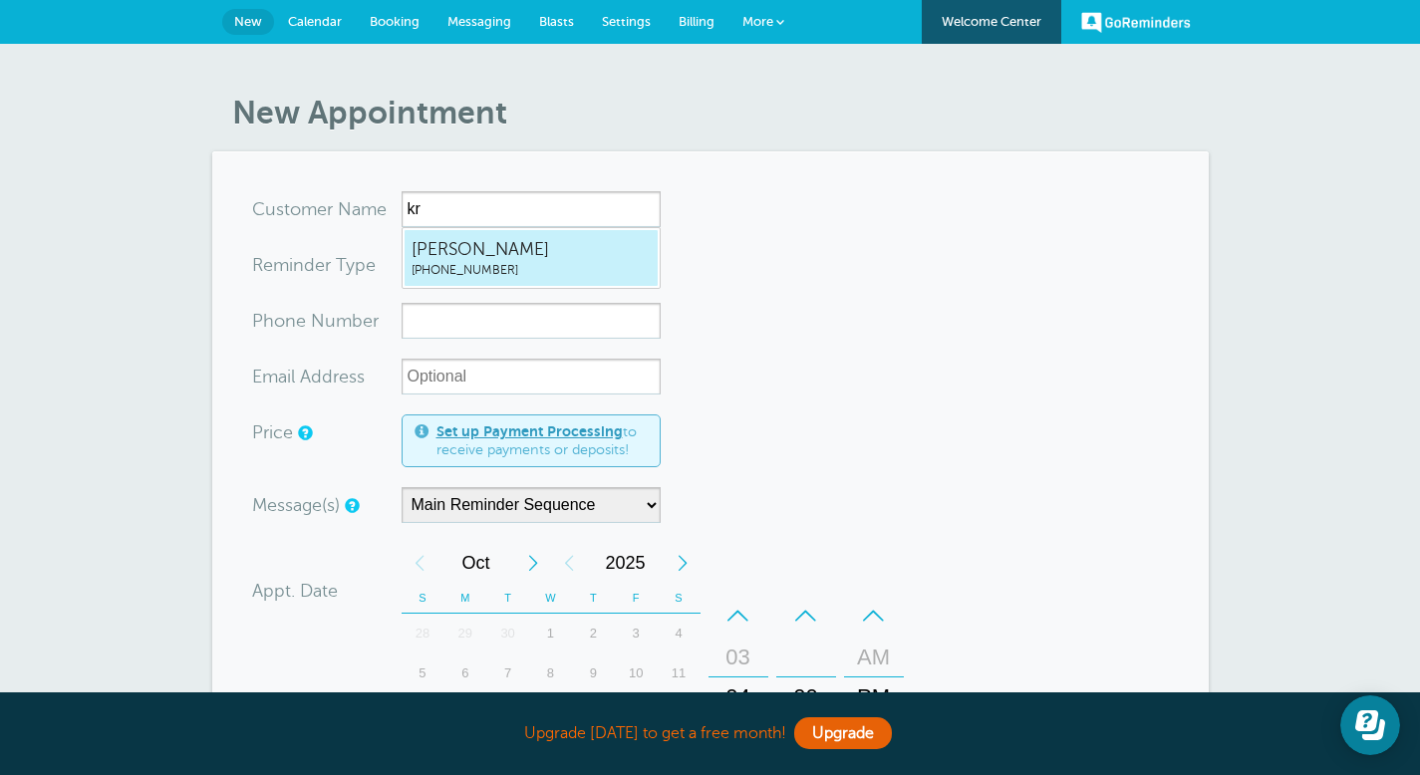
click at [425, 262] on span "(512) 665-7646" at bounding box center [530, 270] width 239 height 17
type input "Kristen5126657646"
type input "Kristen"
type input "(512) 665-7646"
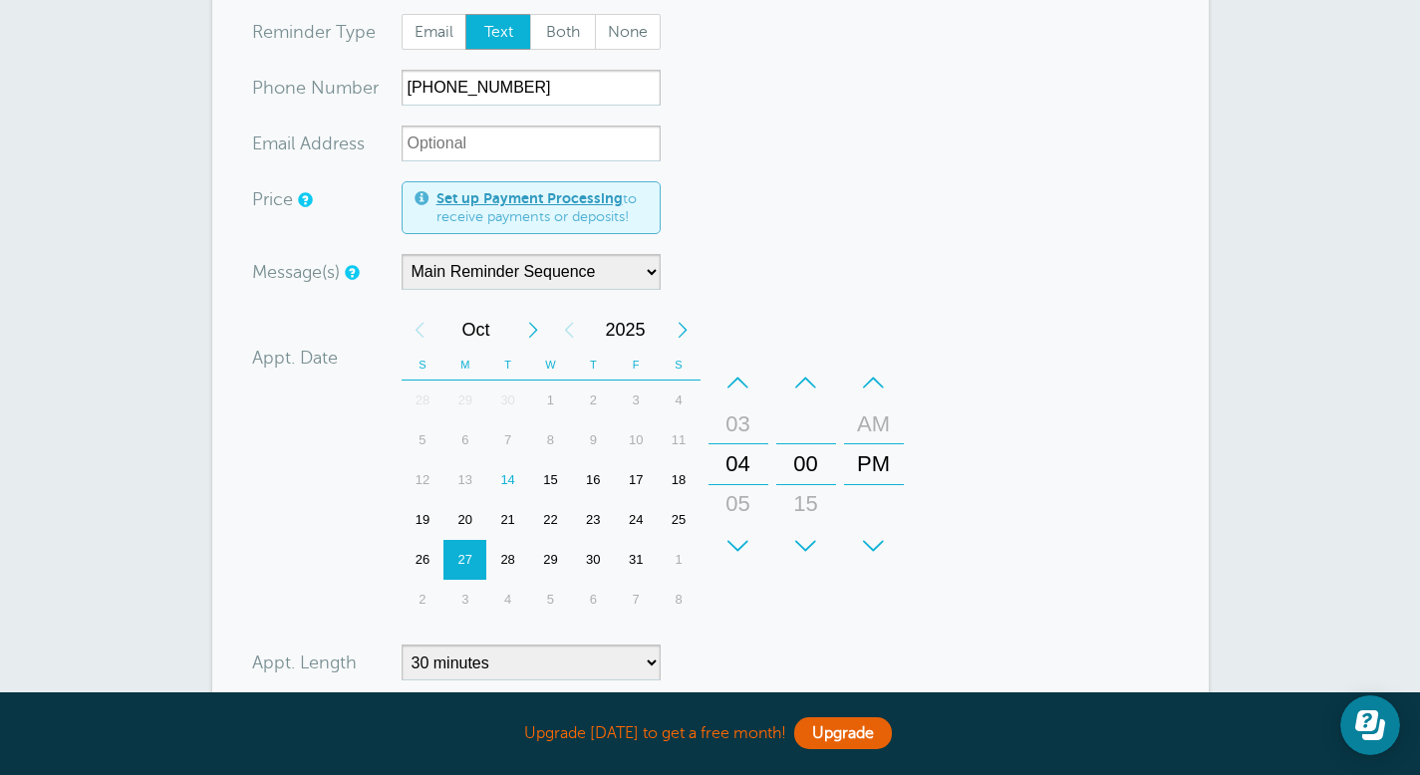
scroll to position [241, 0]
click at [743, 498] on div "05" at bounding box center [738, 502] width 48 height 40
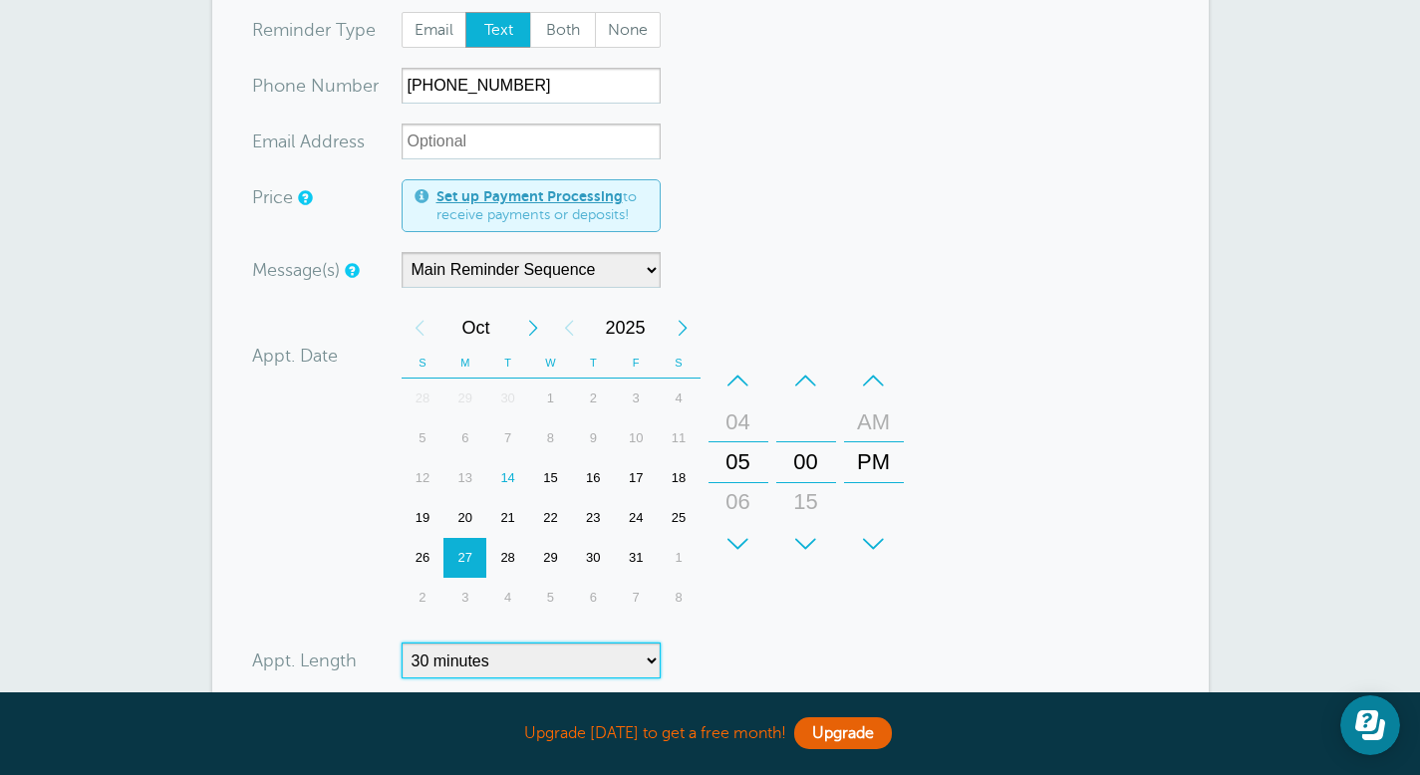
click at [645, 655] on select "5 minutes 10 minutes 15 minutes 20 minutes 25 minutes 30 minutes 35 minutes 40 …" at bounding box center [530, 661] width 259 height 36
select select "60"
click at [401, 643] on select "5 minutes 10 minutes 15 minutes 20 minutes 25 minutes 30 minutes 35 minutes 40 …" at bounding box center [530, 661] width 259 height 36
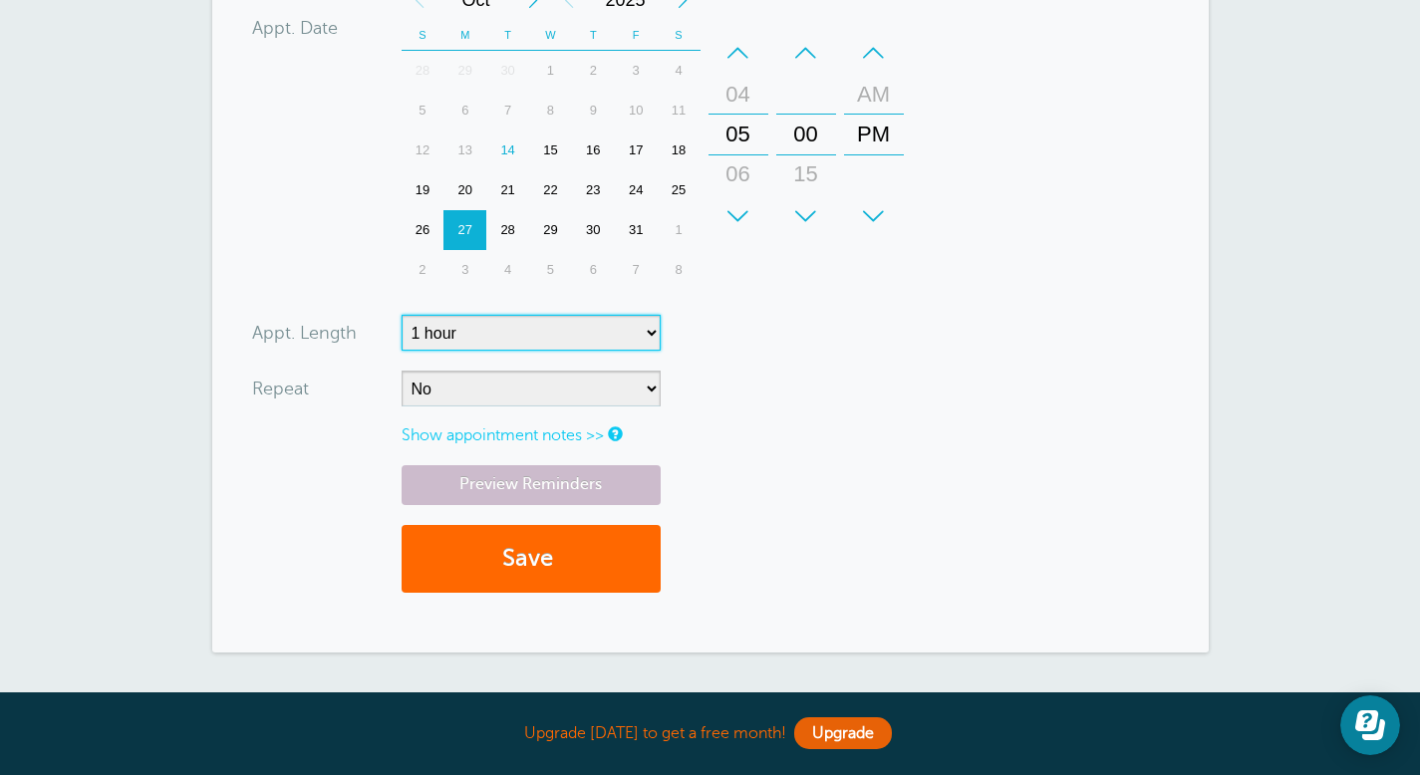
scroll to position [587, 0]
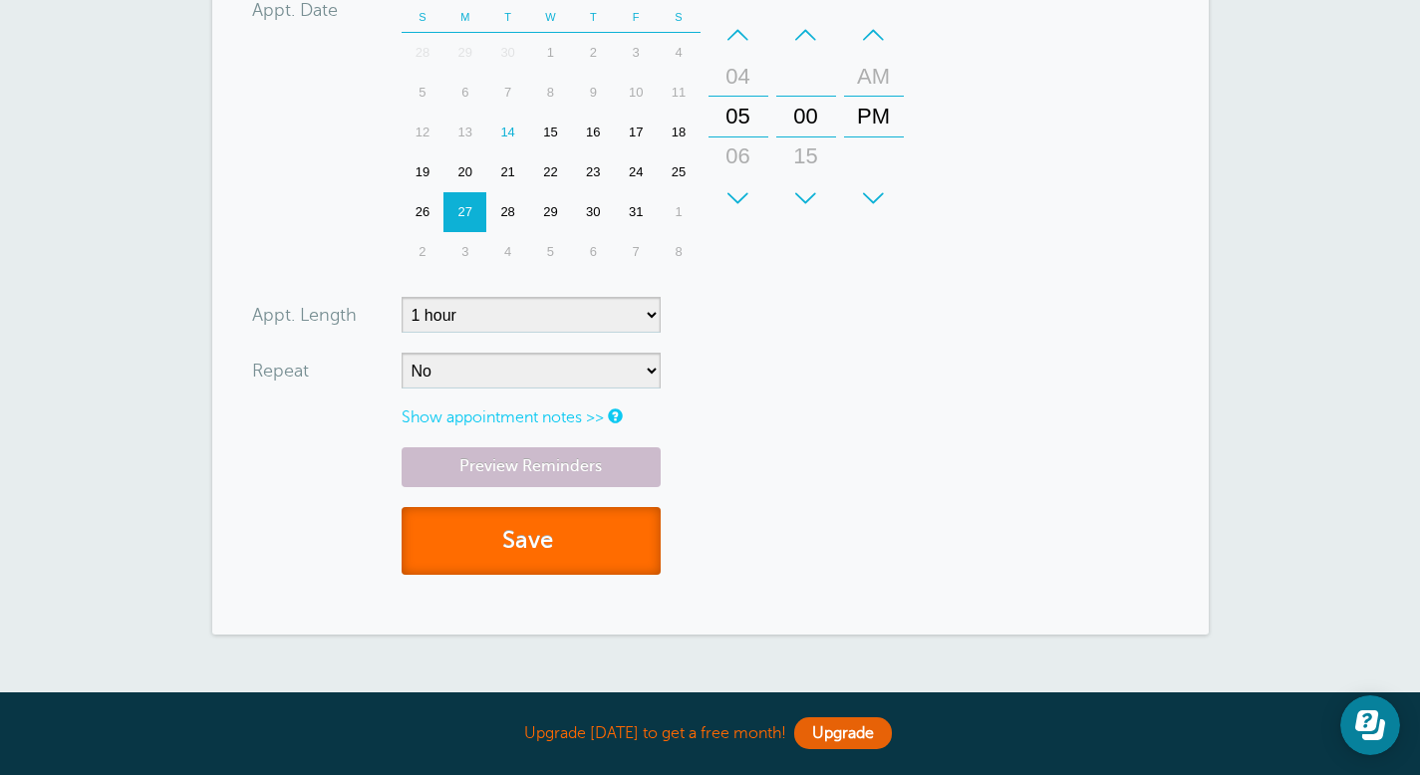
click at [490, 532] on button "Save" at bounding box center [530, 541] width 259 height 69
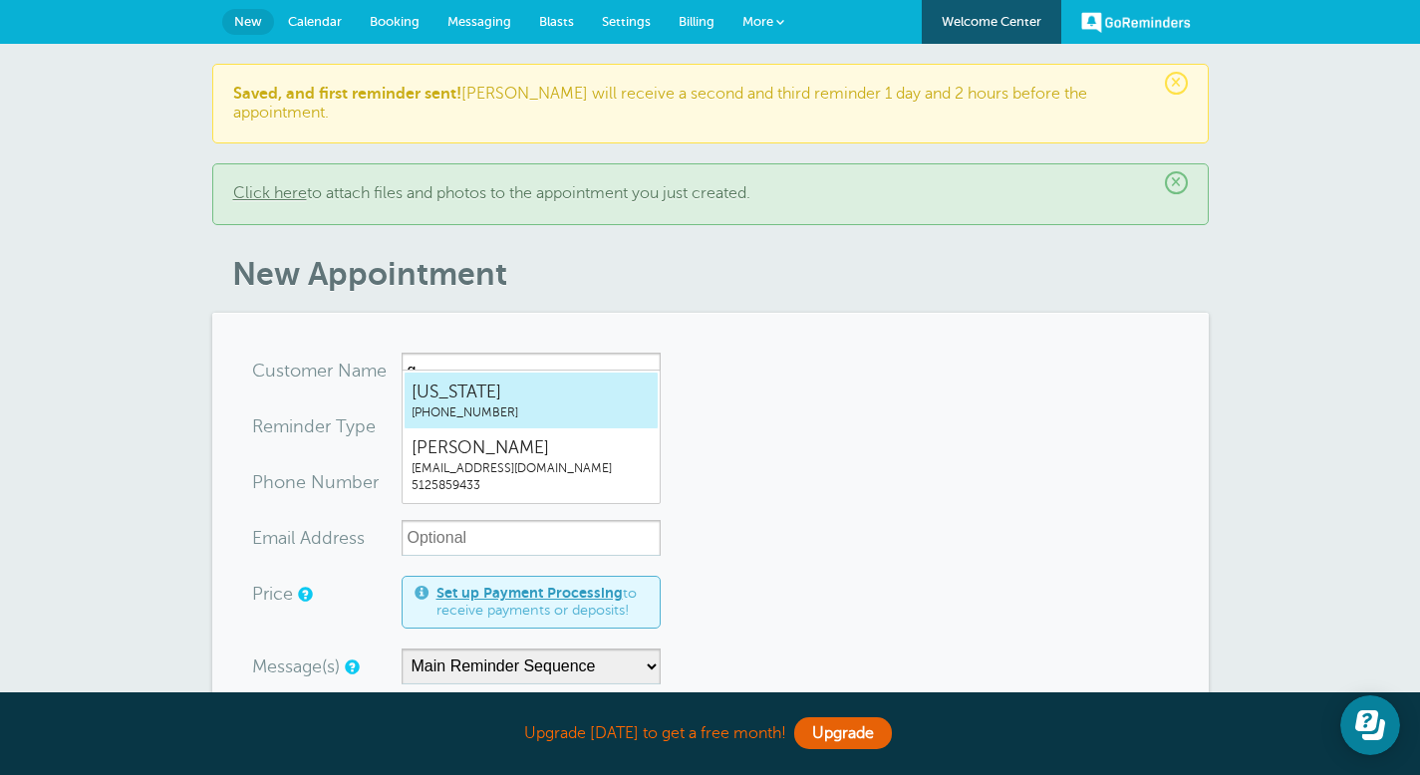
click at [476, 394] on span "[US_STATE]" at bounding box center [530, 392] width 239 height 25
type input "Georgia5127576891"
type input "[US_STATE]"
type input "[PHONE_NUMBER]"
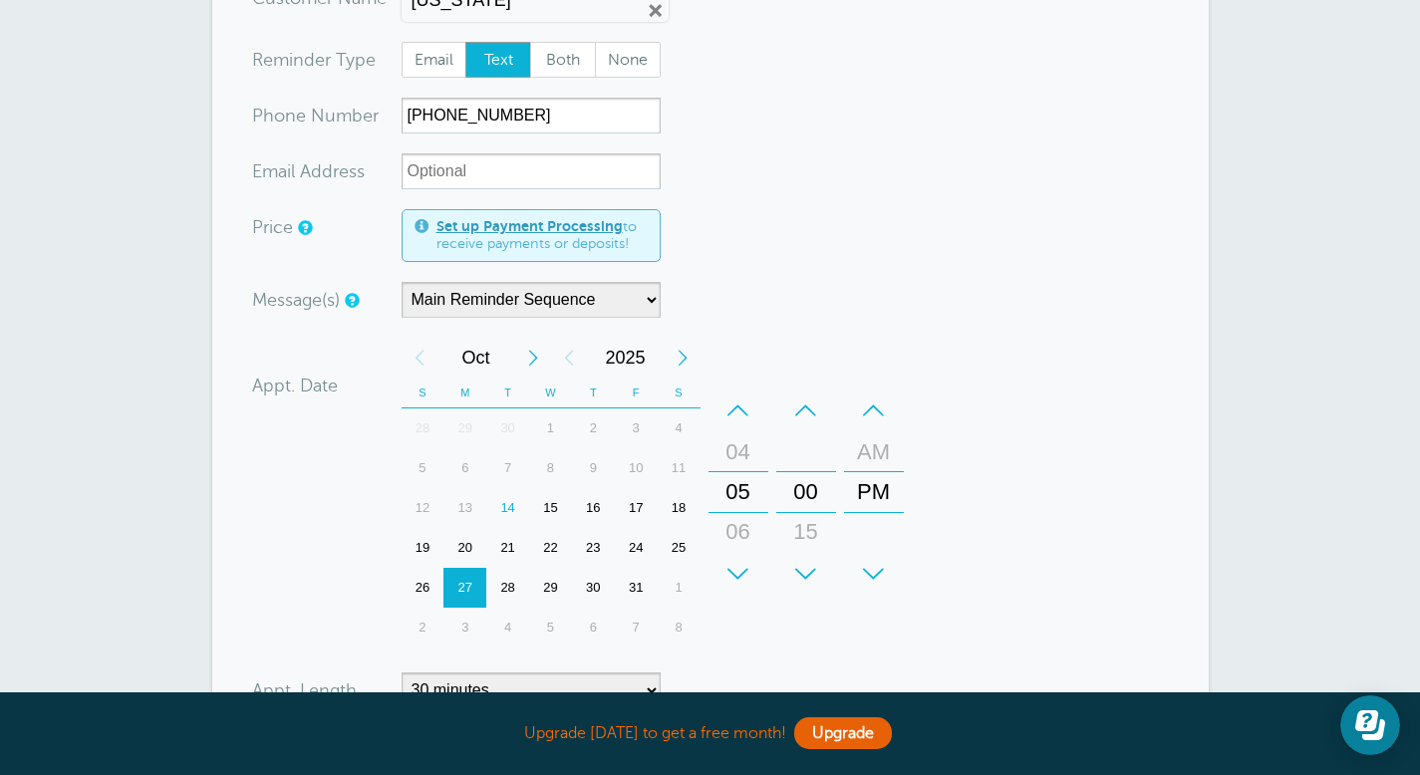
scroll to position [384, 0]
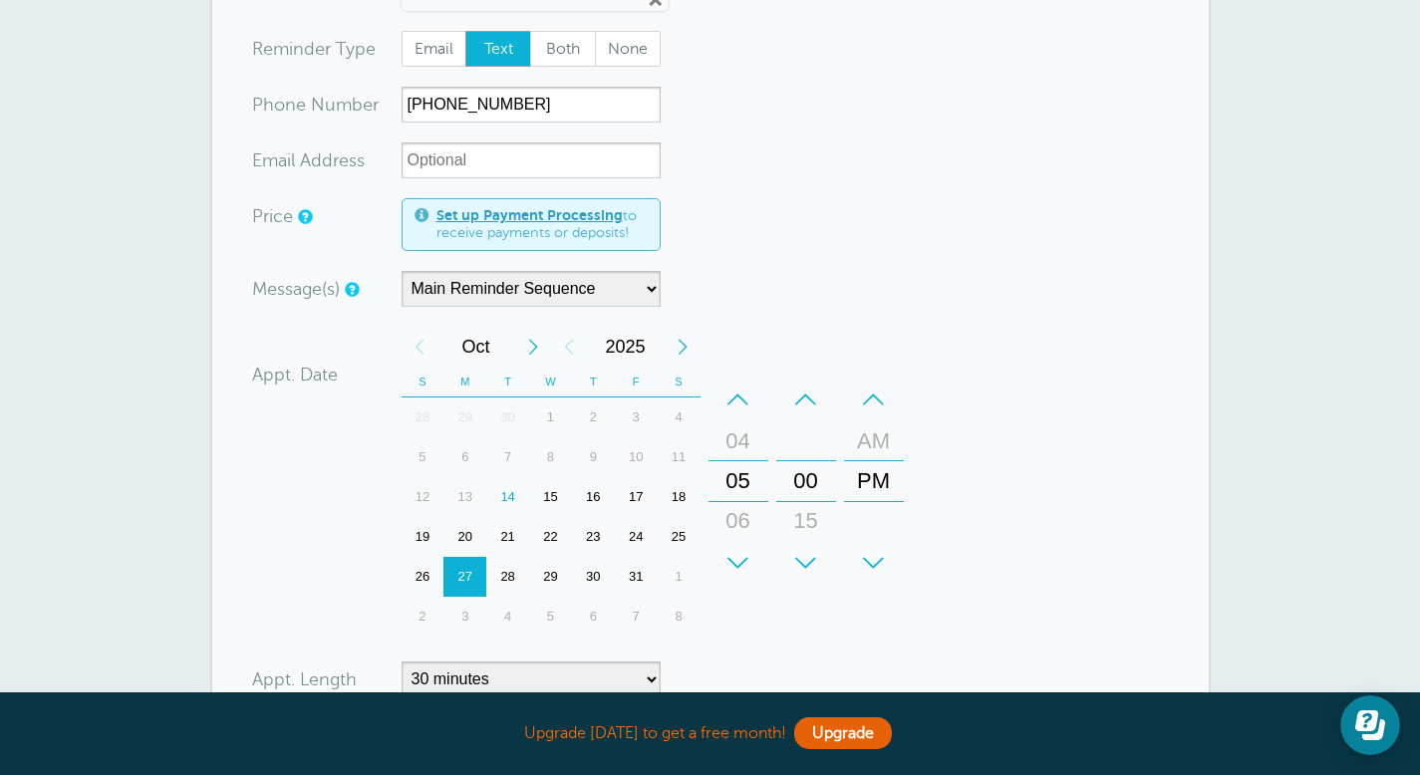
click at [507, 557] on div "28" at bounding box center [507, 577] width 43 height 40
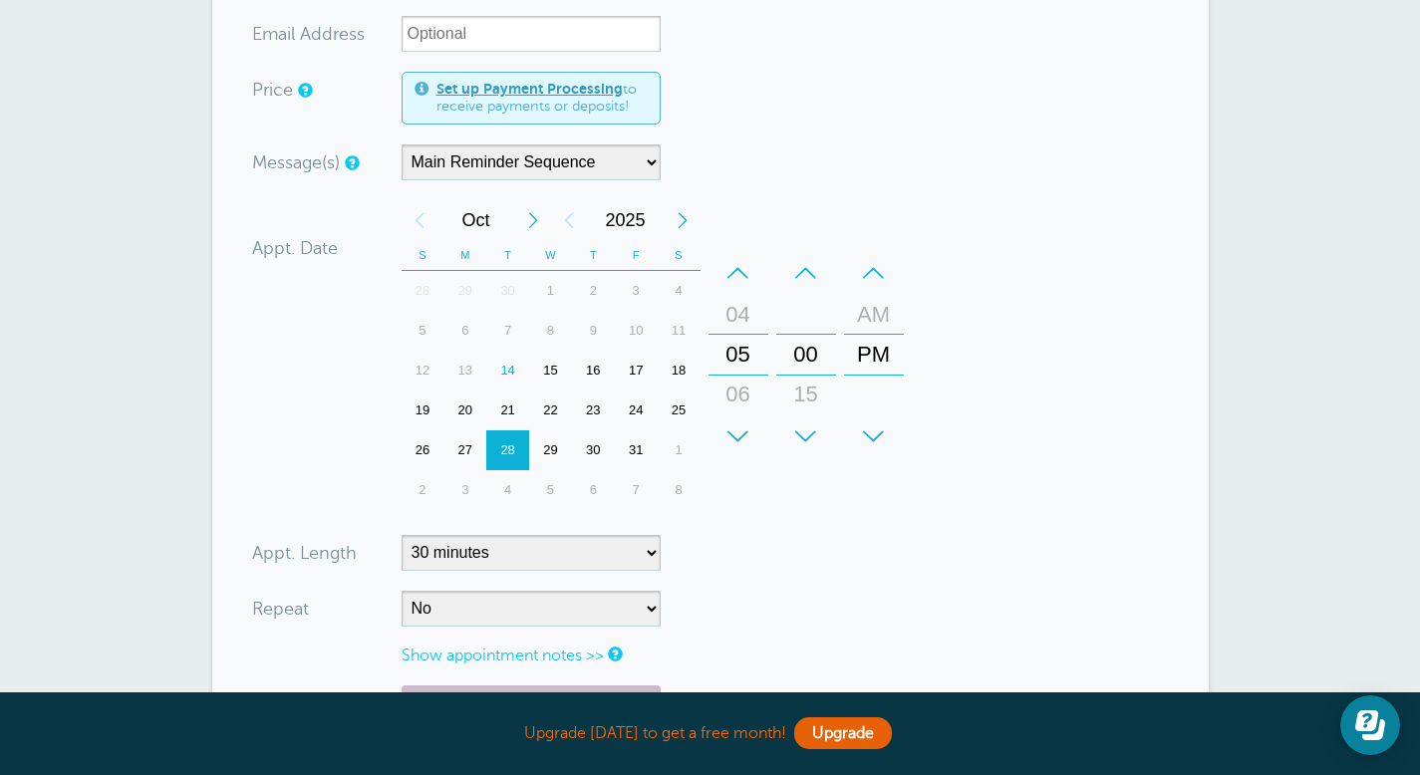
scroll to position [594, 0]
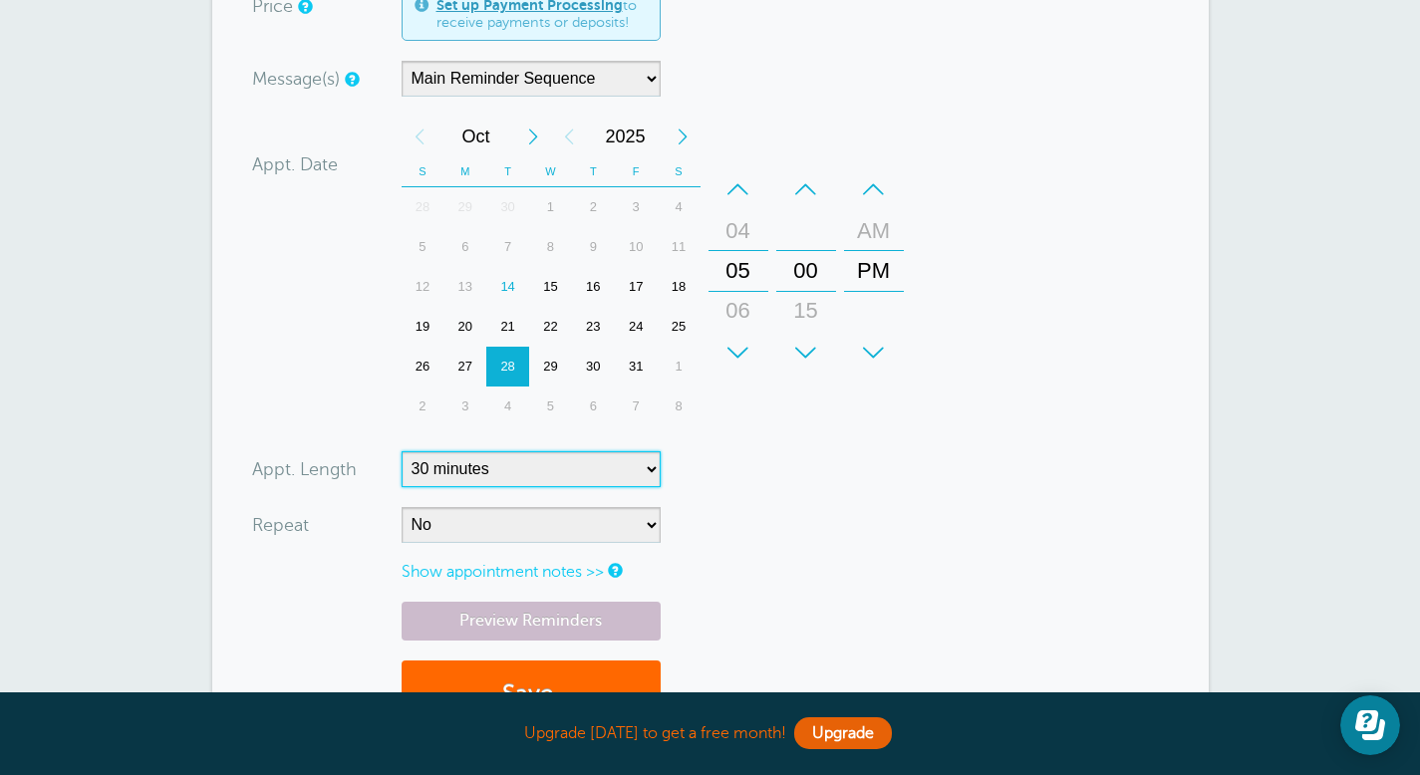
click at [641, 451] on select "5 minutes 10 minutes 15 minutes 20 minutes 25 minutes 30 minutes 35 minutes 40 …" at bounding box center [530, 469] width 259 height 36
select select "60"
click at [401, 451] on select "5 minutes 10 minutes 15 minutes 20 minutes 25 minutes 30 minutes 35 minutes 40 …" at bounding box center [530, 469] width 259 height 36
click at [559, 680] on span "submit" at bounding box center [556, 693] width 6 height 27
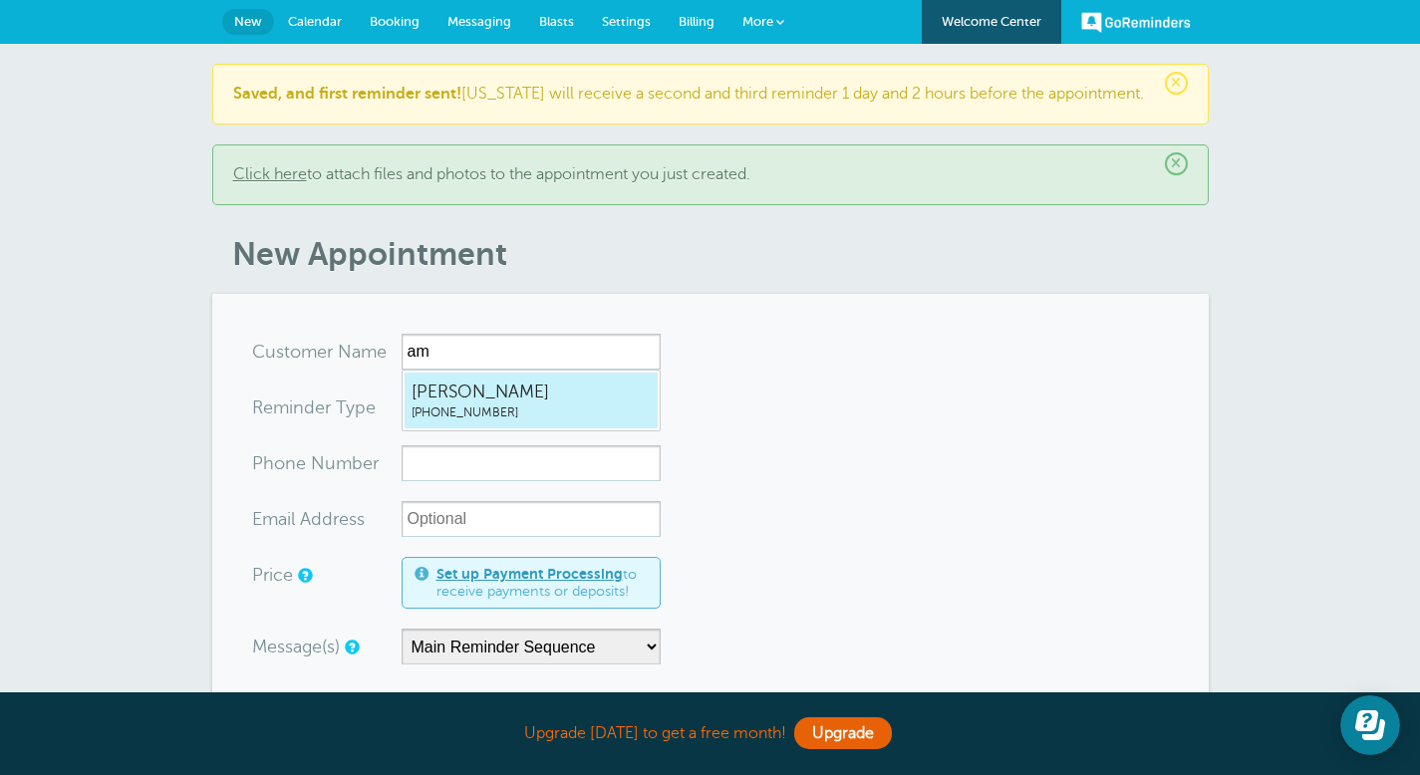
click at [469, 405] on span "(210) 973-9990" at bounding box center [530, 412] width 239 height 17
type input "Amee2109739990"
type input "Amee"
type input "(210) 973-9990"
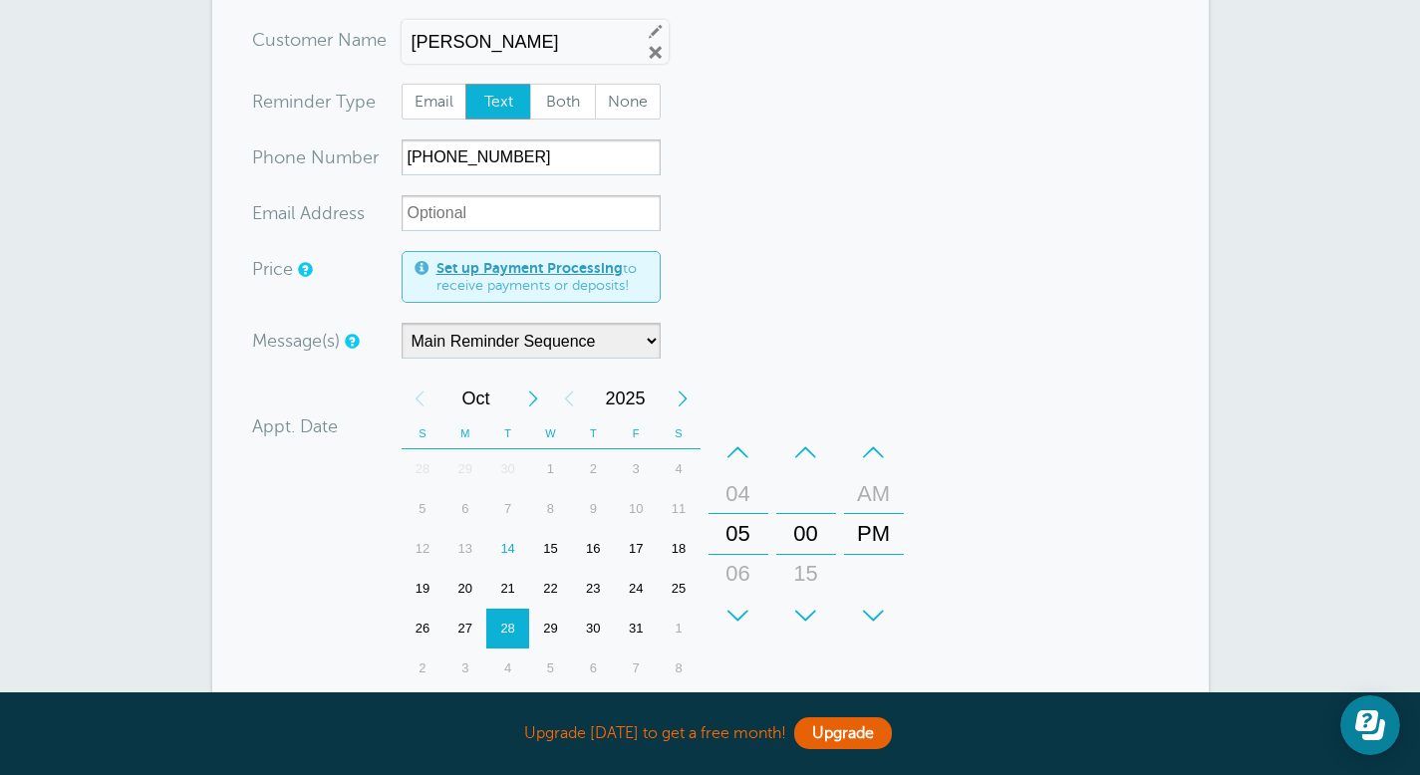
scroll to position [314, 0]
click at [553, 627] on div "29" at bounding box center [550, 627] width 43 height 40
drag, startPoint x: 740, startPoint y: 491, endPoint x: 744, endPoint y: 526, distance: 35.1
click at [744, 526] on div "04" at bounding box center [738, 527] width 48 height 40
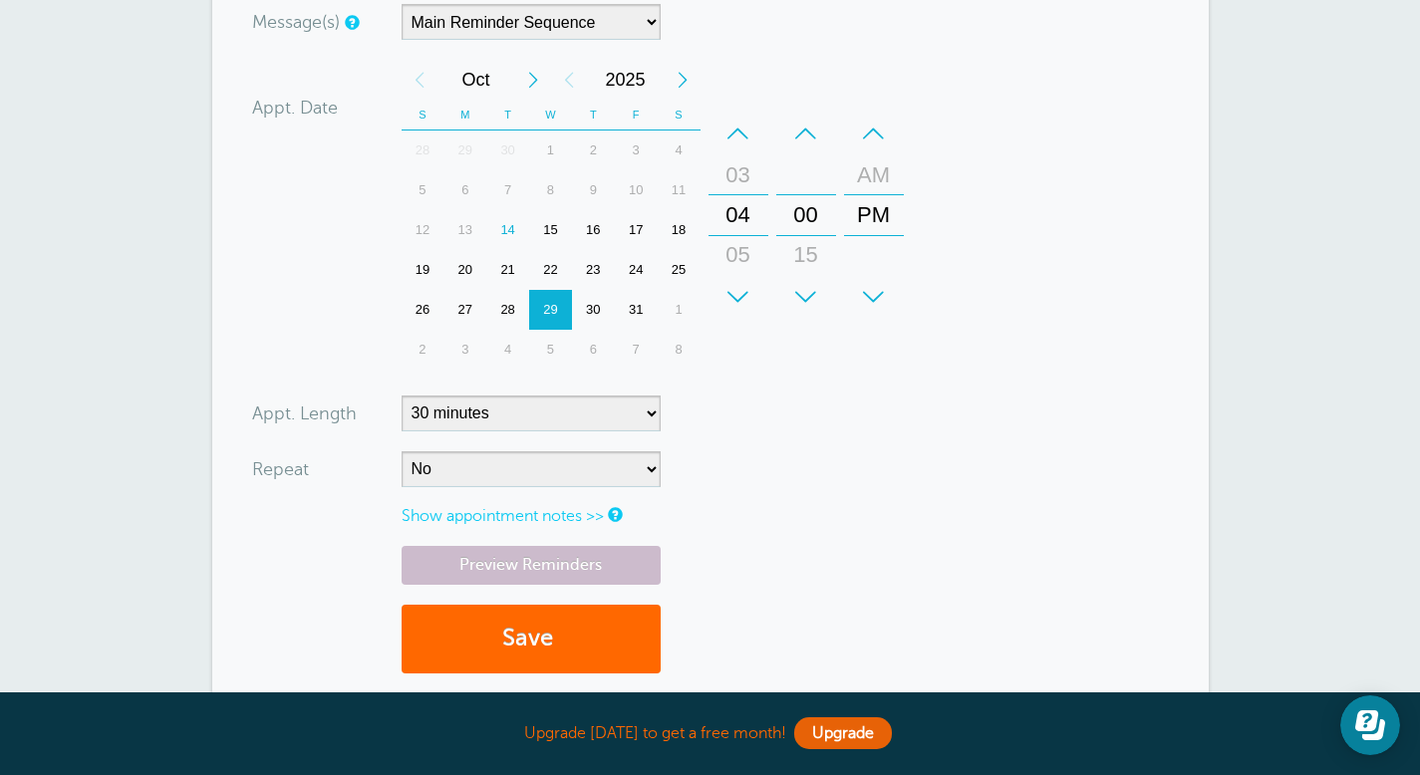
scroll to position [639, 0]
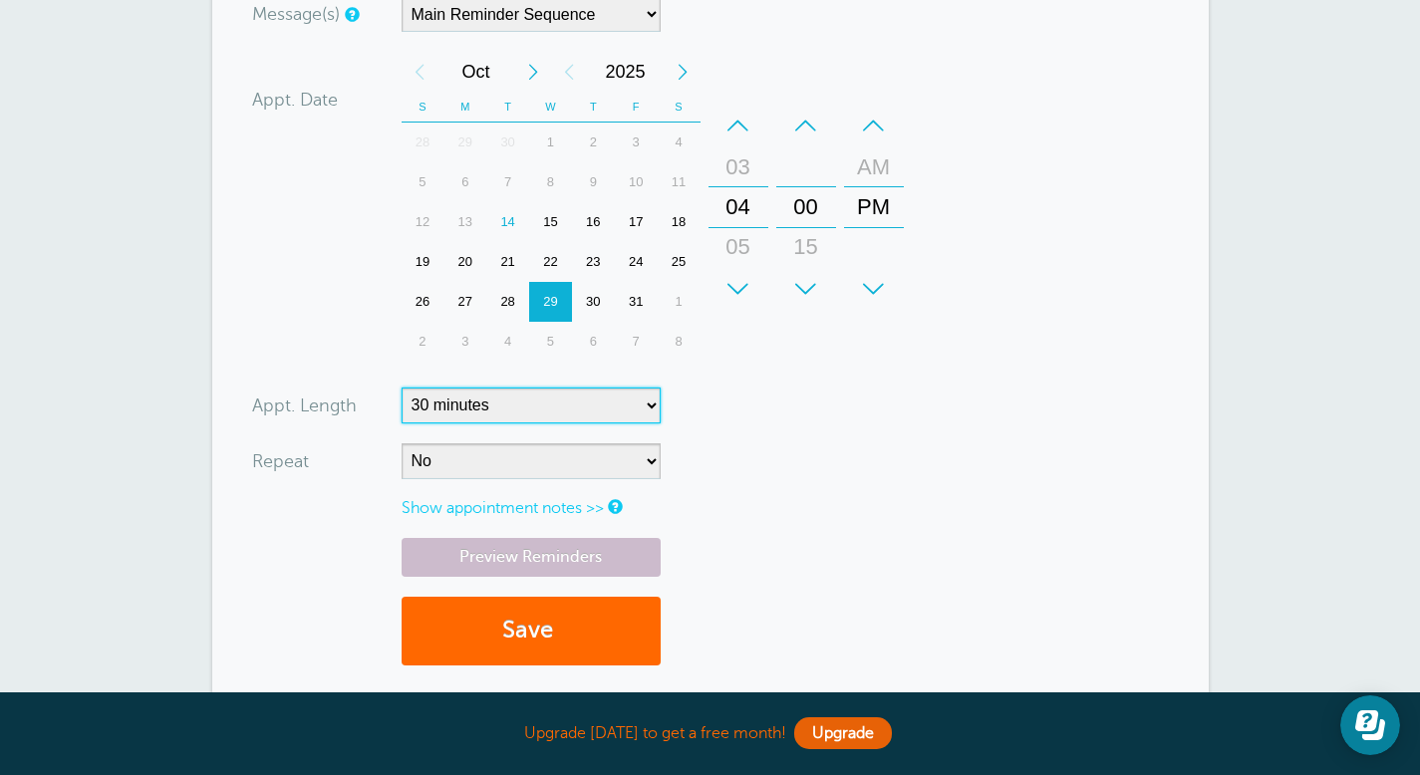
click at [582, 406] on select "5 minutes 10 minutes 15 minutes 20 minutes 25 minutes 30 minutes 35 minutes 40 …" at bounding box center [530, 406] width 259 height 36
select select "90"
click at [401, 388] on select "5 minutes 10 minutes 15 minutes 20 minutes 25 minutes 30 minutes 35 minutes 40 …" at bounding box center [530, 406] width 259 height 36
click at [569, 624] on button "Save" at bounding box center [530, 631] width 259 height 69
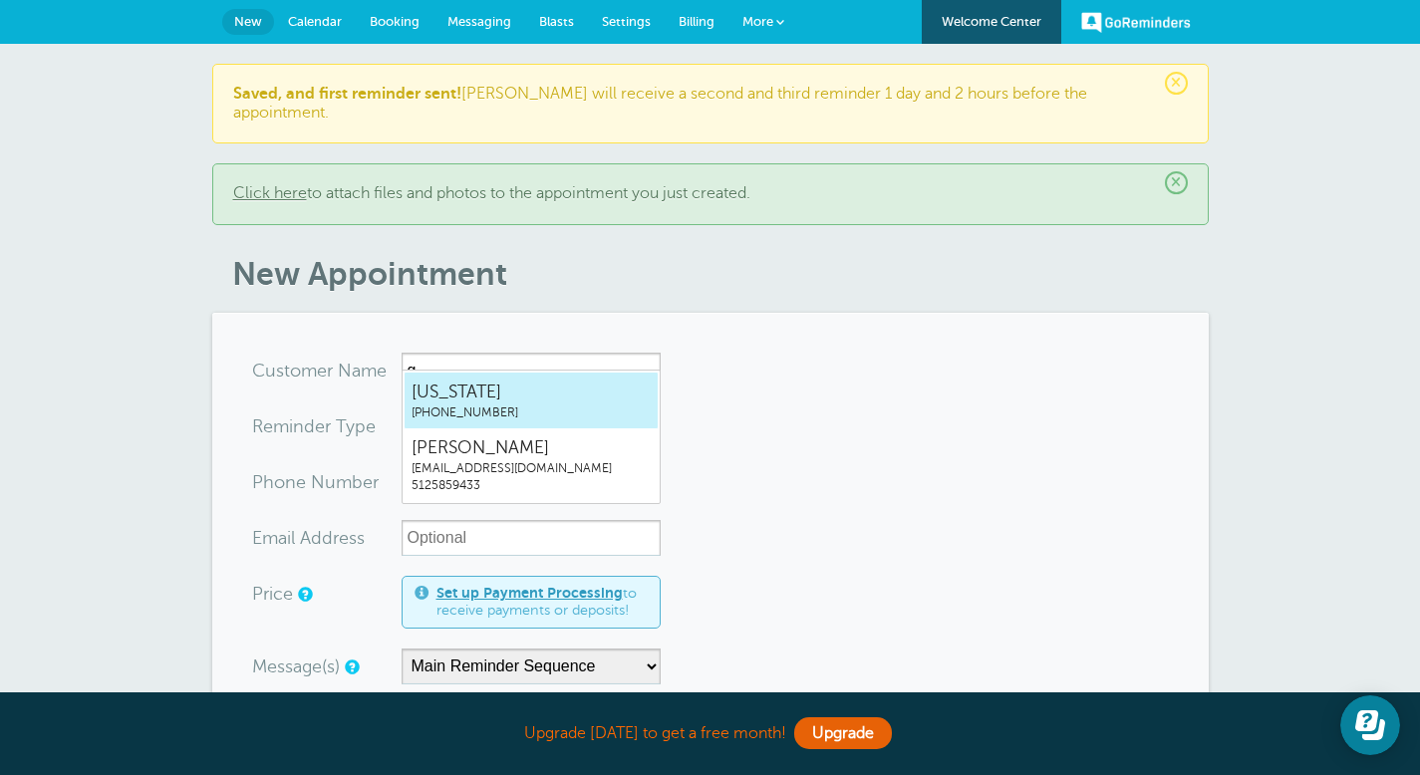
click at [478, 401] on span "[US_STATE]" at bounding box center [530, 392] width 239 height 25
type input "Georgia5127576891"
type input "[US_STATE]"
type input "[PHONE_NUMBER]"
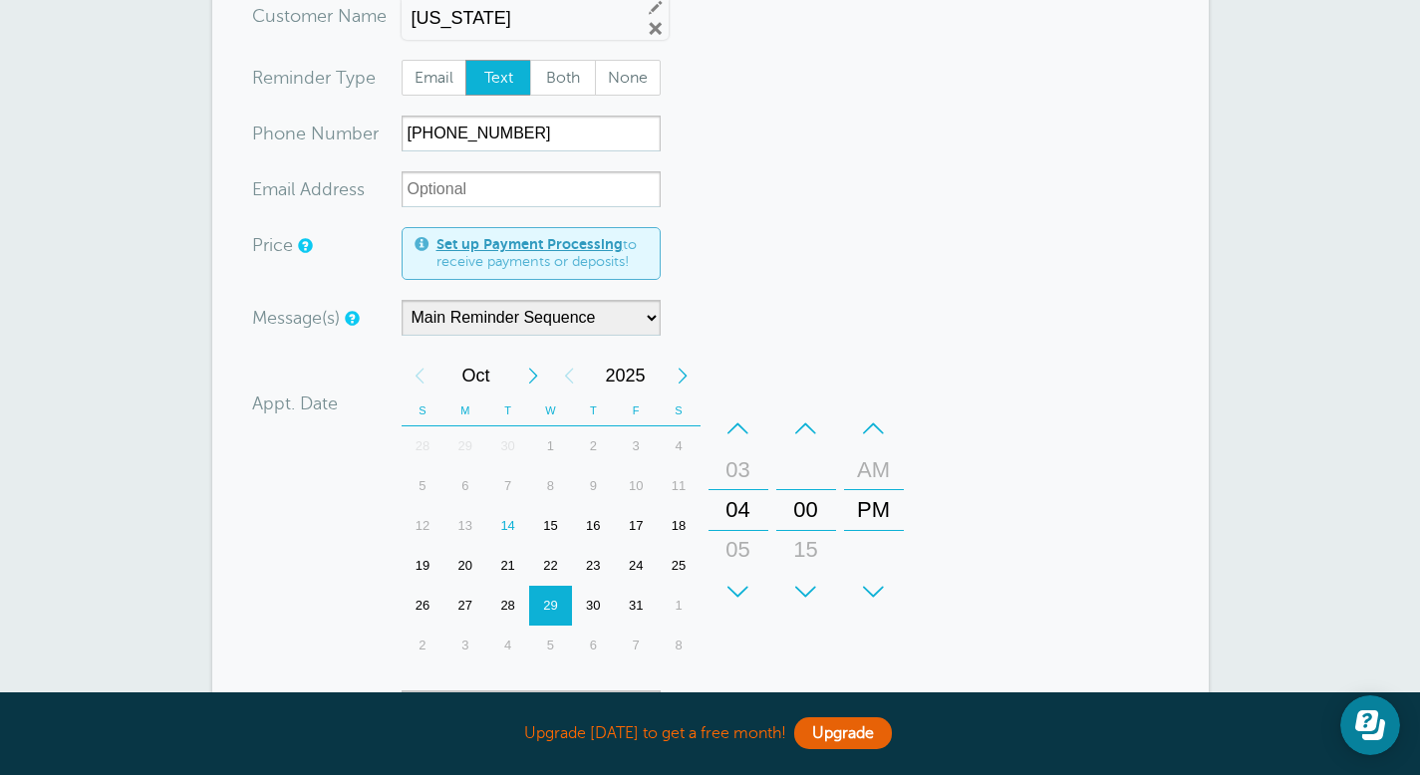
scroll to position [350, 0]
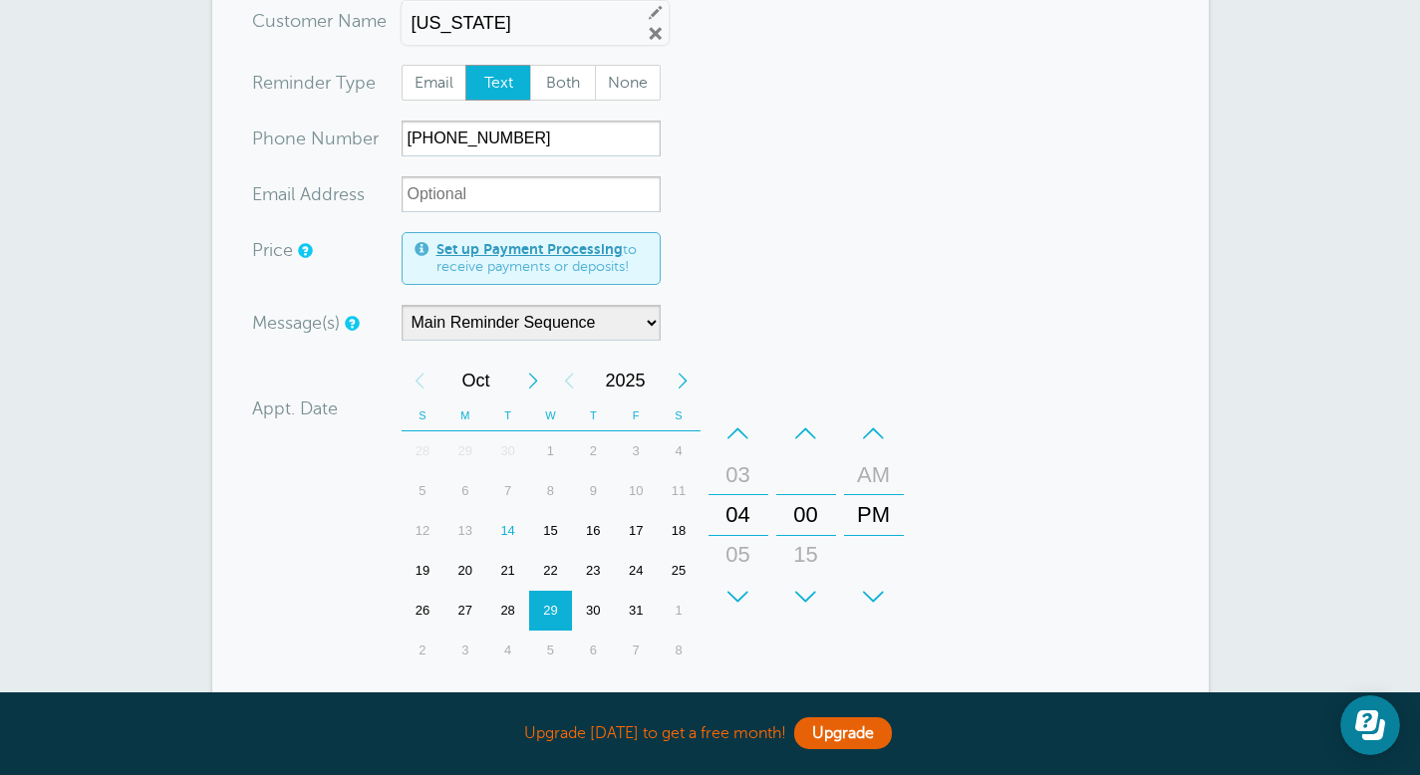
click at [593, 591] on div "30" at bounding box center [593, 611] width 43 height 40
drag, startPoint x: 742, startPoint y: 532, endPoint x: 742, endPoint y: 490, distance: 41.8
click at [742, 491] on div "05" at bounding box center [738, 511] width 48 height 40
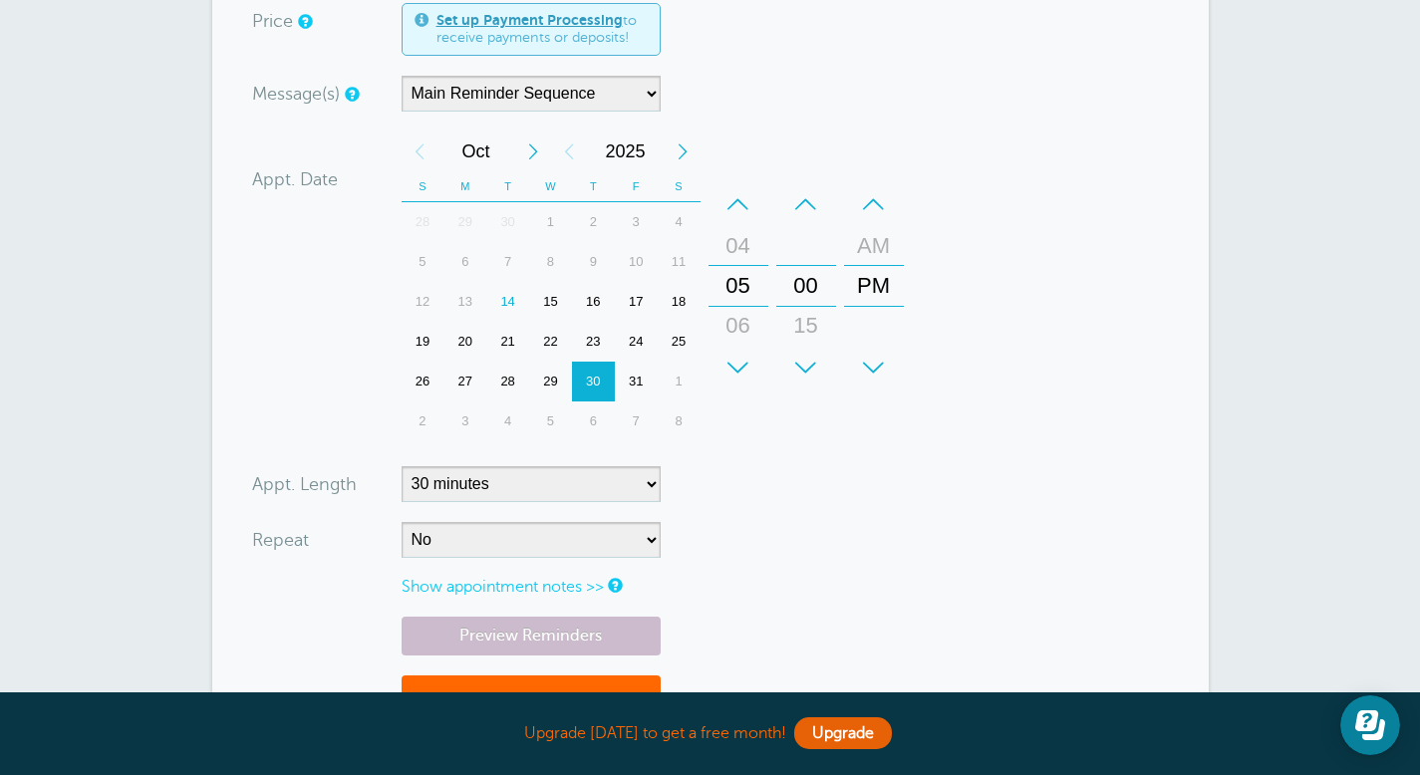
scroll to position [605, 0]
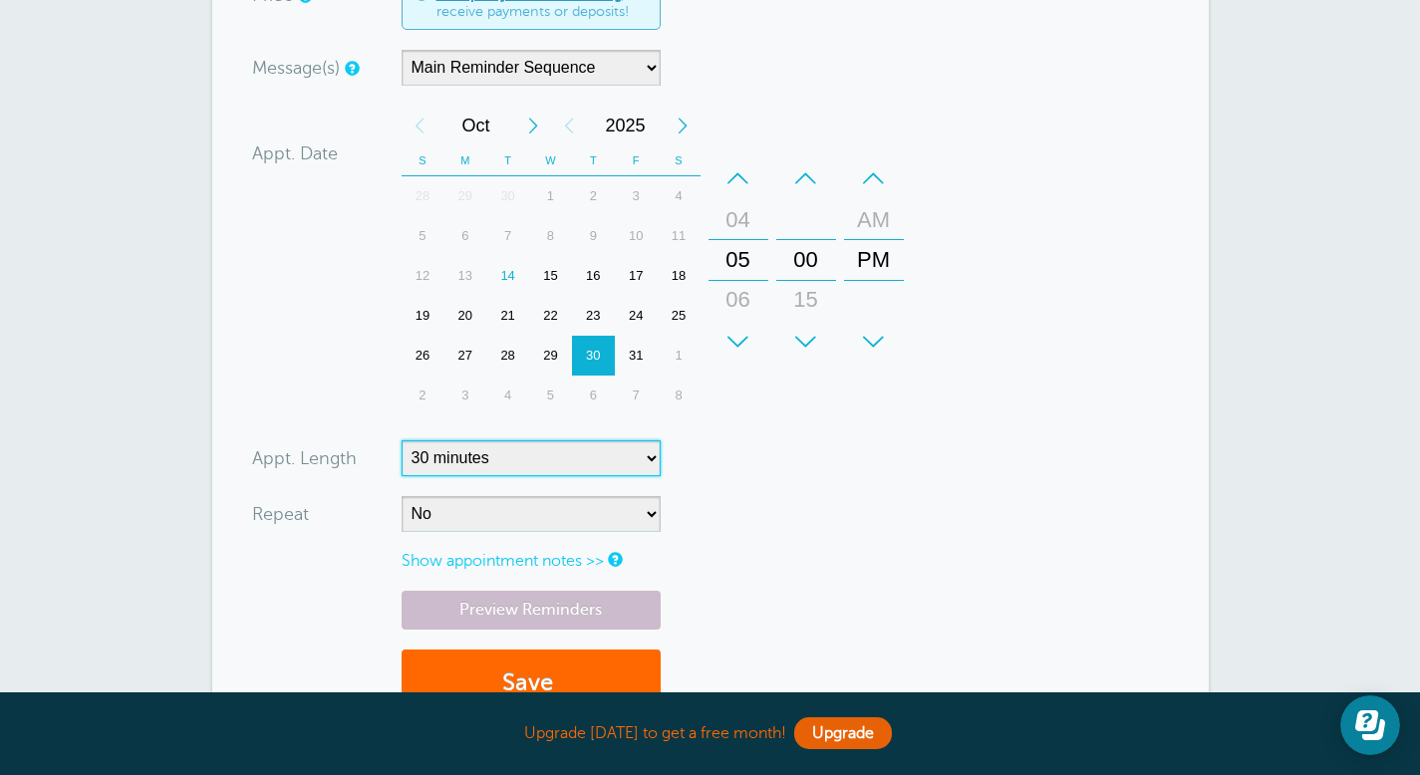
click at [623, 441] on select "5 minutes 10 minutes 15 minutes 20 minutes 25 minutes 30 minutes 35 minutes 40 …" at bounding box center [530, 458] width 259 height 36
select select "60"
click at [401, 440] on select "5 minutes 10 minutes 15 minutes 20 minutes 25 minutes 30 minutes 35 minutes 40 …" at bounding box center [530, 458] width 259 height 36
click at [588, 661] on button "Save" at bounding box center [530, 684] width 259 height 69
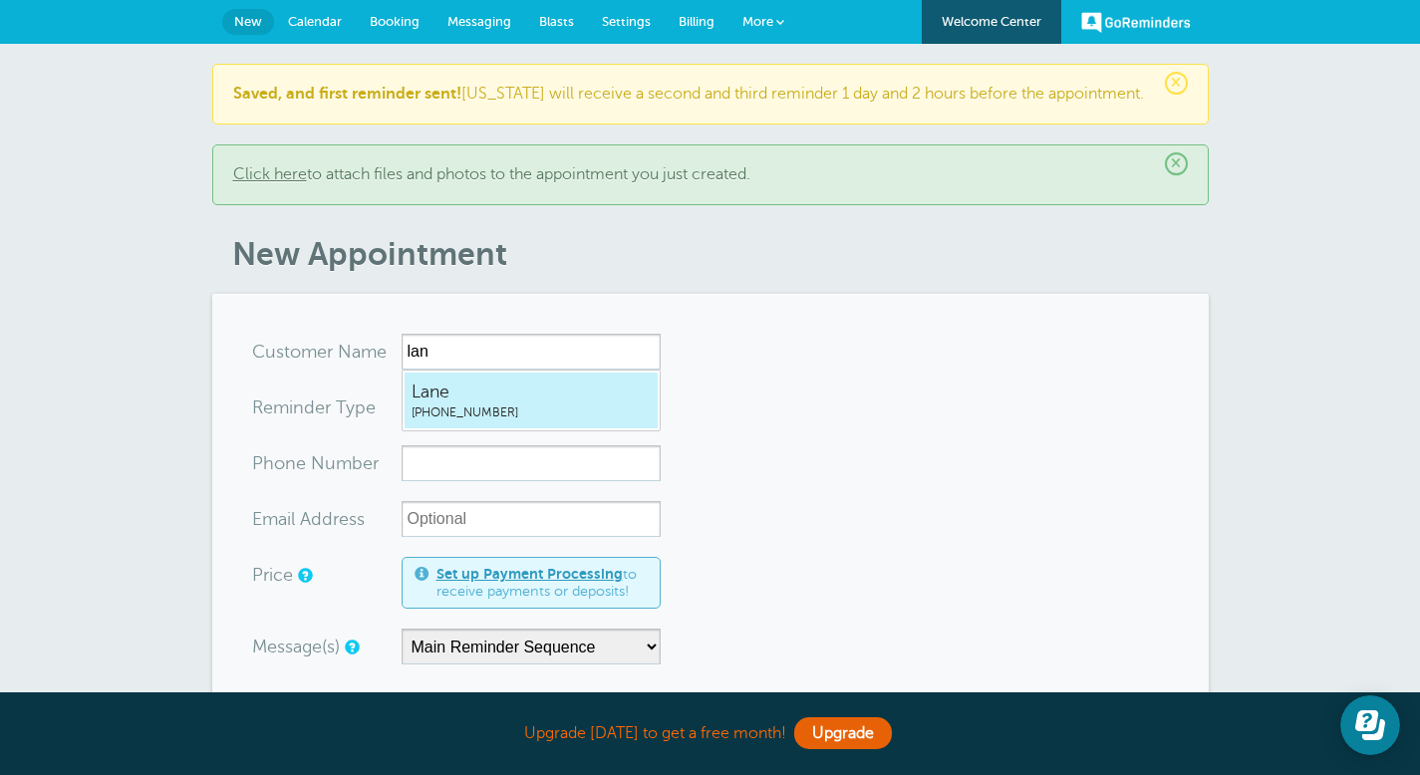
click at [430, 408] on span "[PHONE_NUMBER]" at bounding box center [530, 412] width 239 height 17
type input "Lane5128787322"
type input "Lane"
type input "[PHONE_NUMBER]"
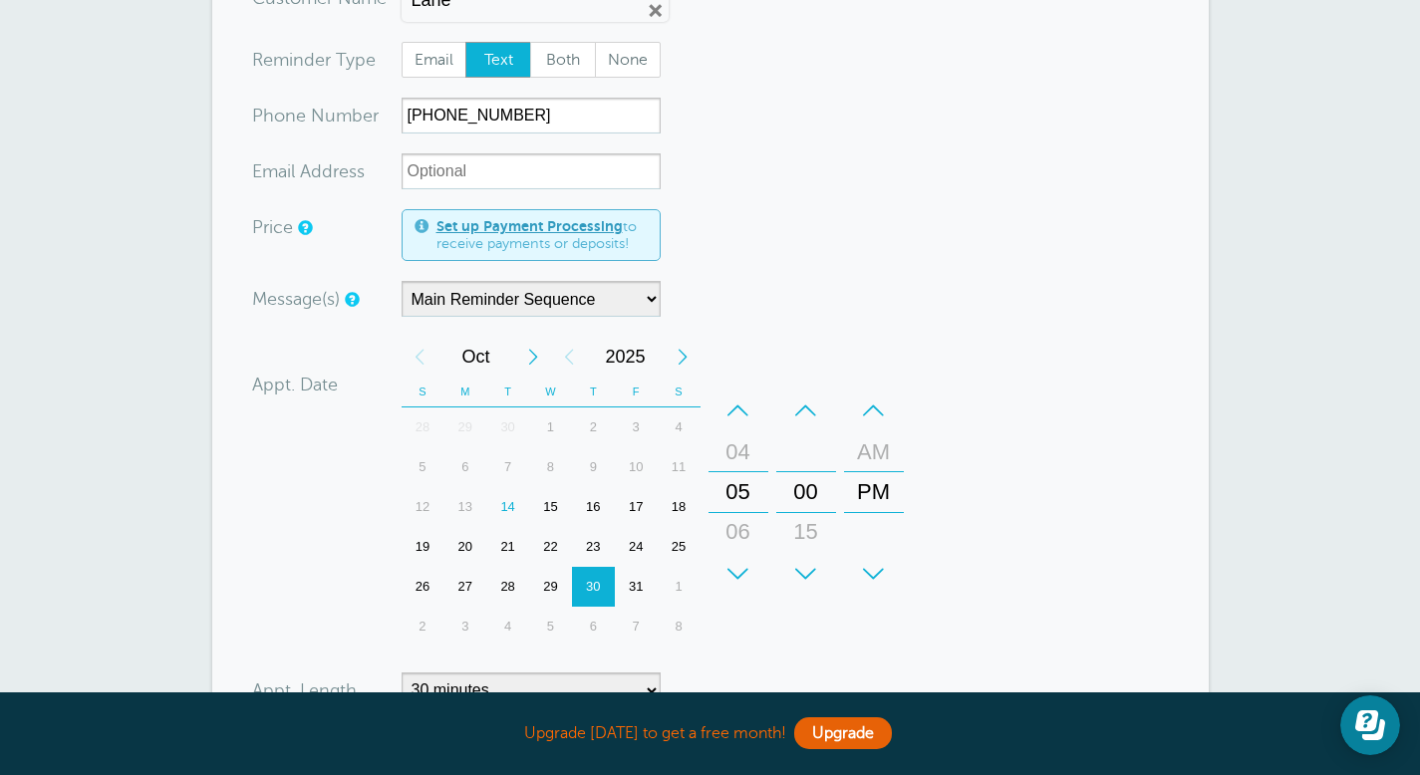
scroll to position [358, 0]
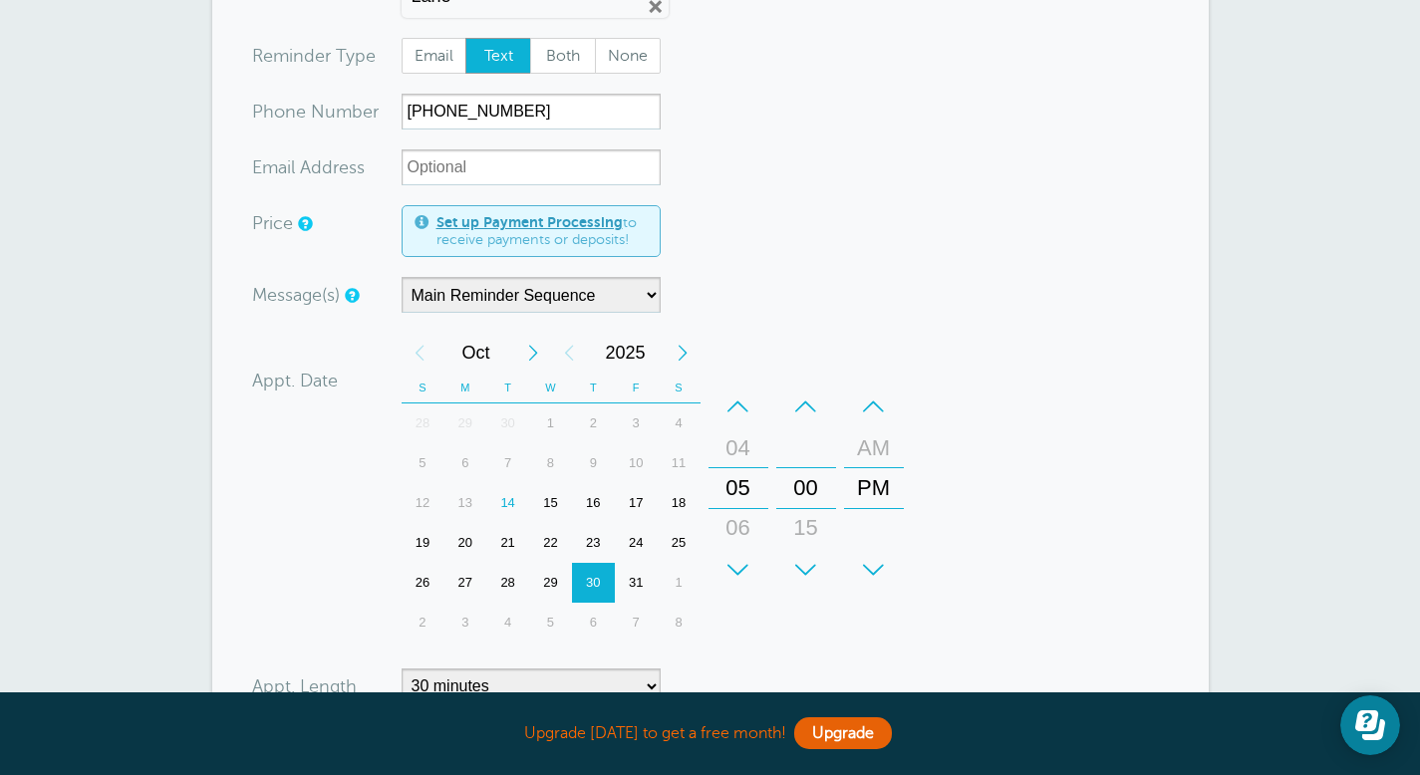
click at [636, 584] on div "31" at bounding box center [636, 583] width 43 height 40
click at [740, 562] on div "+" at bounding box center [738, 570] width 60 height 40
click at [799, 571] on div "+" at bounding box center [806, 570] width 60 height 40
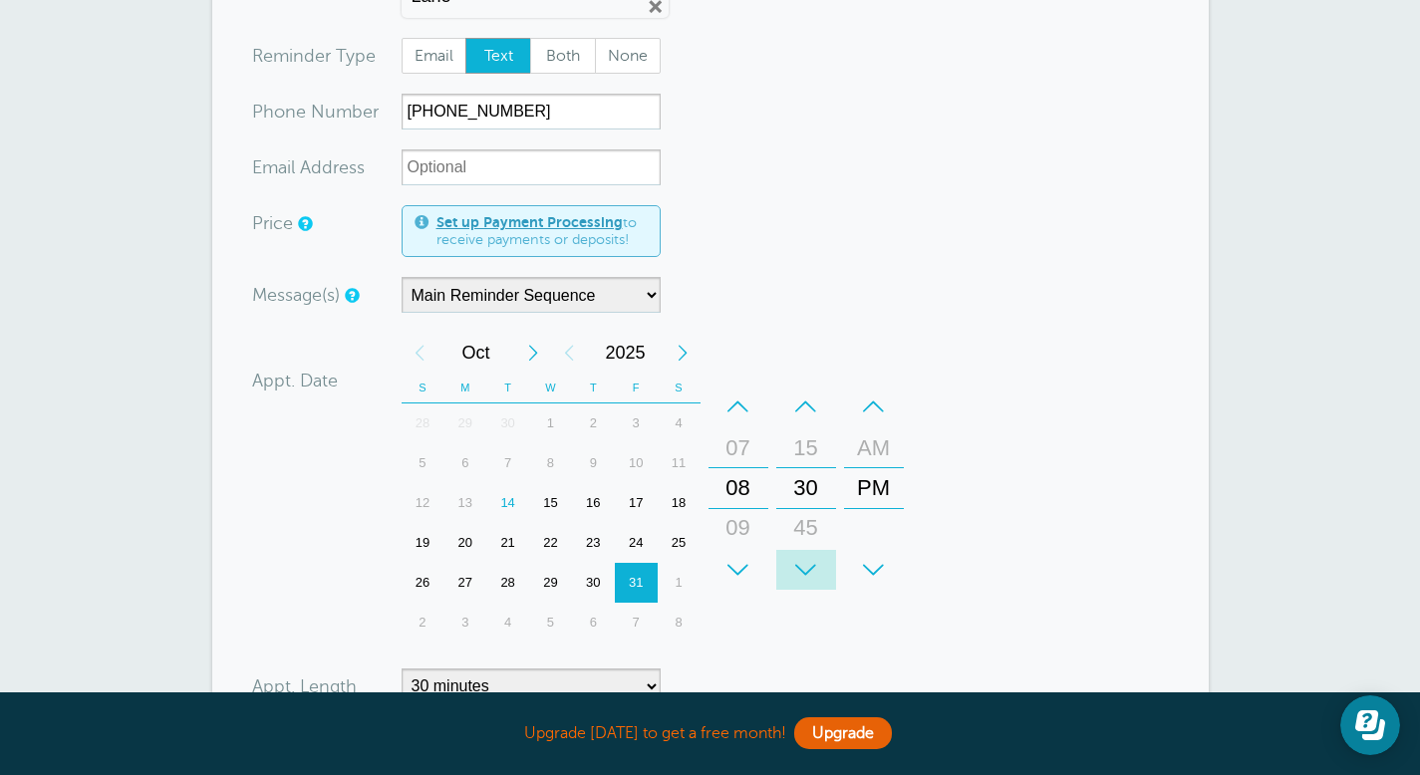
click at [799, 571] on div "+" at bounding box center [806, 570] width 60 height 40
click at [870, 451] on div "AM" at bounding box center [874, 448] width 48 height 40
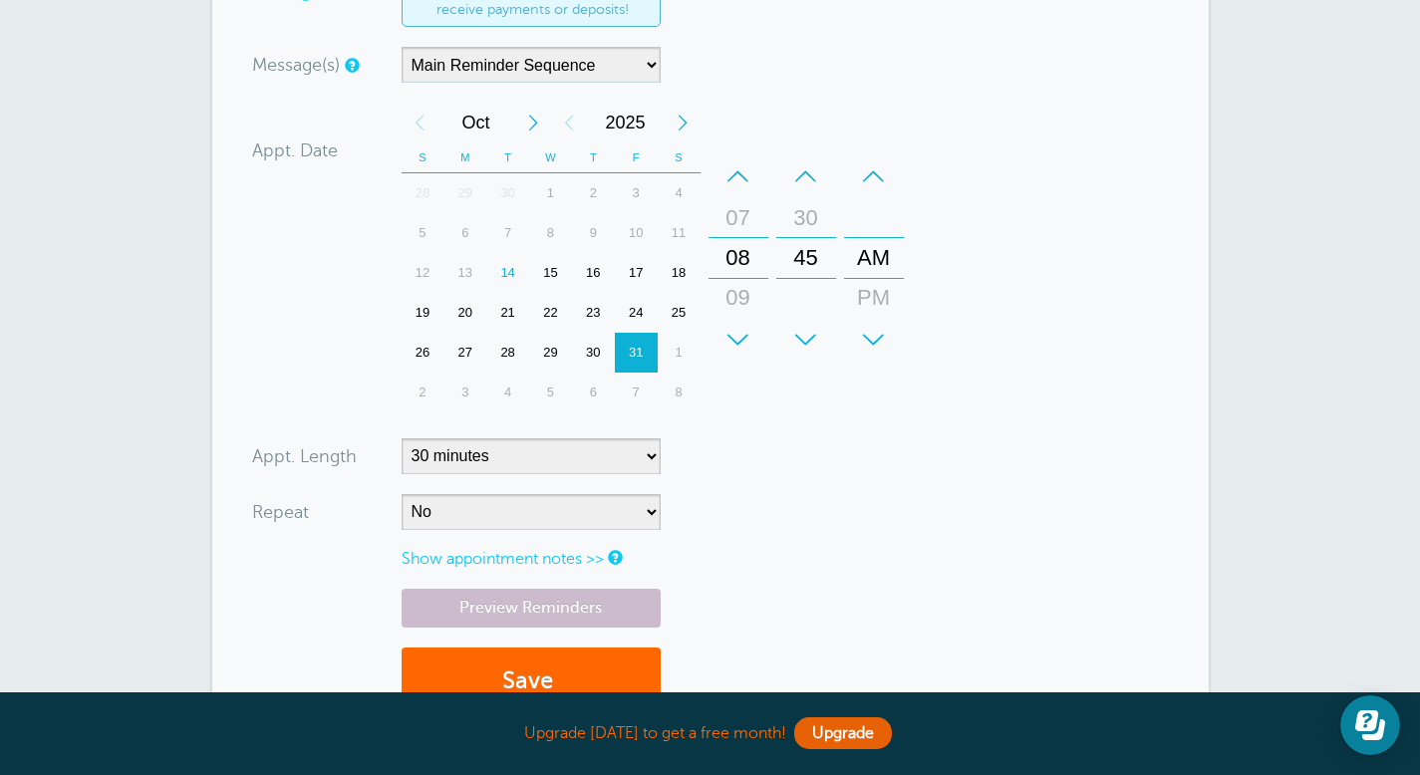
scroll to position [594, 0]
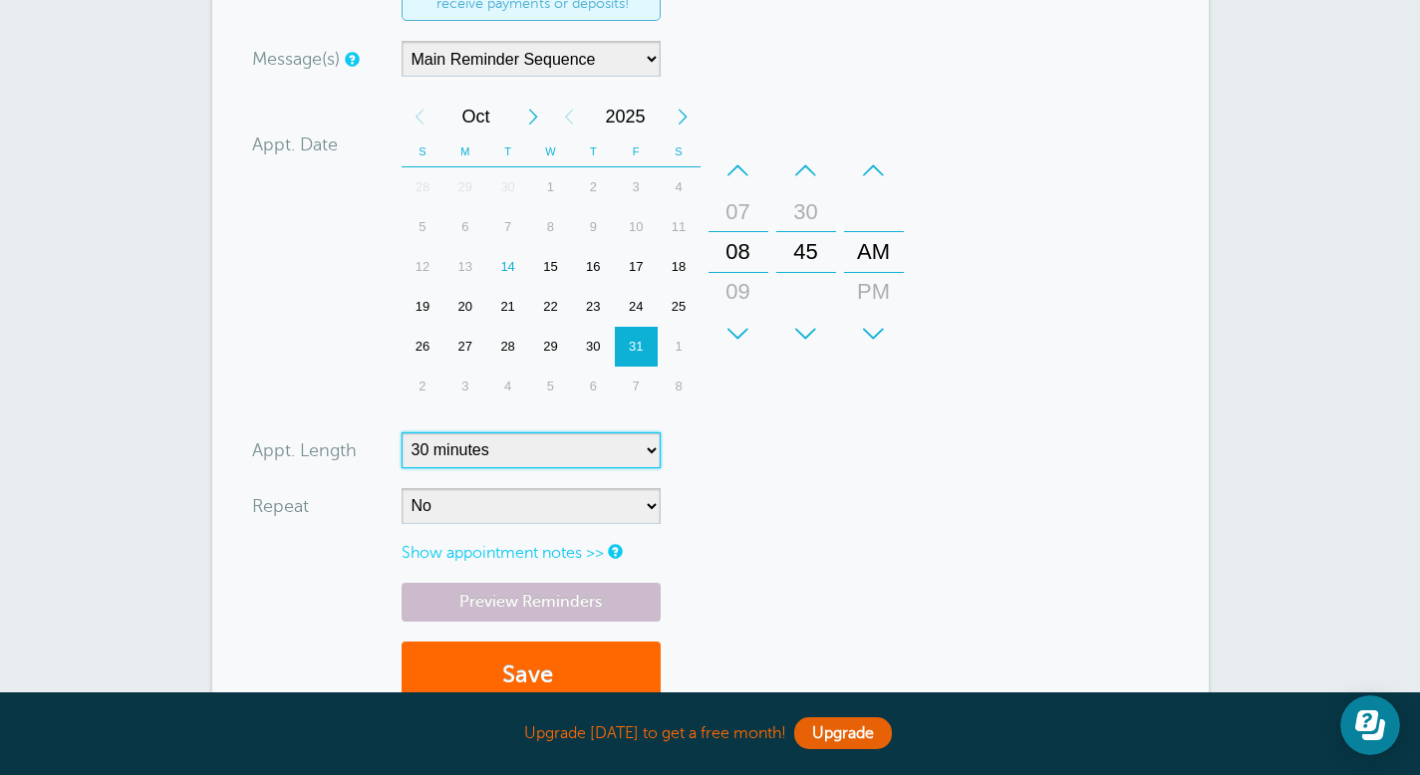
click at [620, 452] on select "5 minutes 10 minutes 15 minutes 20 minutes 25 minutes 30 minutes 35 minutes 40 …" at bounding box center [530, 450] width 259 height 36
select select "60"
click at [401, 432] on select "5 minutes 10 minutes 15 minutes 20 minutes 25 minutes 30 minutes 35 minutes 40 …" at bounding box center [530, 450] width 259 height 36
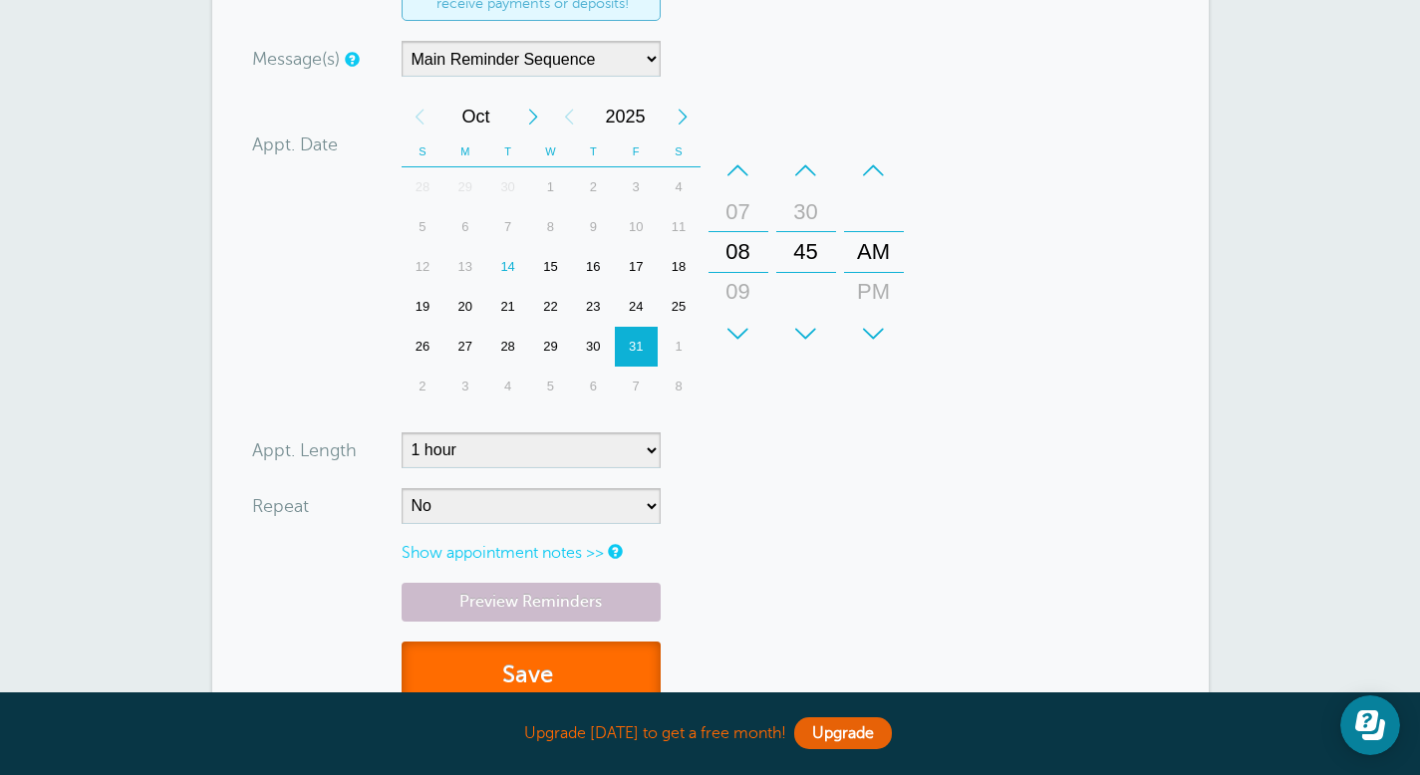
click at [536, 669] on button "Save" at bounding box center [530, 676] width 259 height 69
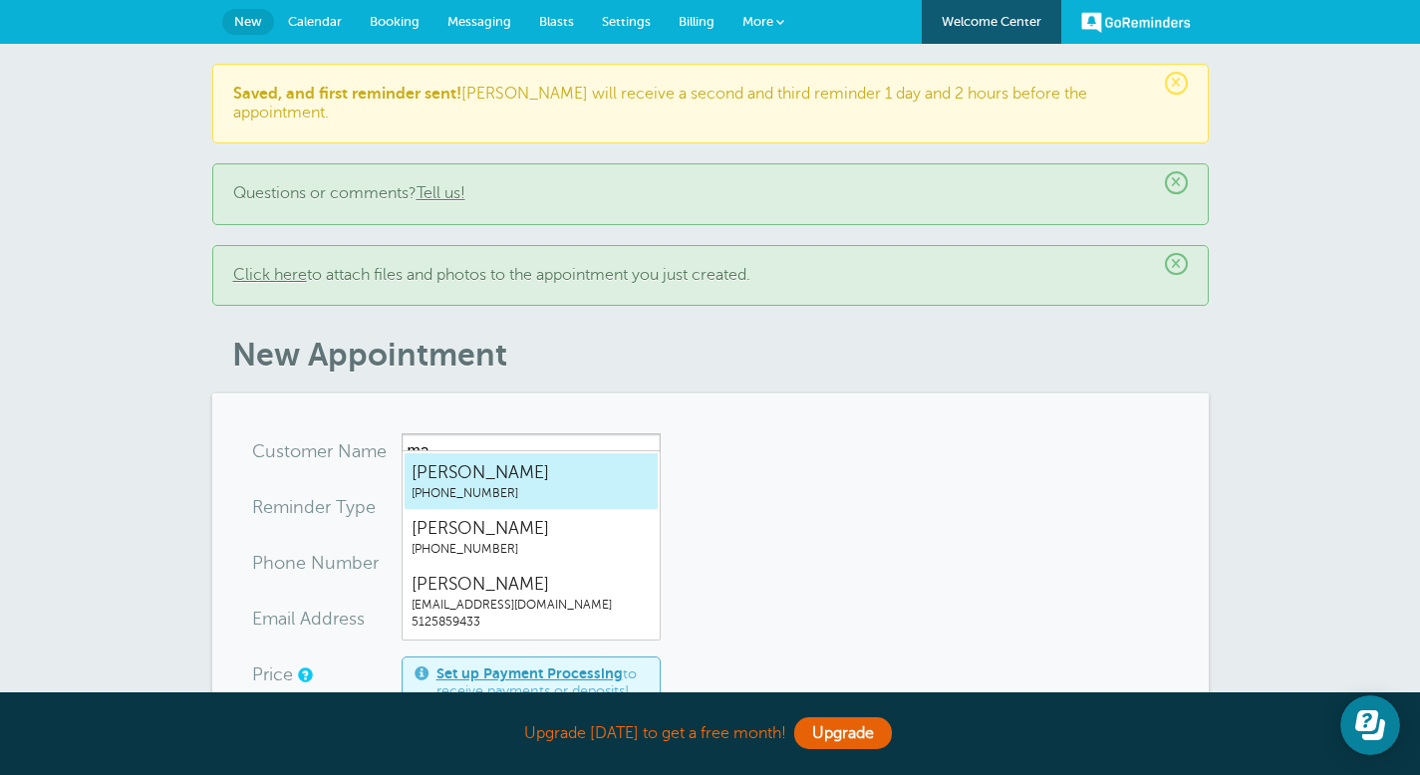
click at [477, 472] on span "[PERSON_NAME]" at bounding box center [530, 472] width 239 height 25
type input "Maria5129256024"
type input "[PERSON_NAME]"
type input "(512) 925-6024"
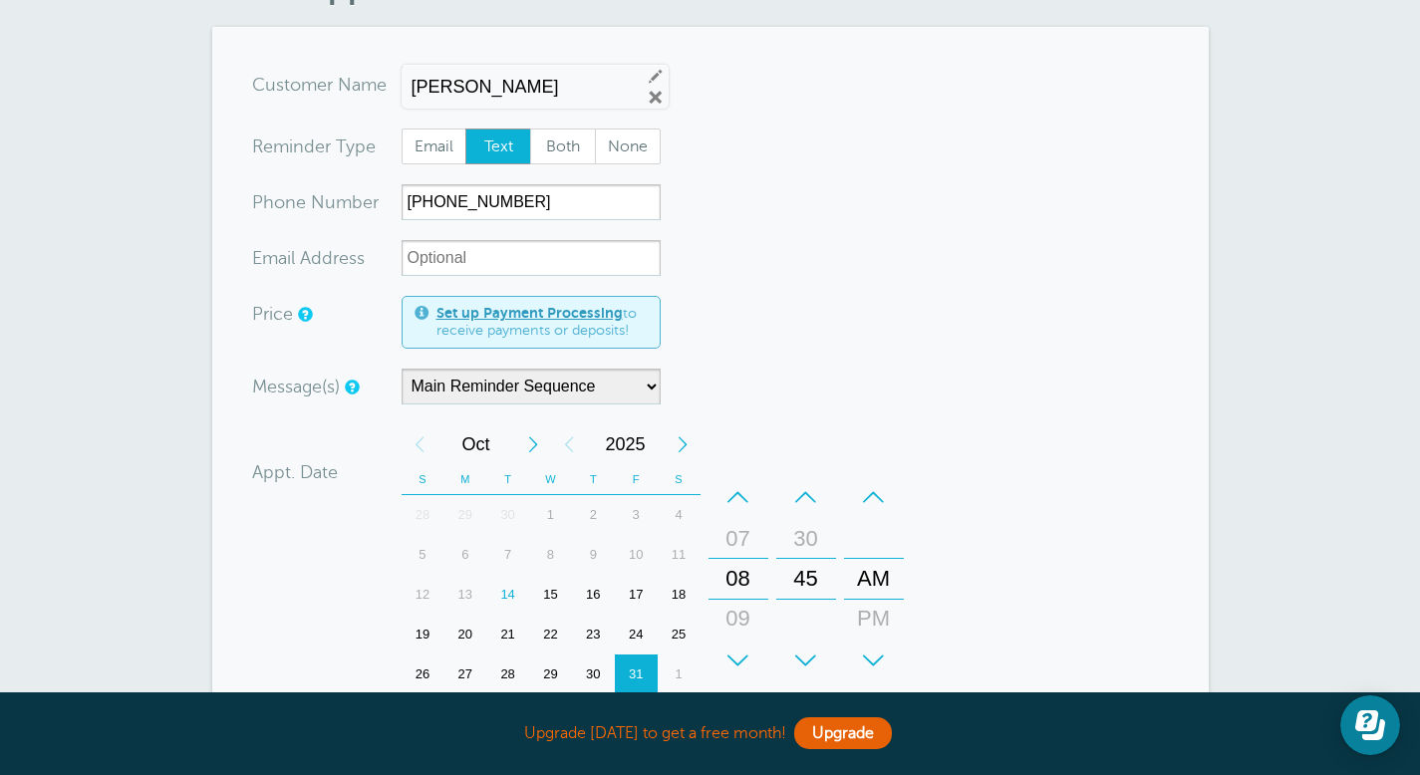
scroll to position [372, 0]
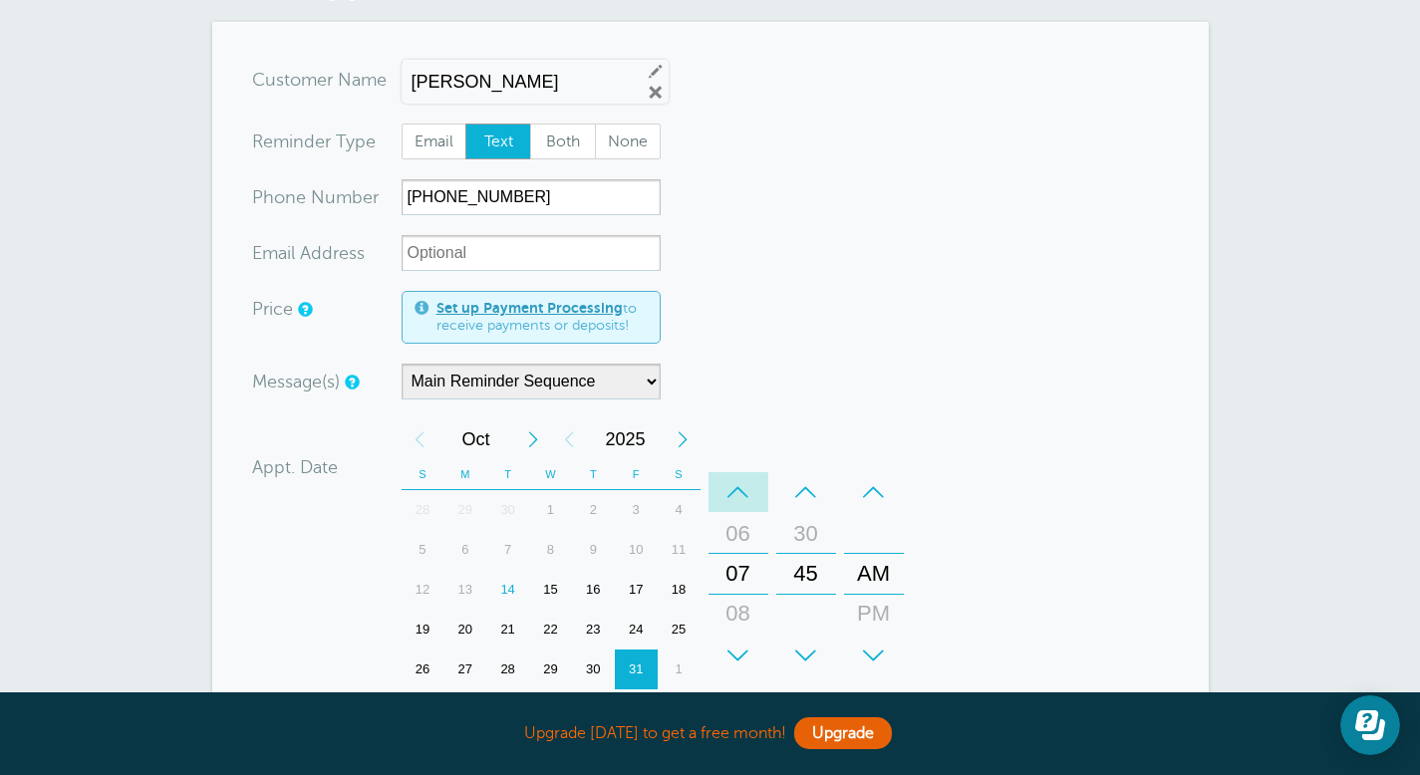
click at [741, 472] on div "–" at bounding box center [738, 492] width 60 height 40
click at [810, 636] on div "+" at bounding box center [806, 656] width 60 height 40
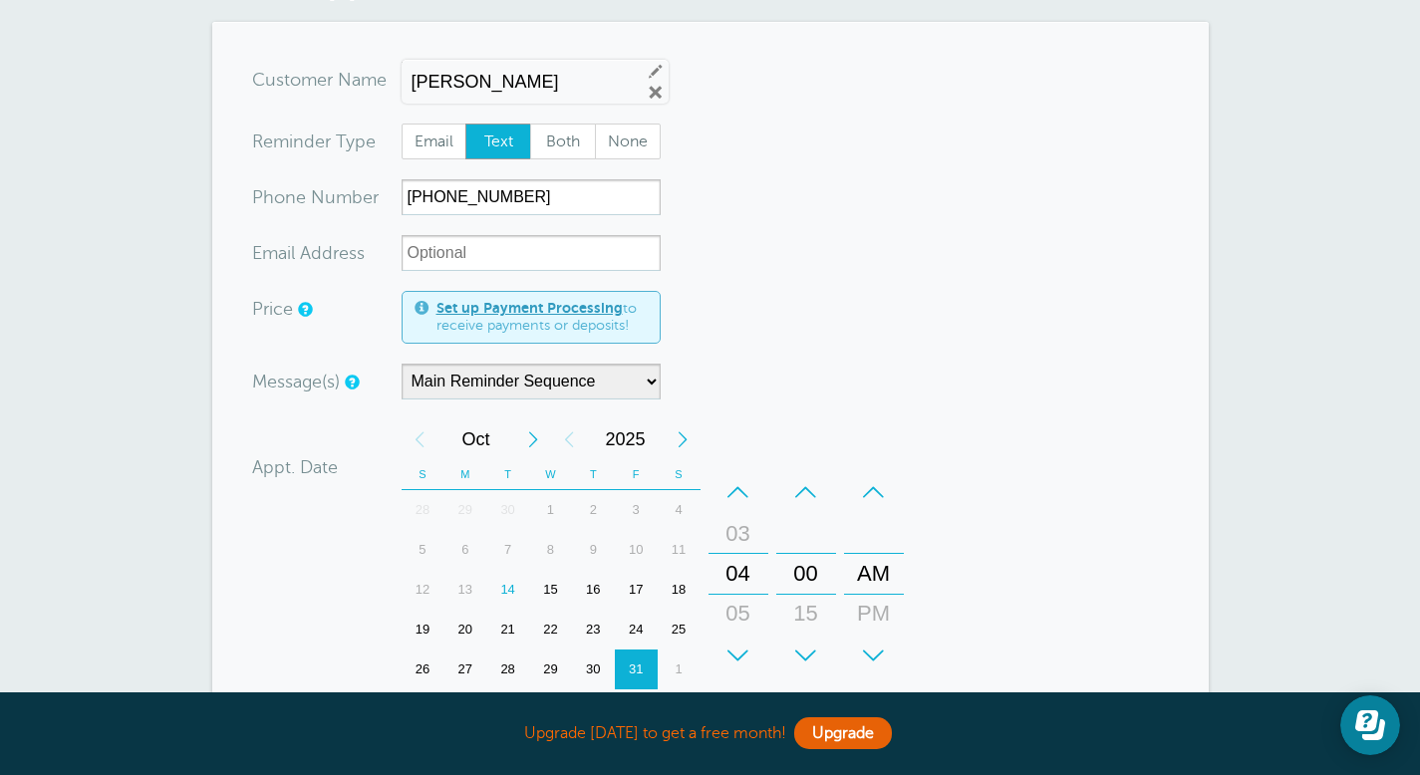
click at [870, 594] on div "PM" at bounding box center [874, 614] width 48 height 40
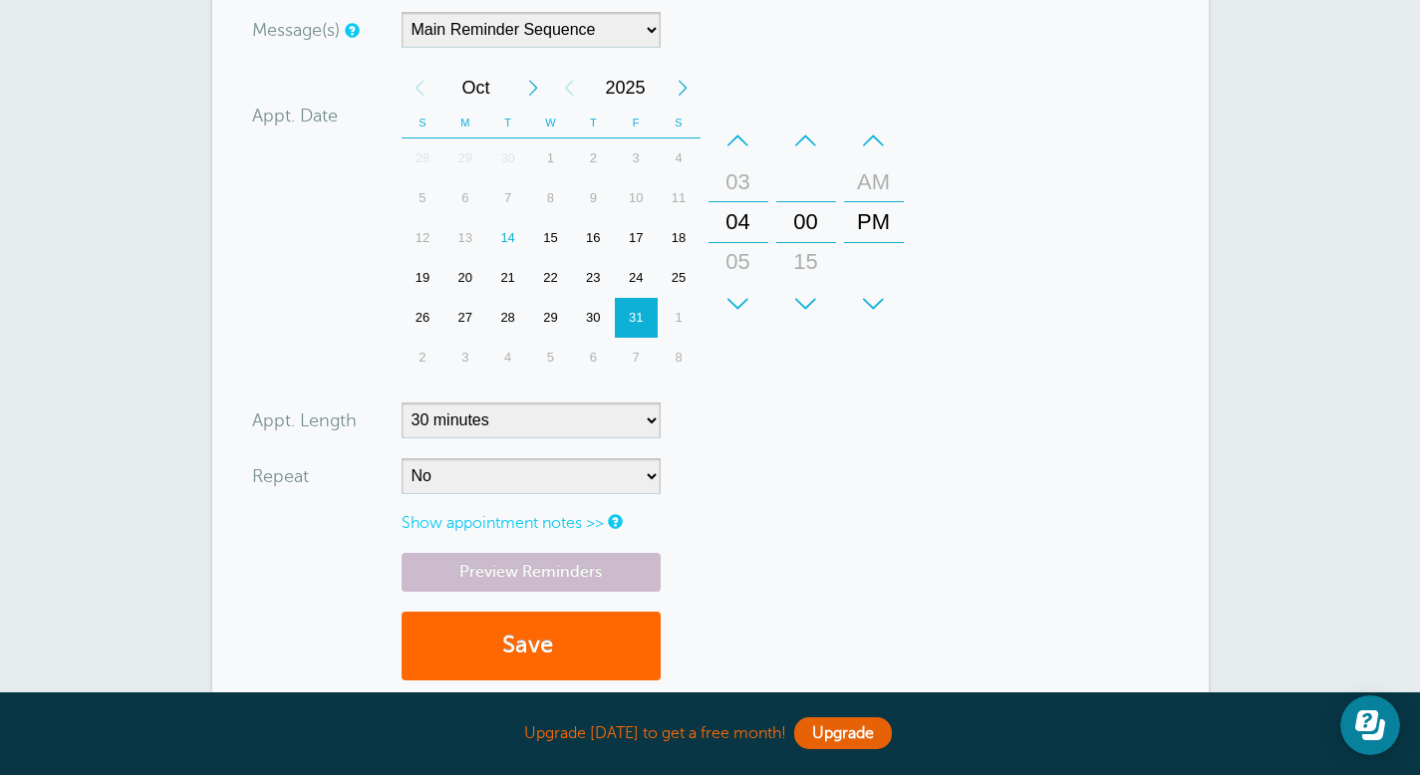
scroll to position [721, 0]
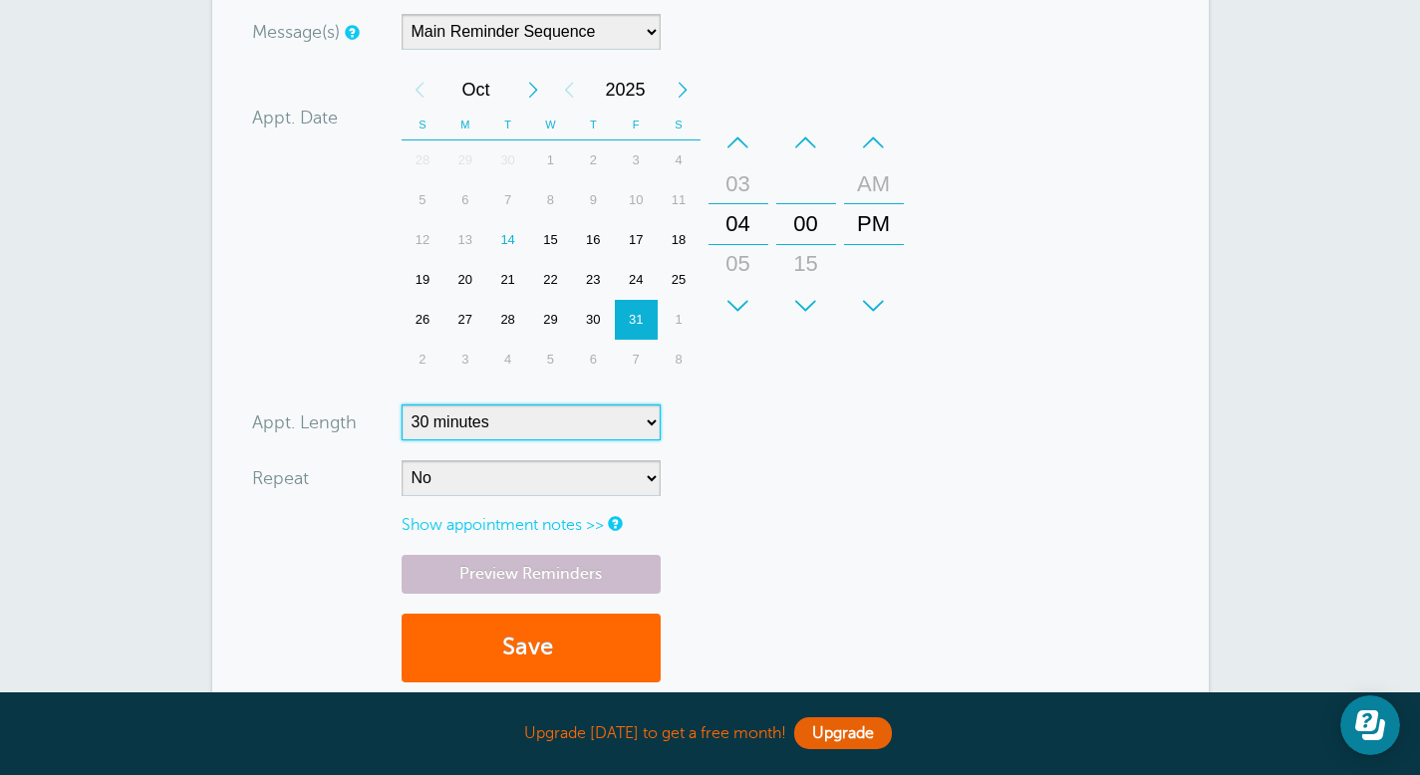
click at [651, 404] on select "5 minutes 10 minutes 15 minutes 20 minutes 25 minutes 30 minutes 35 minutes 40 …" at bounding box center [530, 422] width 259 height 36
select select "60"
click at [401, 404] on select "5 minutes 10 minutes 15 minutes 20 minutes 25 minutes 30 minutes 35 minutes 40 …" at bounding box center [530, 422] width 259 height 36
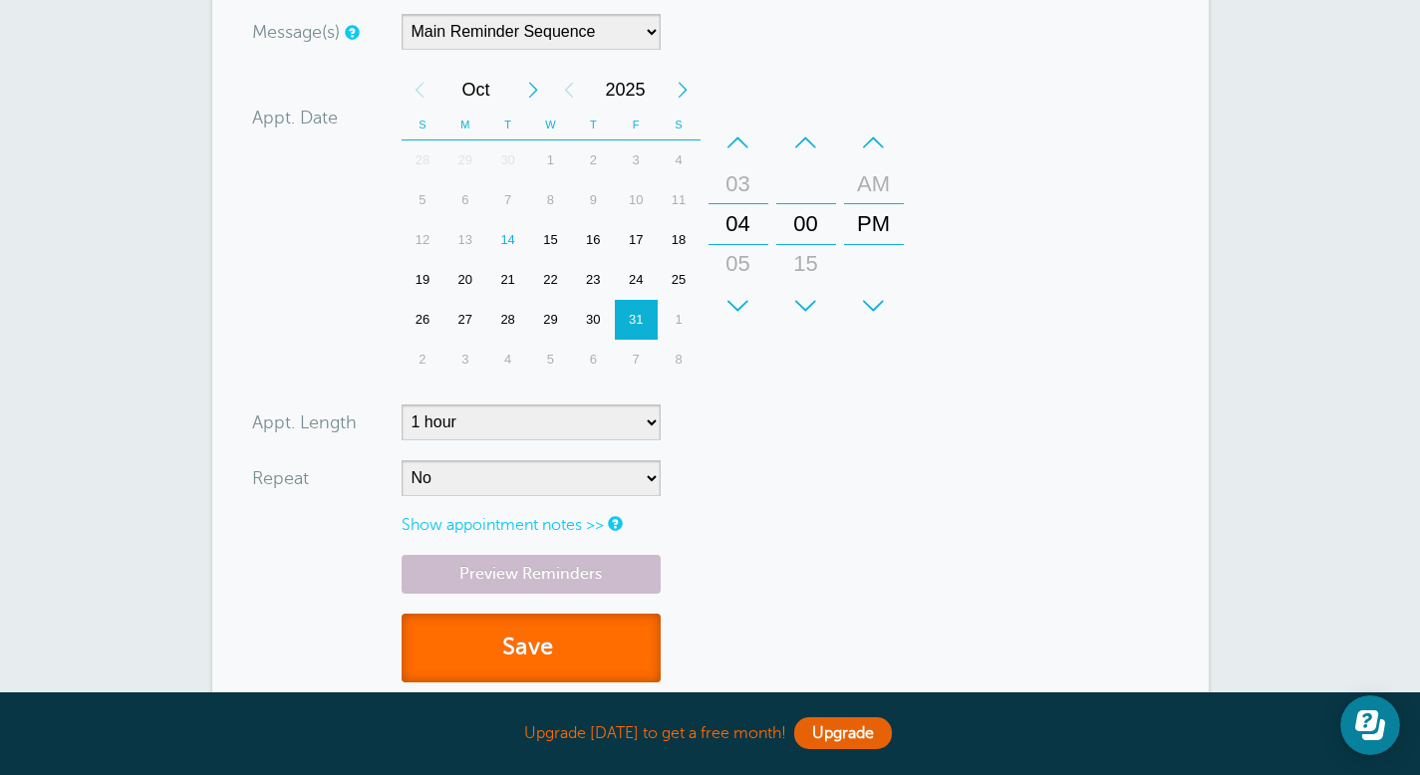
click at [550, 633] on button "Save" at bounding box center [530, 648] width 259 height 69
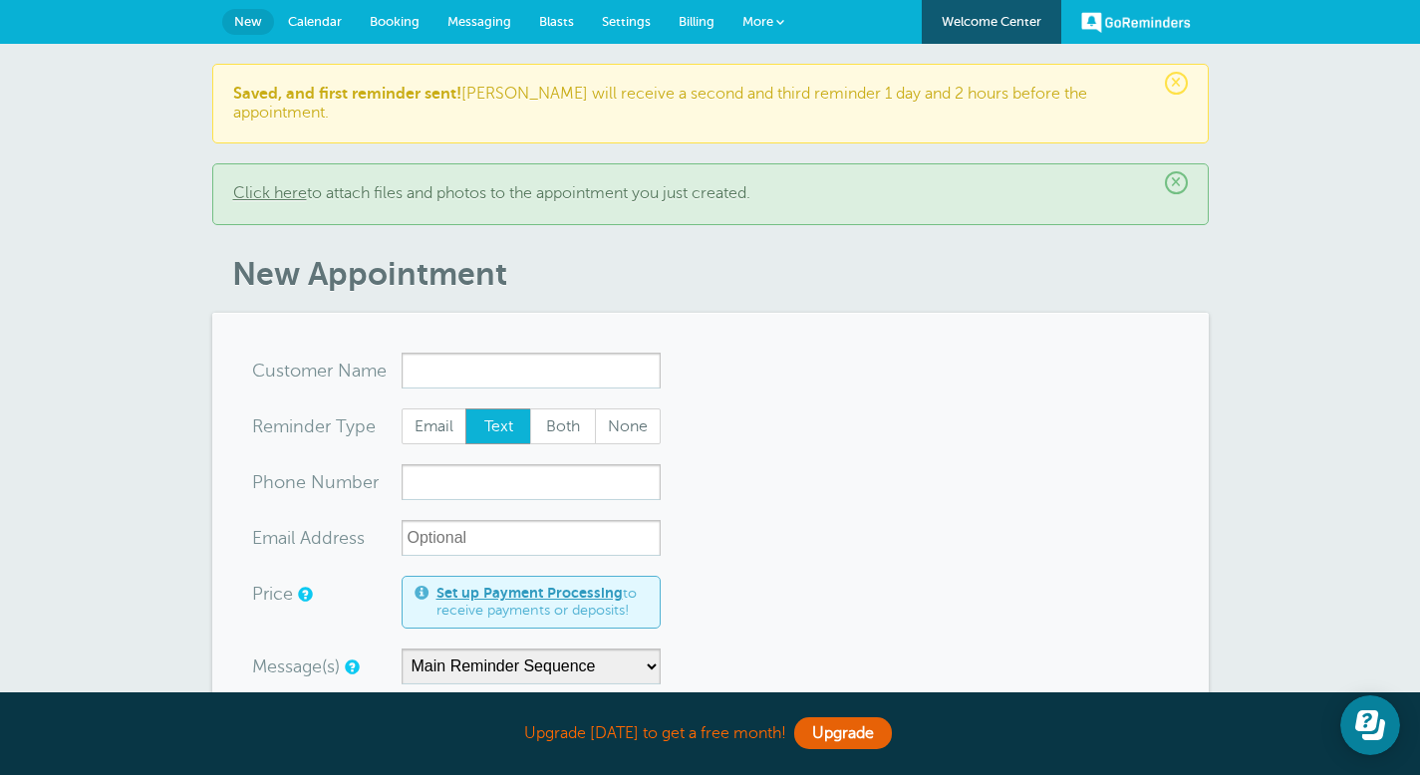
click at [311, 12] on link "Calendar" at bounding box center [315, 22] width 82 height 44
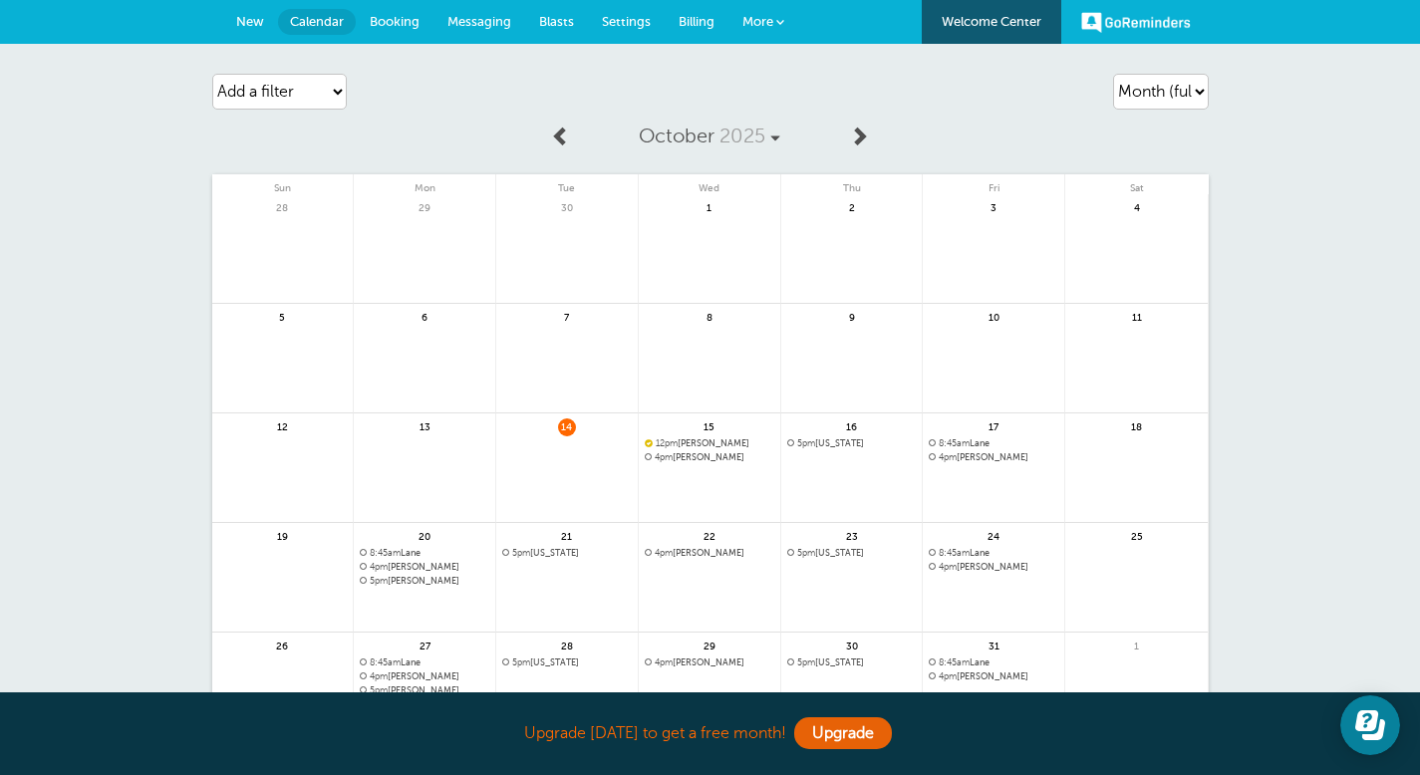
click at [480, 22] on span "Messaging" at bounding box center [479, 21] width 64 height 15
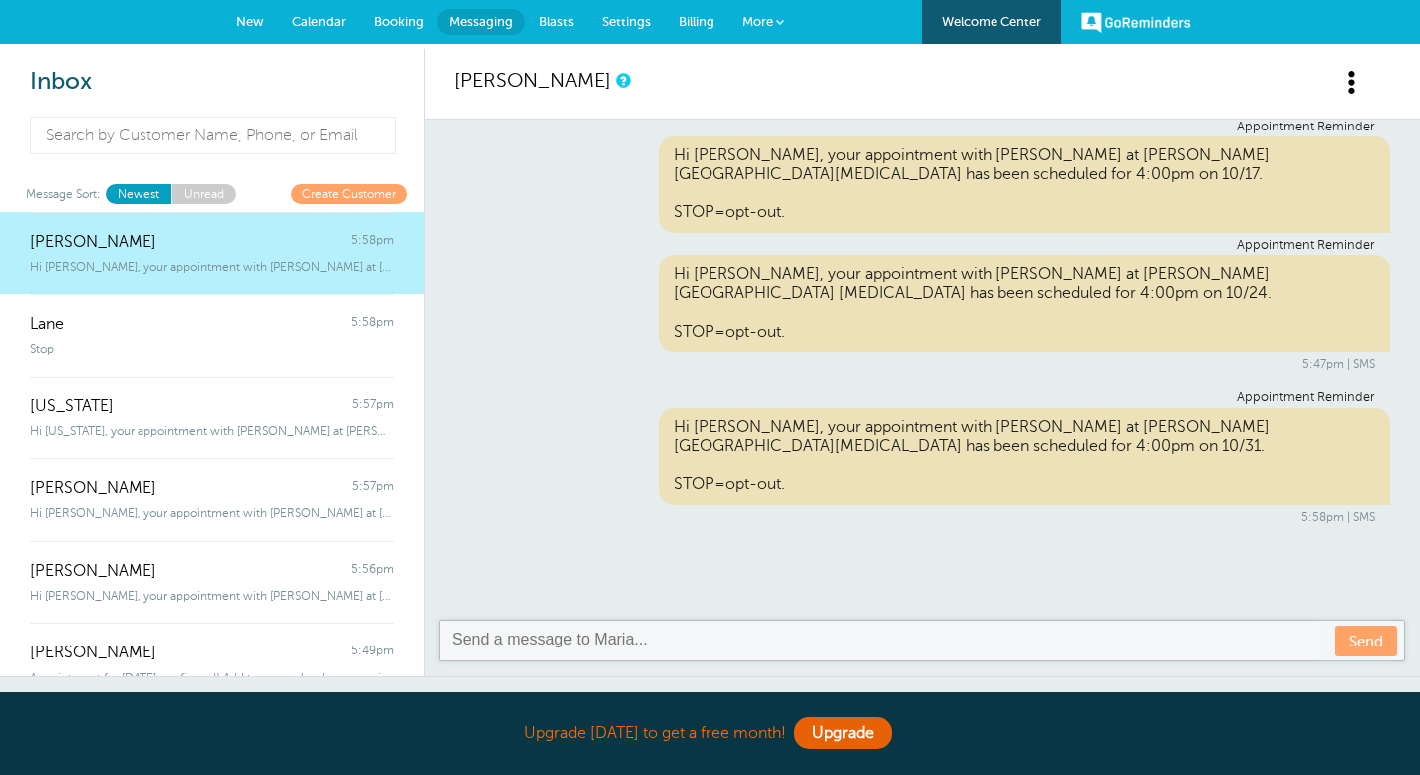
drag, startPoint x: 1412, startPoint y: 308, endPoint x: 1414, endPoint y: 96, distance: 212.2
click at [1414, 96] on div "Maria Appointment Reminder Hi Maria, your appointment with Marilyn at Hill Coun…" at bounding box center [921, 363] width 995 height 628
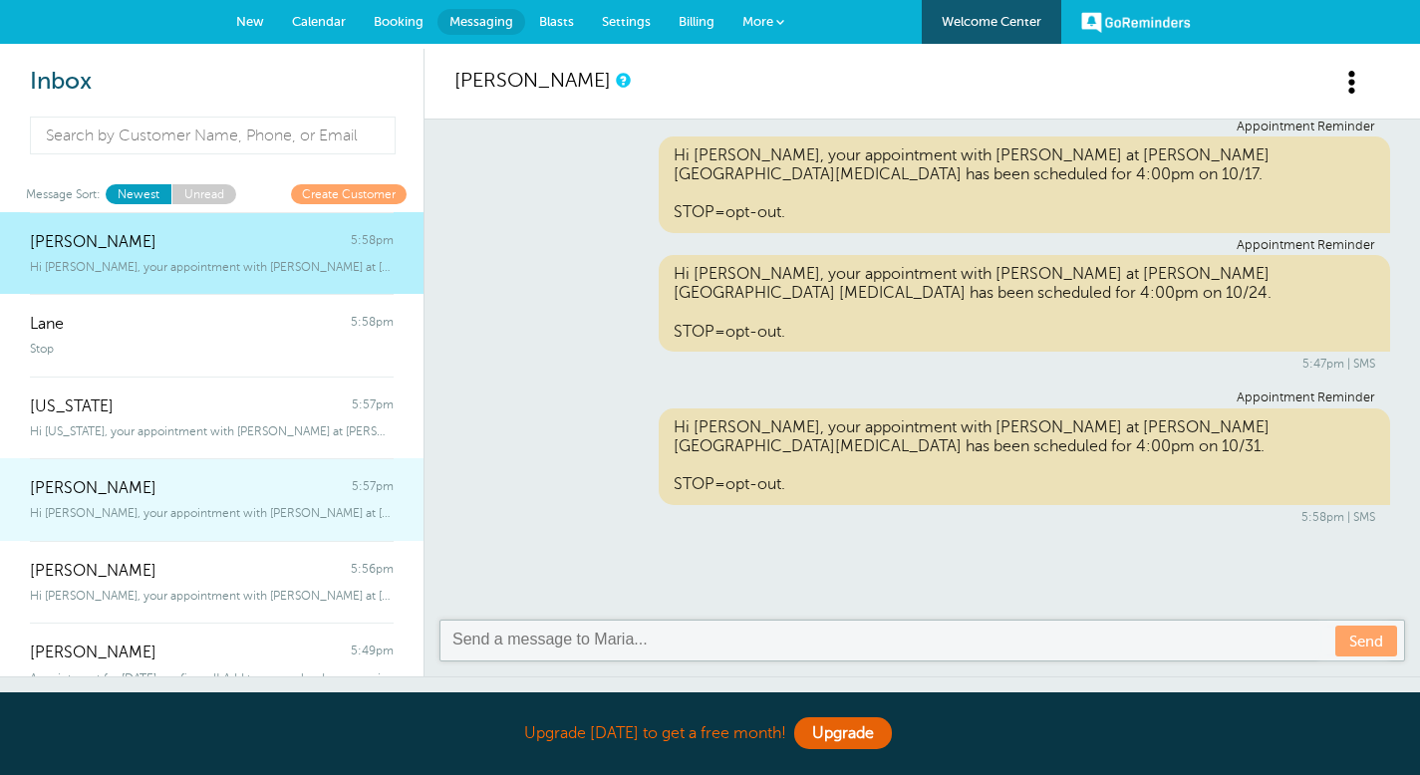
click at [121, 507] on span "Hi Amee, your appointment with Marilyn at Hill Country Dyslexia has been sc" at bounding box center [212, 513] width 364 height 14
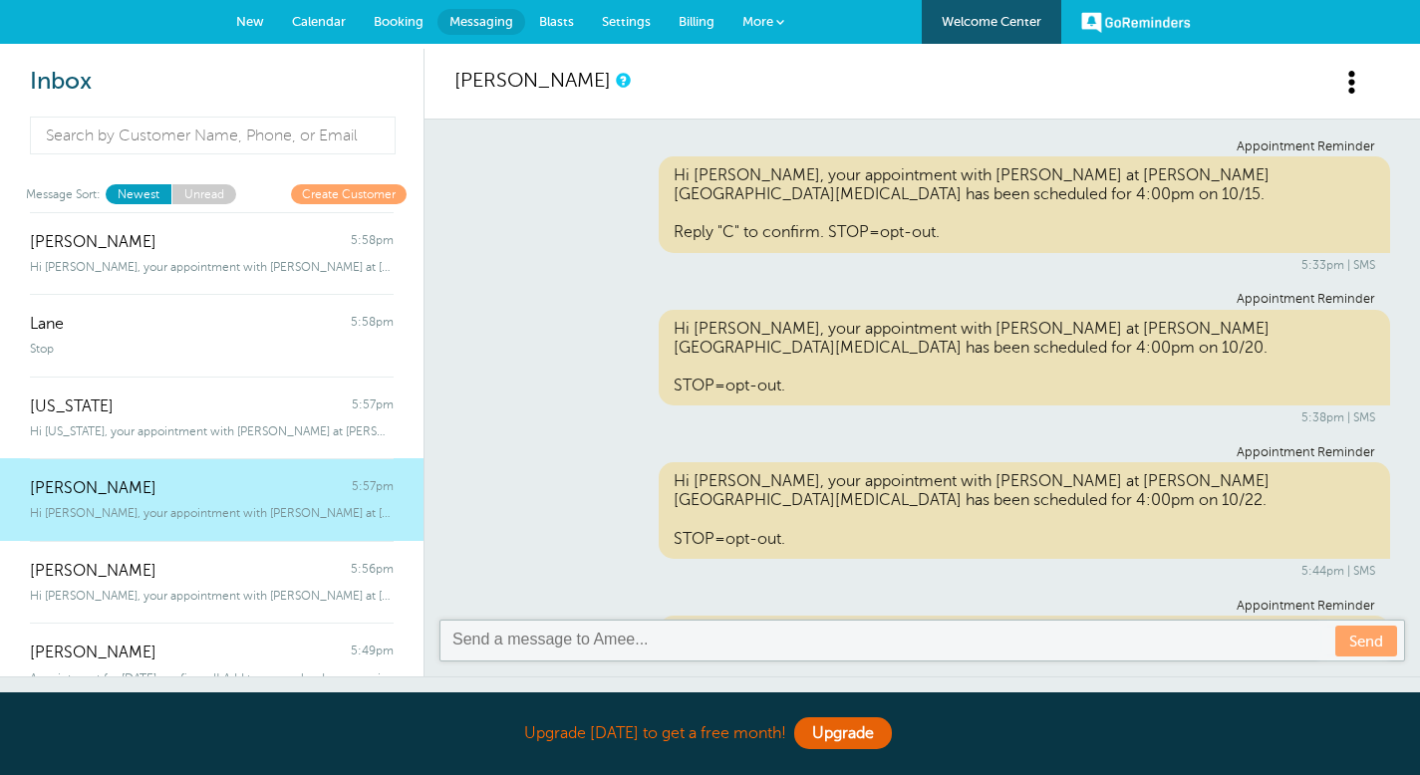
click at [557, 17] on span "Blasts" at bounding box center [556, 21] width 35 height 15
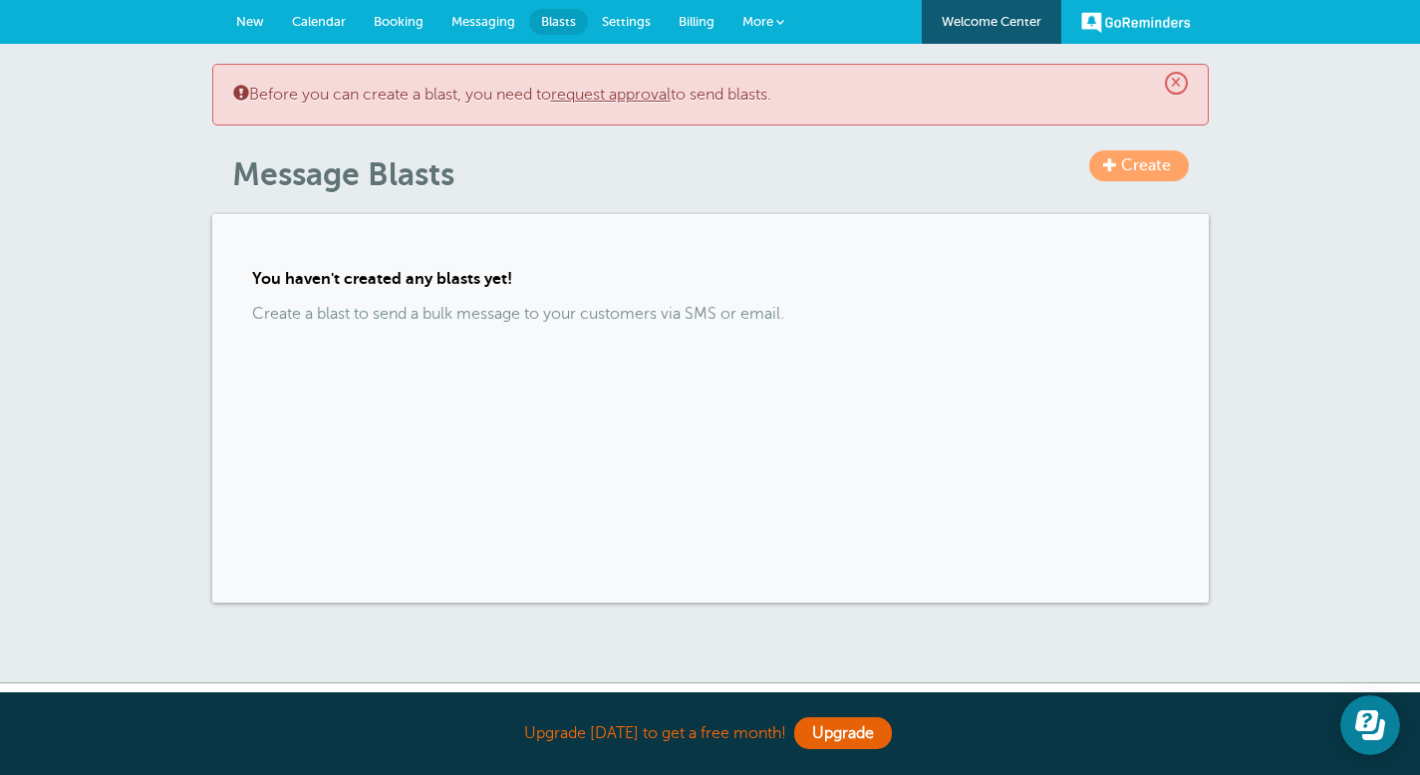
click at [633, 17] on span "Settings" at bounding box center [626, 21] width 49 height 15
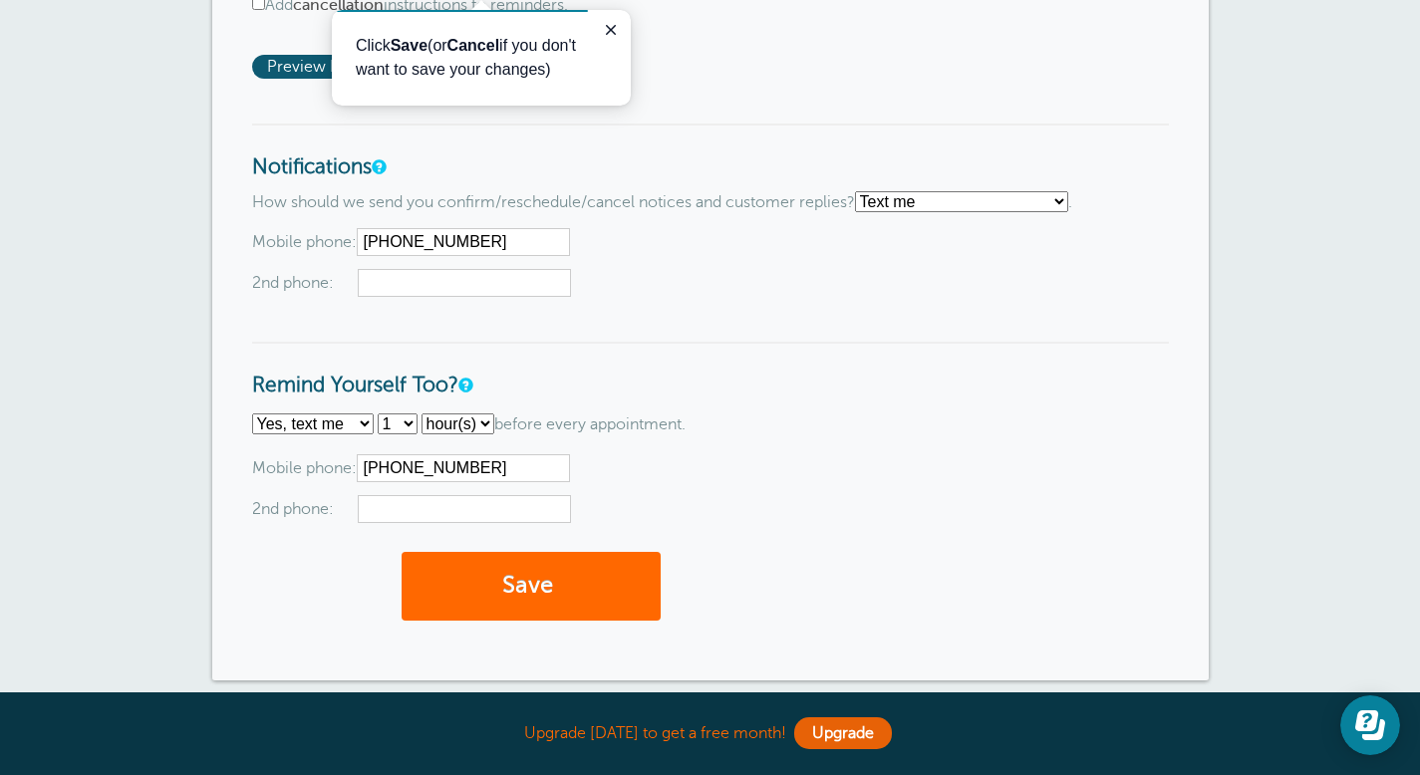
scroll to position [1645, 0]
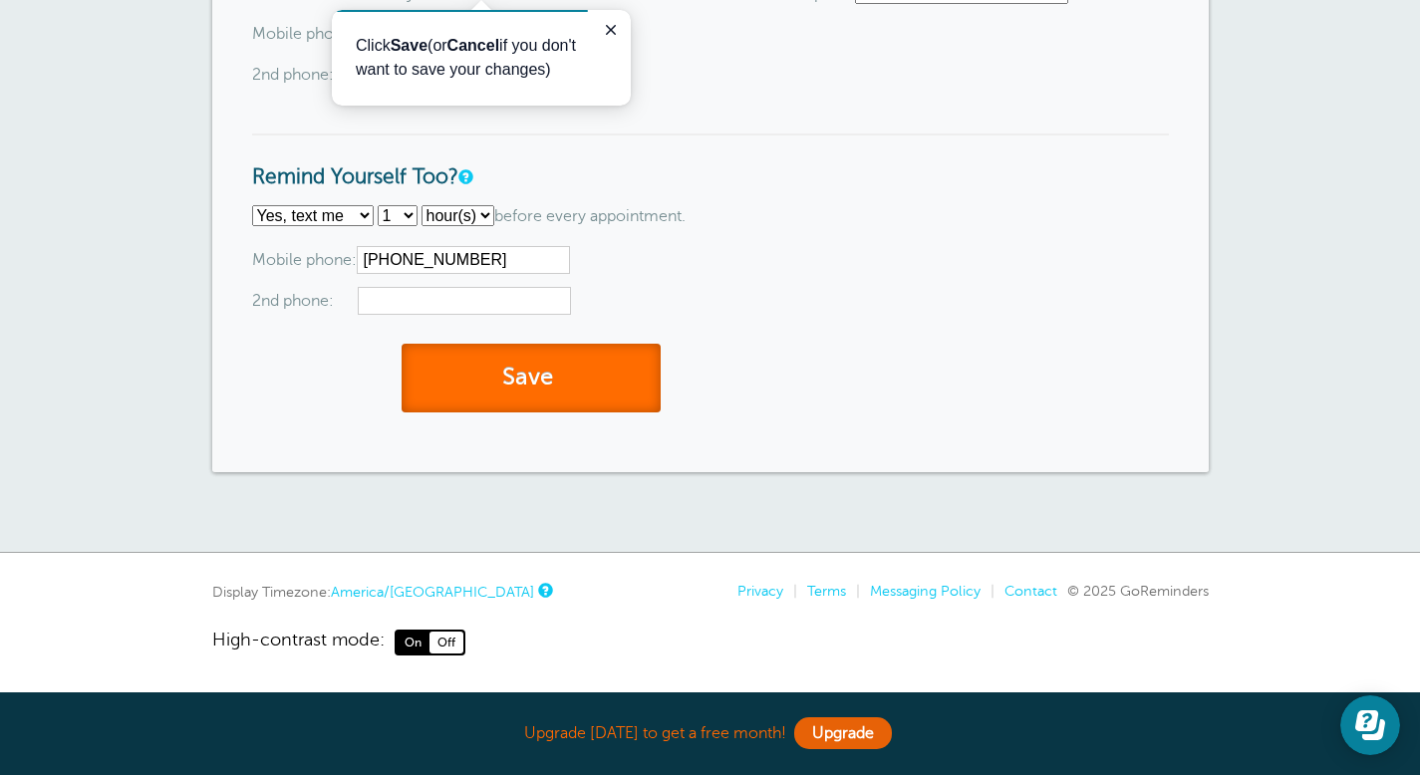
click at [571, 358] on button "Save" at bounding box center [530, 378] width 259 height 69
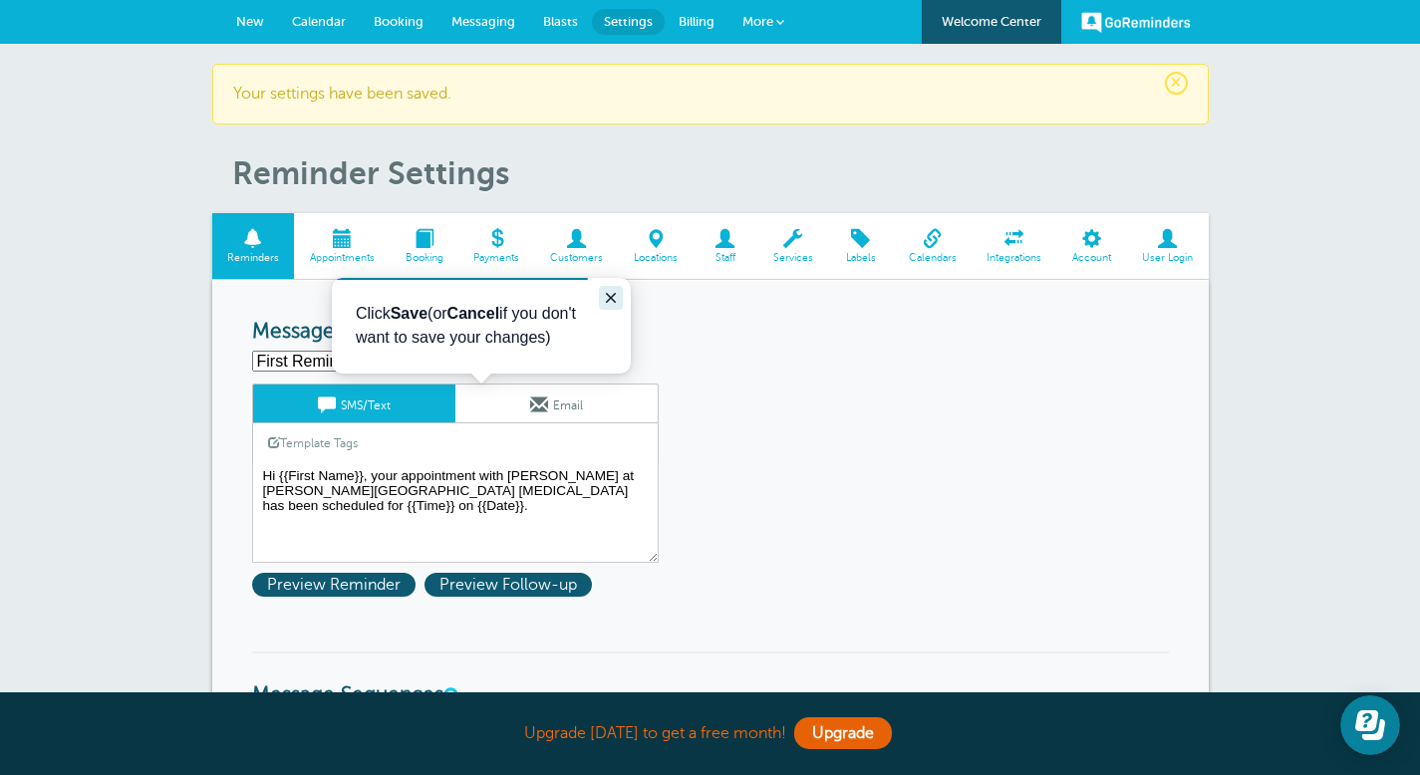
click at [613, 292] on icon "Close guide" at bounding box center [611, 298] width 16 height 16
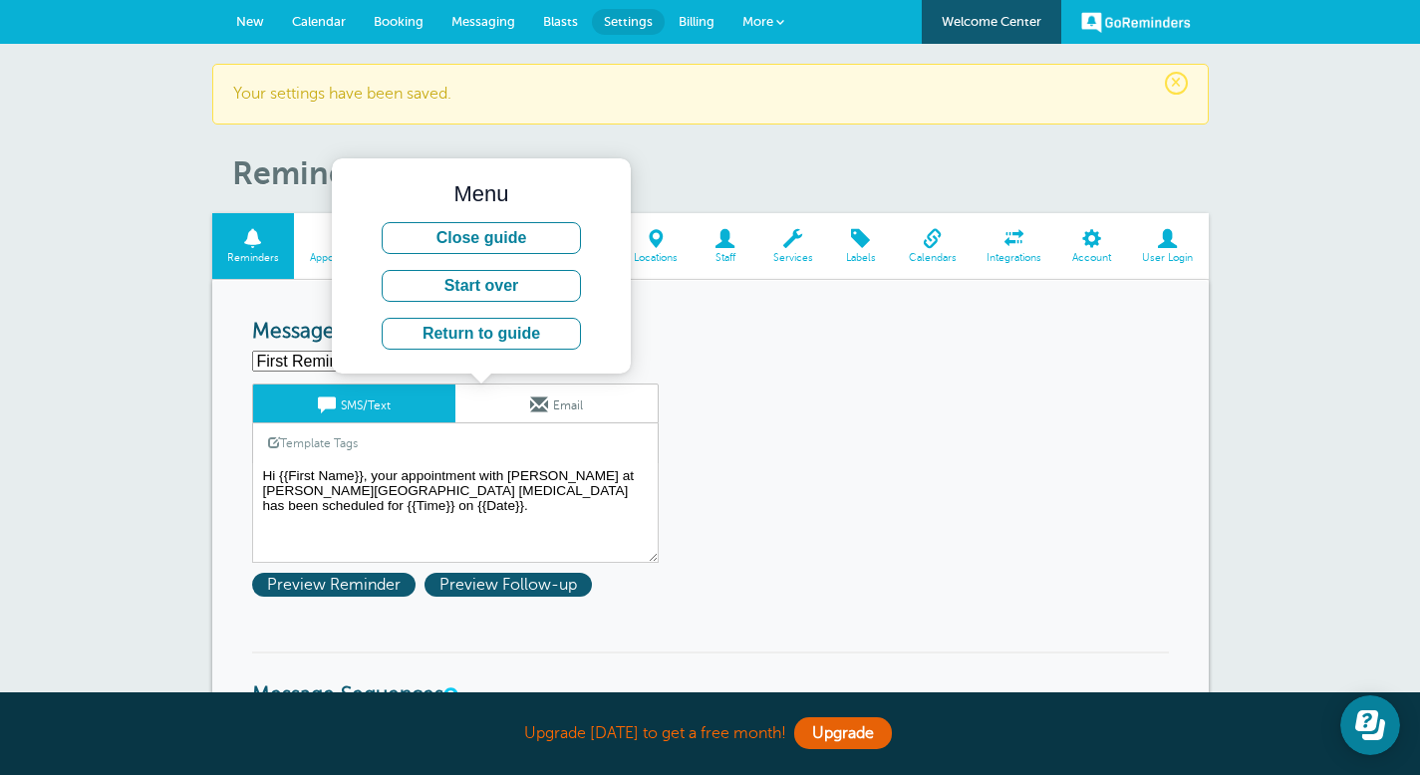
click at [805, 341] on h3 "Message Templates" at bounding box center [710, 332] width 917 height 25
click at [532, 236] on button "Close guide" at bounding box center [481, 238] width 199 height 32
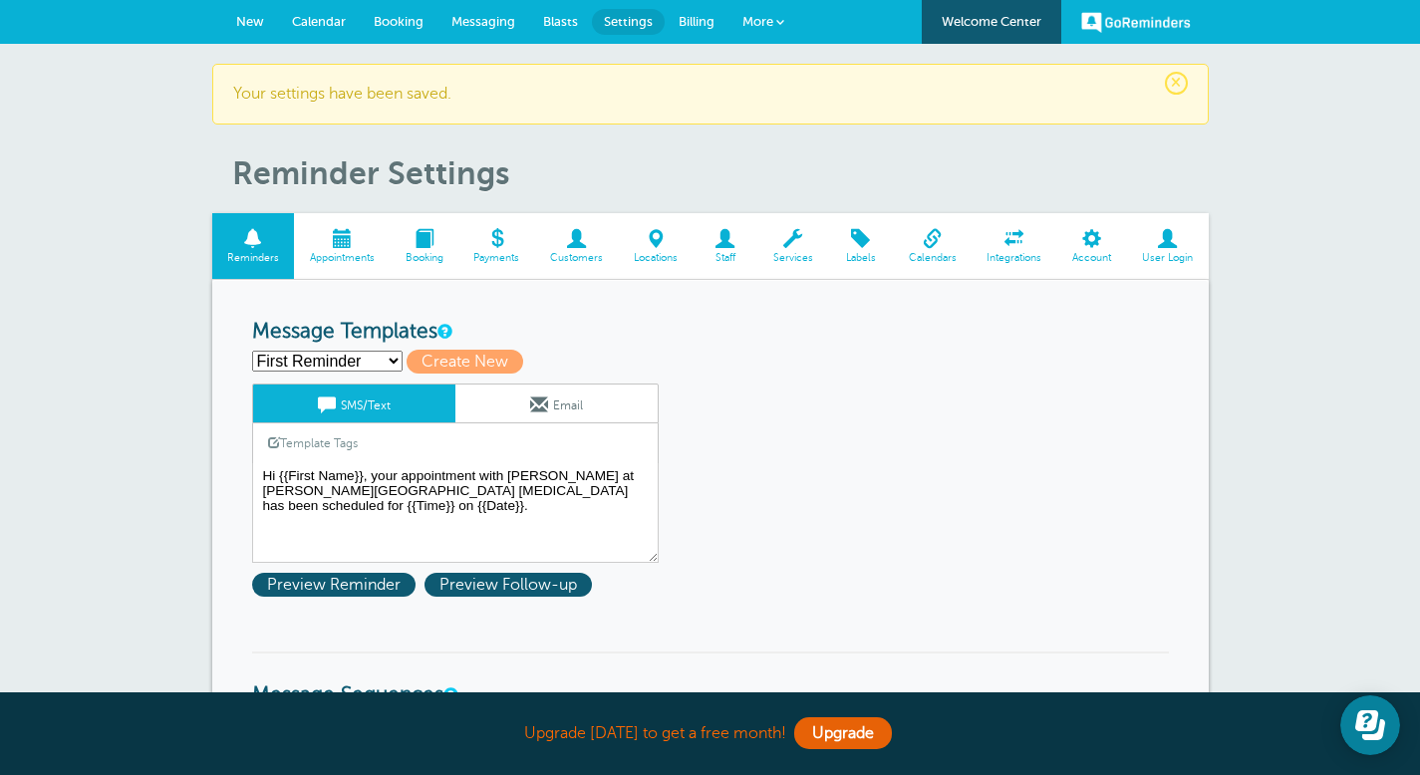
click at [768, 19] on span "More" at bounding box center [757, 21] width 31 height 15
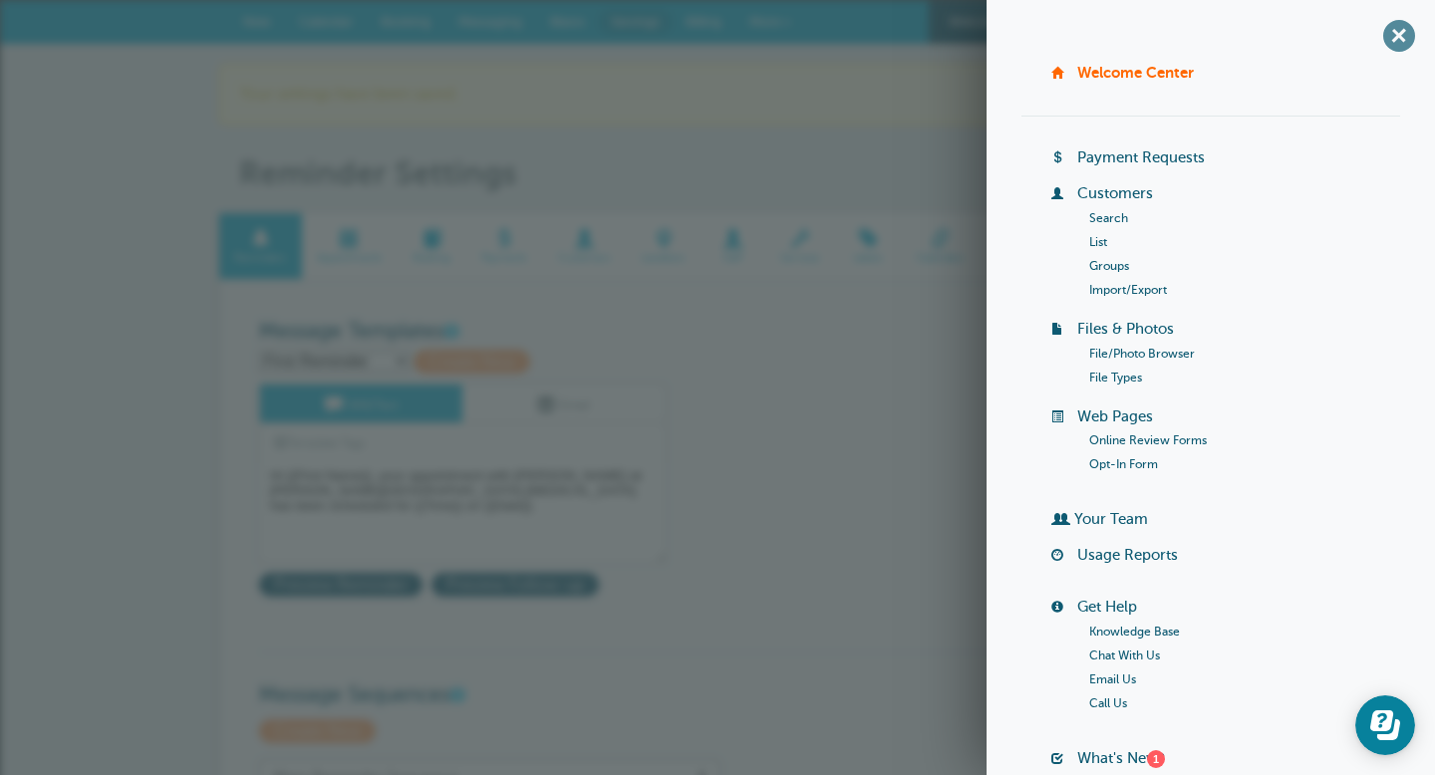
click at [1387, 30] on span "+" at bounding box center [1398, 35] width 45 height 45
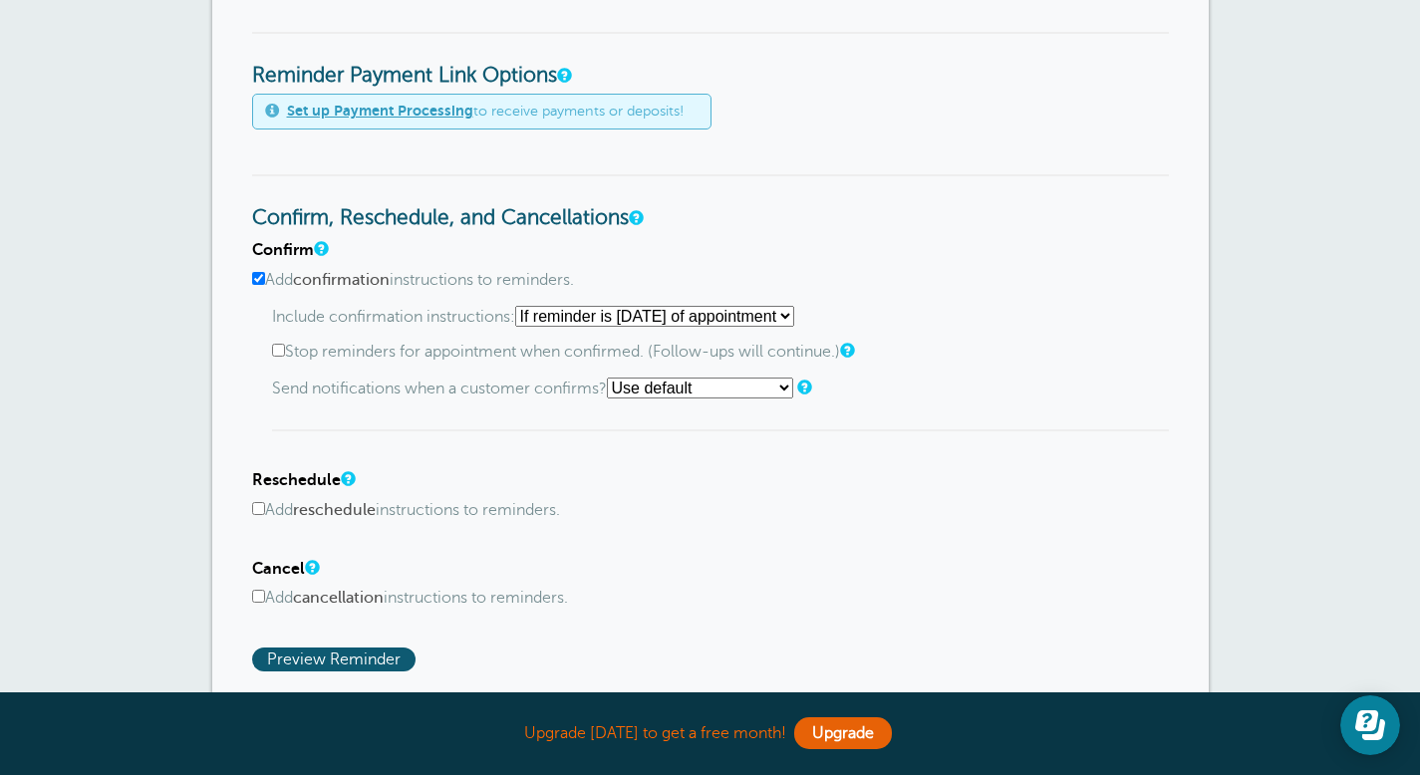
scroll to position [904, 0]
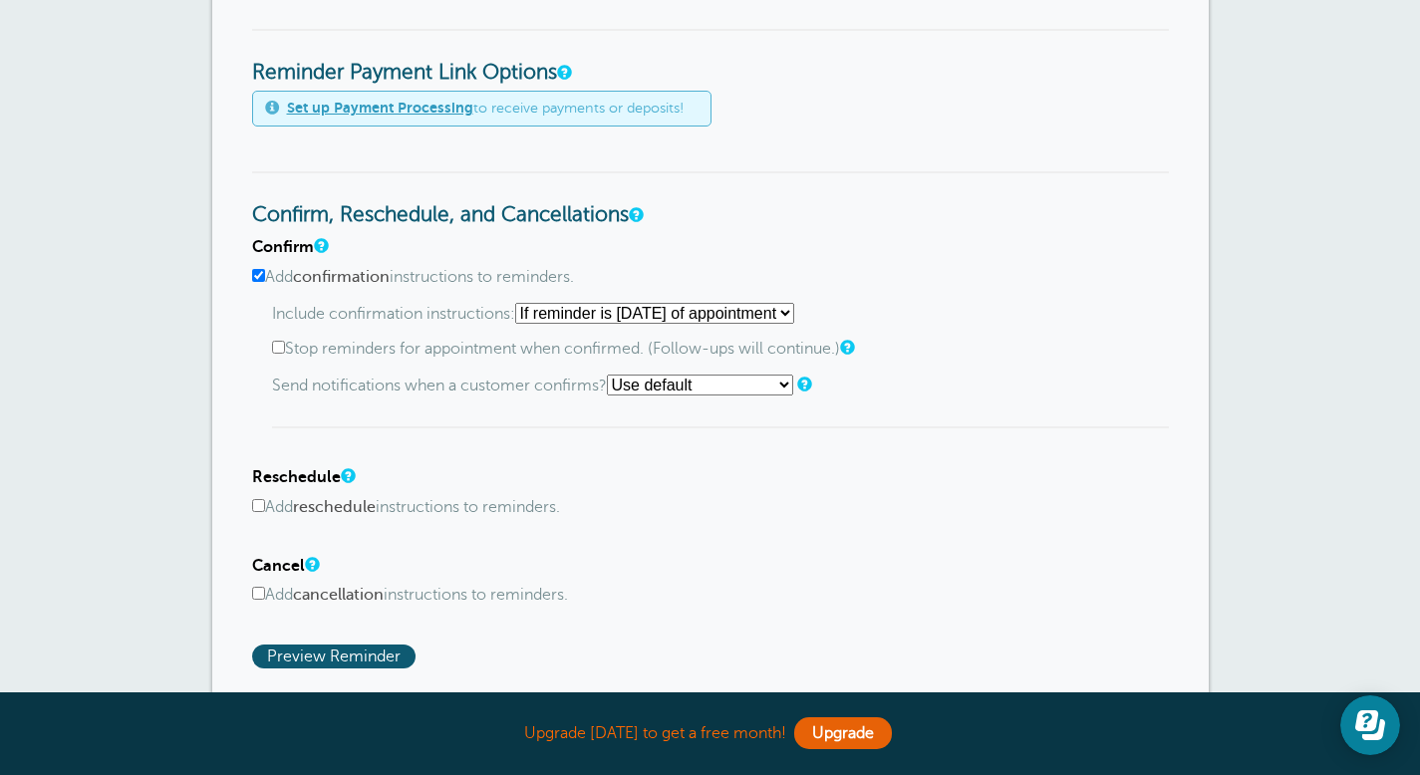
click at [284, 349] on label "Stop reminders for appointment when confirmed. (Follow-ups will continue.)" at bounding box center [720, 349] width 897 height 19
click at [284, 349] on input "Stop reminders for appointment when confirmed. (Follow-ups will continue.)" at bounding box center [278, 347] width 13 height 13
checkbox input "true"
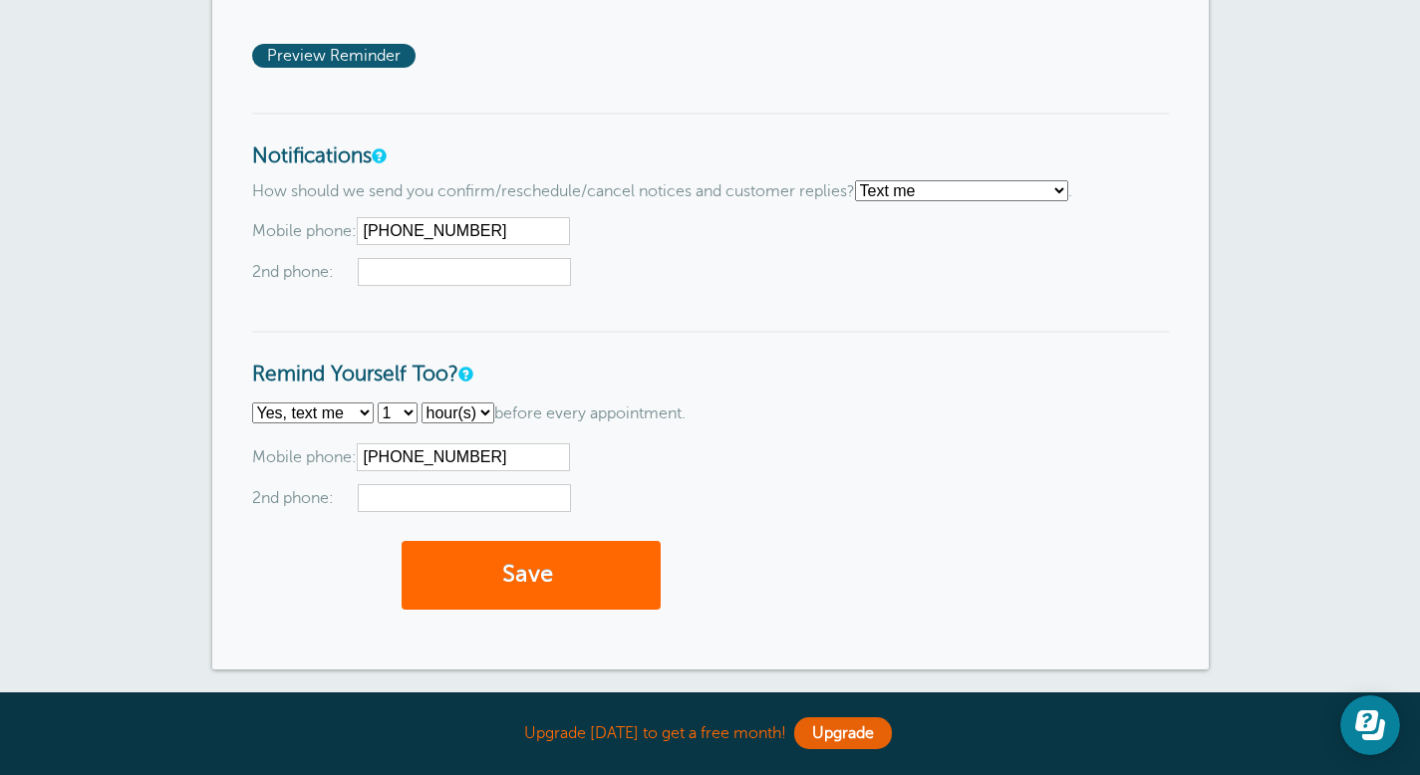
scroll to position [1520, 0]
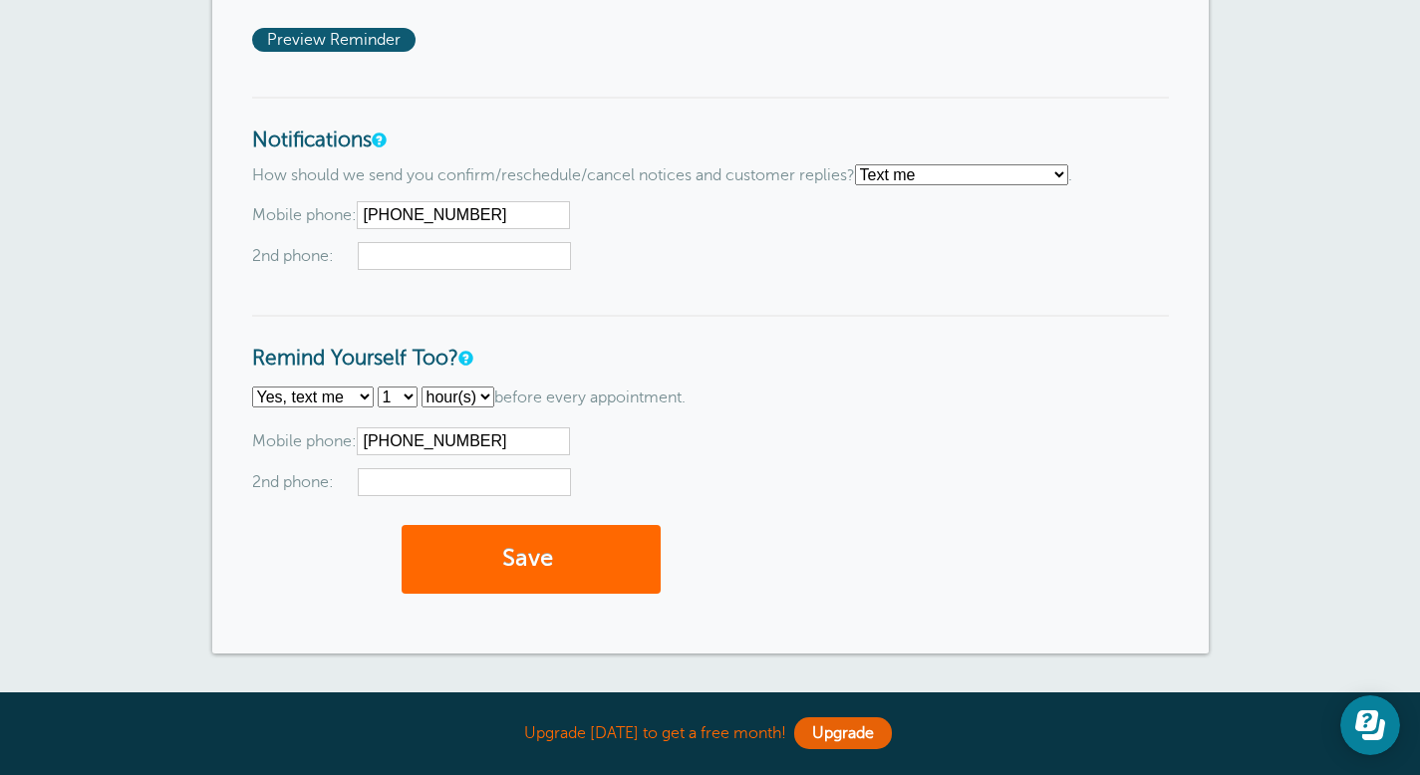
click at [364, 399] on select "No thanks Yes, text me Yes, email me" at bounding box center [313, 397] width 122 height 21
select select "5"
click at [252, 389] on select "No thanks Yes, text me Yes, email me" at bounding box center [313, 397] width 122 height 21
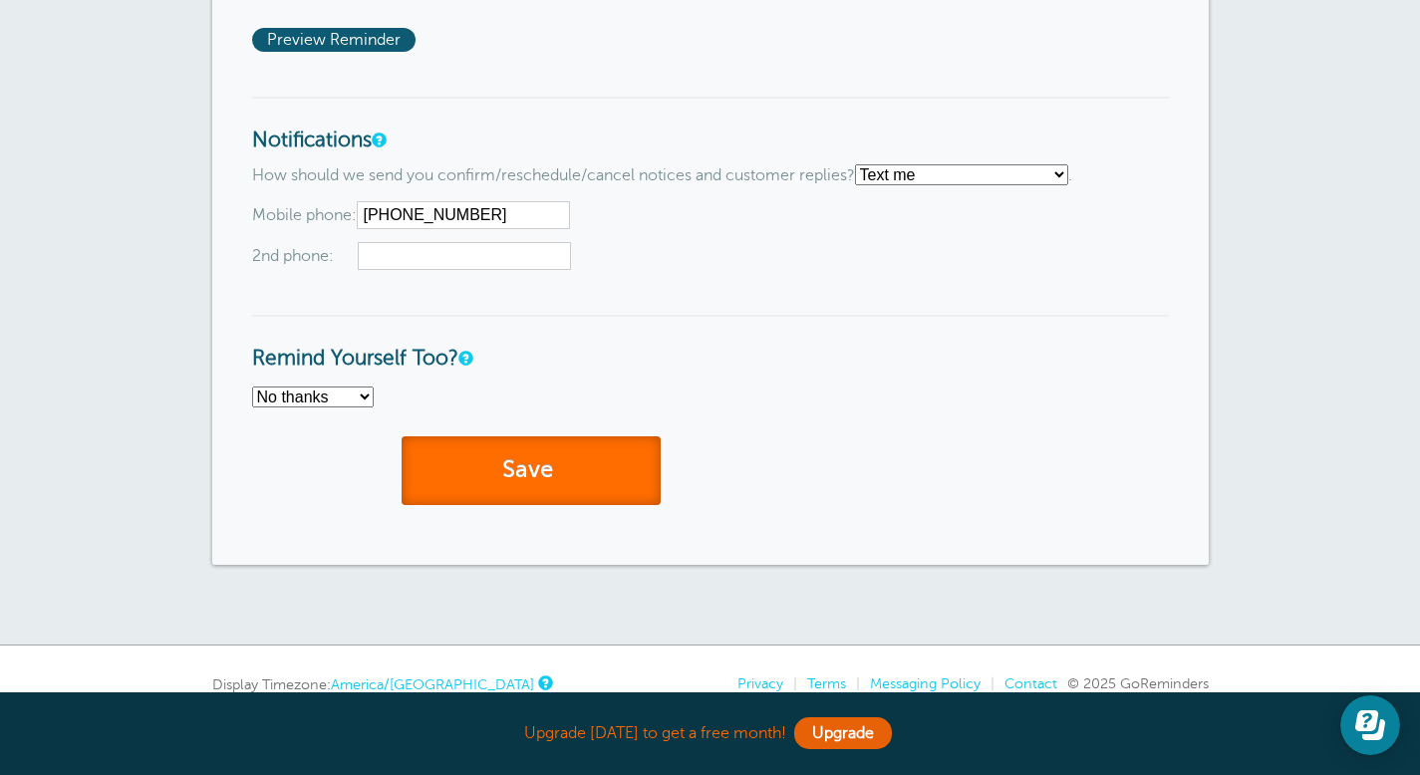
click at [511, 478] on button "Save" at bounding box center [530, 470] width 259 height 69
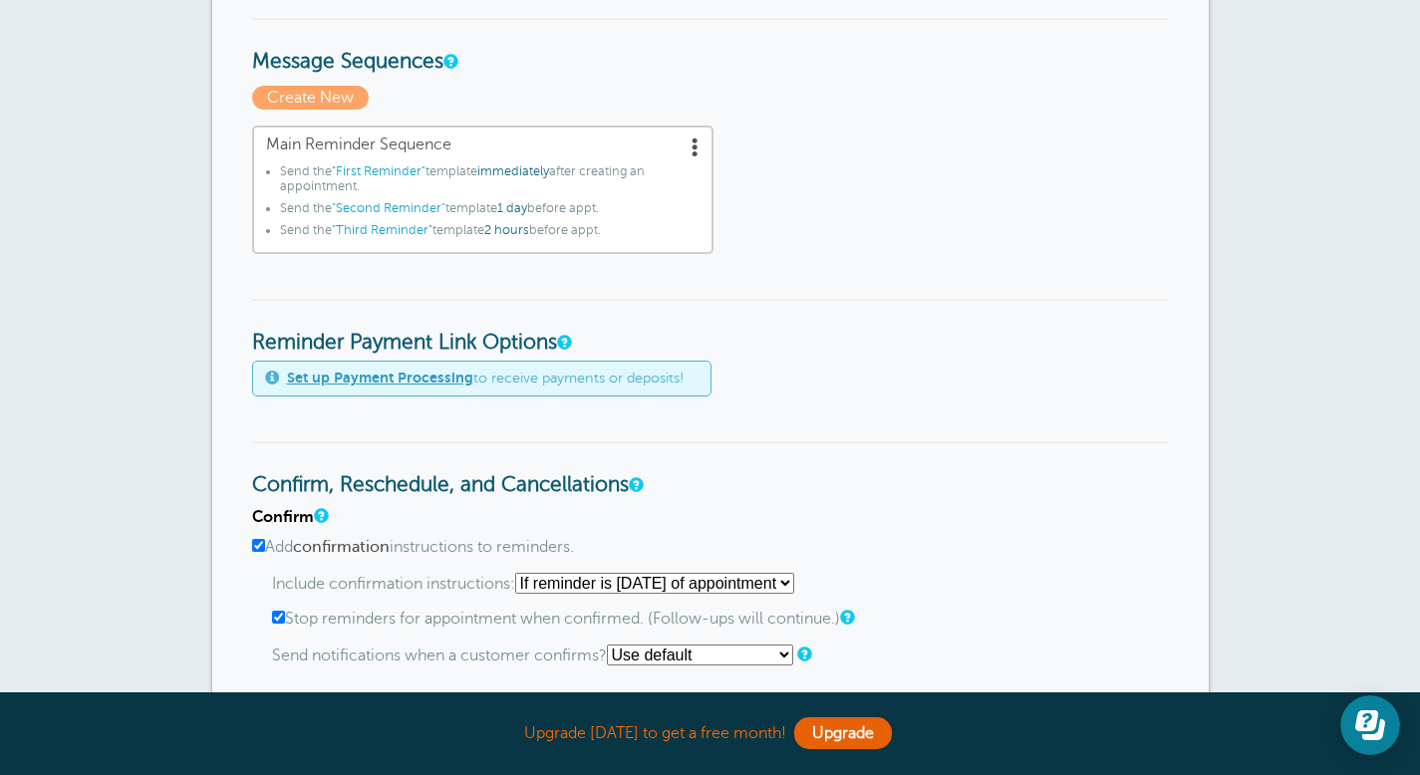
scroll to position [535, 0]
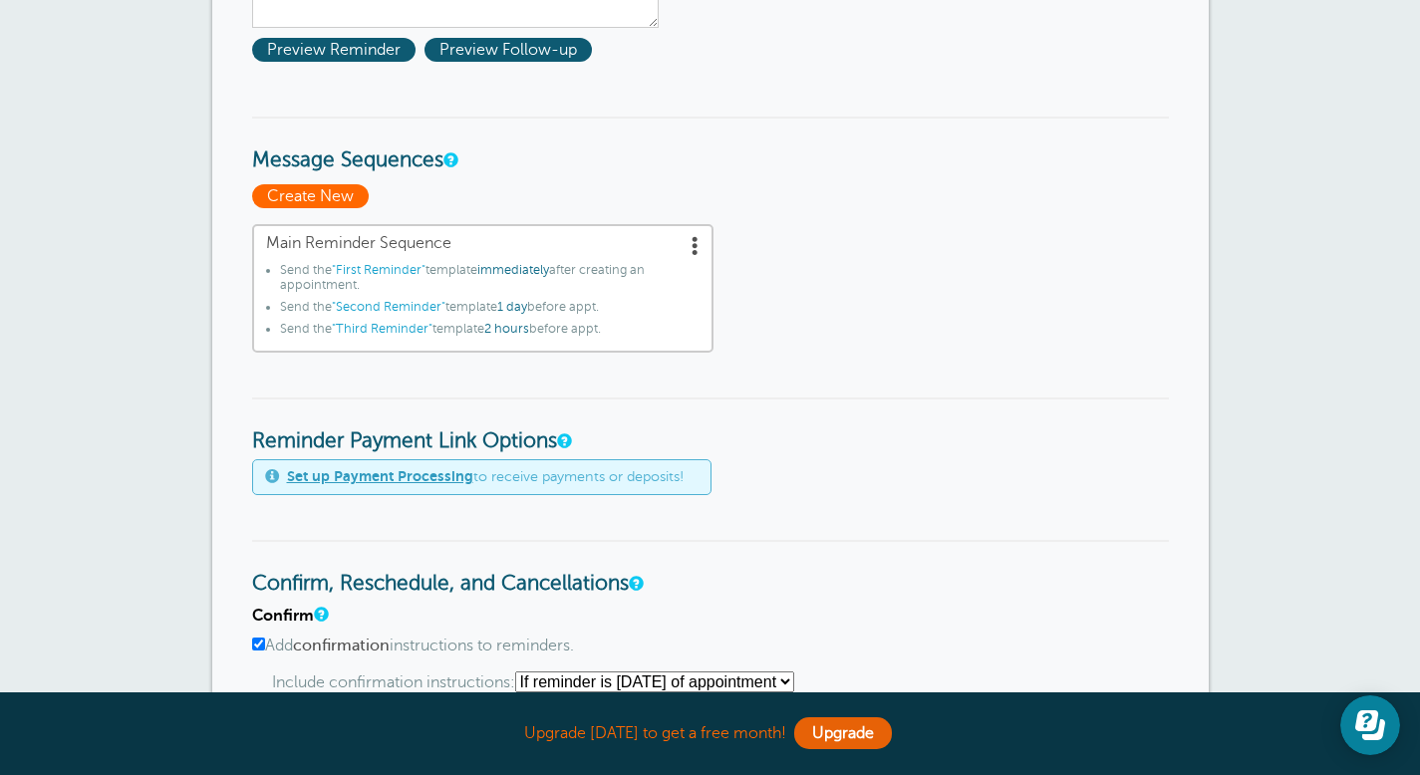
click at [340, 191] on span "Create New" at bounding box center [310, 196] width 117 height 24
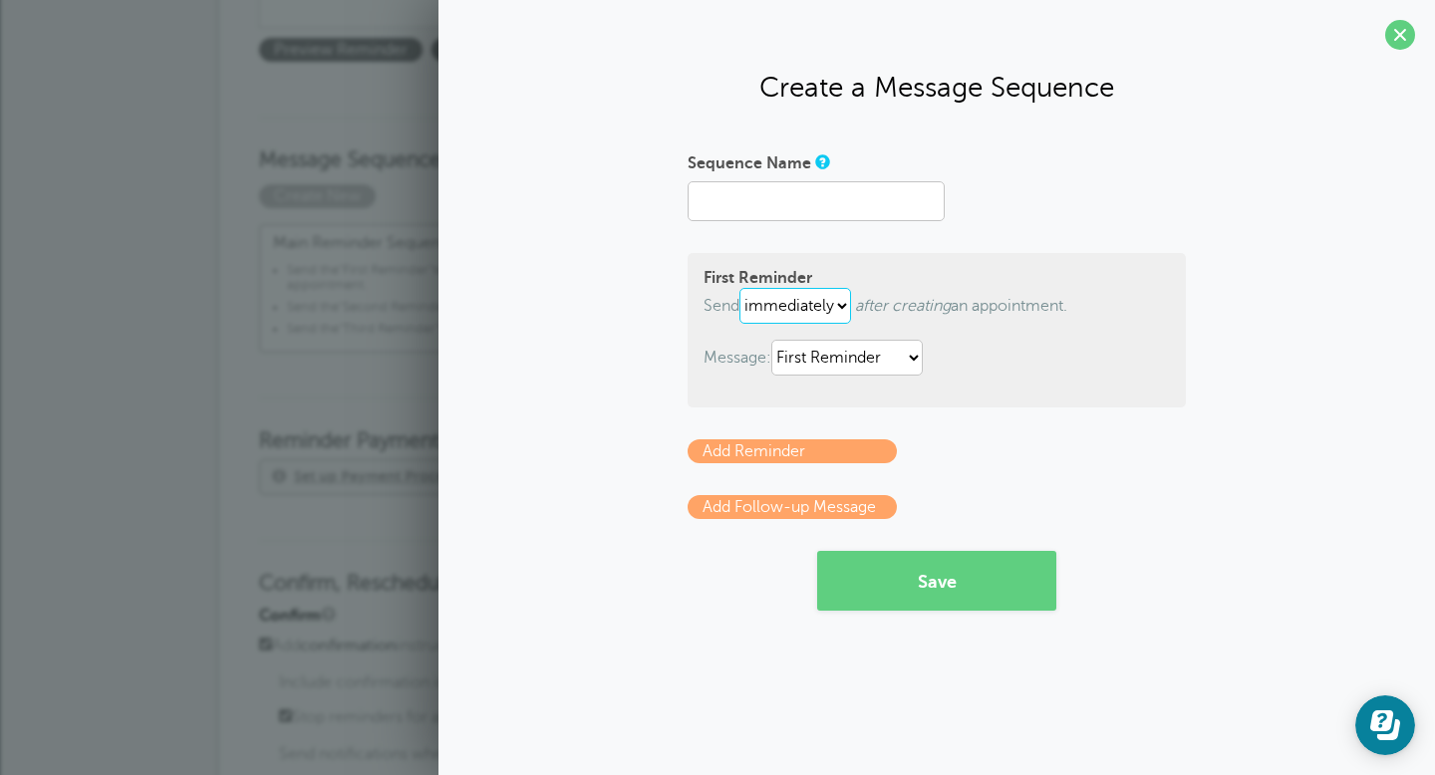
click at [842, 307] on select "immediately 1 2 3 4 5 6 7 8 9 10 11 12 13 14 15 16 17 18 19 20 21 22 23 24 25 2…" at bounding box center [795, 306] width 112 height 36
click at [845, 302] on select "immediately 1 2 3 4 5 6 7 8 9 10 11 12 13 14 15 16 17 18 19 20 21 22 23 24 25 2…" at bounding box center [795, 306] width 112 height 36
select select "1"
click at [743, 288] on select "immediately 1 2 3 4 5 6 7 8 9 10 11 12 13 14 15 16 17 18 19 20 21 22 23 24 25 2…" at bounding box center [795, 306] width 112 height 36
click at [932, 573] on button "Save" at bounding box center [936, 581] width 239 height 60
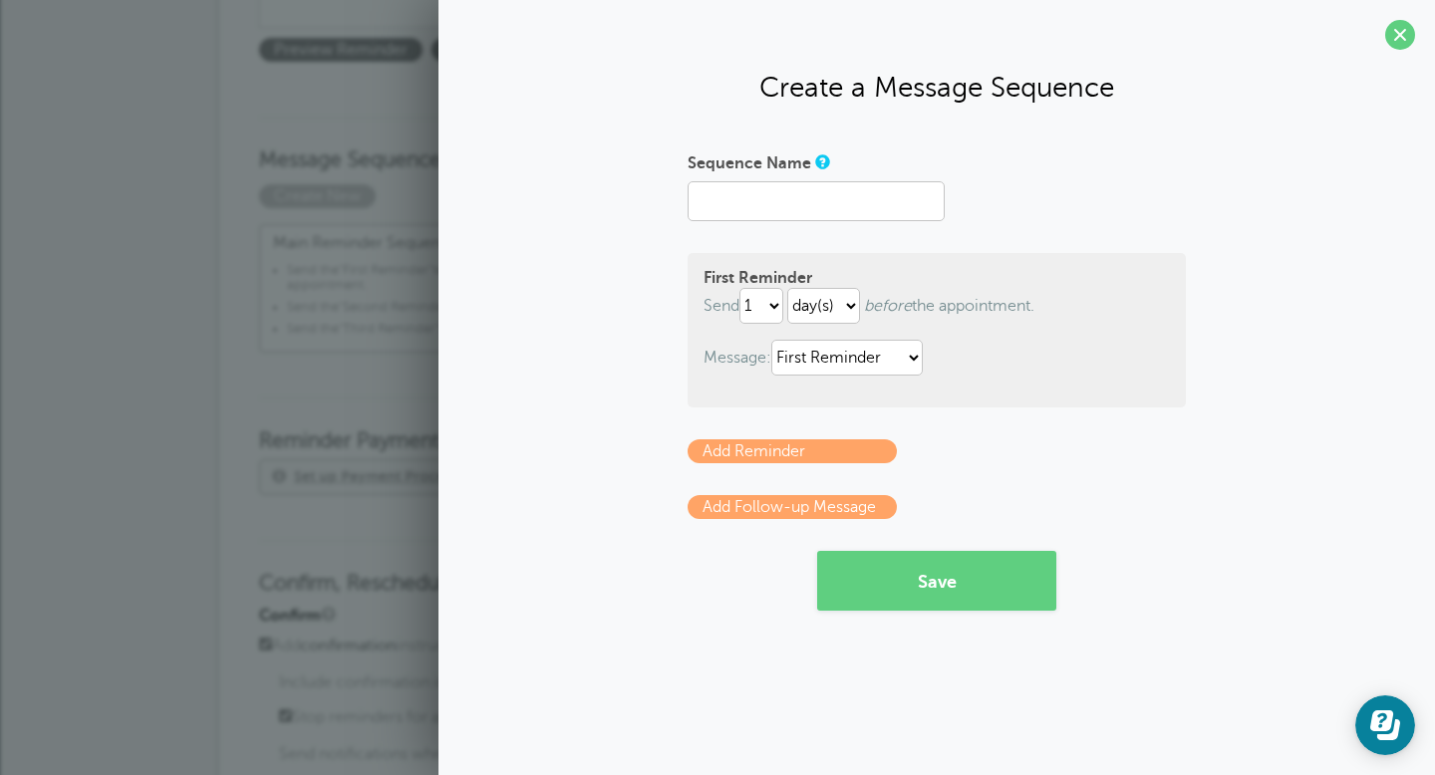
click at [353, 371] on form "Reminder Schedule 1st reminder: Immediately 1 2 3 4 5 6 7 8 9 10 11 12 13 14 15…" at bounding box center [717, 647] width 917 height 1725
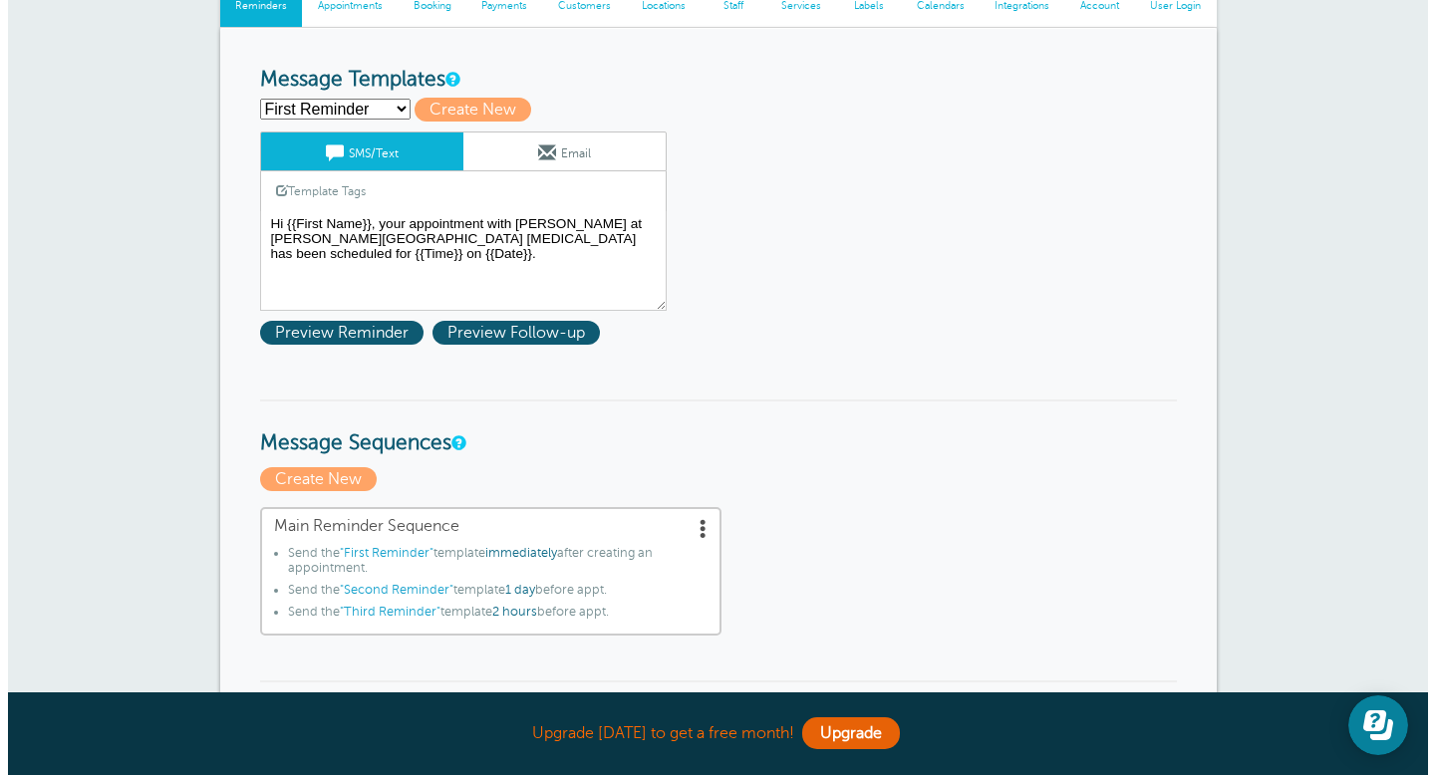
scroll to position [242, 0]
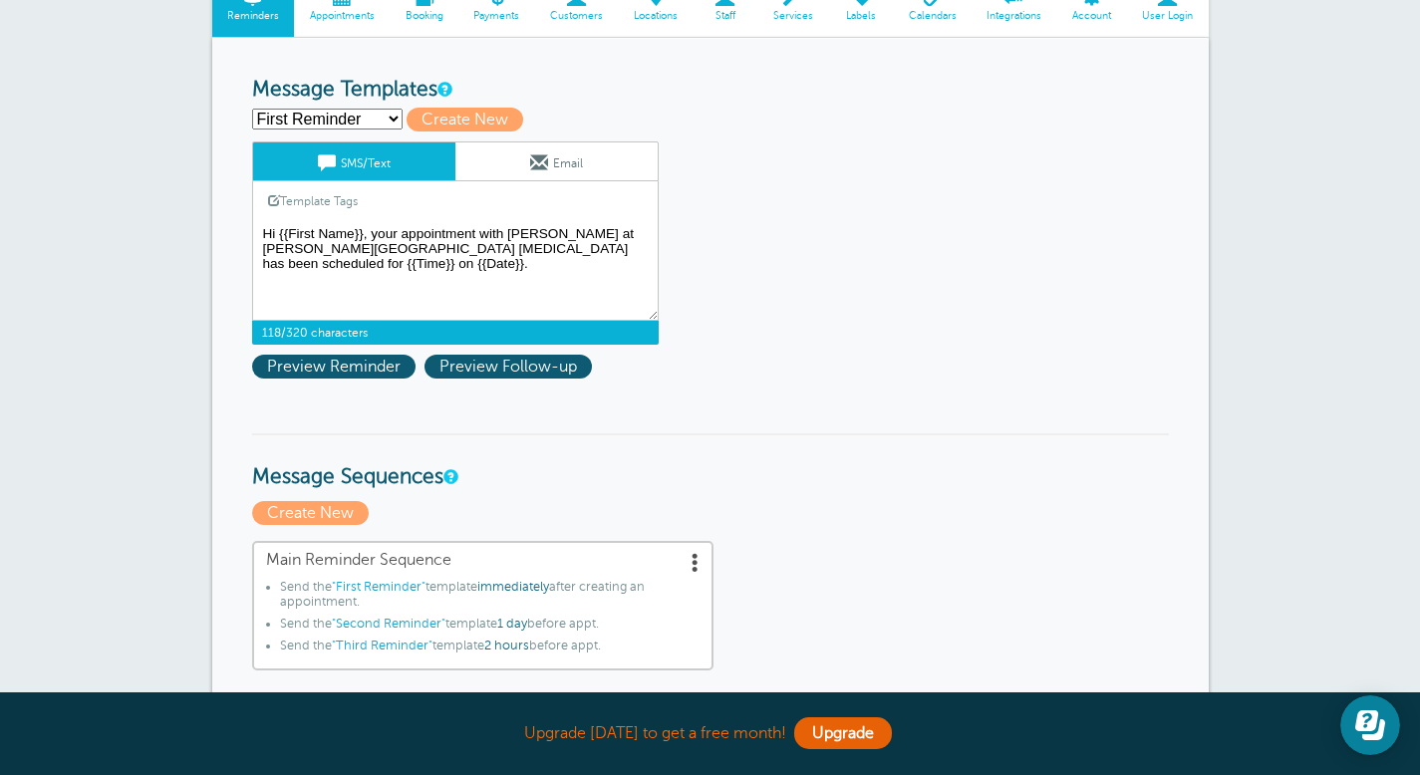
drag, startPoint x: 595, startPoint y: 248, endPoint x: 261, endPoint y: 220, distance: 334.9
click at [261, 221] on textarea "Hi {{First Name}}, your appointment with [PERSON_NAME] at [PERSON_NAME][GEOGRAP…" at bounding box center [455, 271] width 406 height 100
click at [422, 198] on div "Template Tags Copy SMS" at bounding box center [455, 200] width 406 height 39
click at [382, 367] on span "Preview Reminder" at bounding box center [333, 367] width 163 height 24
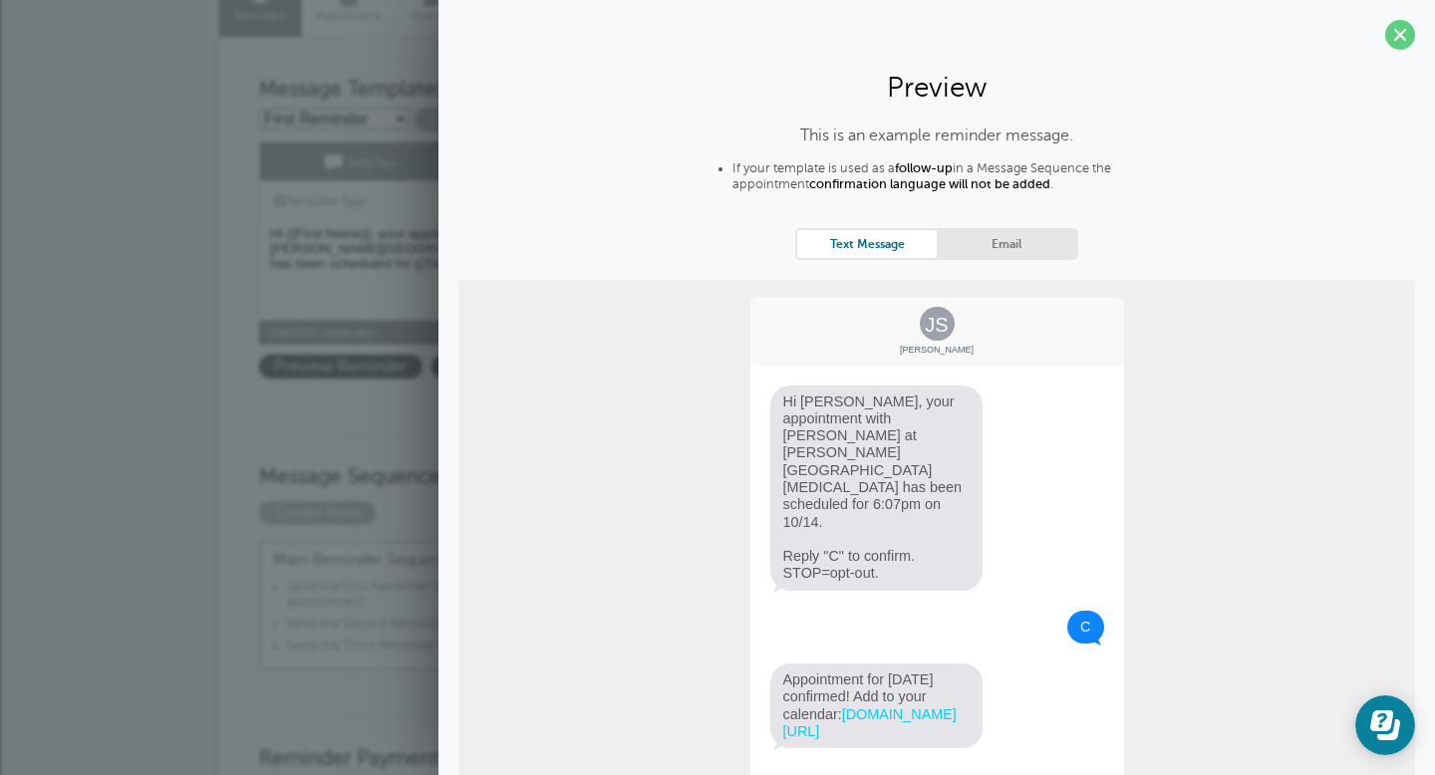
scroll to position [21, 0]
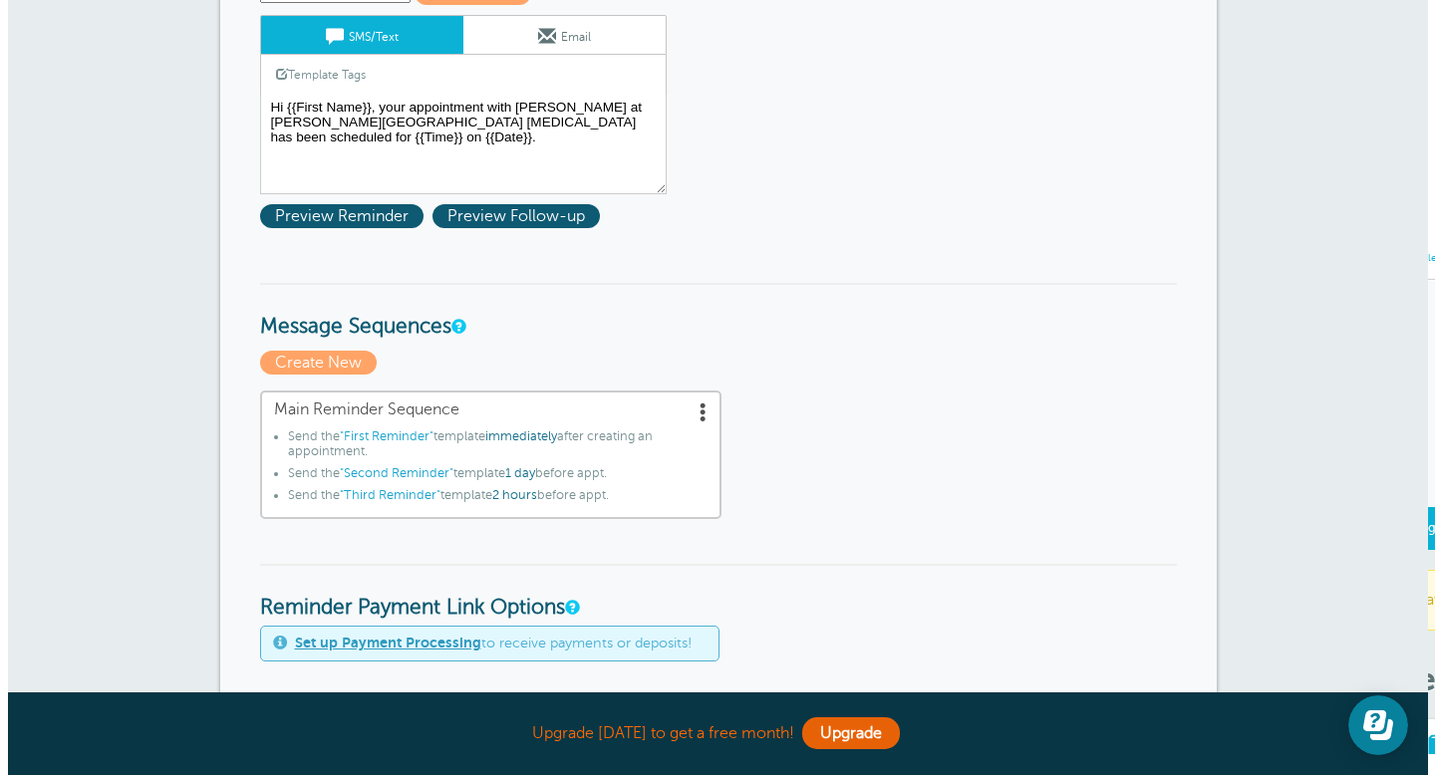
scroll to position [372, 0]
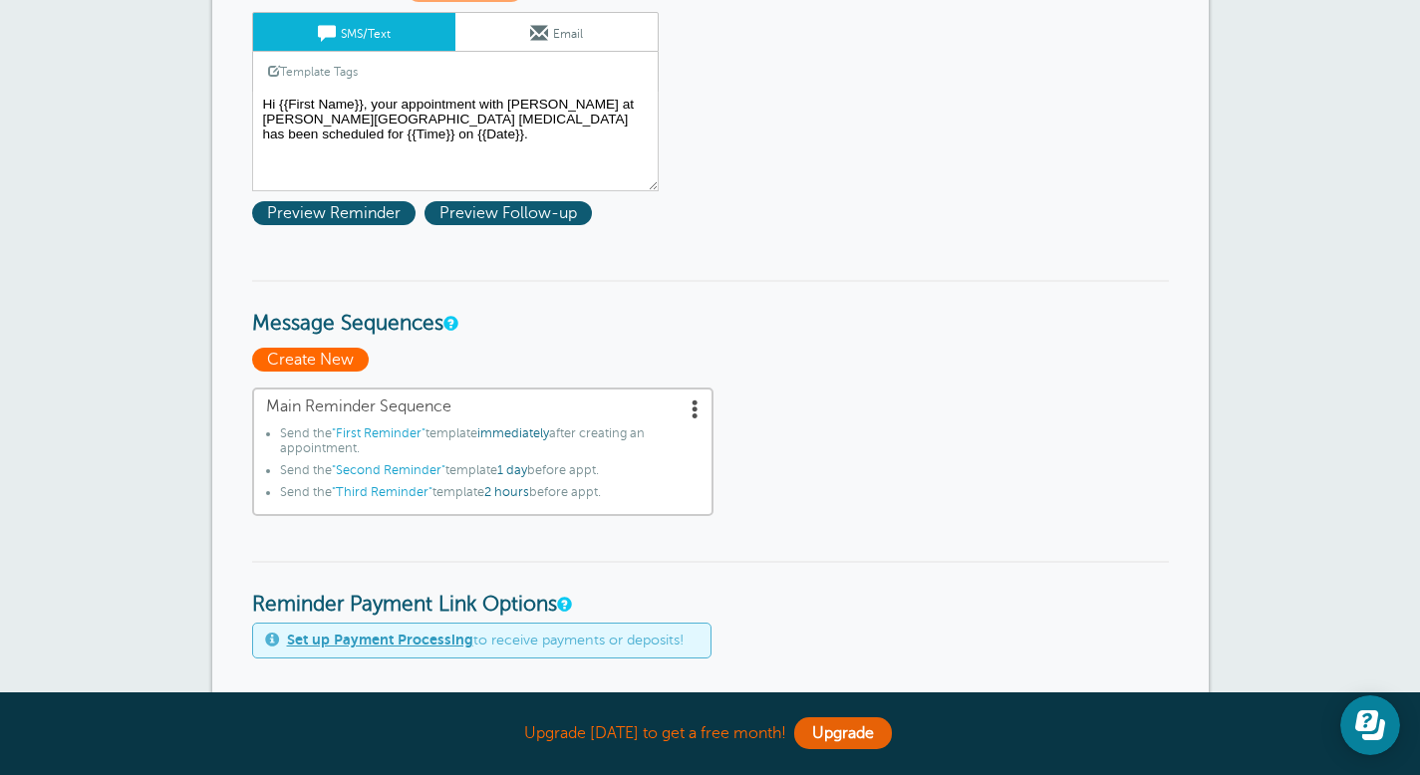
click at [335, 361] on span "Create New" at bounding box center [310, 360] width 117 height 24
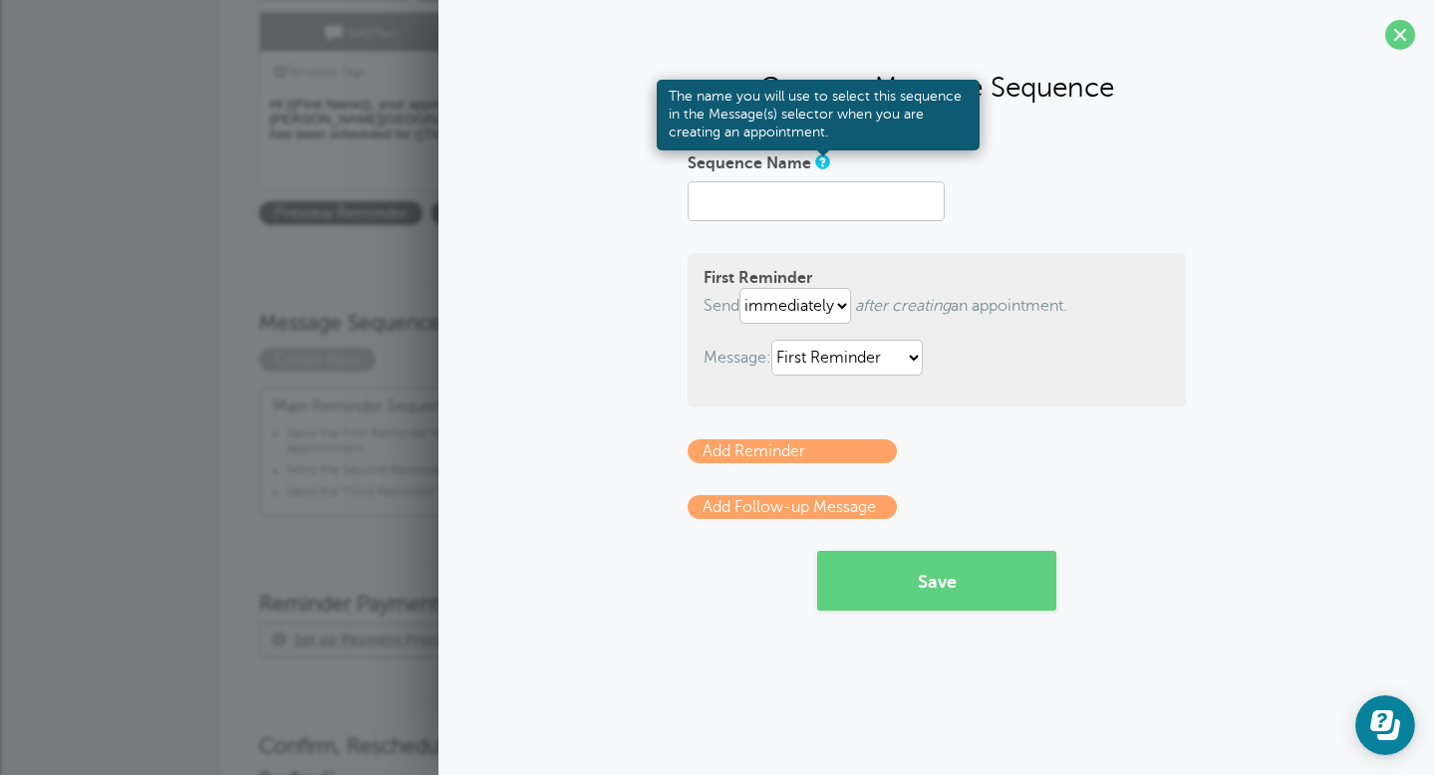
click at [821, 162] on link at bounding box center [821, 161] width 12 height 13
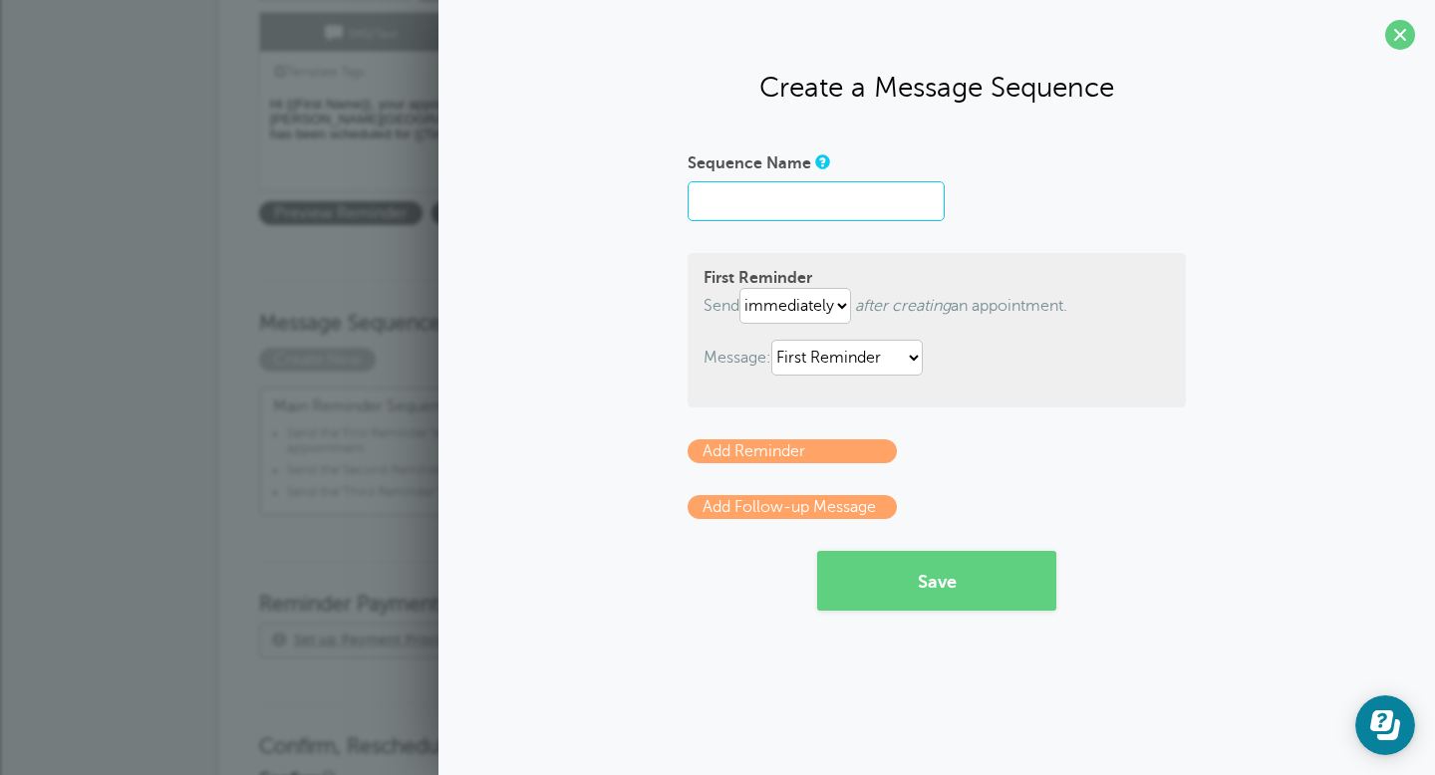
click at [824, 202] on input "Sequence Name" at bounding box center [815, 201] width 257 height 40
type input "Appointment"
click at [911, 592] on button "Save" at bounding box center [936, 581] width 239 height 60
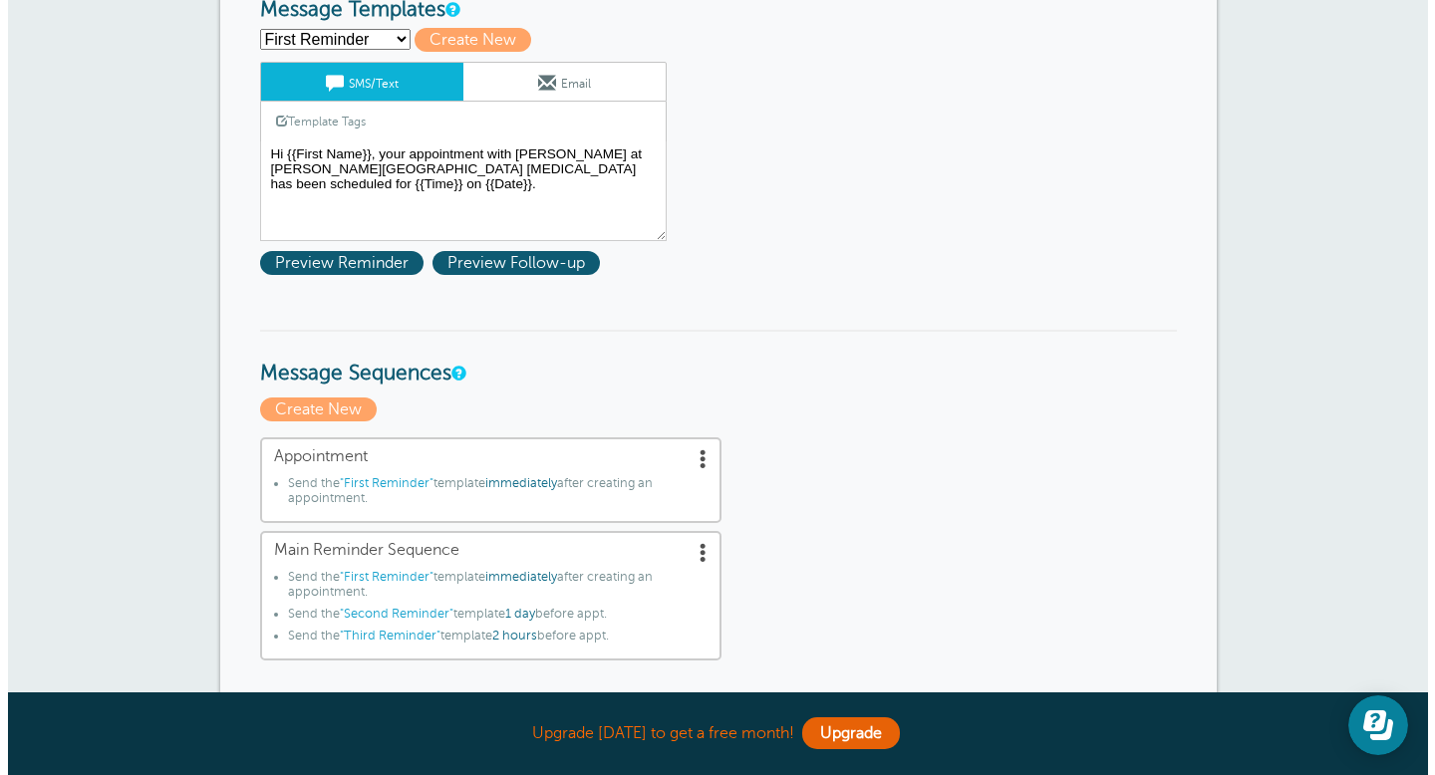
scroll to position [360, 0]
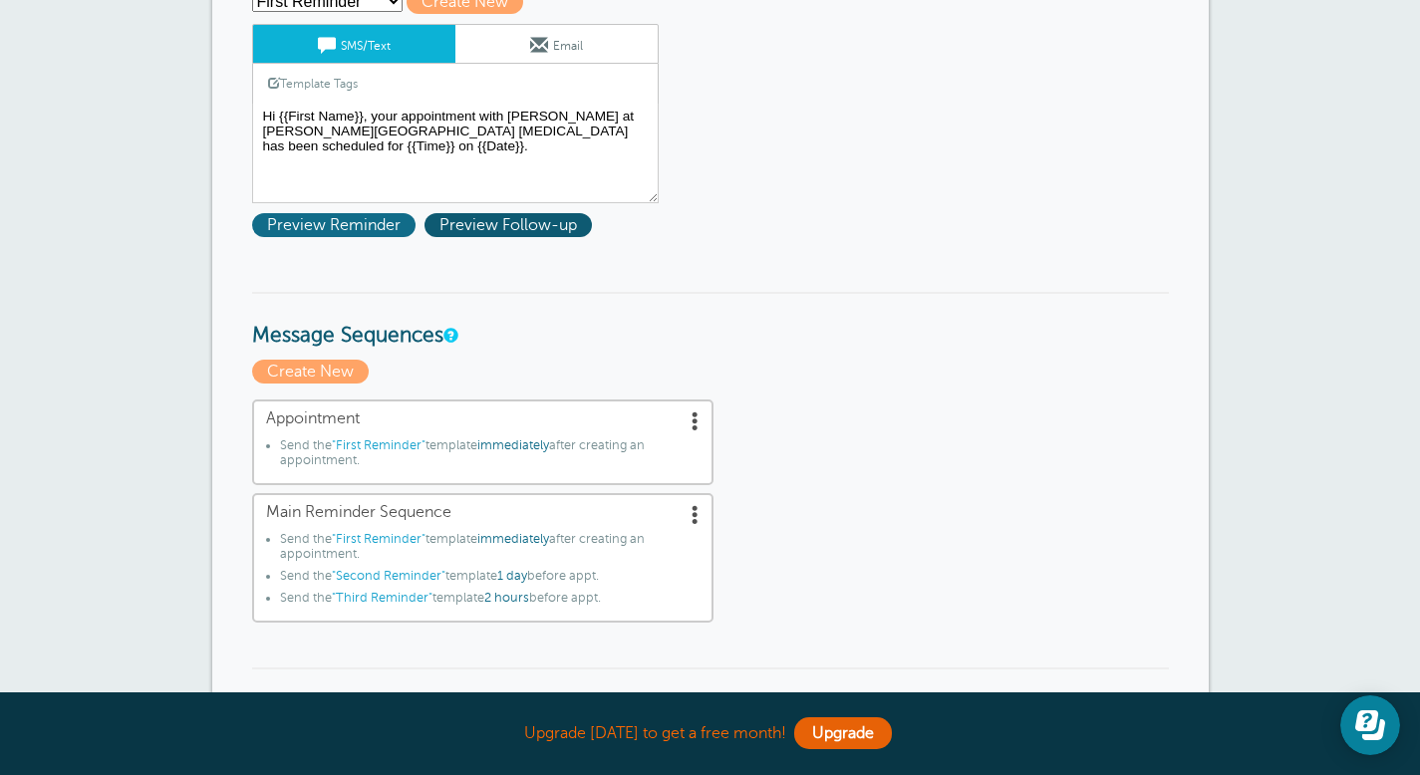
click at [370, 227] on span "Preview Reminder" at bounding box center [333, 225] width 163 height 24
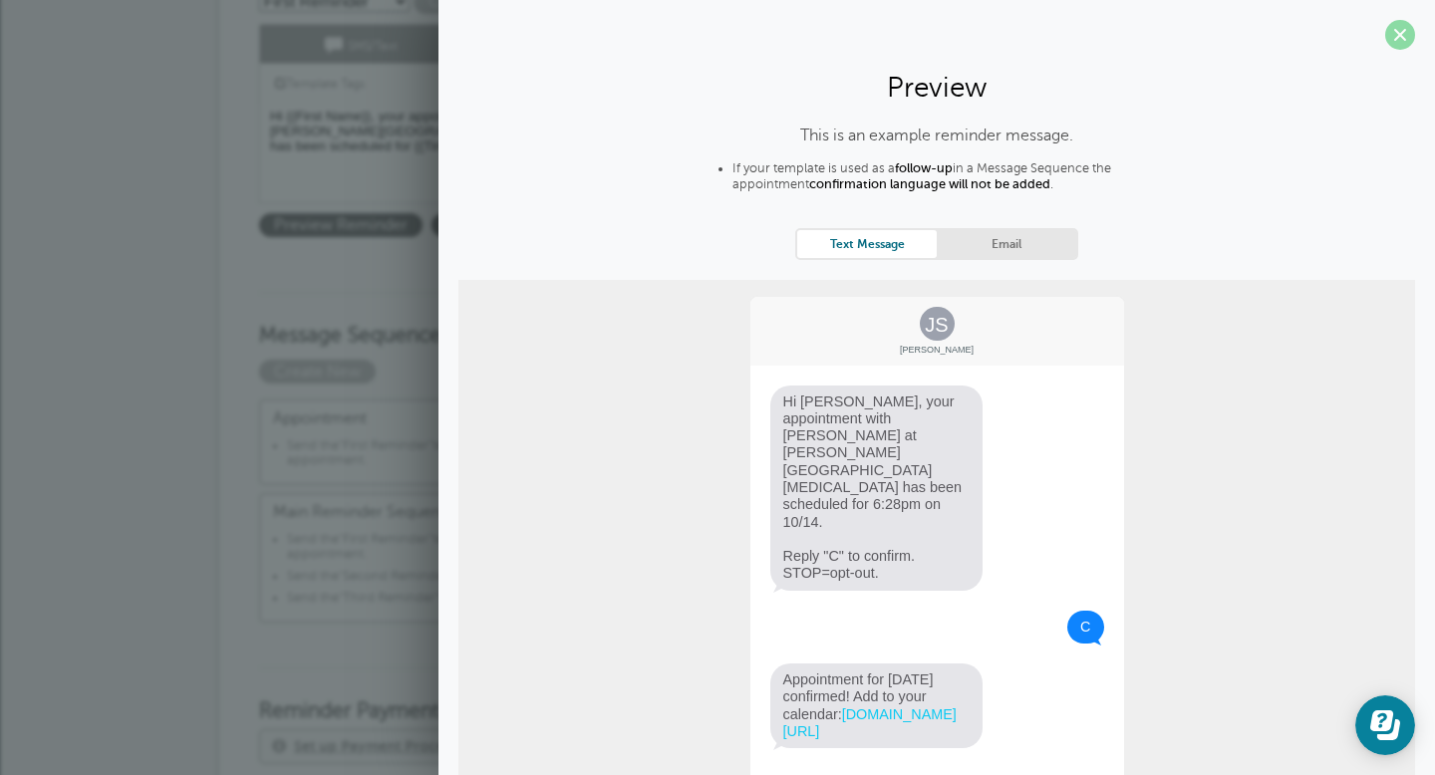
click at [1385, 32] on span at bounding box center [1400, 35] width 30 height 30
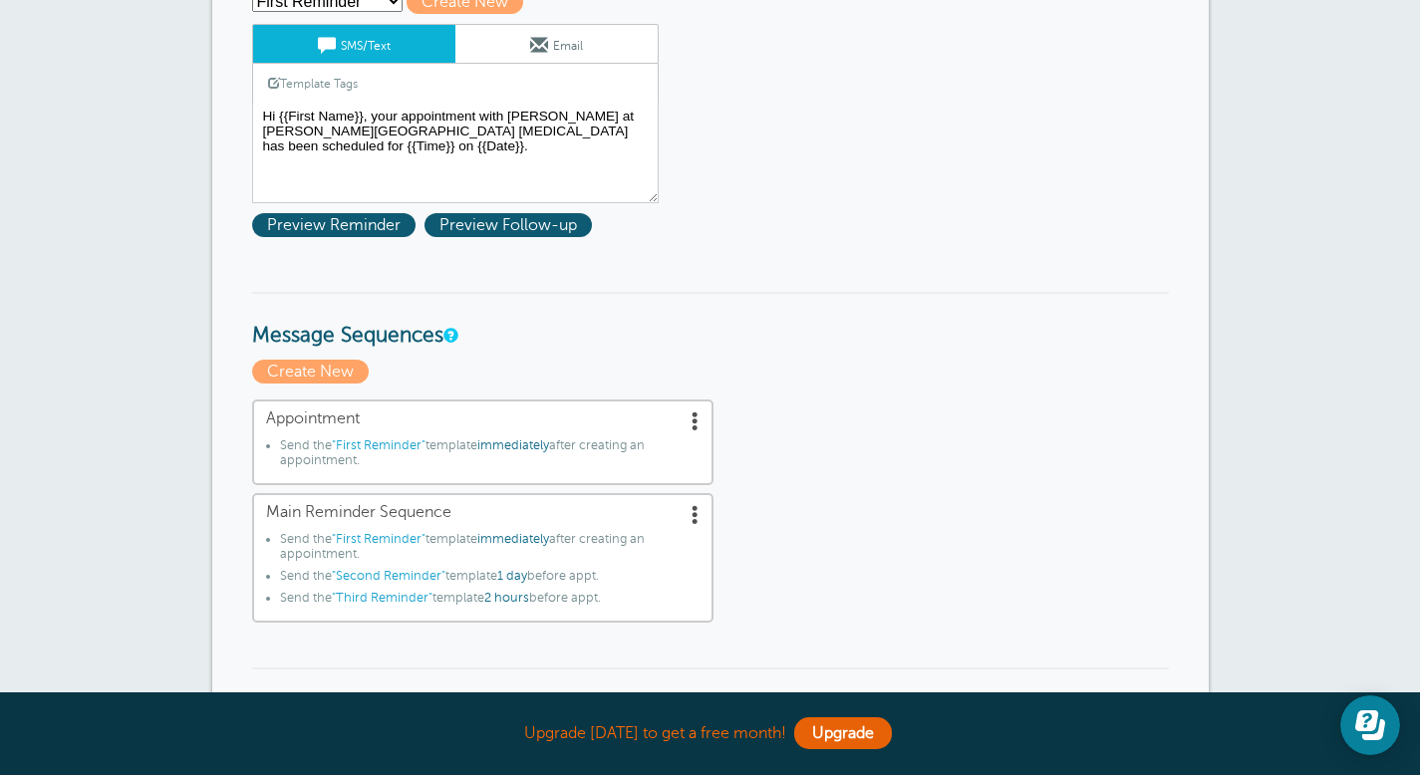
click at [391, 446] on span ""First Reminder"" at bounding box center [379, 445] width 94 height 14
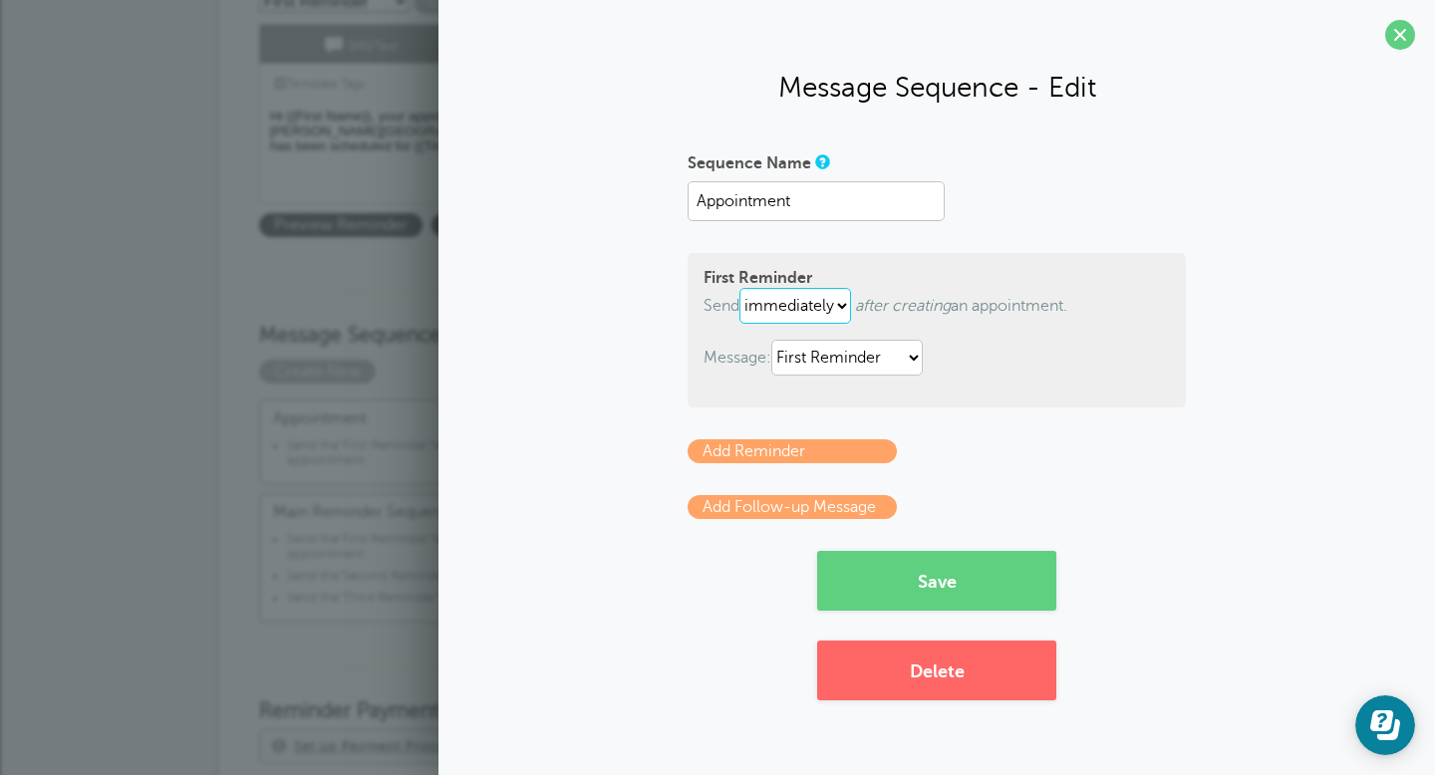
click at [843, 301] on select "immediately 1 2 3 4 5 6 7 8 9 10 11 12 13 14 15 16 17 18 19 20 21 22 23 24 25 2…" at bounding box center [795, 306] width 112 height 36
select select "1"
click at [743, 288] on select "immediately 1 2 3 4 5 6 7 8 9 10 11 12 13 14 15 16 17 18 19 20 21 22 23 24 25 2…" at bounding box center [795, 306] width 112 height 36
click at [909, 581] on button "Save" at bounding box center [936, 581] width 239 height 60
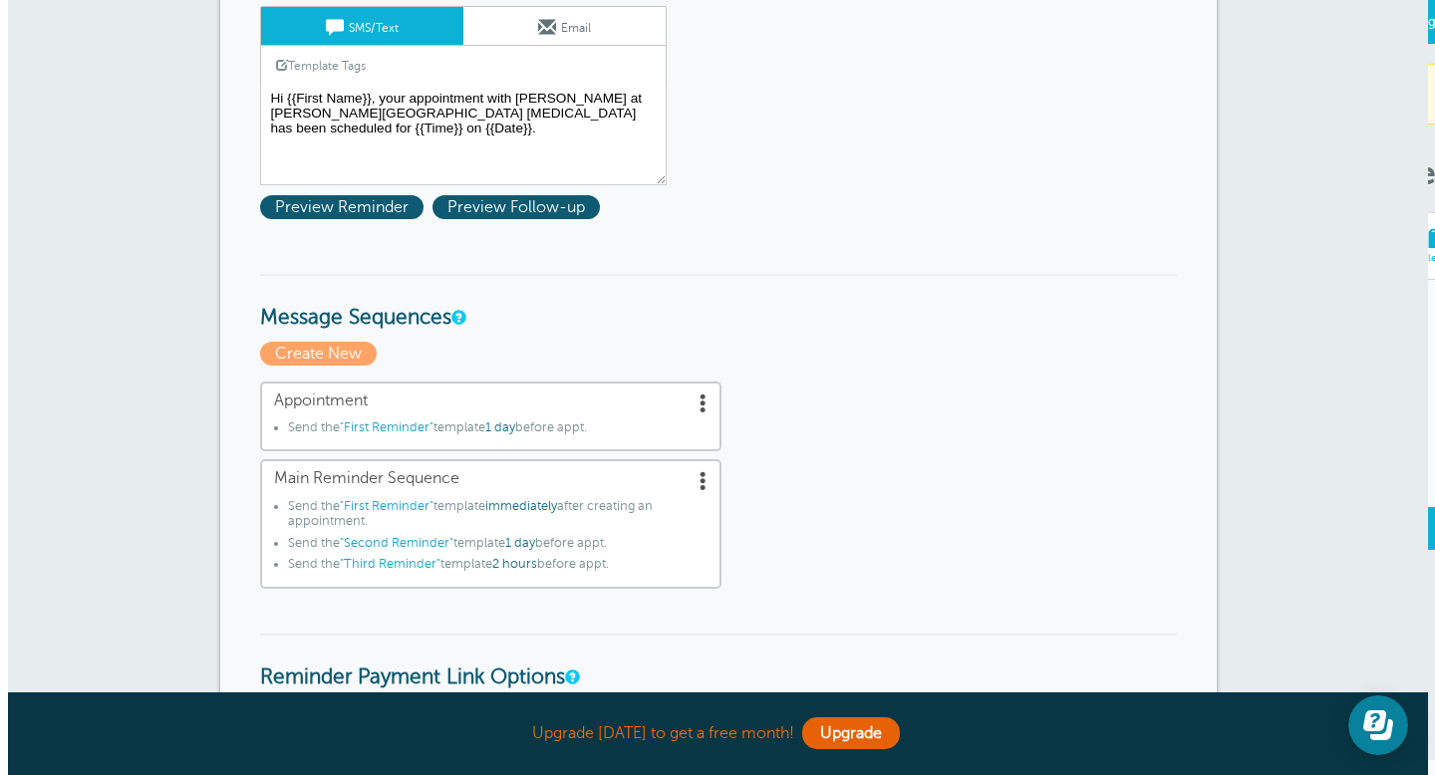
scroll to position [412, 0]
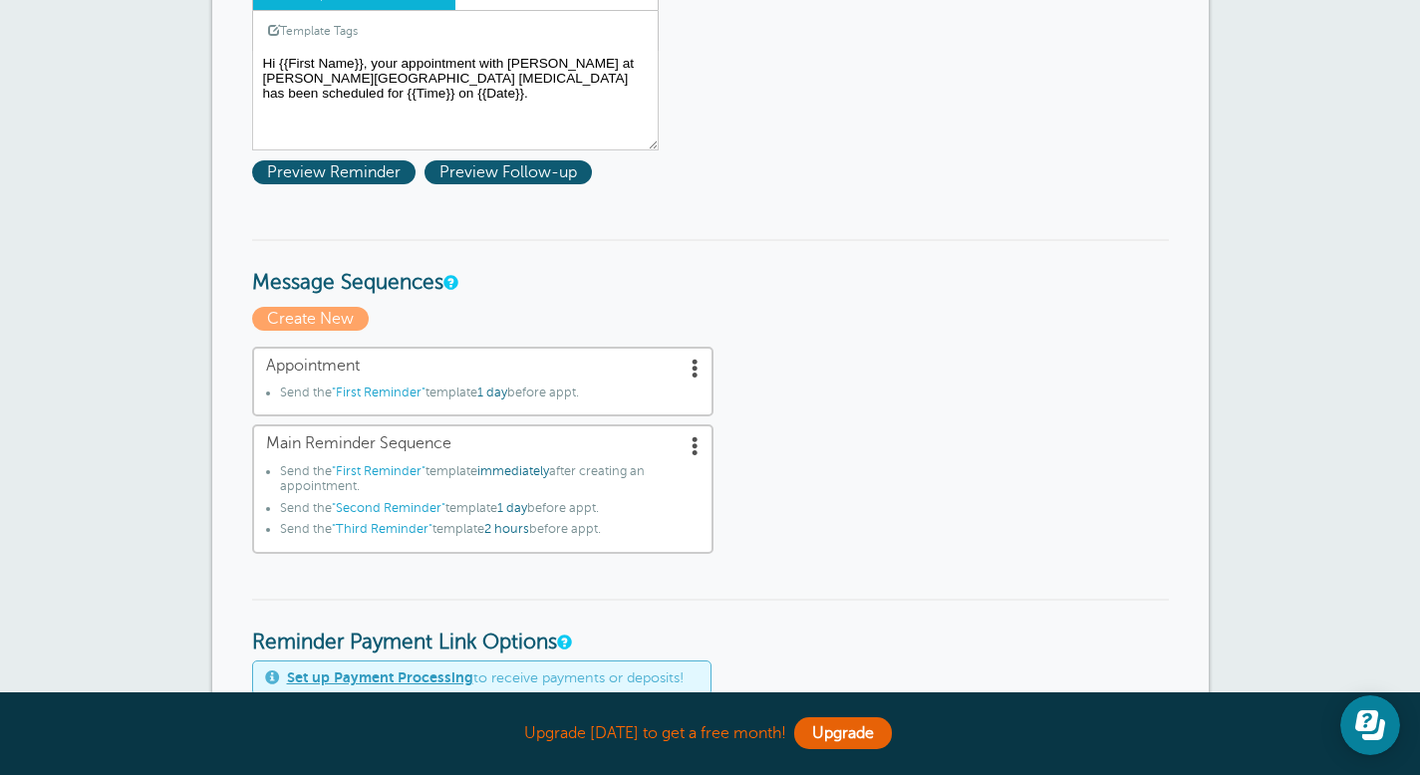
click at [384, 469] on span ""First Reminder"" at bounding box center [379, 471] width 94 height 14
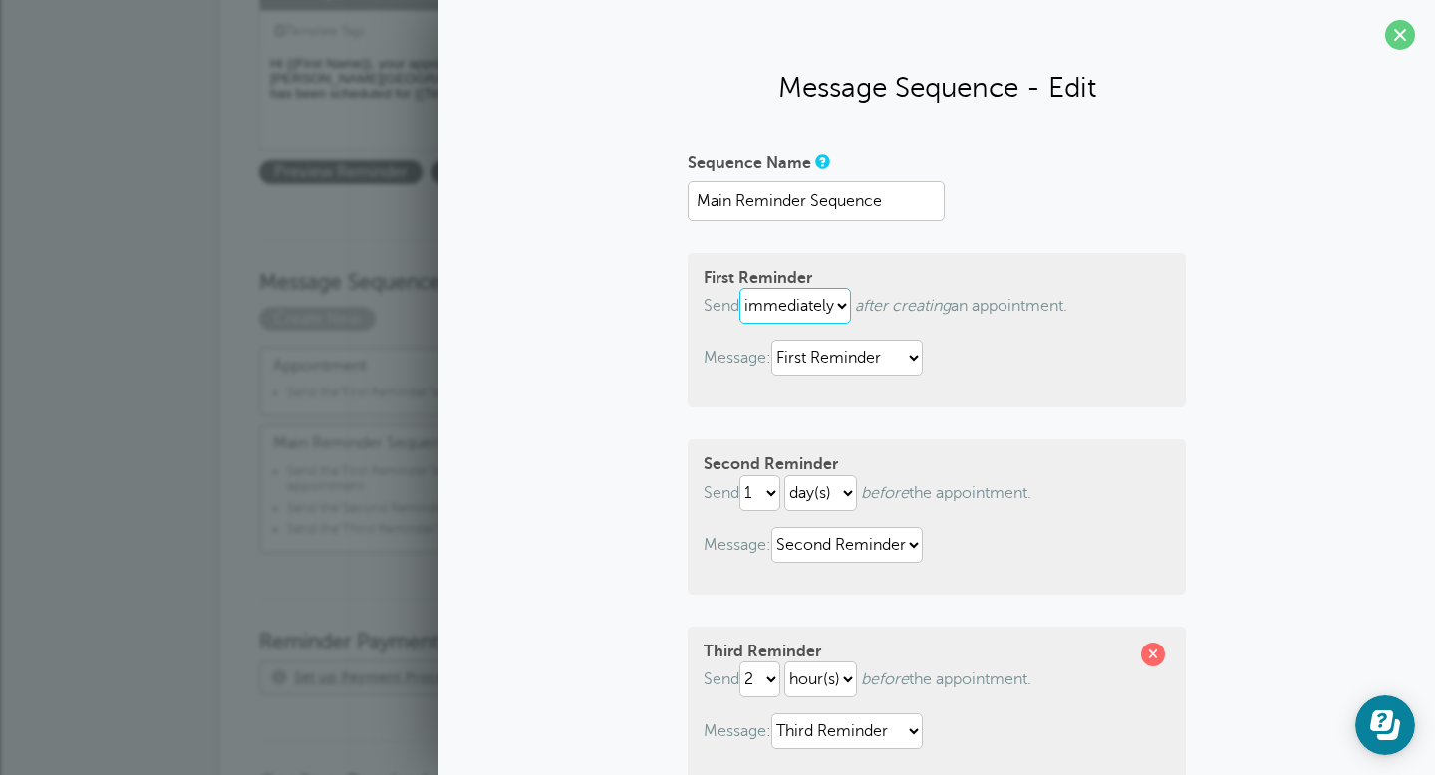
click at [837, 308] on select "immediately 1 2 3 4 5 6 7 8 9 10 11 12 13 14 15 16 17 18 19 20 21 22 23 24 25 2…" at bounding box center [795, 306] width 112 height 36
click at [739, 288] on select "immediately 1 2 3 4 5 6 7 8 9 10 11 12 13 14 15 16 17 18 19 20 21 22 23 24 25 2…" at bounding box center [795, 306] width 112 height 36
click at [774, 305] on select "immediately 1 2 3 4 5 6 7 8 9 10 11 12 13 14 15 16 17 18 19 20 21 22 23 24 25 2…" at bounding box center [761, 306] width 44 height 36
click at [739, 288] on select "immediately 1 2 3 4 5 6 7 8 9 10 11 12 13 14 15 16 17 18 19 20 21 22 23 24 25 2…" at bounding box center [761, 306] width 44 height 36
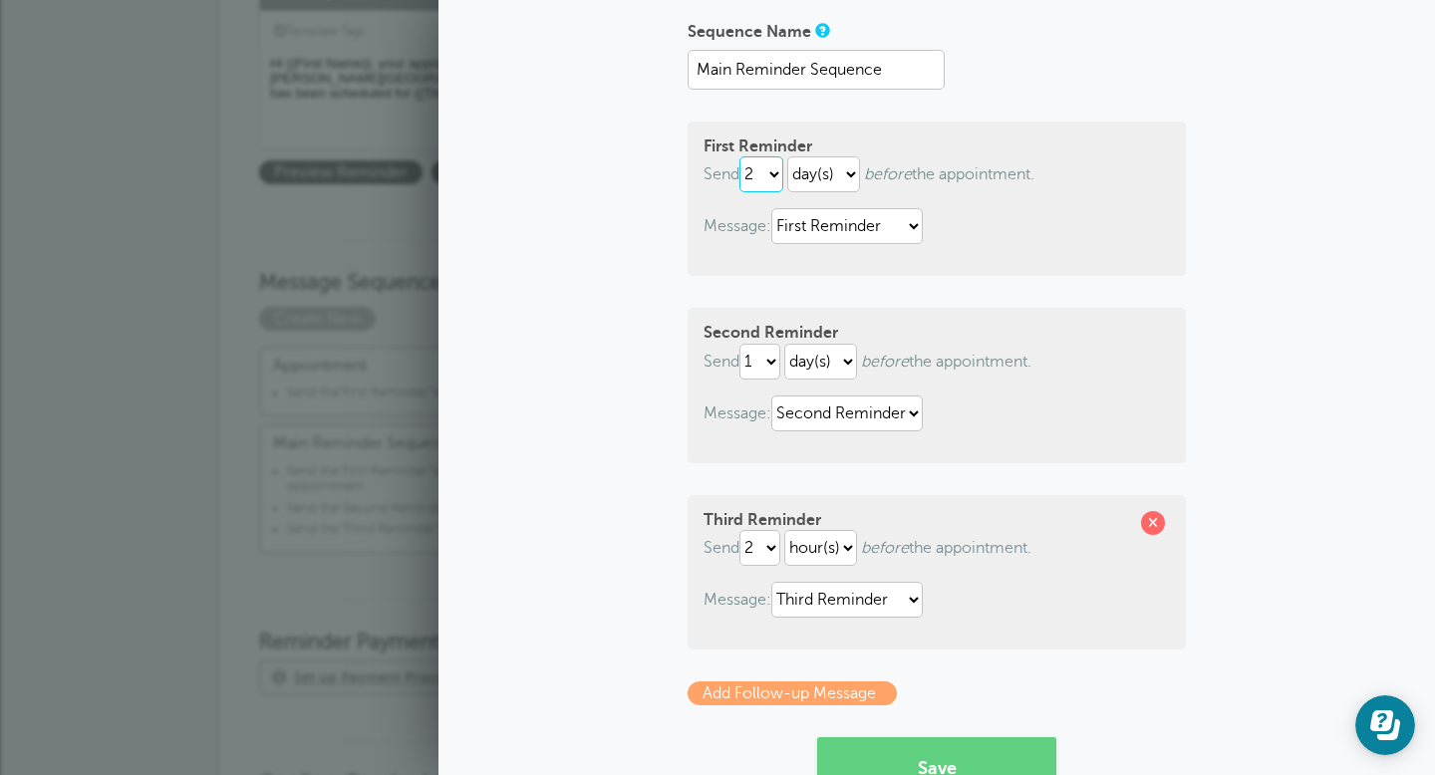
scroll to position [135, 0]
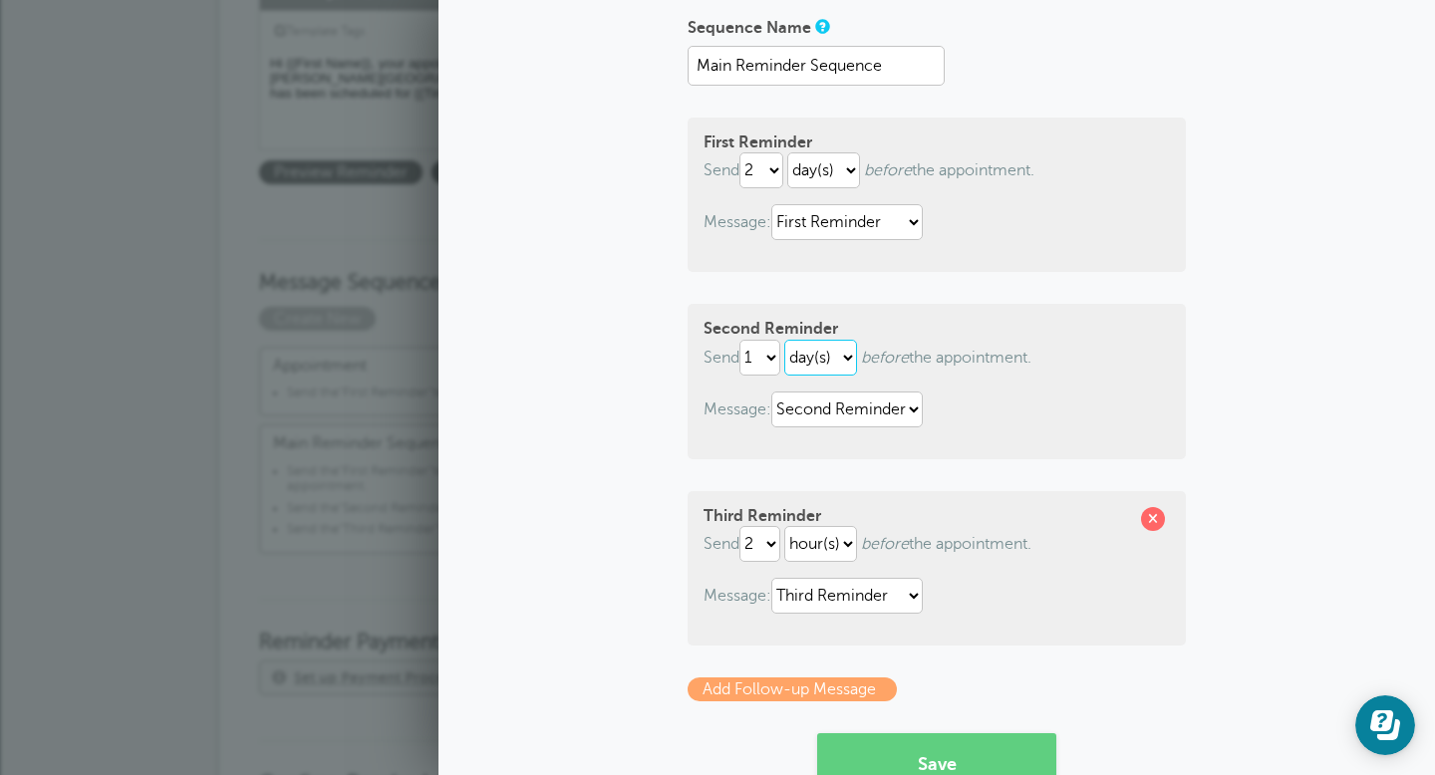
click at [845, 362] on select "hour(s) day(s)" at bounding box center [820, 358] width 73 height 36
click at [784, 340] on select "hour(s) day(s)" at bounding box center [820, 358] width 73 height 36
click at [1151, 519] on span at bounding box center [1153, 519] width 24 height 24
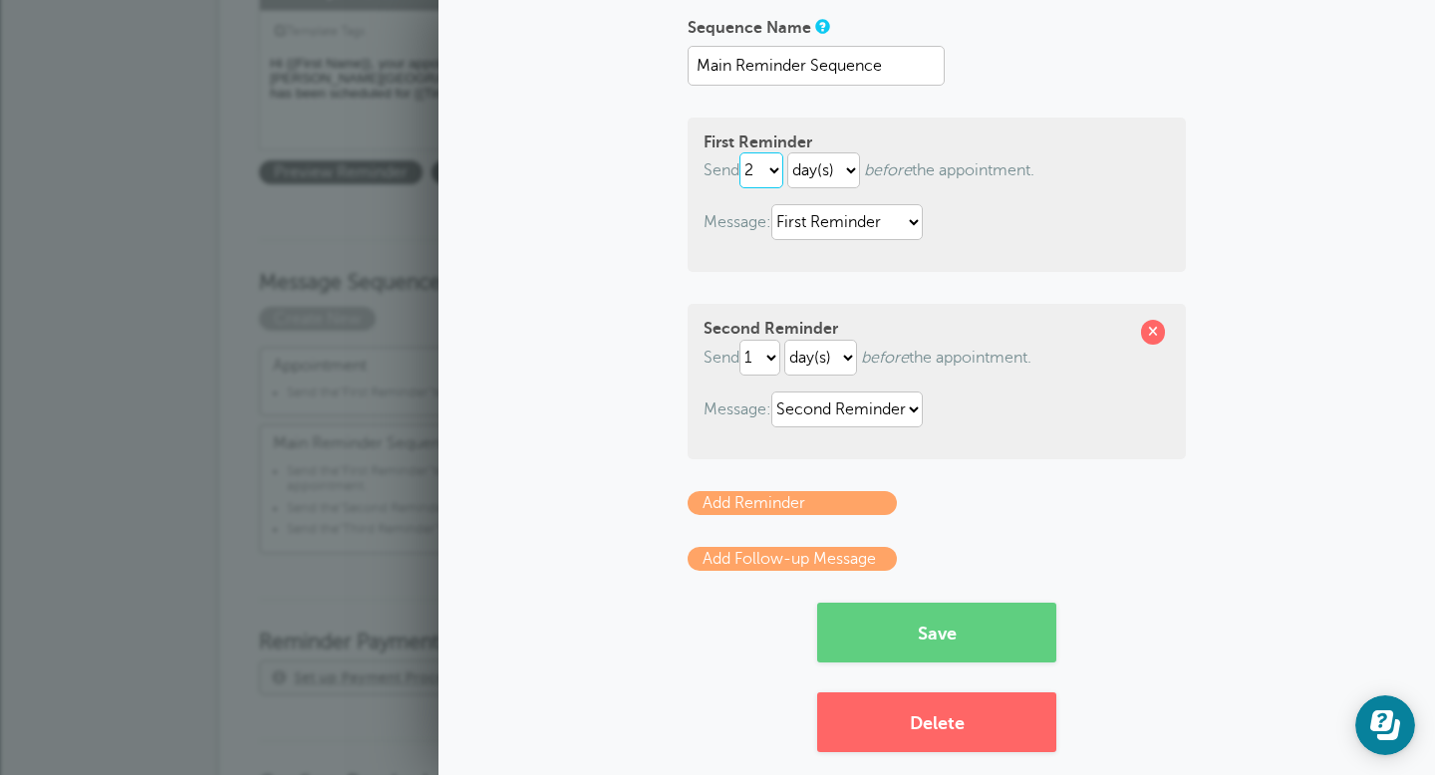
click at [770, 169] on select "immediately 1 2 3 4 5 6 7 8 9 10 11 12 13 14 15 16 17 18 19 20 21 22 23 24 25 2…" at bounding box center [761, 170] width 44 height 36
click at [739, 152] on select "immediately 1 2 3 4 5 6 7 8 9 10 11 12 13 14 15 16 17 18 19 20 21 22 23 24 25 2…" at bounding box center [761, 170] width 44 height 36
select select "2"
click at [847, 355] on select "hour(s) day(s)" at bounding box center [820, 358] width 73 height 36
select select "HOUR"
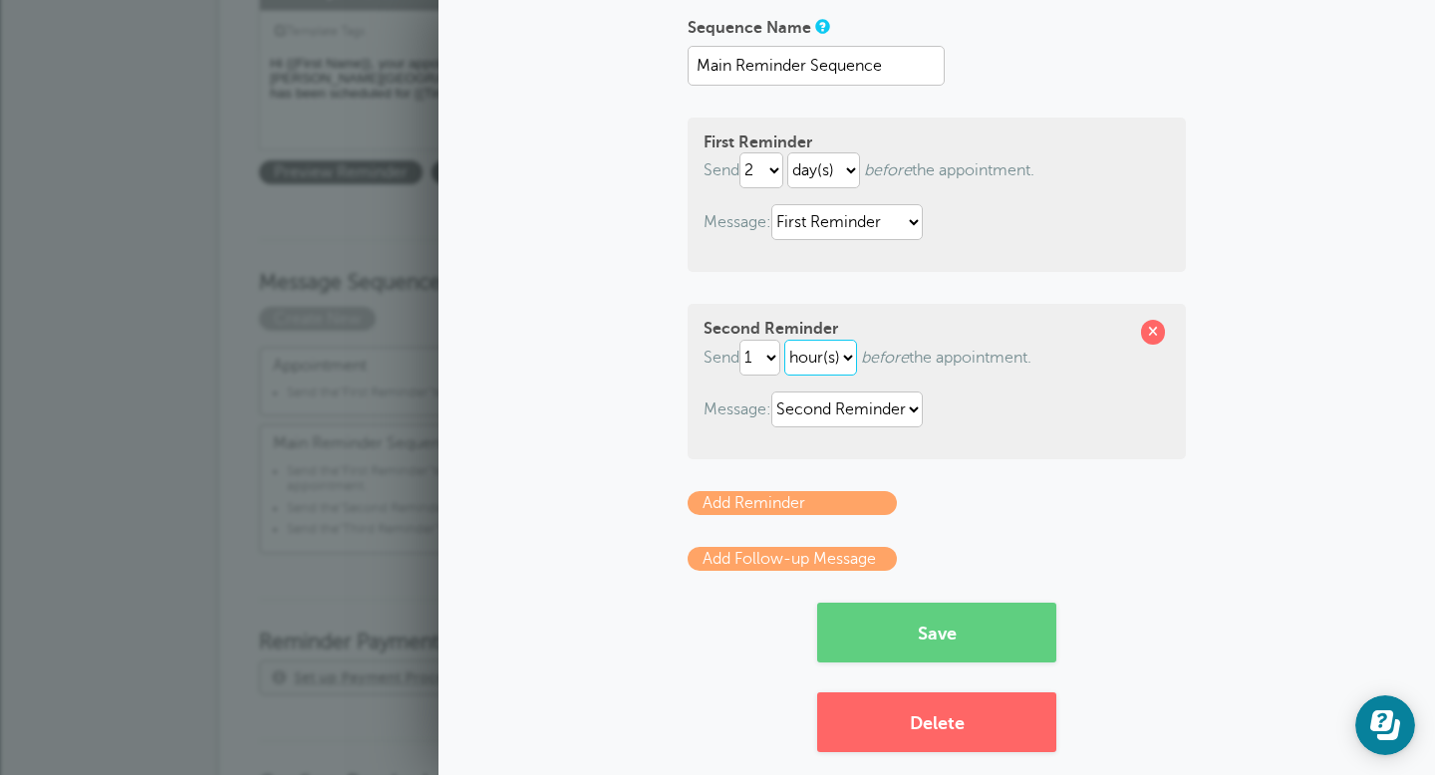
click at [784, 340] on select "hour(s) day(s)" at bounding box center [820, 358] width 73 height 36
click at [766, 359] on select "1 2 3 4 5 6 7 8 9 10 11 12 13 14 15 16 17 18 19 20 21 22 23 24 25 26 27 28 29 30" at bounding box center [759, 358] width 41 height 36
select select "3"
click at [739, 340] on select "1 2 3 4 5 6 7 8 9 10 11 12 13 14 15 16 17 18 19 20 21 22 23 24 25 26 27 28 29 30" at bounding box center [759, 358] width 41 height 36
click at [770, 162] on select "immediately 1 2 3 4 5 6 7 8 9 10 11 12 13 14 15 16 17 18 19 20 21 22 23 24 25 2…" at bounding box center [761, 170] width 44 height 36
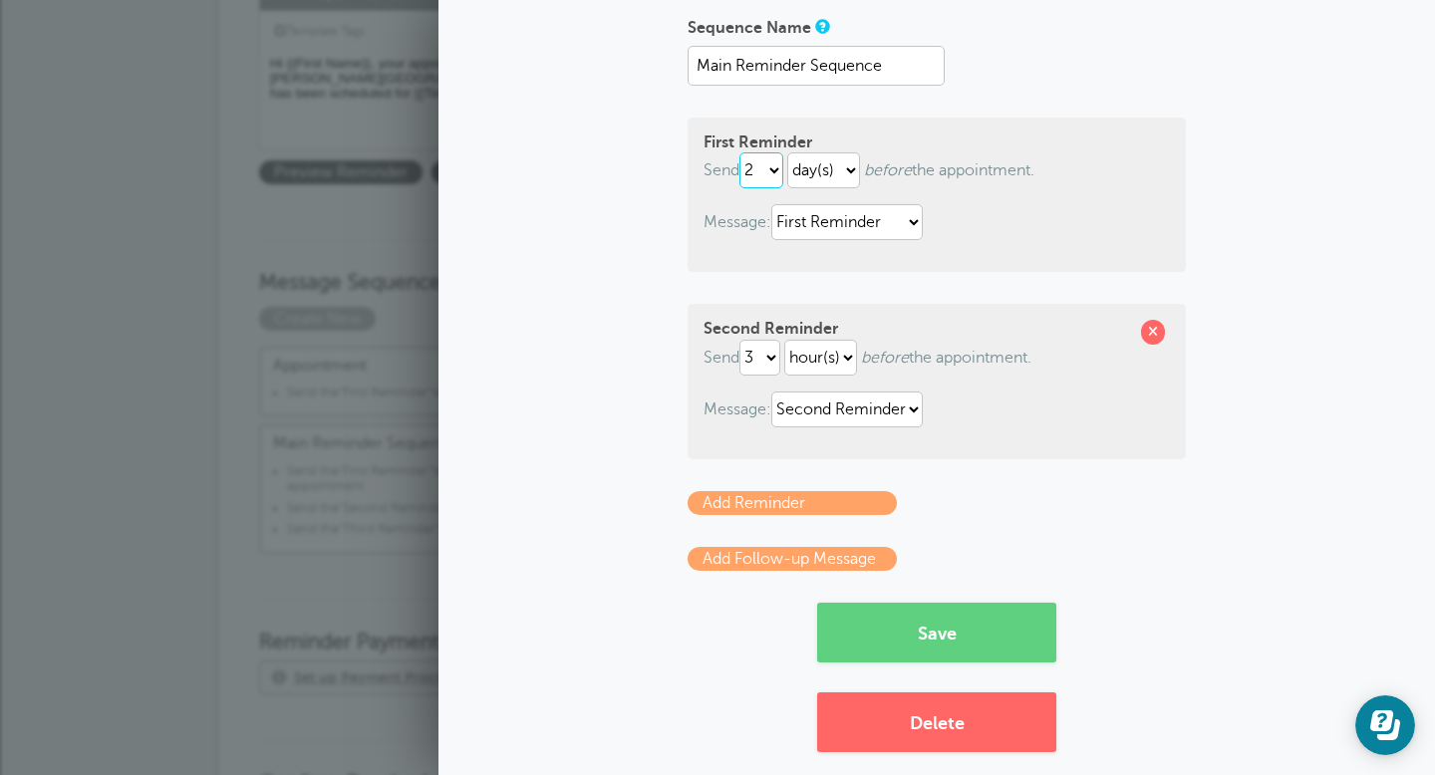
select select "1"
click at [739, 152] on select "immediately 1 2 3 4 5 6 7 8 9 10 11 12 13 14 15 16 17 18 19 20 21 22 23 24 25 2…" at bounding box center [761, 170] width 44 height 36
click at [927, 622] on button "Save" at bounding box center [936, 633] width 239 height 60
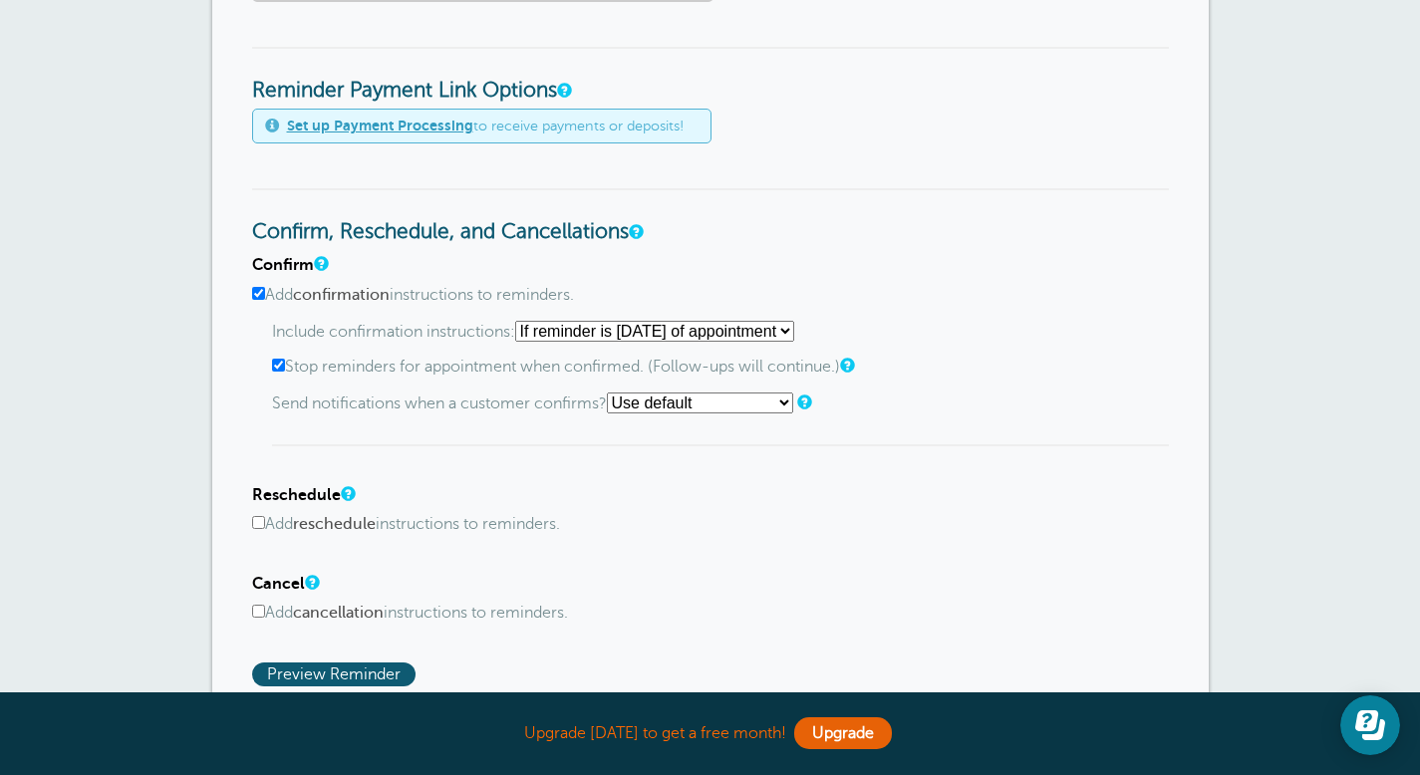
scroll to position [936, 0]
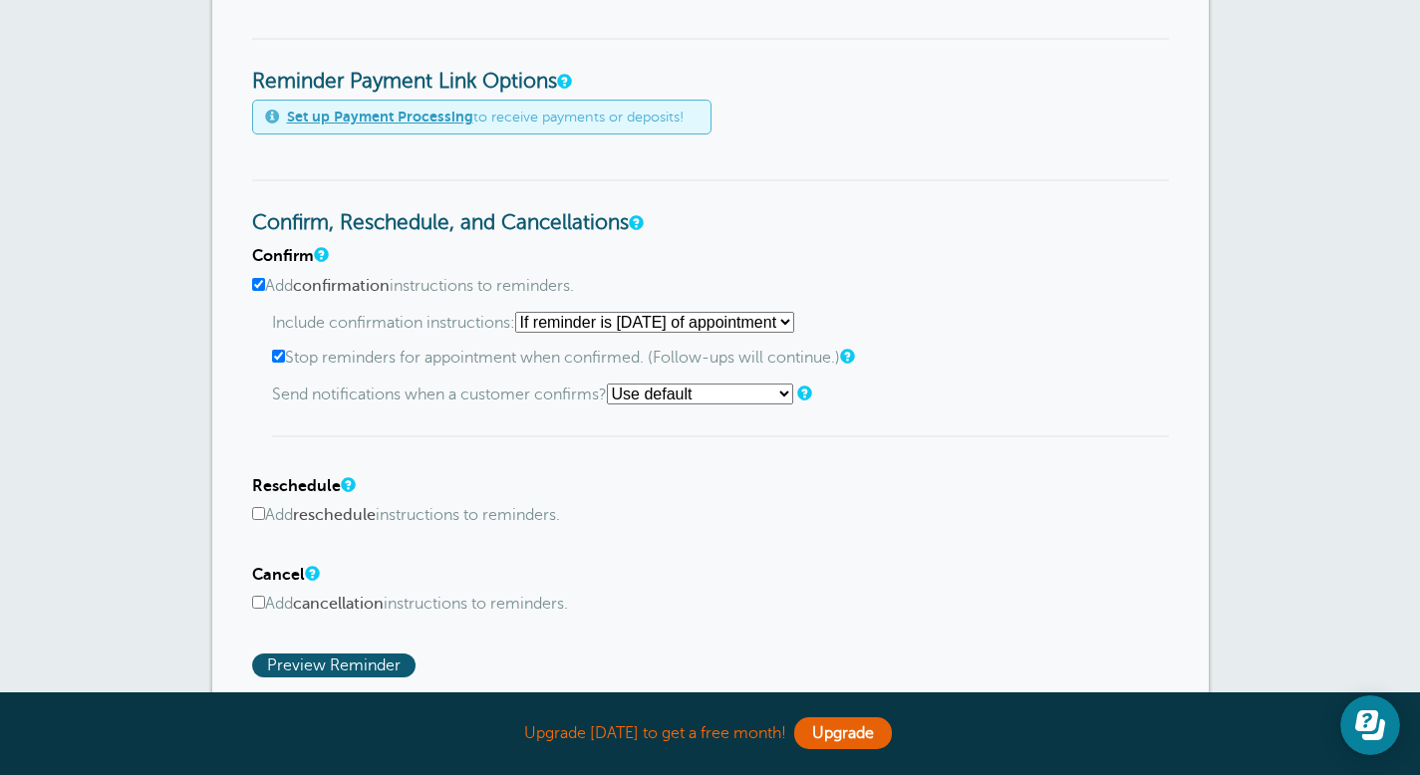
click at [794, 322] on select "Starting with first reminder If reminder is within 1 day of appointment If remi…" at bounding box center [654, 322] width 279 height 21
select select "1"
click at [521, 312] on select "Starting with first reminder If reminder is within 1 day of appointment If remi…" at bounding box center [654, 322] width 279 height 21
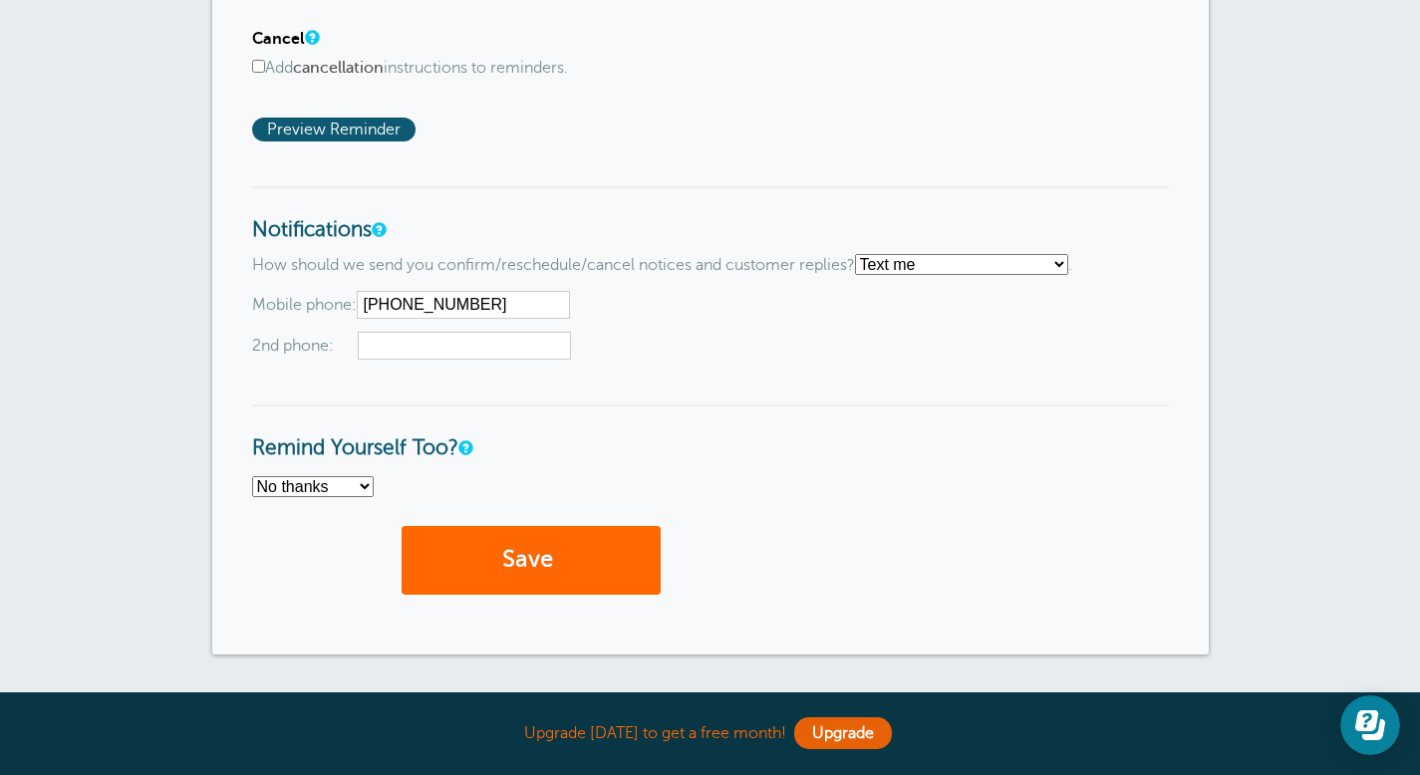
scroll to position [1478, 0]
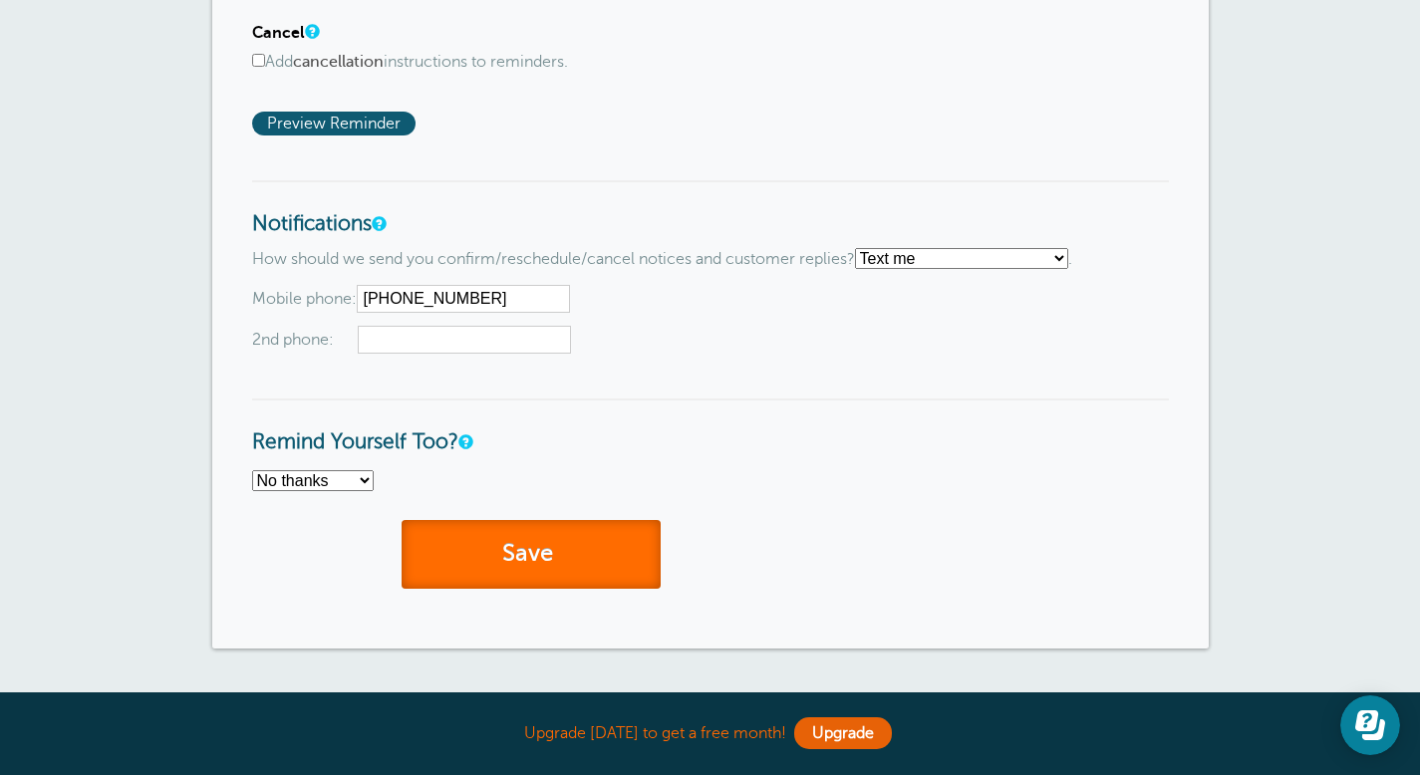
click at [573, 560] on button "Save" at bounding box center [530, 554] width 259 height 69
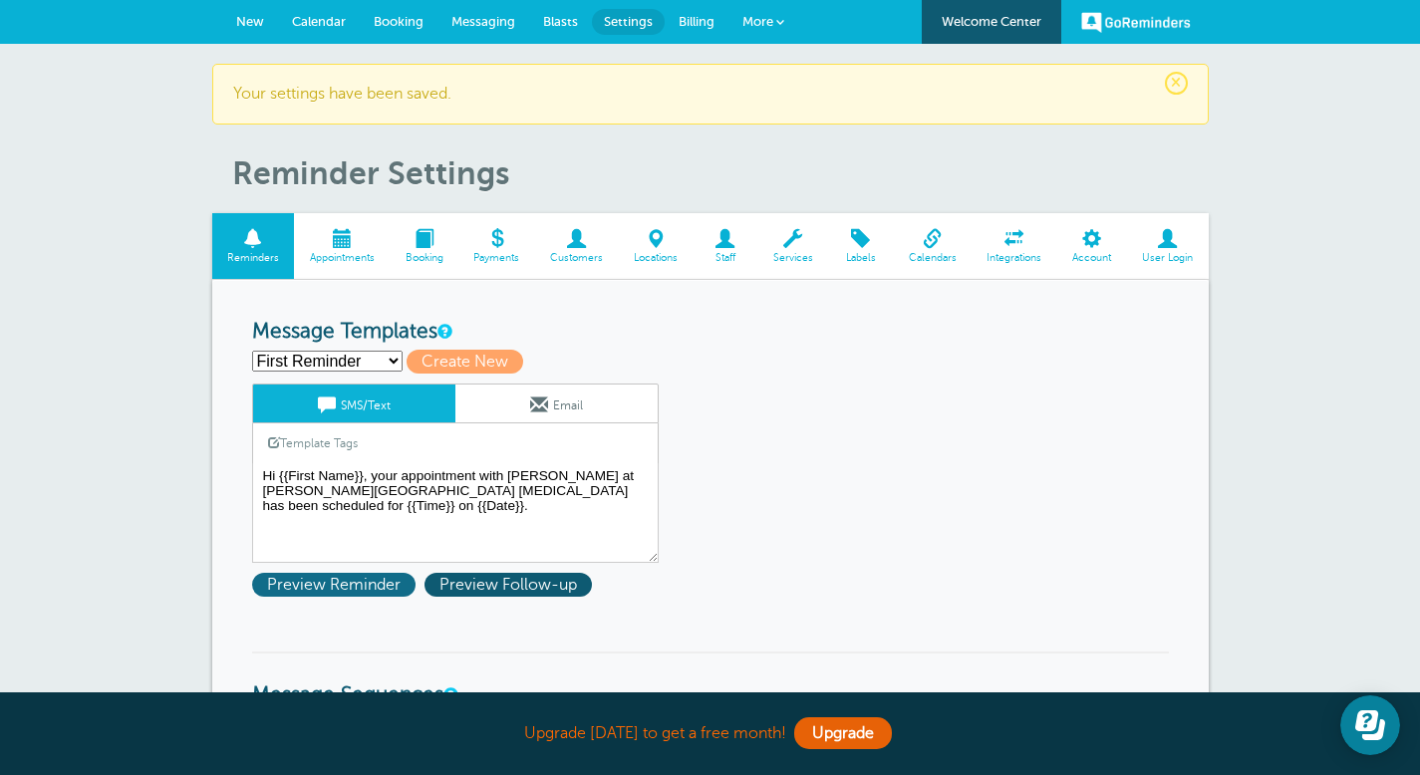
click at [343, 580] on span "Preview Reminder" at bounding box center [333, 585] width 163 height 24
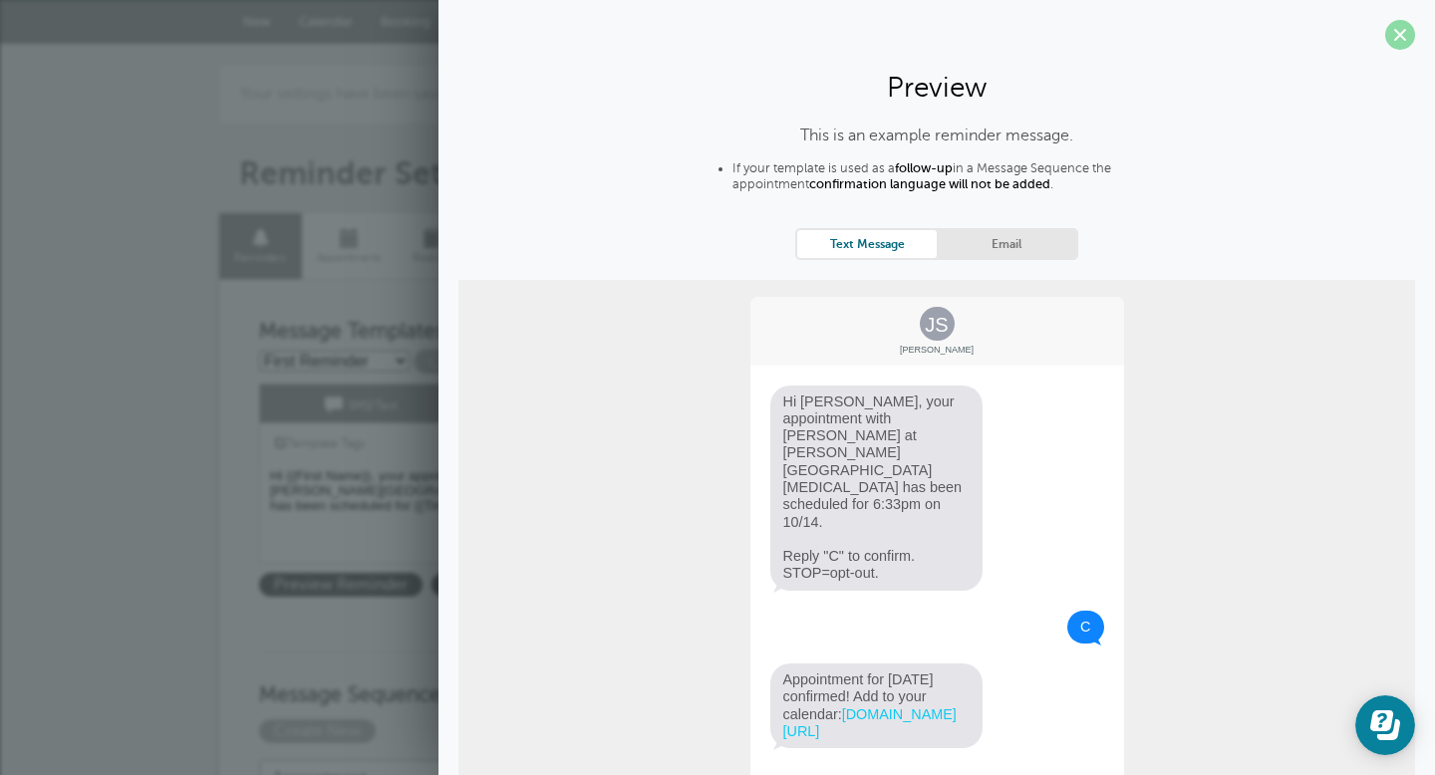
click at [1396, 39] on span at bounding box center [1400, 35] width 30 height 30
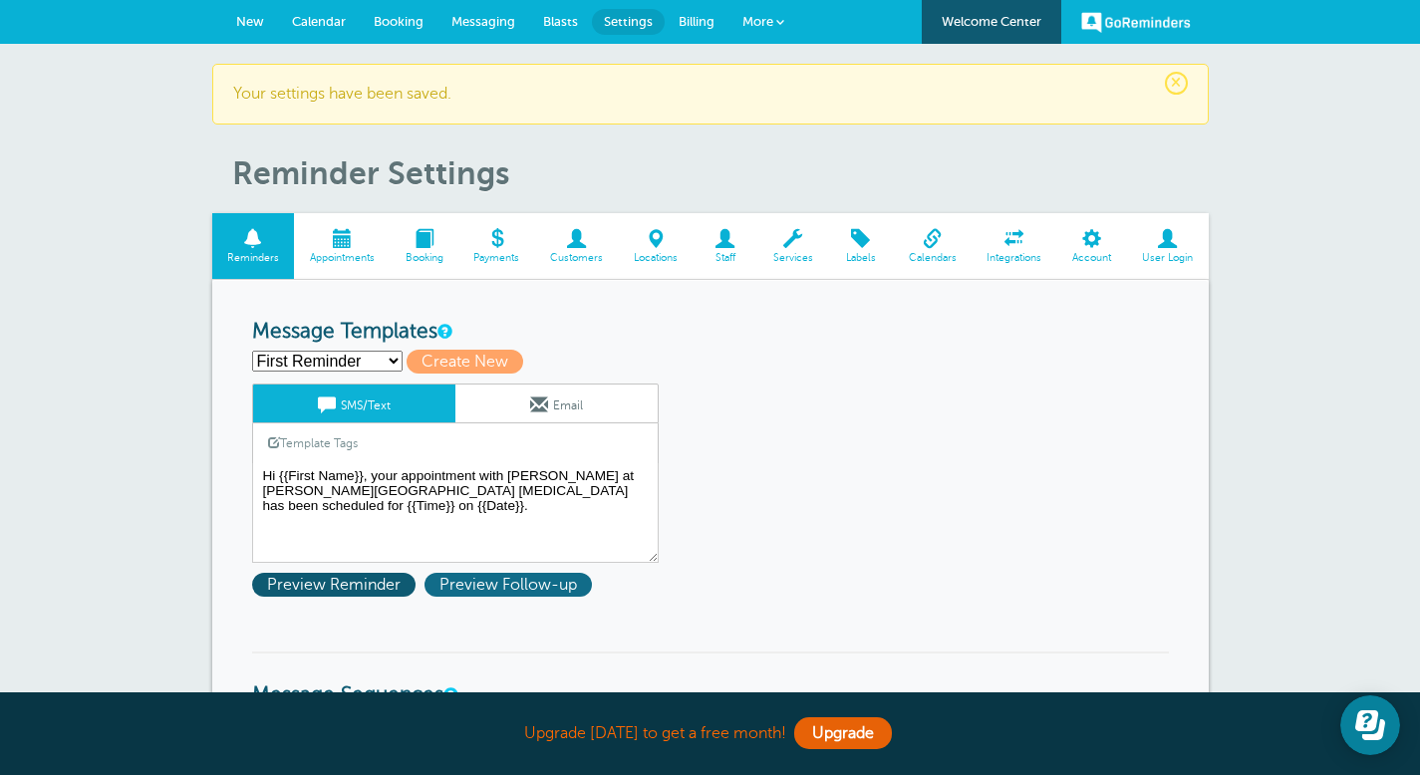
click at [508, 583] on span "Preview Follow-up" at bounding box center [507, 585] width 167 height 24
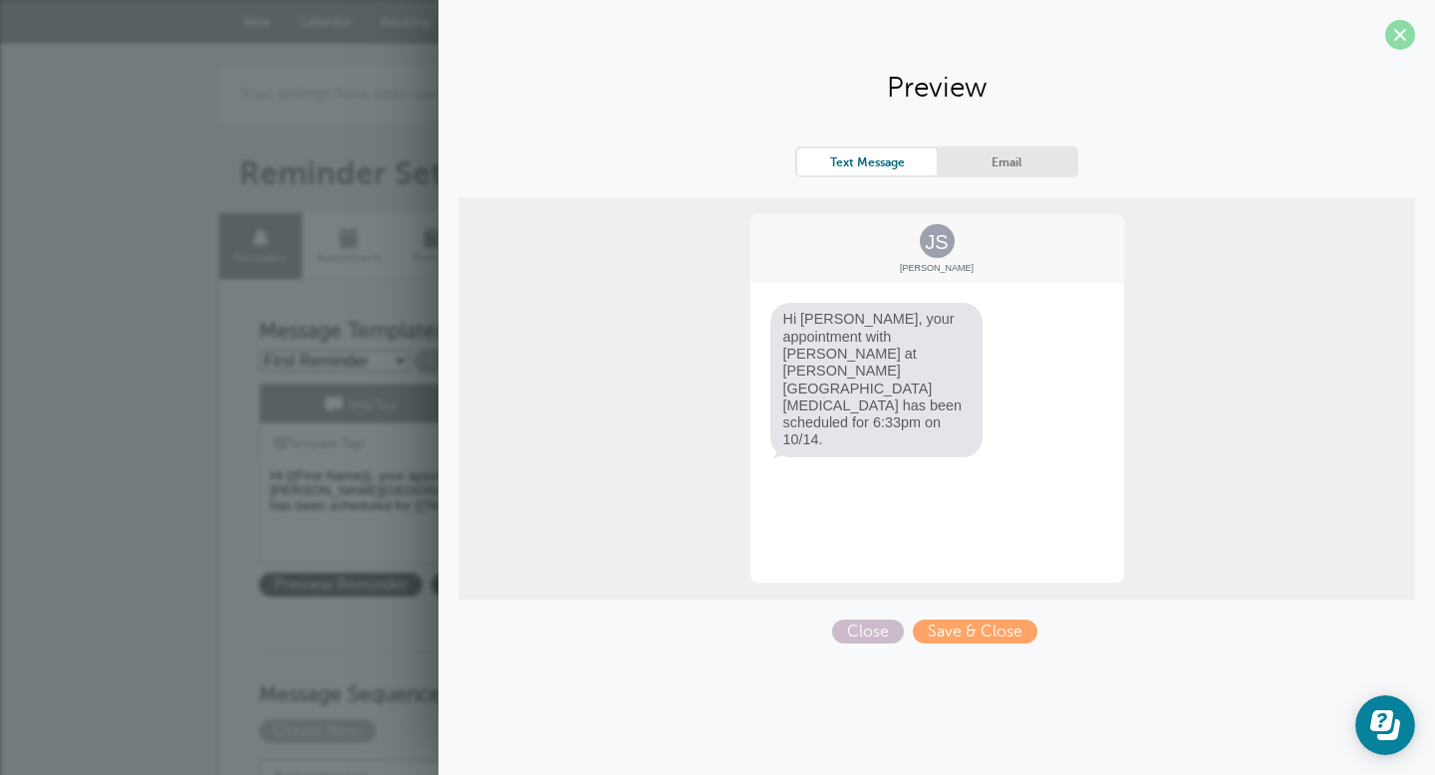
click at [1396, 29] on span at bounding box center [1400, 35] width 30 height 30
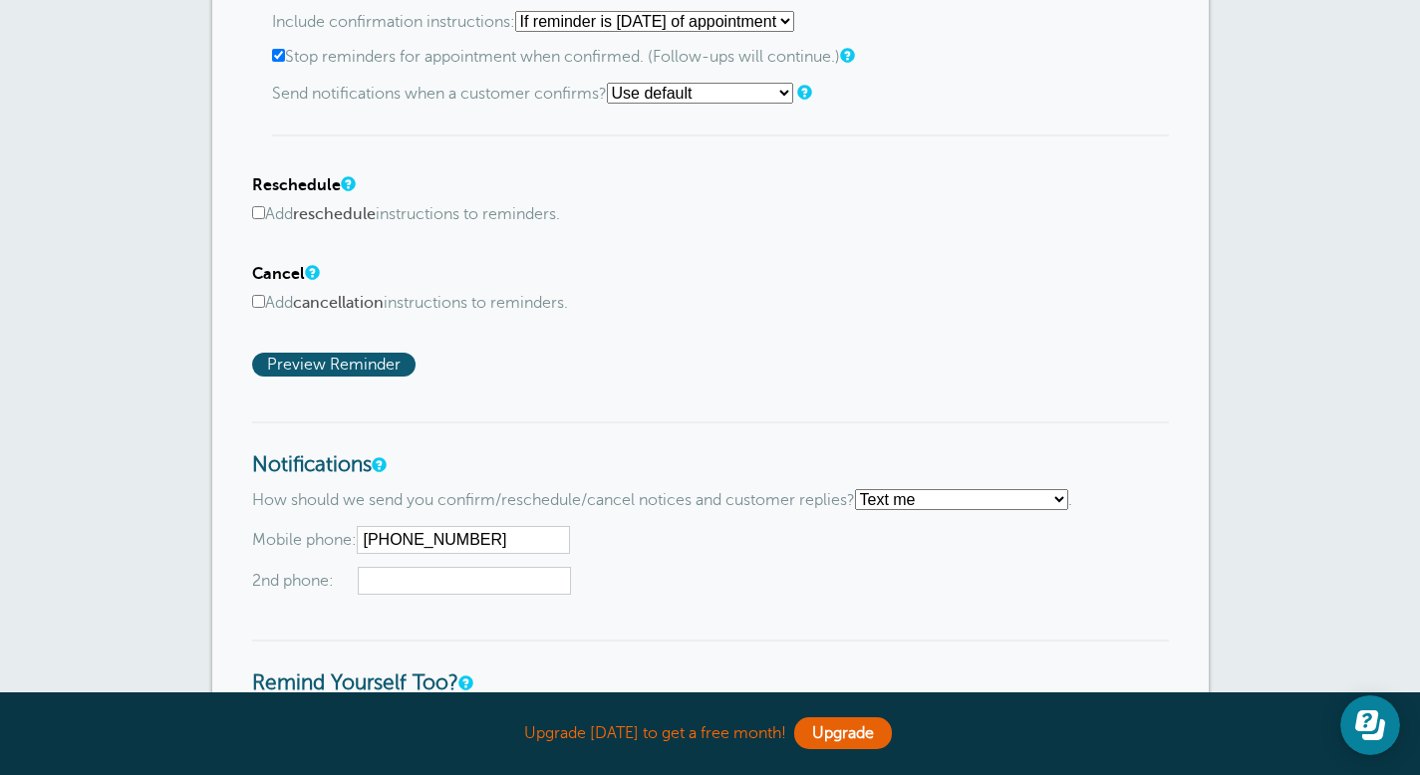
scroll to position [1659, 0]
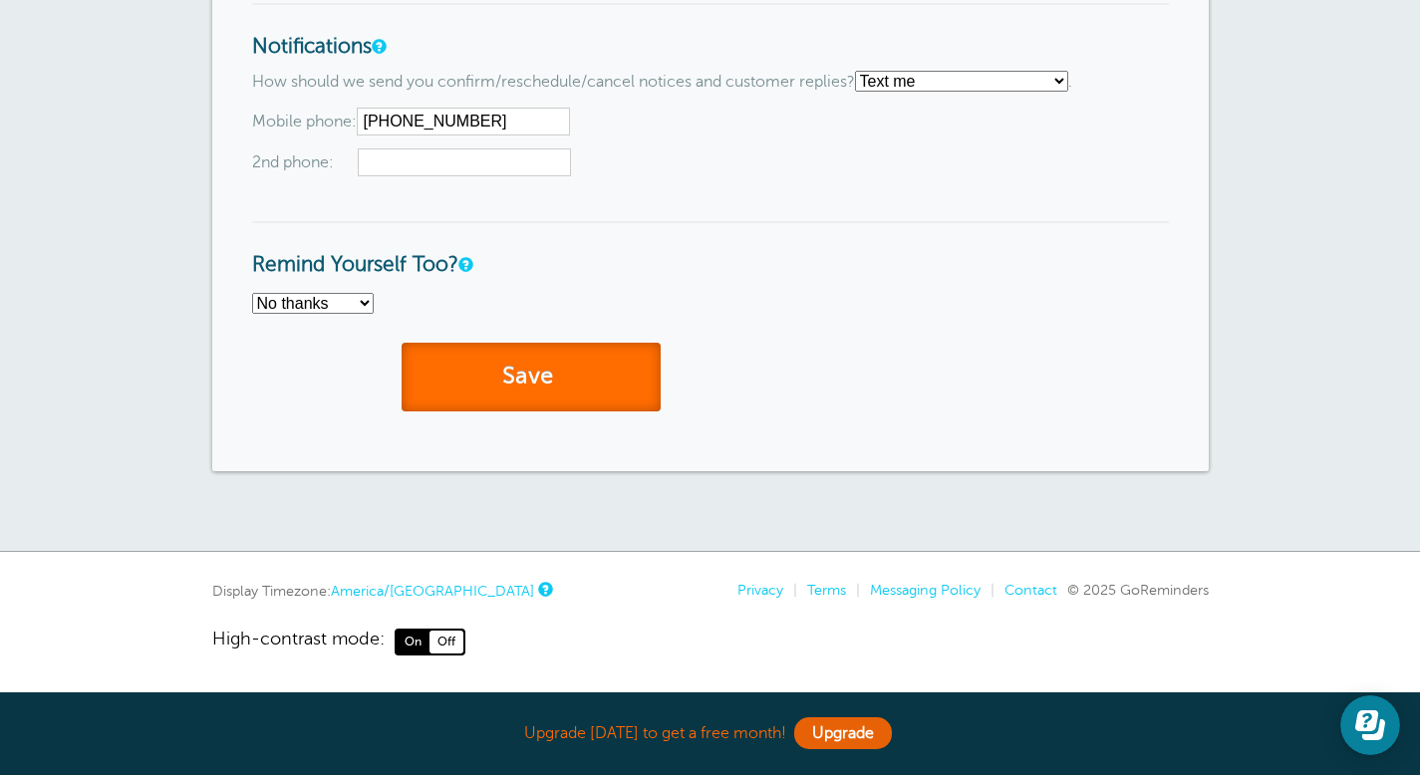
click at [586, 377] on button "Save" at bounding box center [530, 377] width 259 height 69
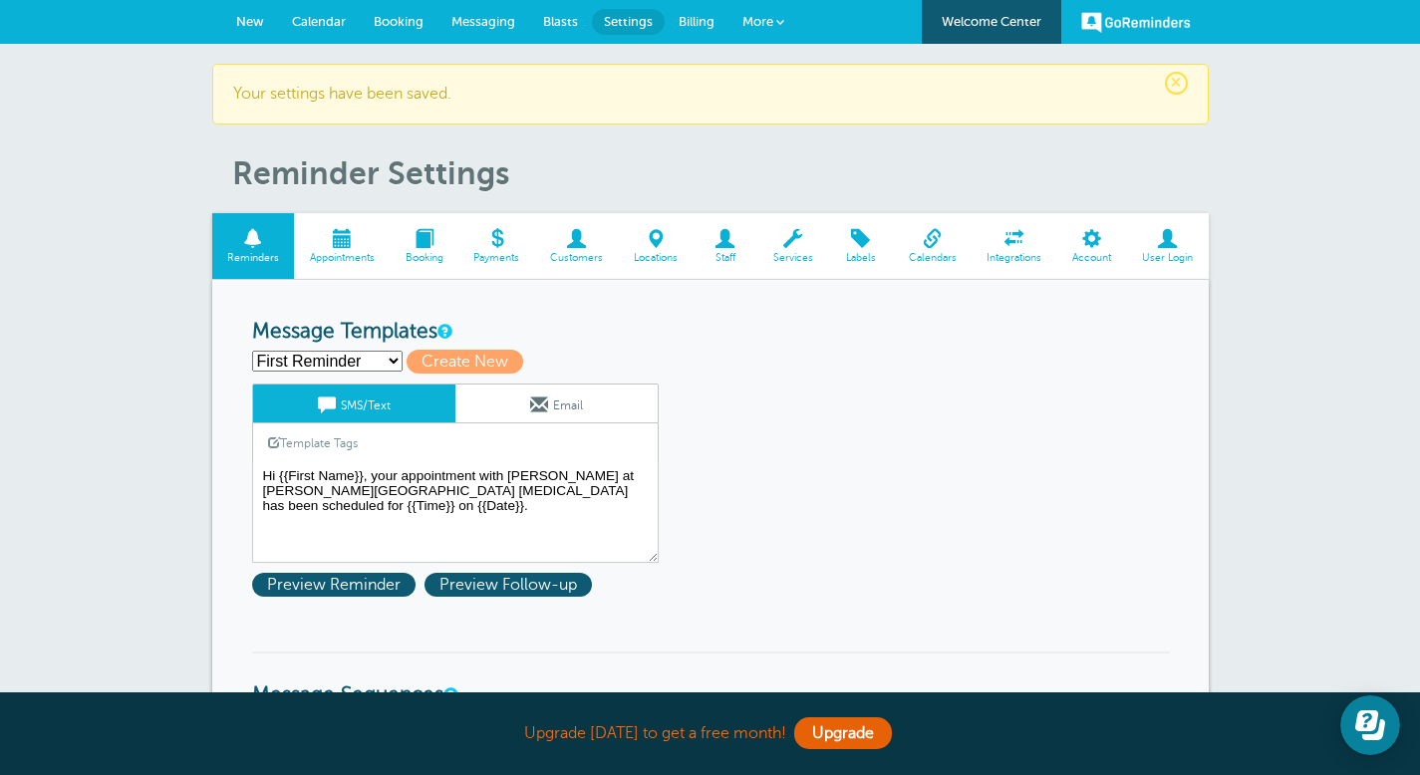
click at [325, 19] on span "Calendar" at bounding box center [319, 21] width 54 height 15
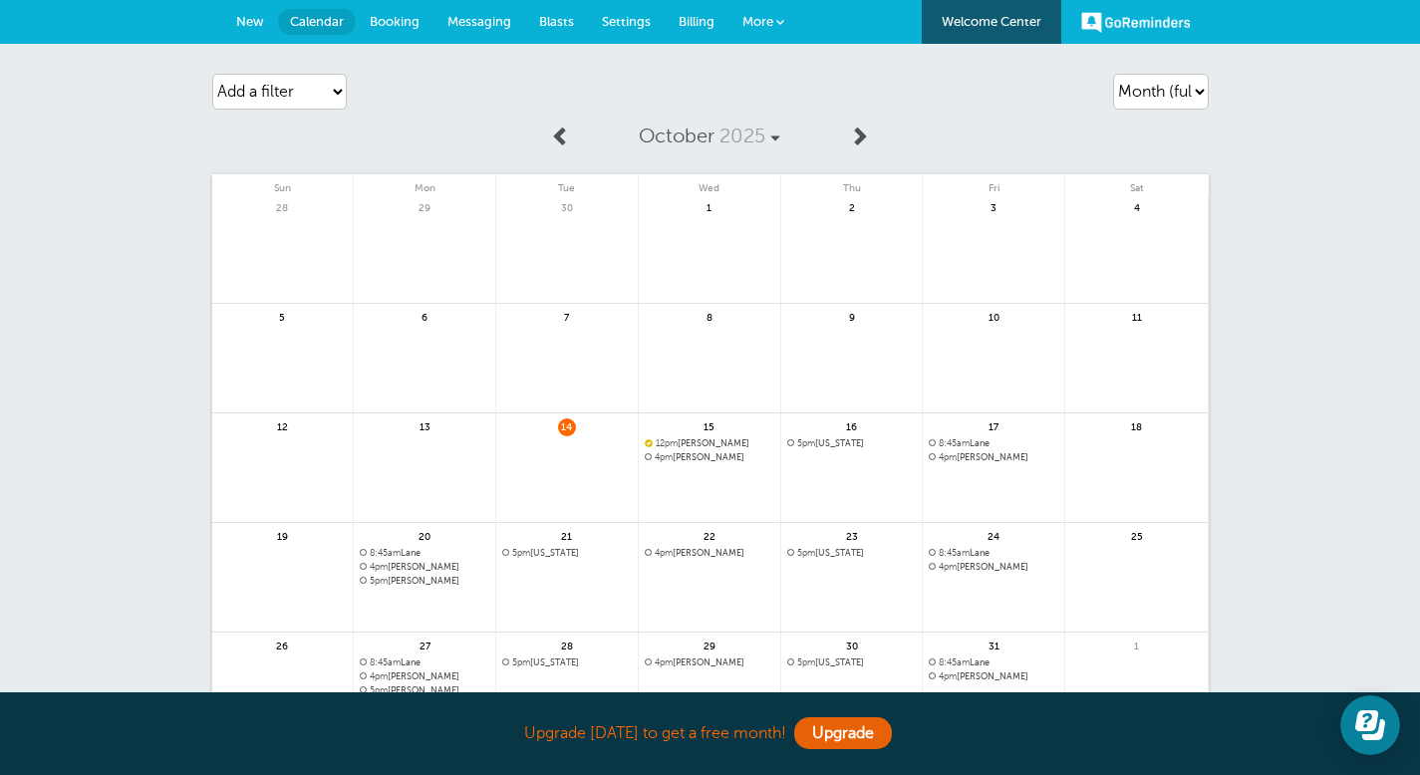
click at [672, 460] on span "4pm" at bounding box center [664, 457] width 18 height 10
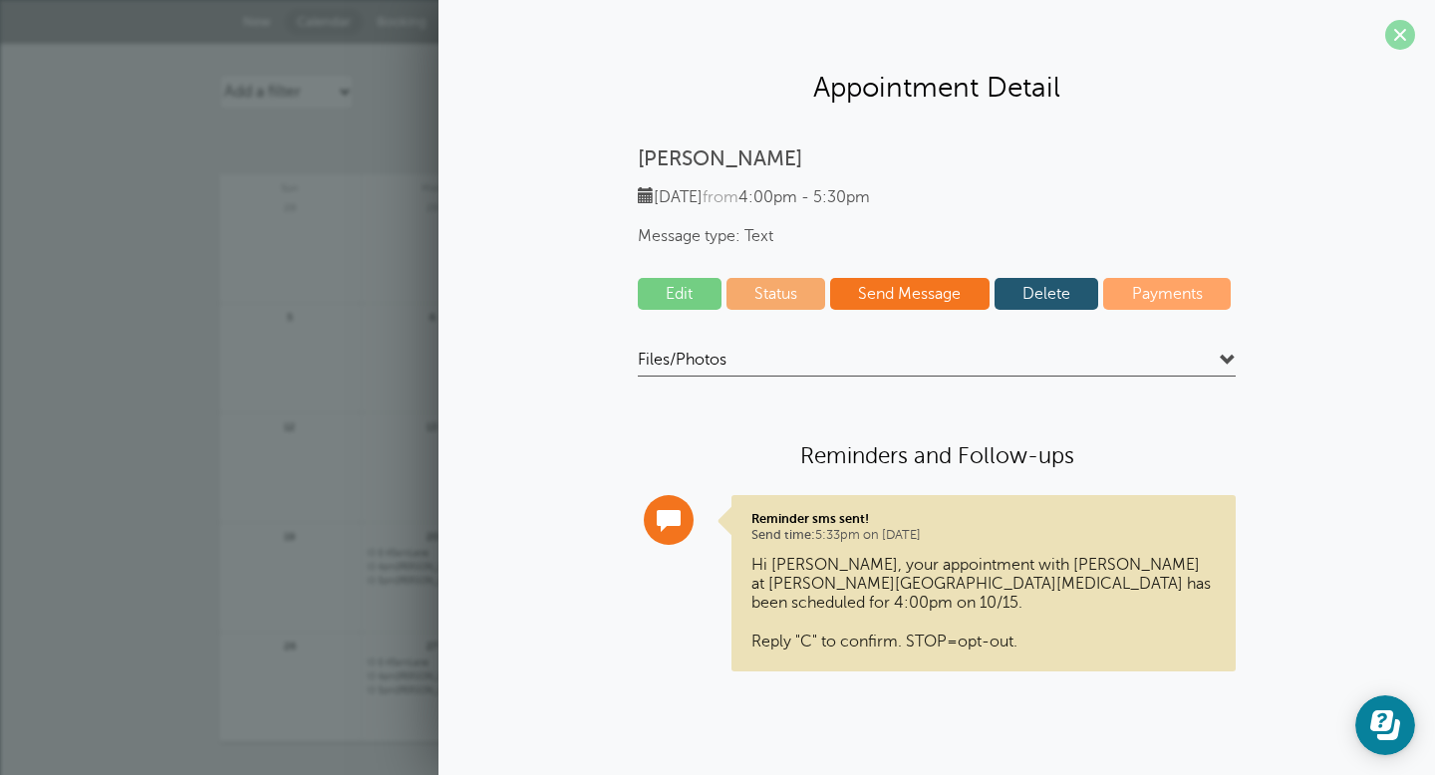
click at [1402, 29] on span at bounding box center [1400, 35] width 30 height 30
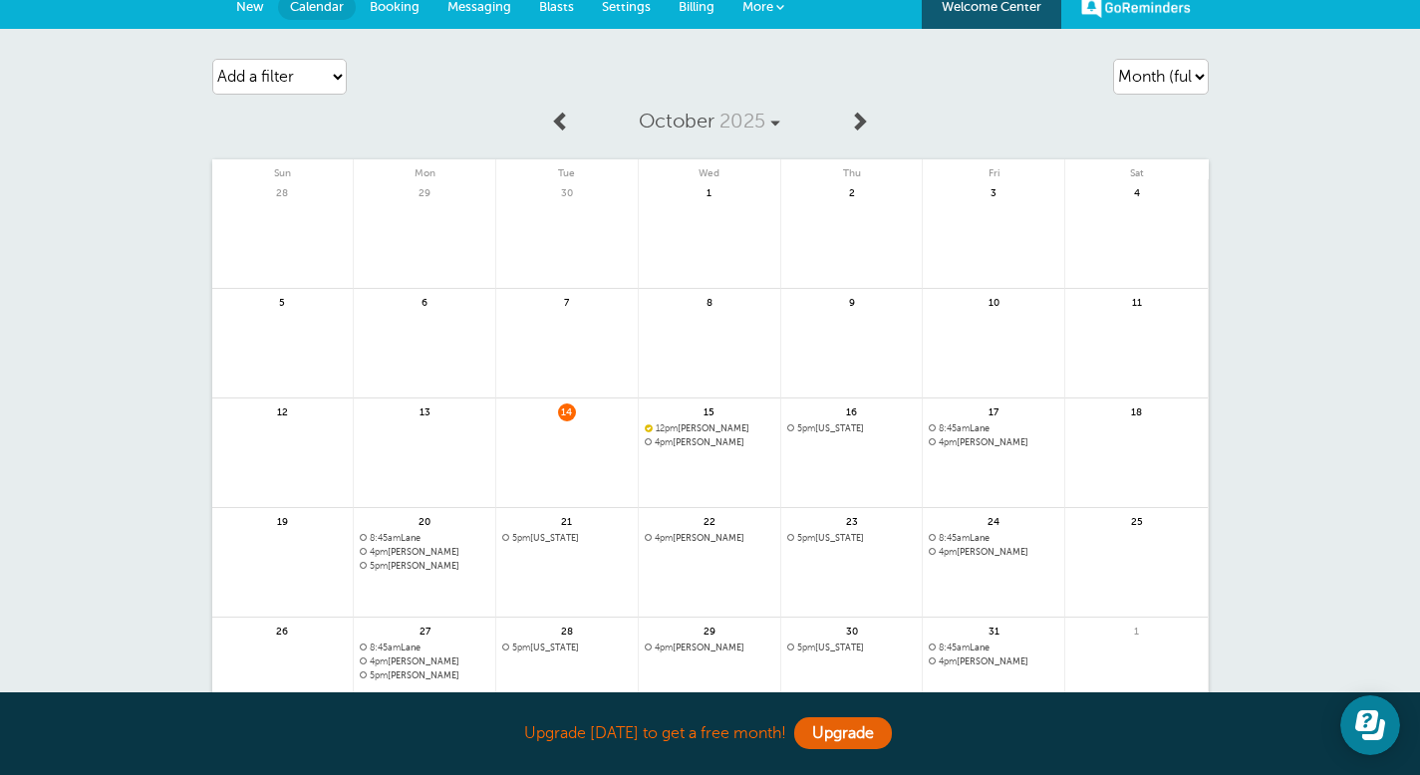
scroll to position [1, 0]
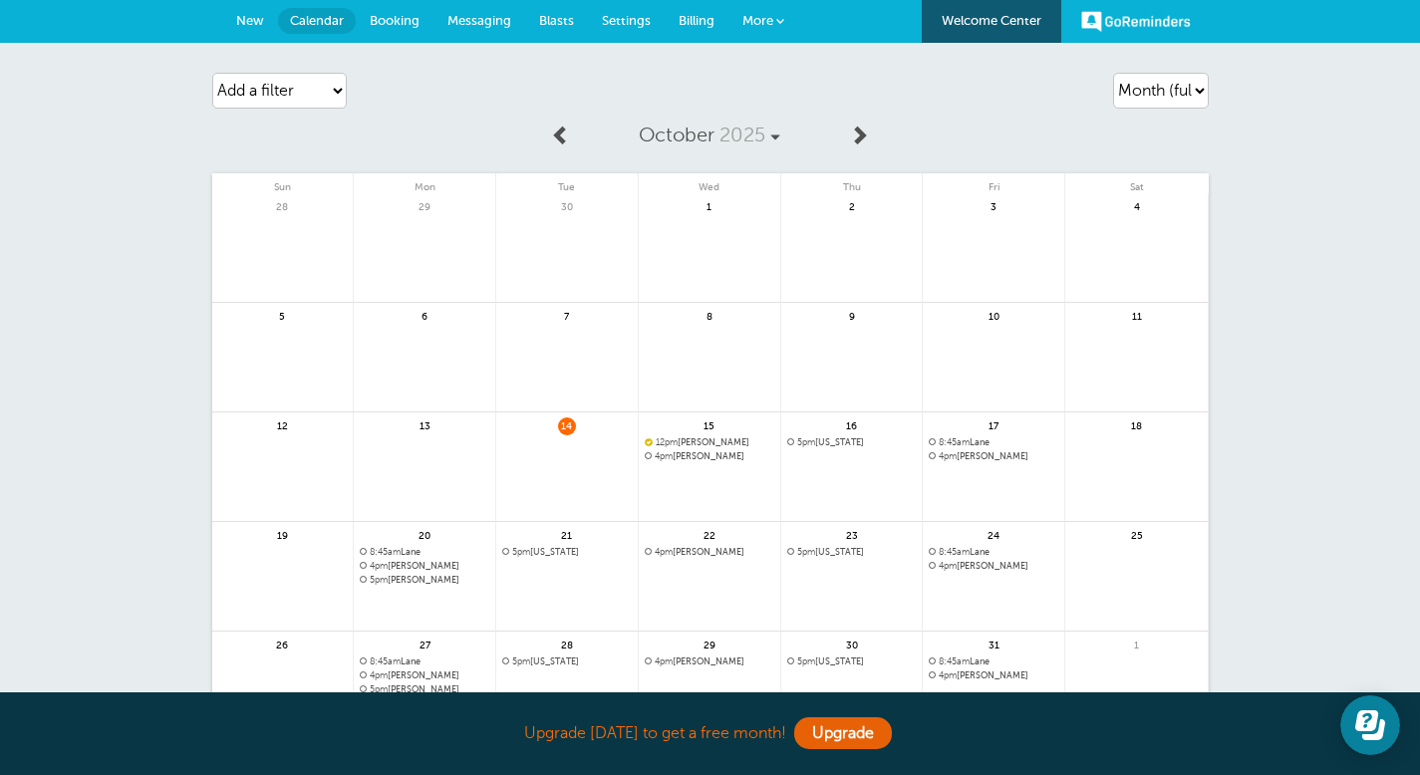
click at [392, 24] on span "Booking" at bounding box center [395, 20] width 50 height 15
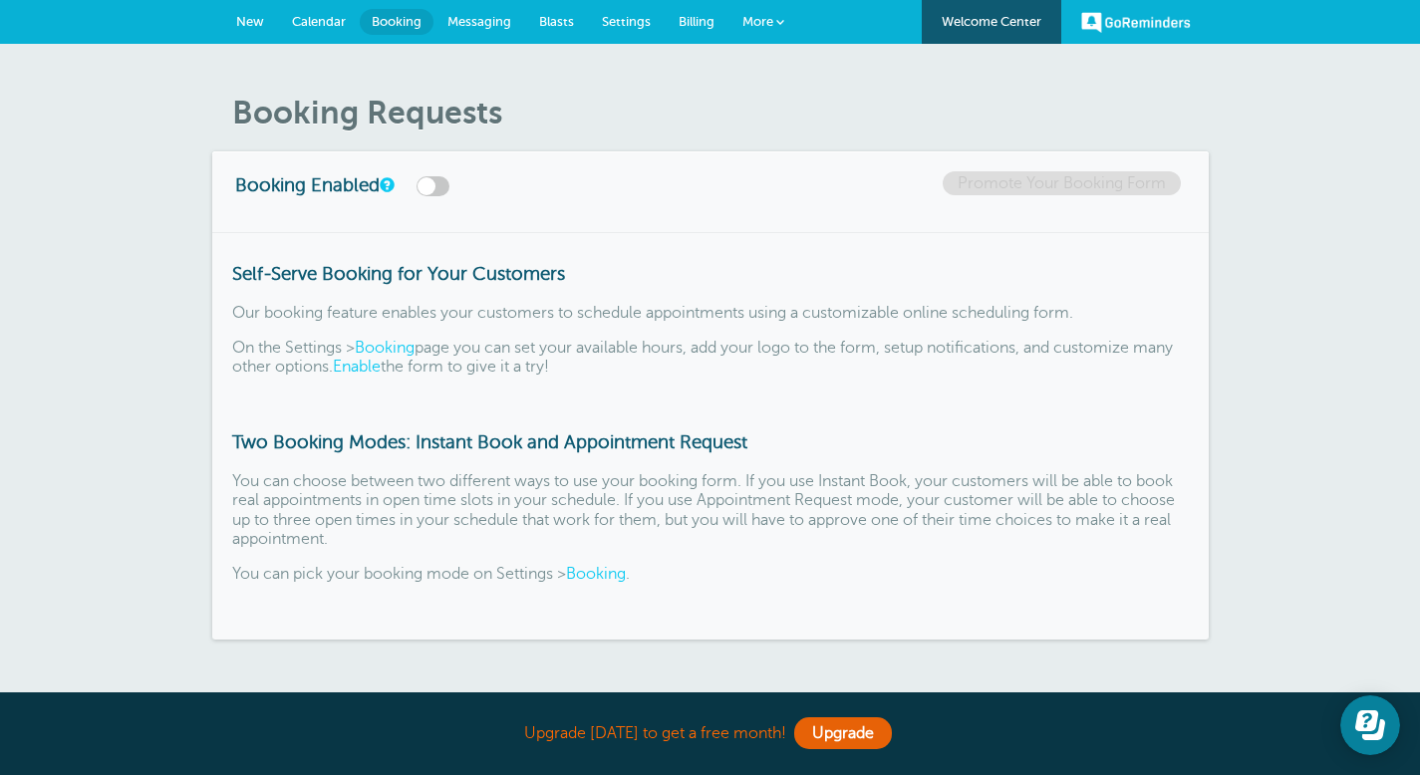
click at [462, 21] on span "Messaging" at bounding box center [479, 21] width 64 height 15
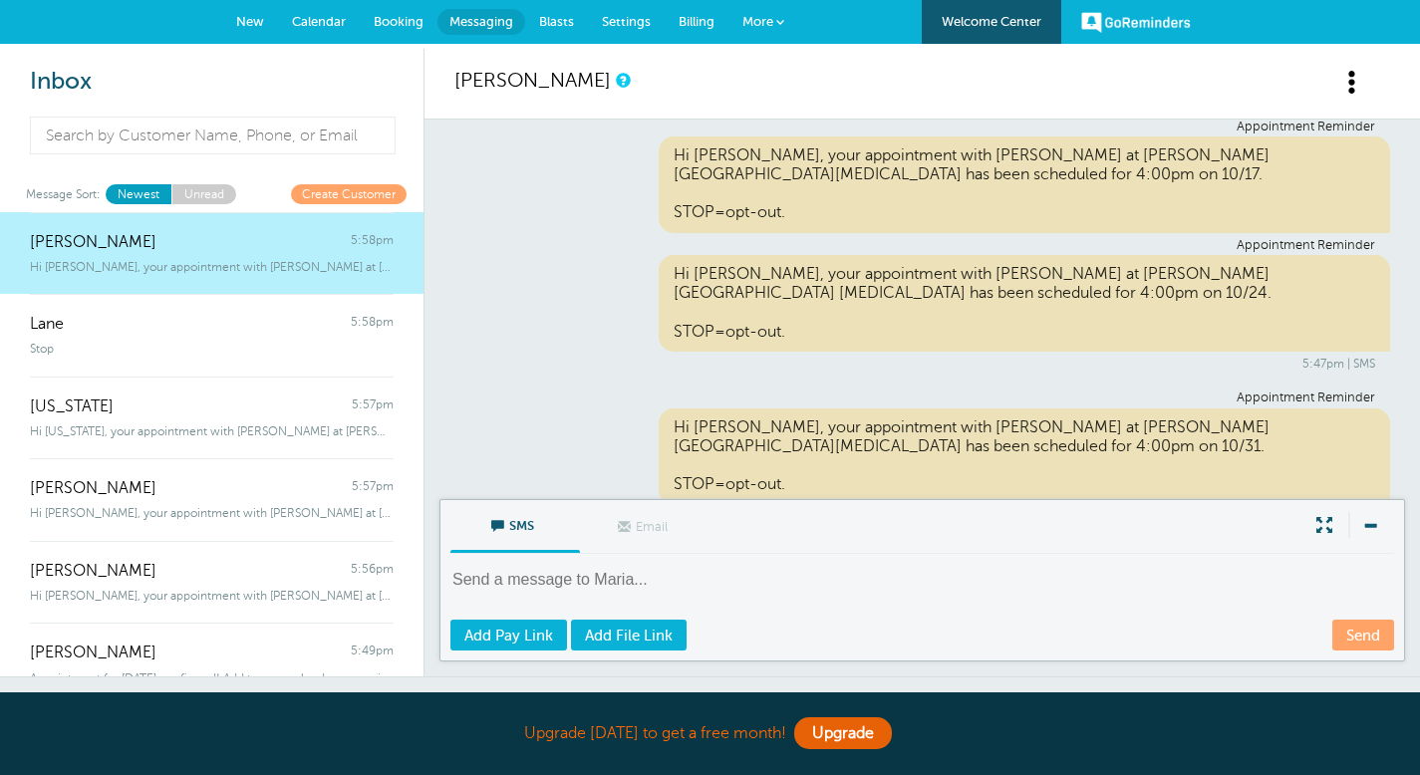
scroll to position [46, 0]
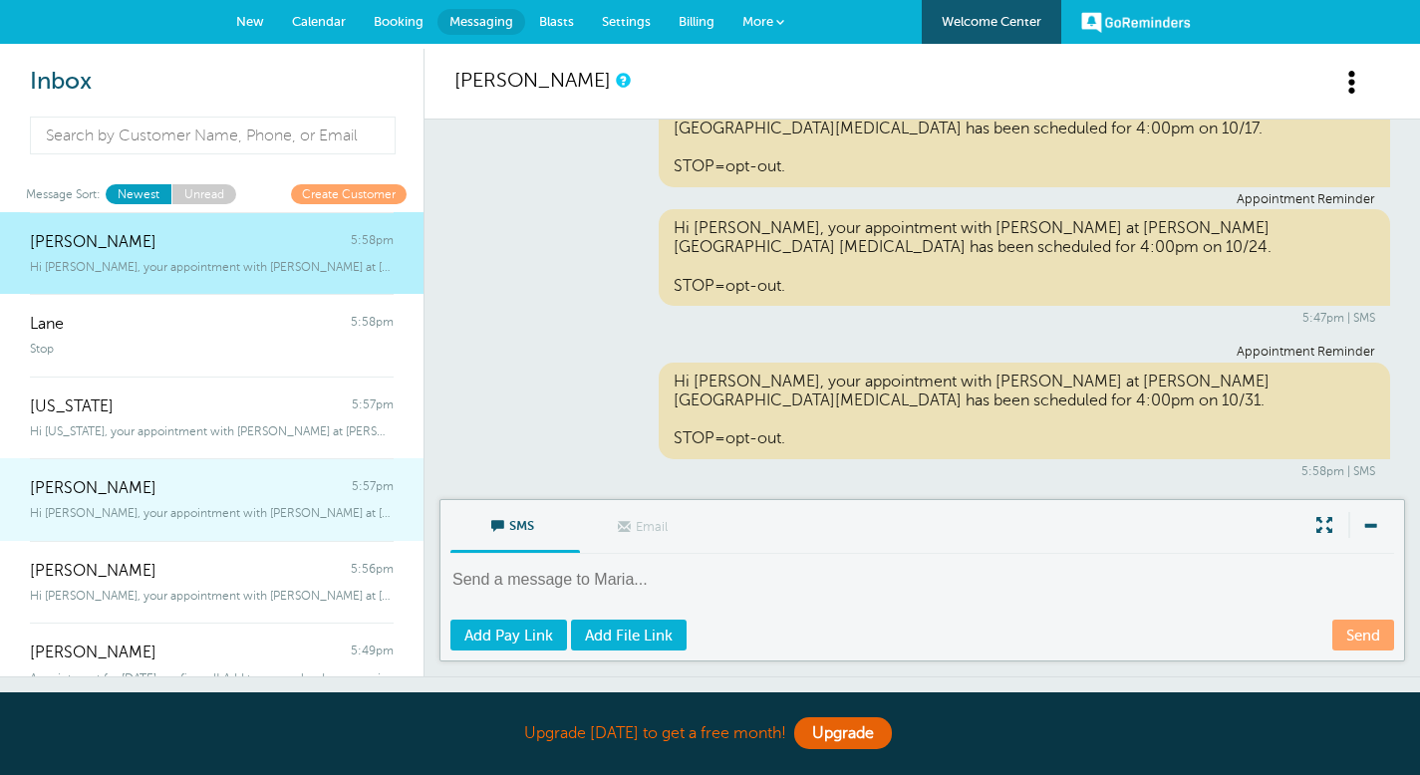
click at [108, 499] on div "Hi [PERSON_NAME], your appointment with [PERSON_NAME] at [PERSON_NAME][GEOGRAPH…" at bounding box center [212, 509] width 364 height 22
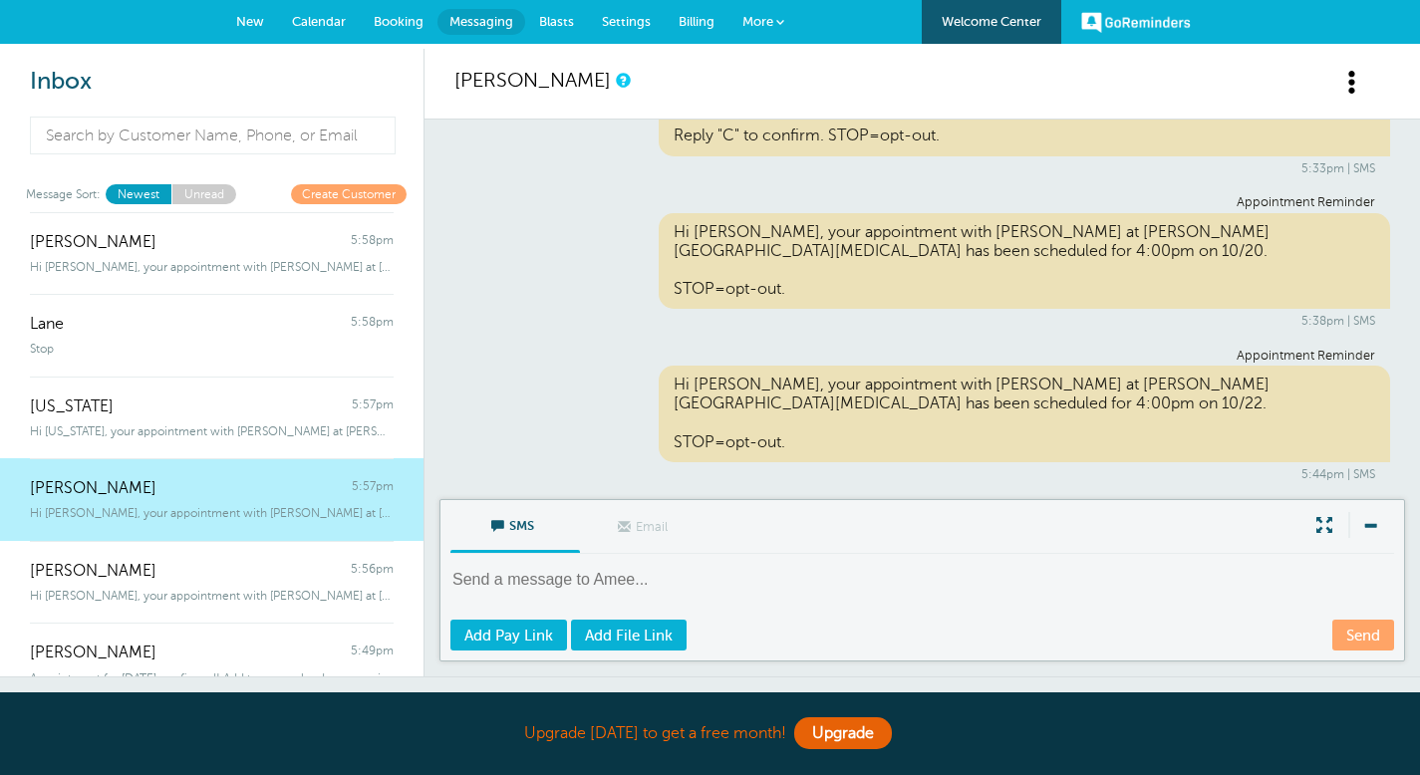
scroll to position [0, 0]
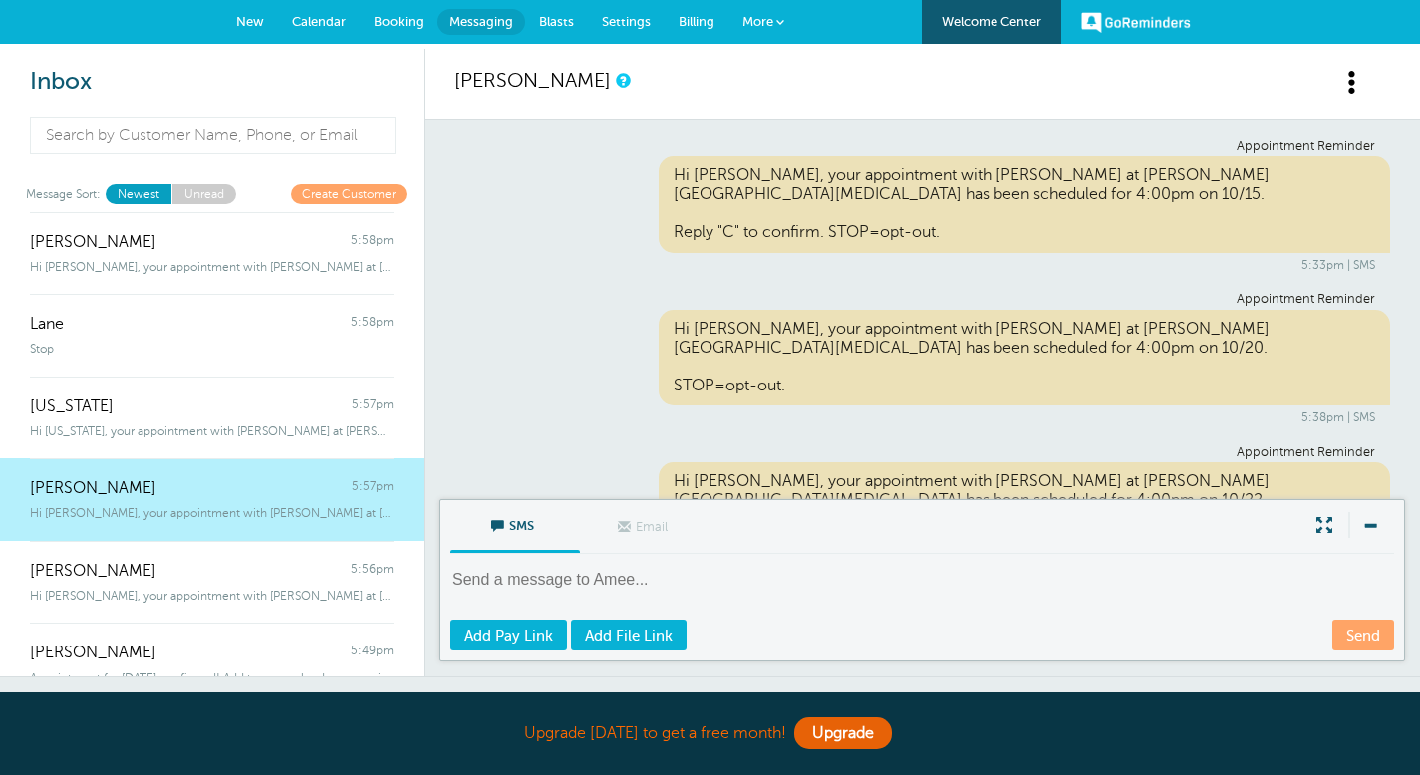
click at [319, 19] on span "Calendar" at bounding box center [319, 21] width 54 height 15
